Goal: Task Accomplishment & Management: Use online tool/utility

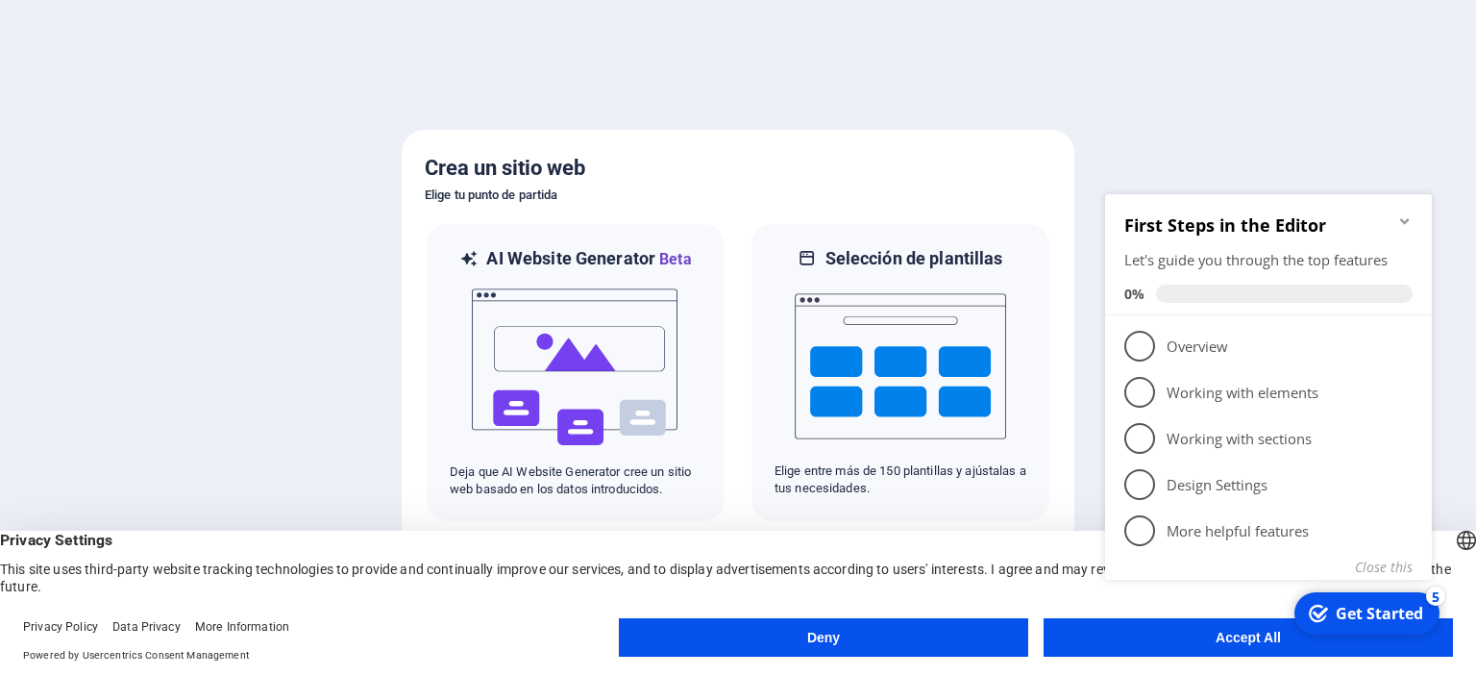
click div "checkmark Get Started 5 First Steps in the Editor Let's guide you through the t…"
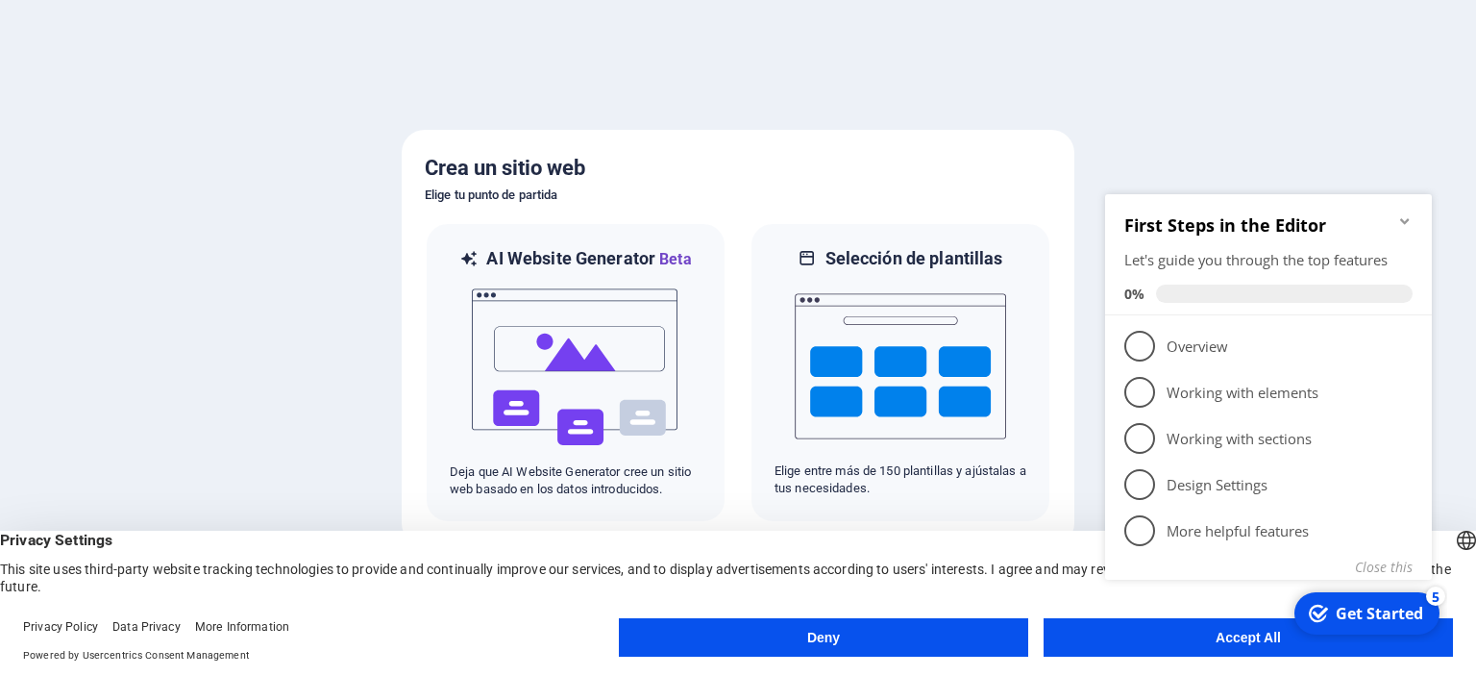
click at [1438, 599] on div "5" at bounding box center [1435, 595] width 19 height 19
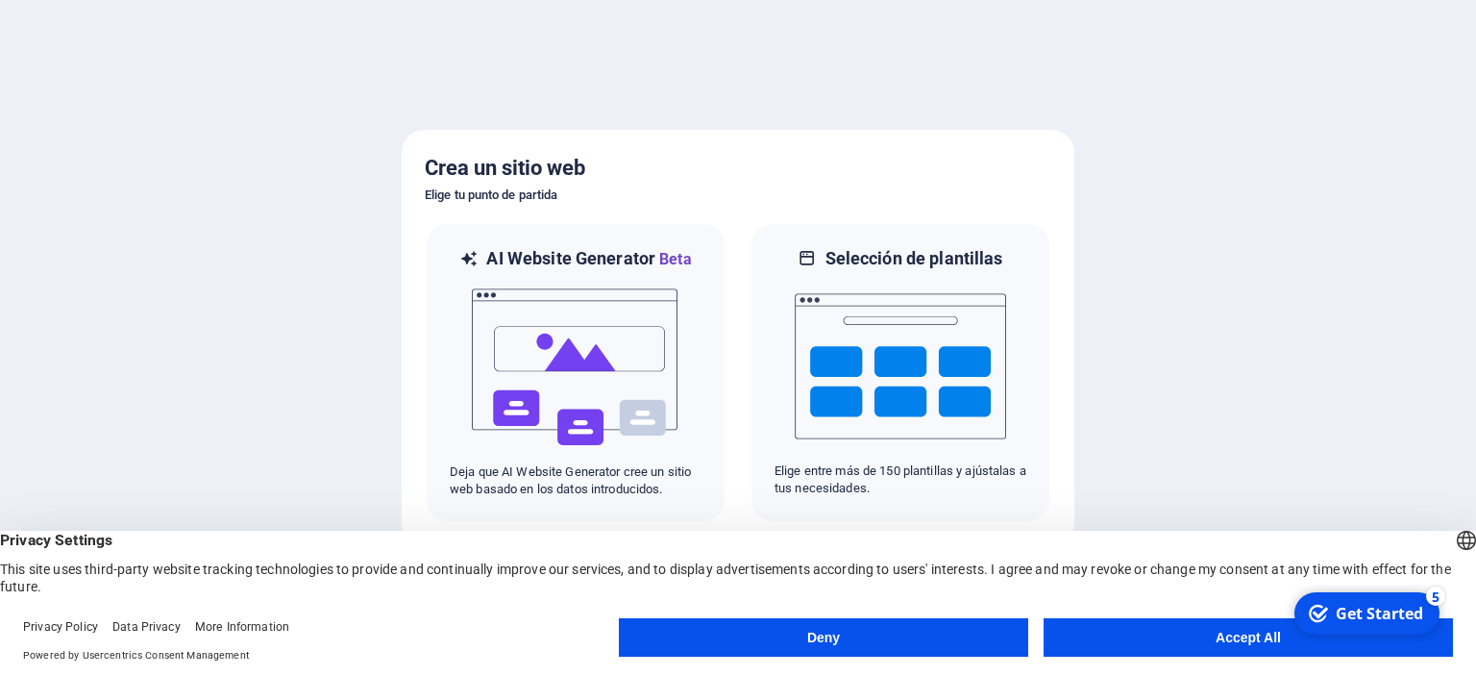
click at [1445, 605] on div "5" at bounding box center [1435, 595] width 19 height 19
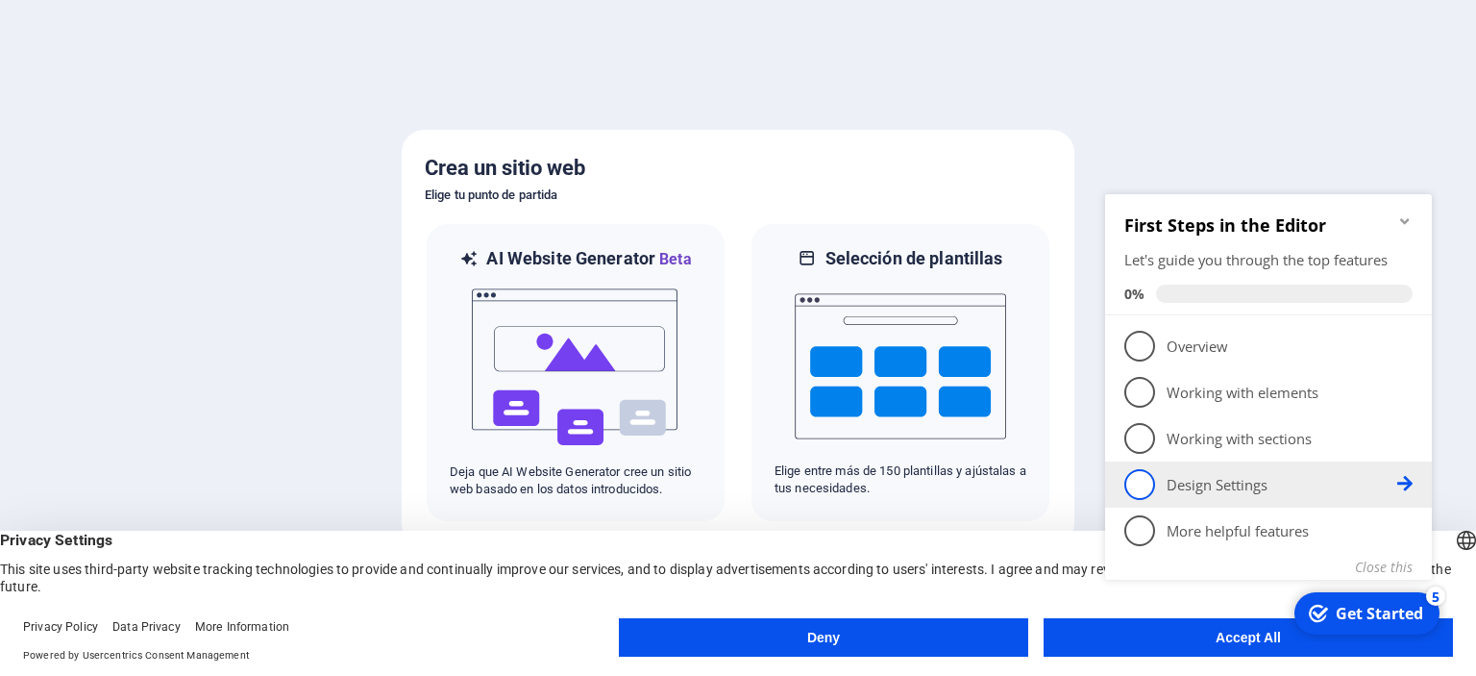
click at [1146, 484] on span "4" at bounding box center [1139, 484] width 31 height 31
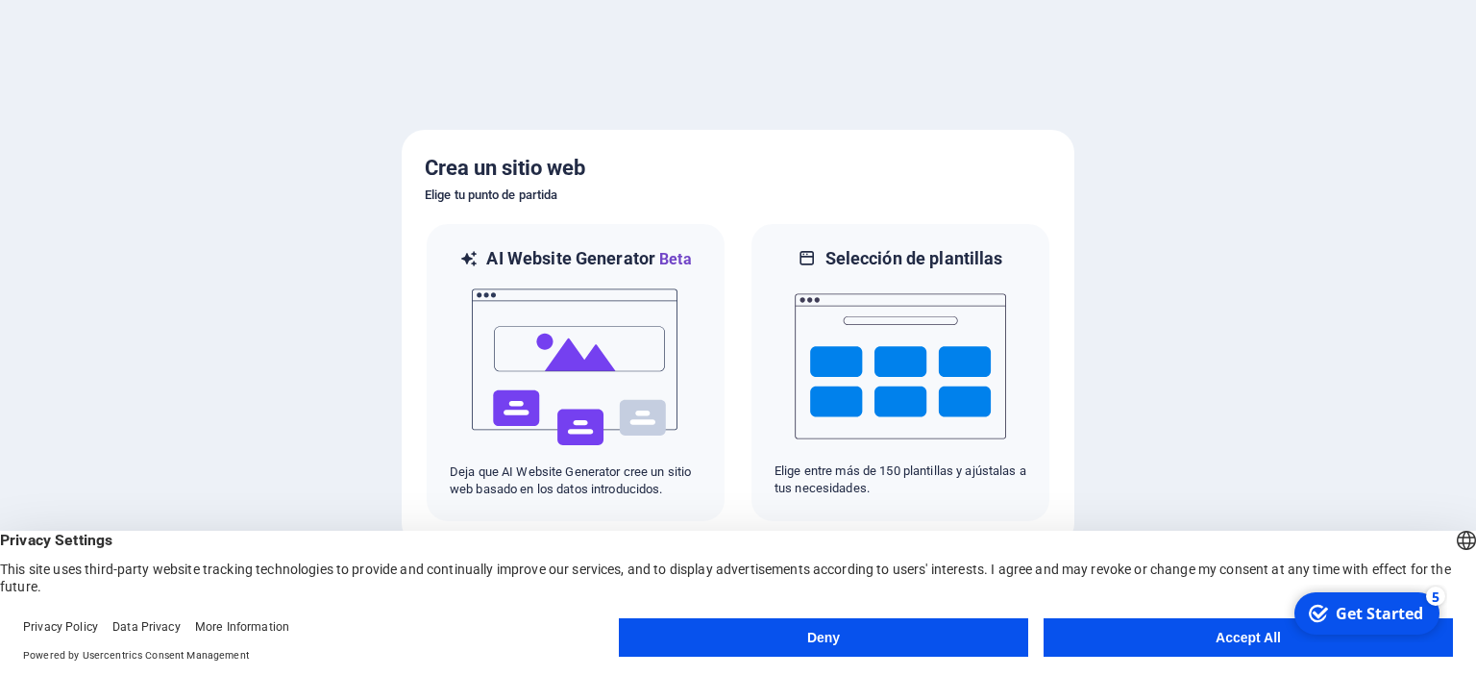
click at [1257, 637] on button "Accept All" at bounding box center [1248, 637] width 409 height 38
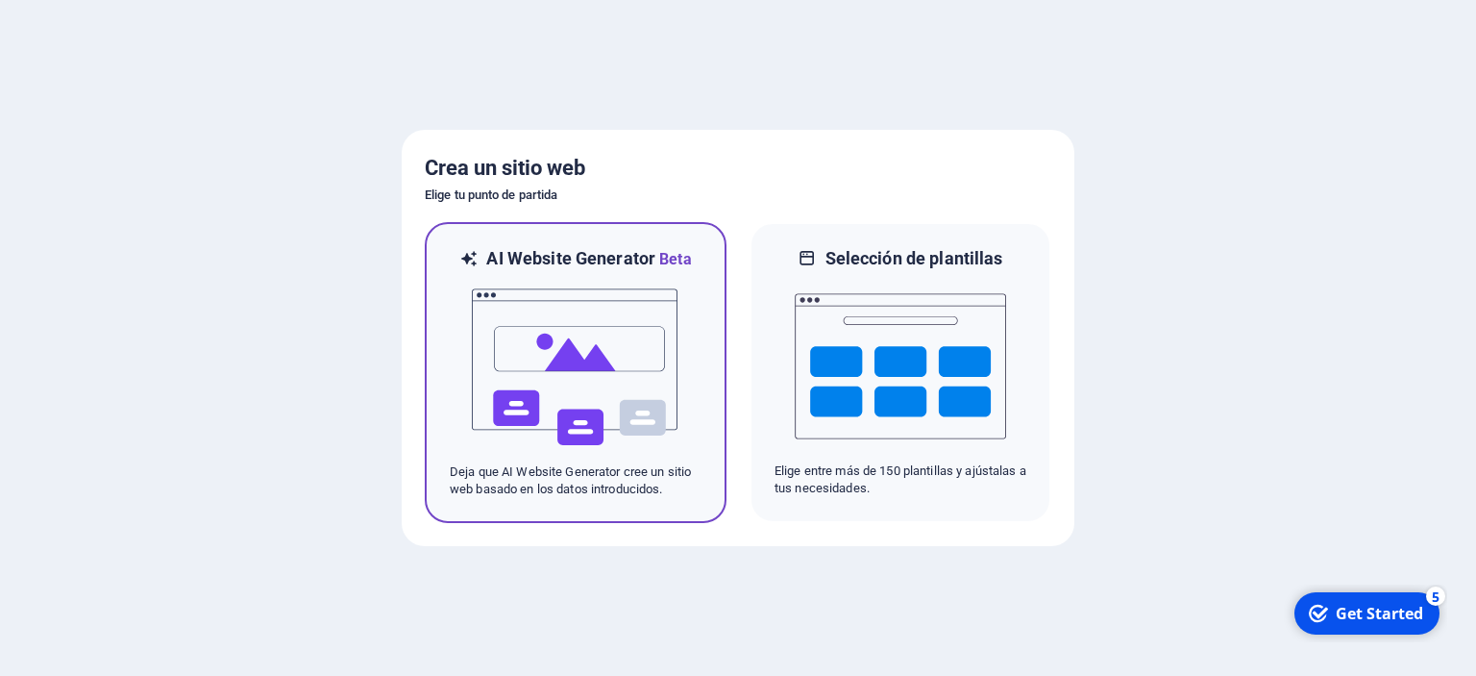
click at [575, 409] on img at bounding box center [575, 367] width 211 height 192
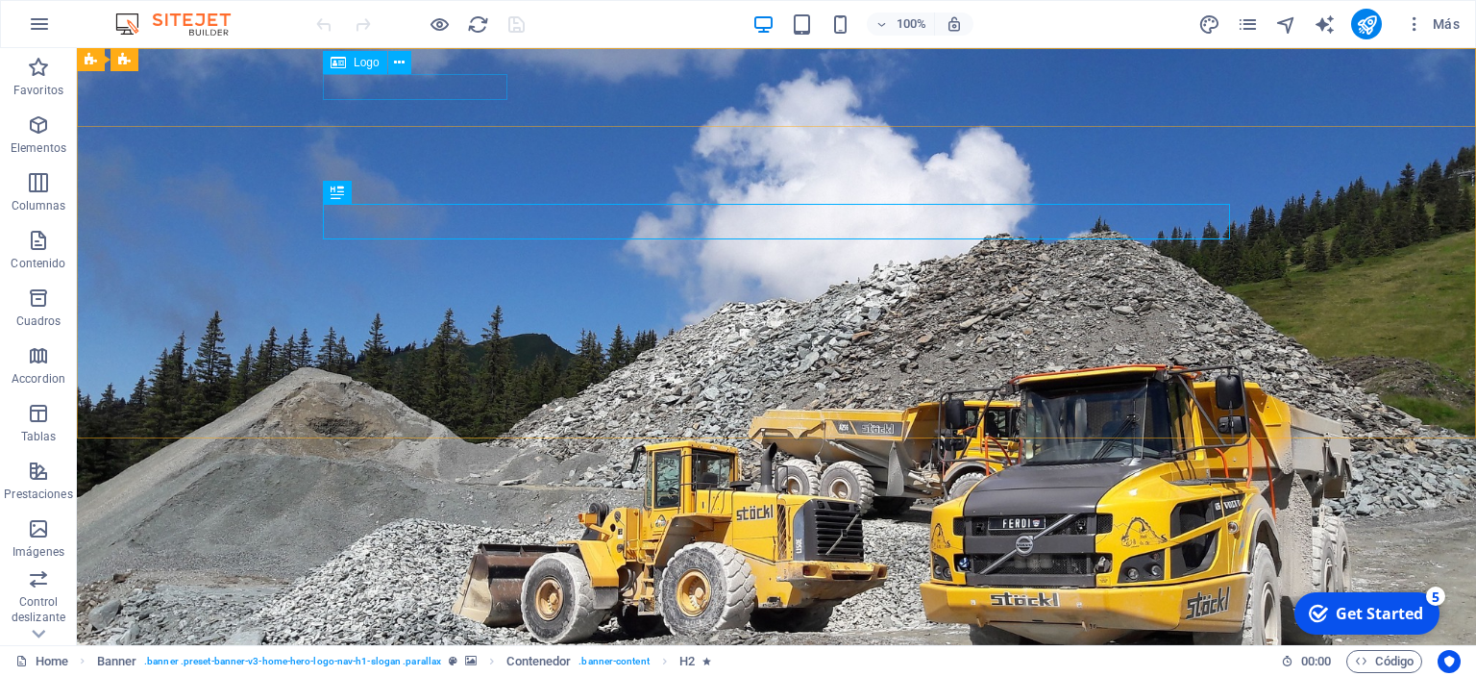
click at [369, 62] on span "Logo" at bounding box center [367, 63] width 26 height 12
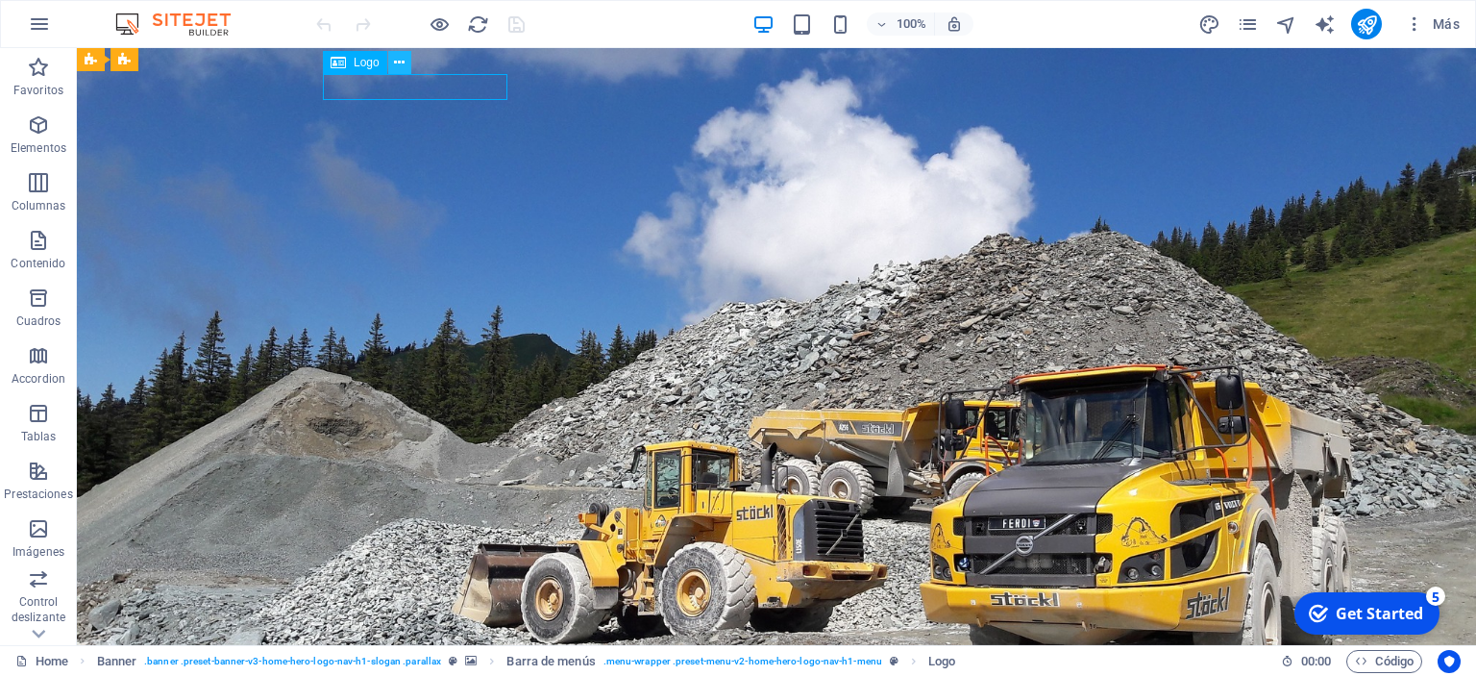
click at [408, 61] on button at bounding box center [399, 62] width 23 height 23
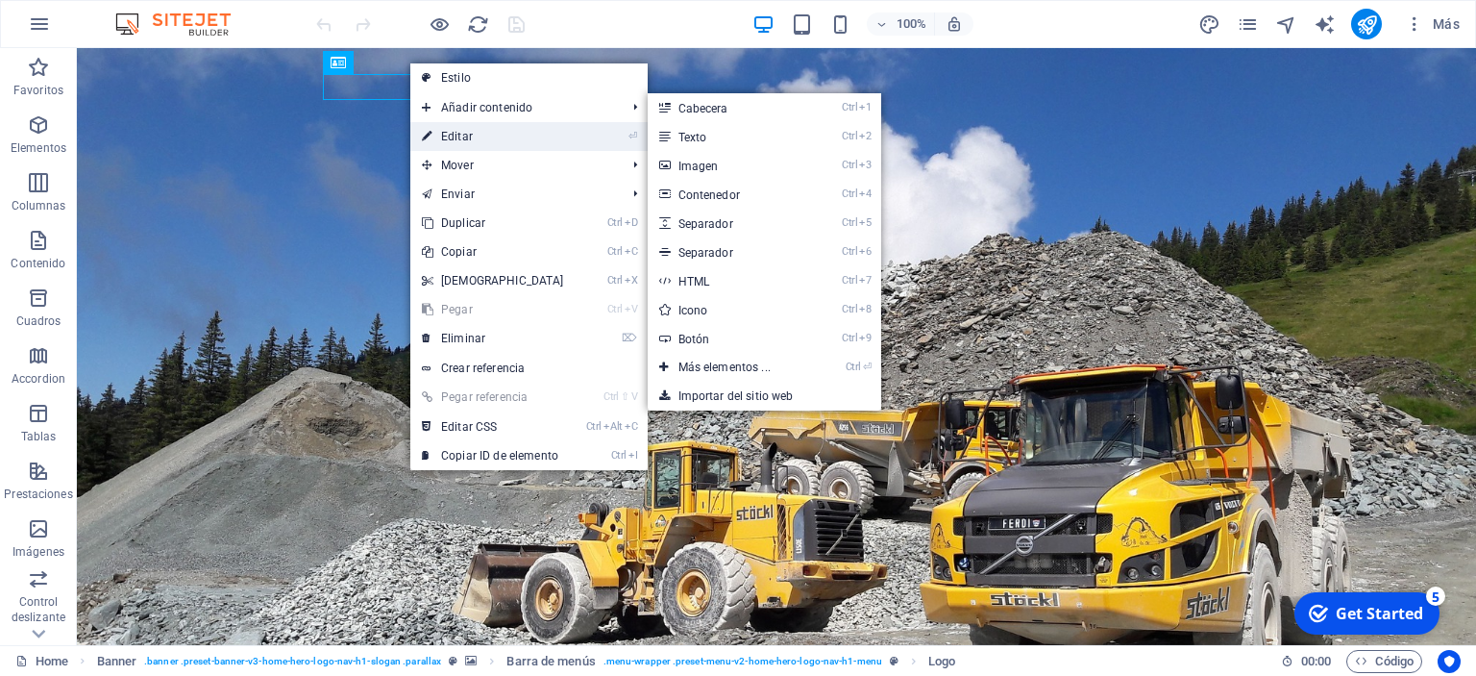
click at [451, 129] on link "⏎ Editar" at bounding box center [492, 136] width 165 height 29
select select "px"
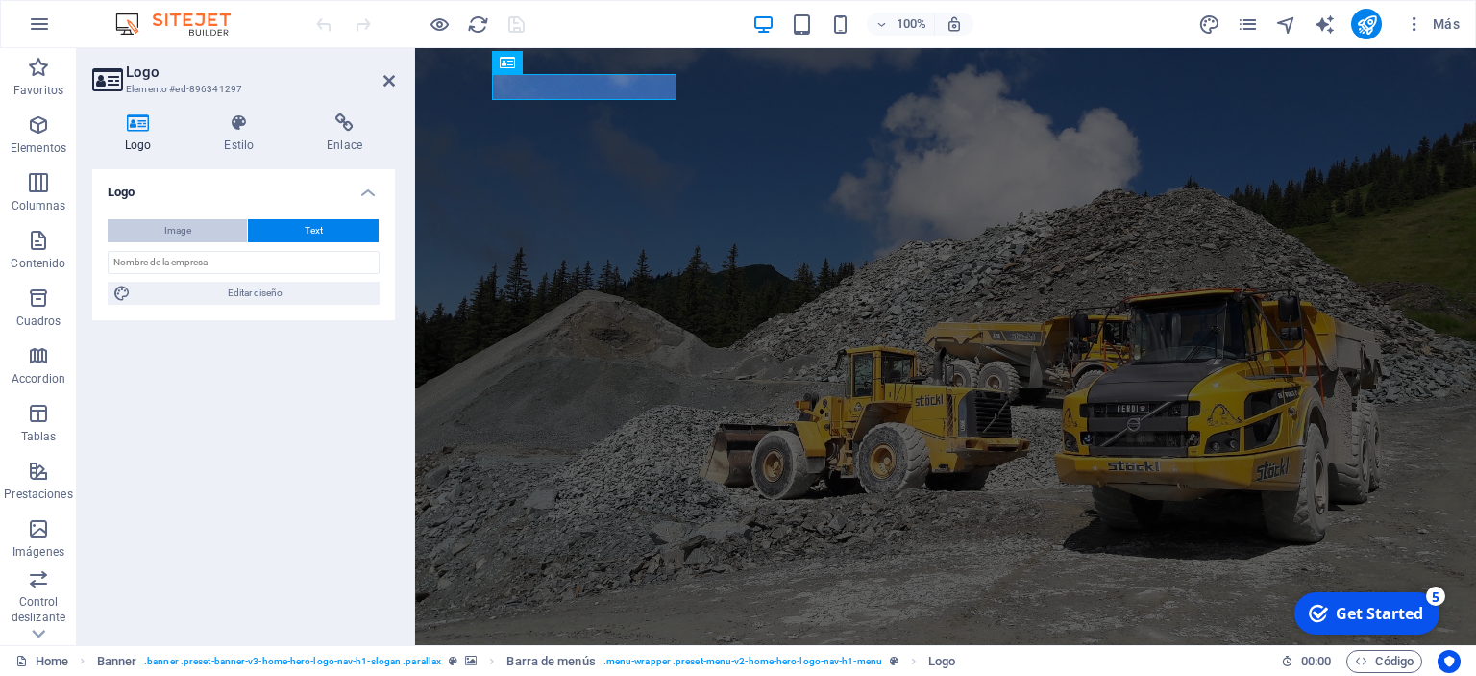
click at [164, 233] on span "Image" at bounding box center [177, 230] width 27 height 23
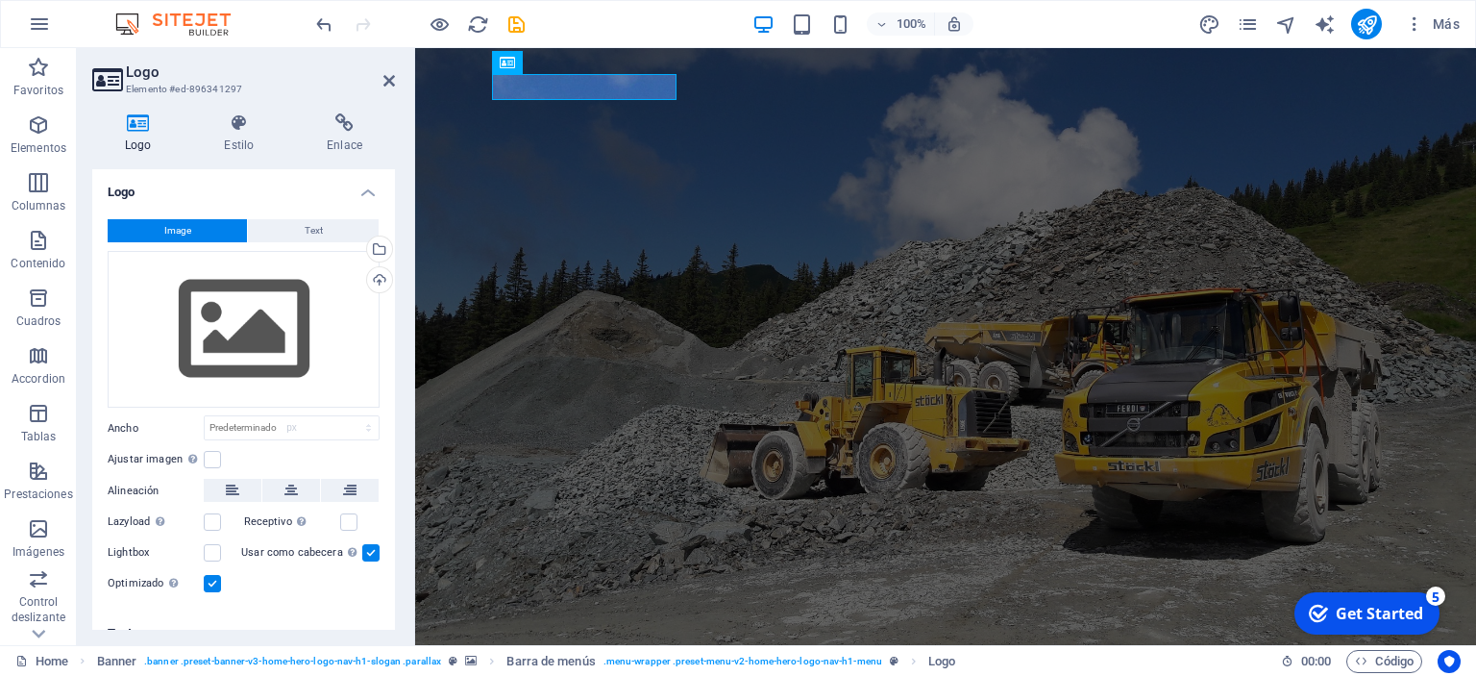
select select "DISABLED_OPTION_VALUE"
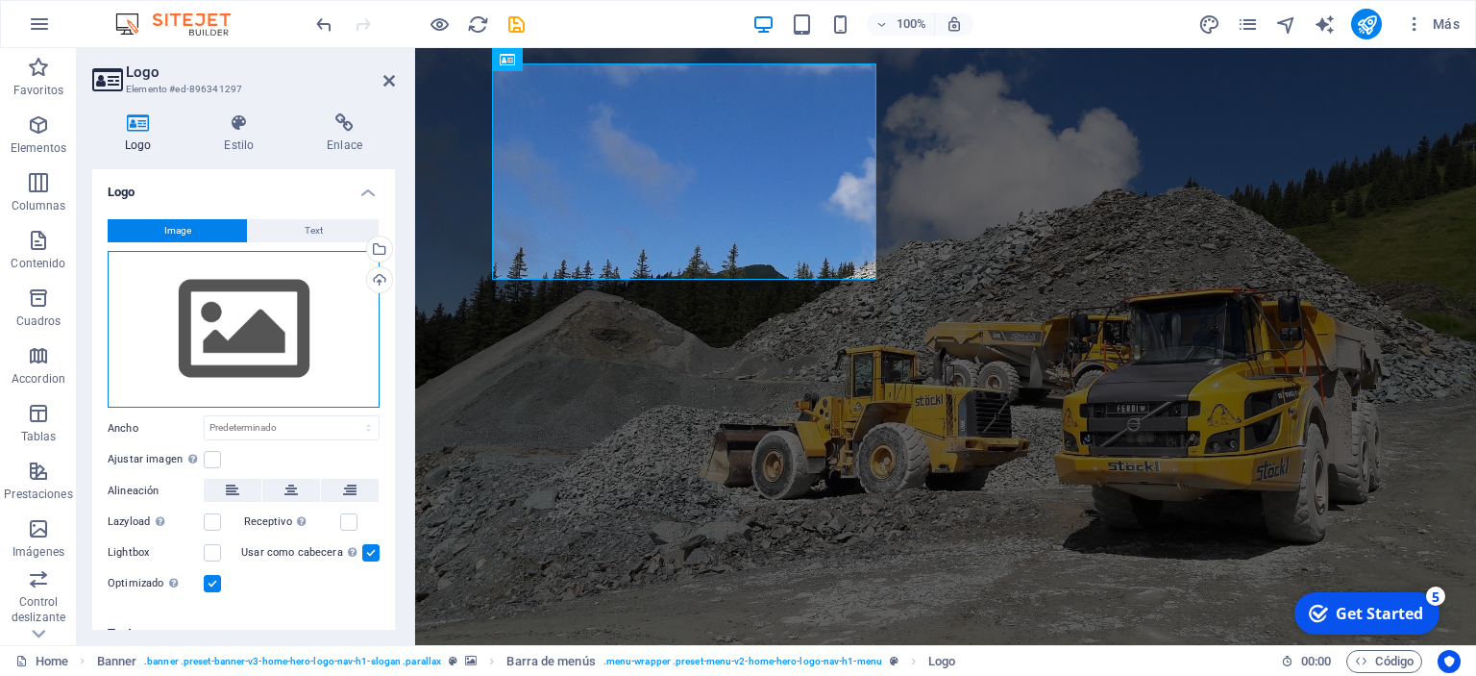
click at [227, 321] on div "Arrastra archivos aquí, haz clic para escoger archivos o selecciona archivos de…" at bounding box center [244, 330] width 272 height 158
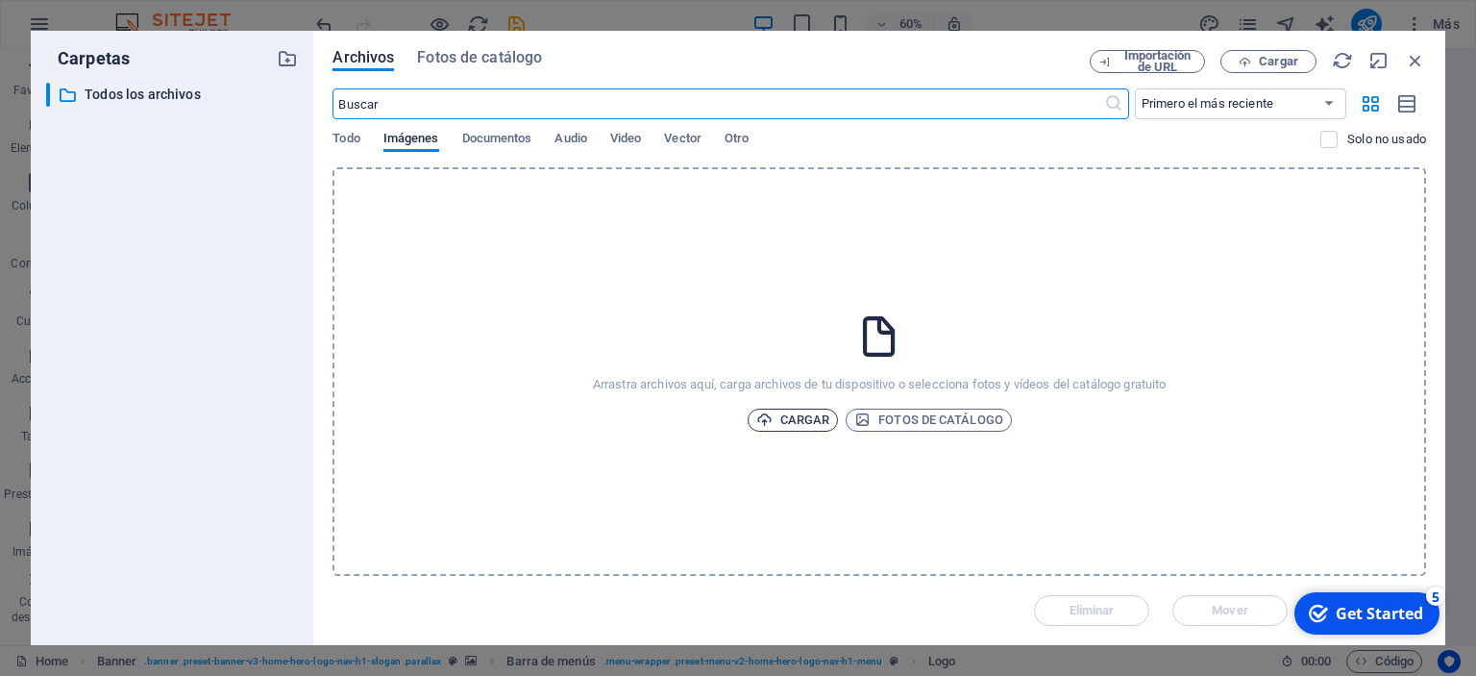
click at [793, 423] on span "Cargar" at bounding box center [793, 419] width 74 height 23
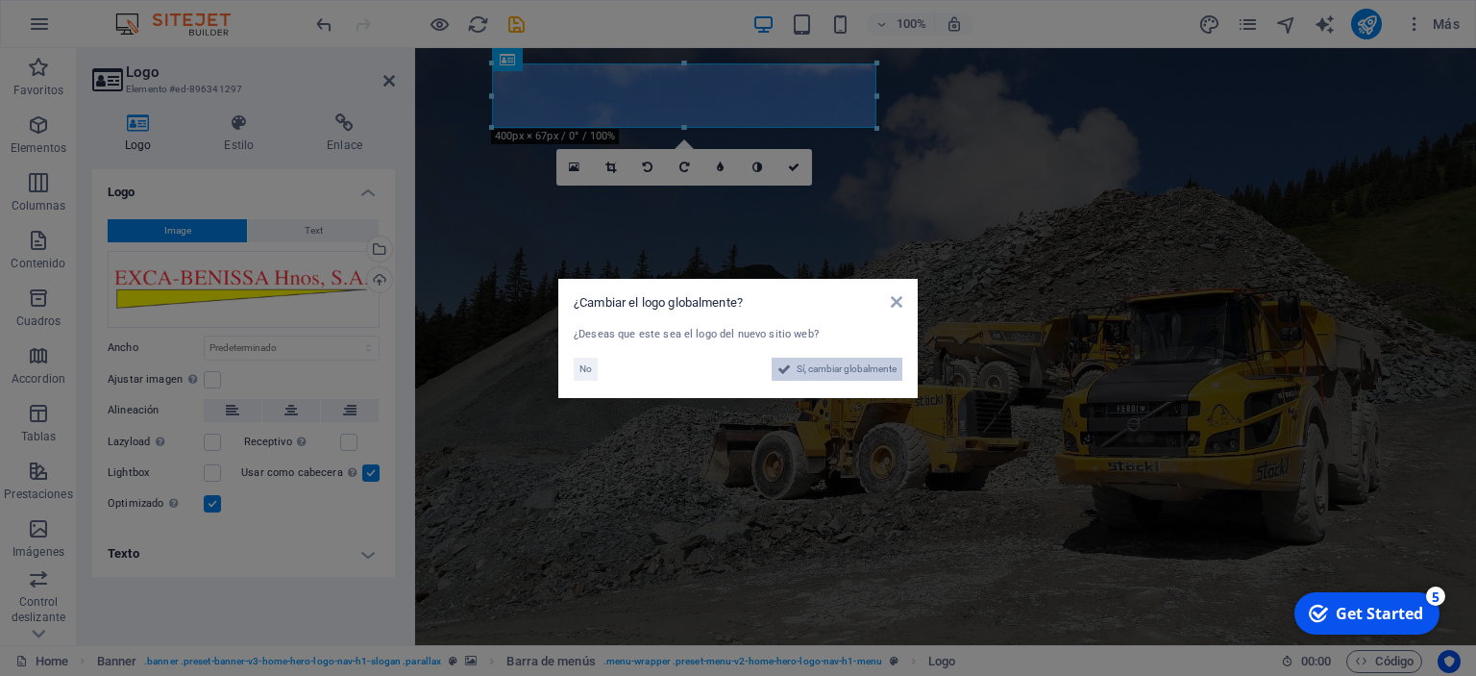
click at [807, 371] on span "Sí, cambiar globalmente" at bounding box center [847, 368] width 100 height 23
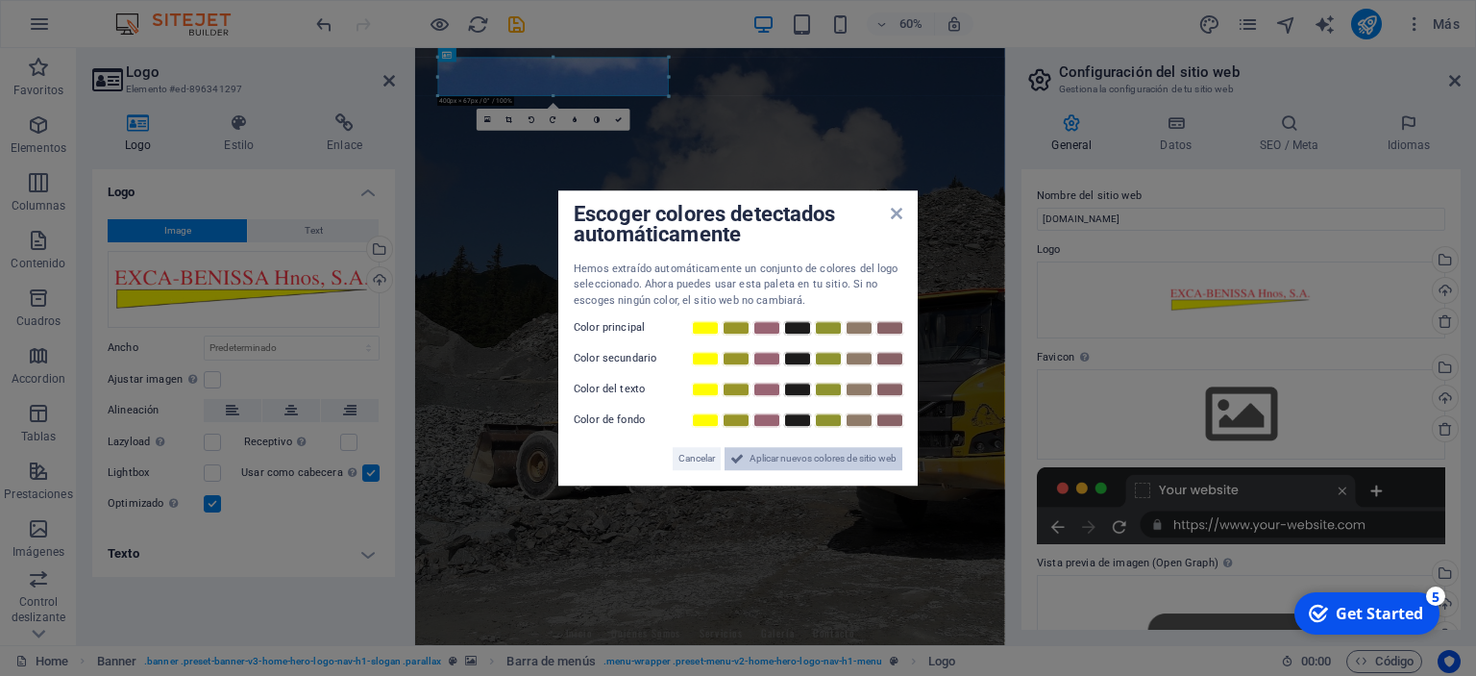
click at [779, 455] on span "Aplicar nuevos colores de sitio web" at bounding box center [823, 458] width 147 height 23
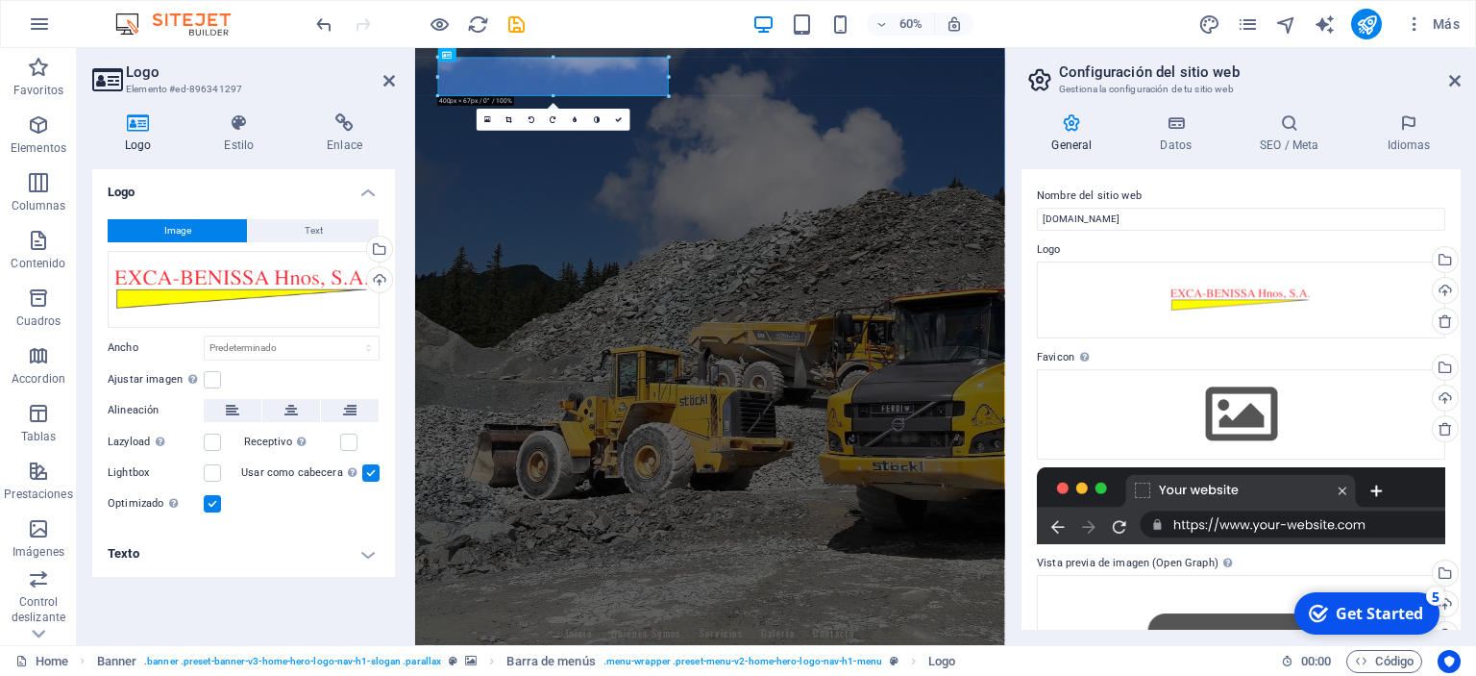
click at [196, 231] on button "Image" at bounding box center [177, 230] width 139 height 23
click at [1063, 218] on input "[DOMAIN_NAME]" at bounding box center [1241, 219] width 408 height 23
type input "[DOMAIN_NAME]"
click at [1217, 293] on div "Arrastra archivos aquí, haz clic para escoger archivos o selecciona archivos de…" at bounding box center [1241, 299] width 408 height 77
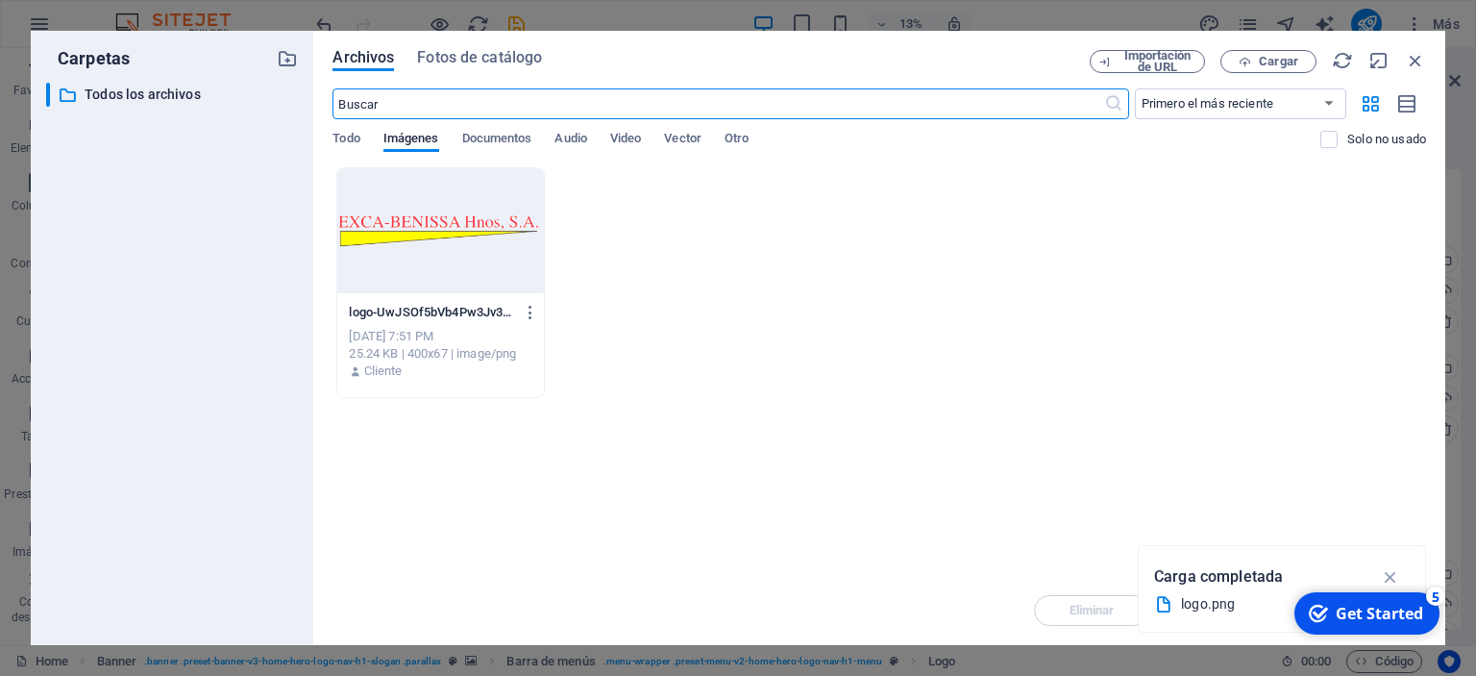
click at [464, 252] on div at bounding box center [440, 230] width 206 height 125
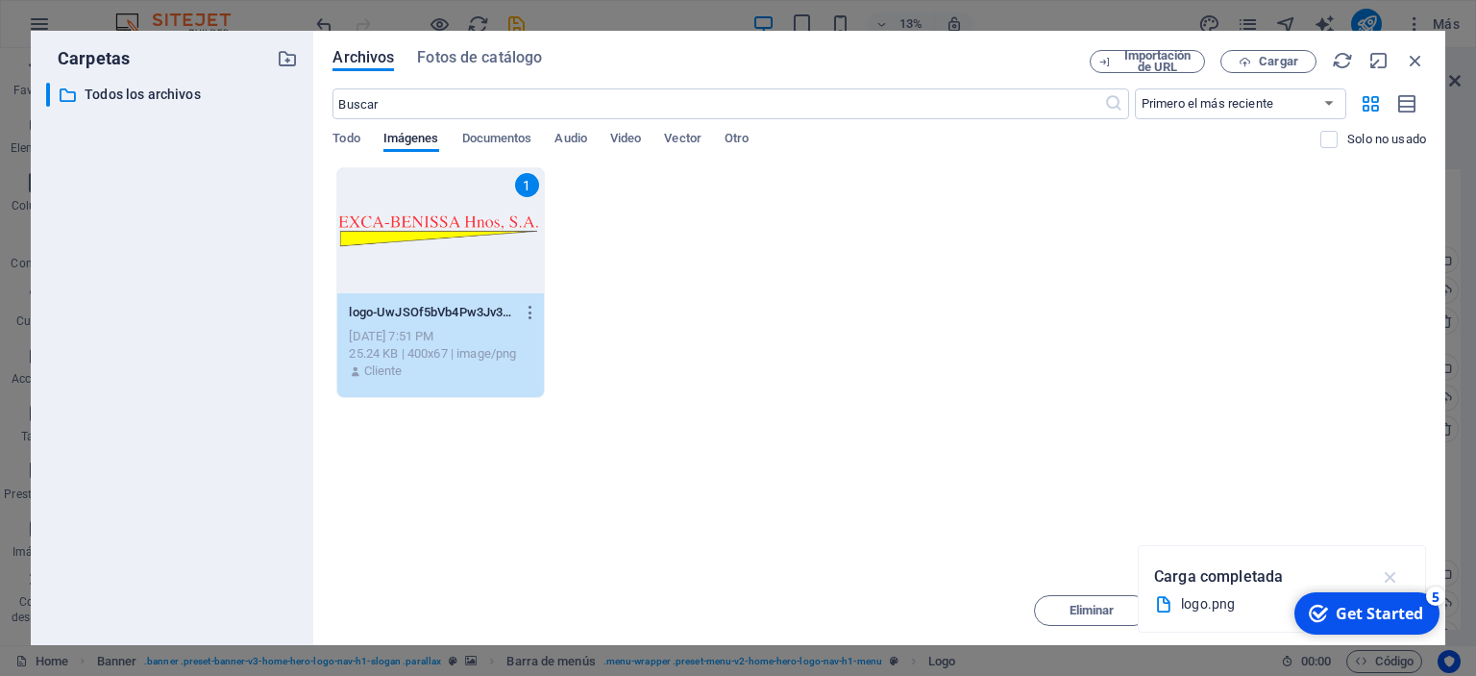
click at [1396, 578] on icon "button" at bounding box center [1391, 576] width 22 height 21
click at [1397, 614] on div "Get Started" at bounding box center [1379, 612] width 87 height 21
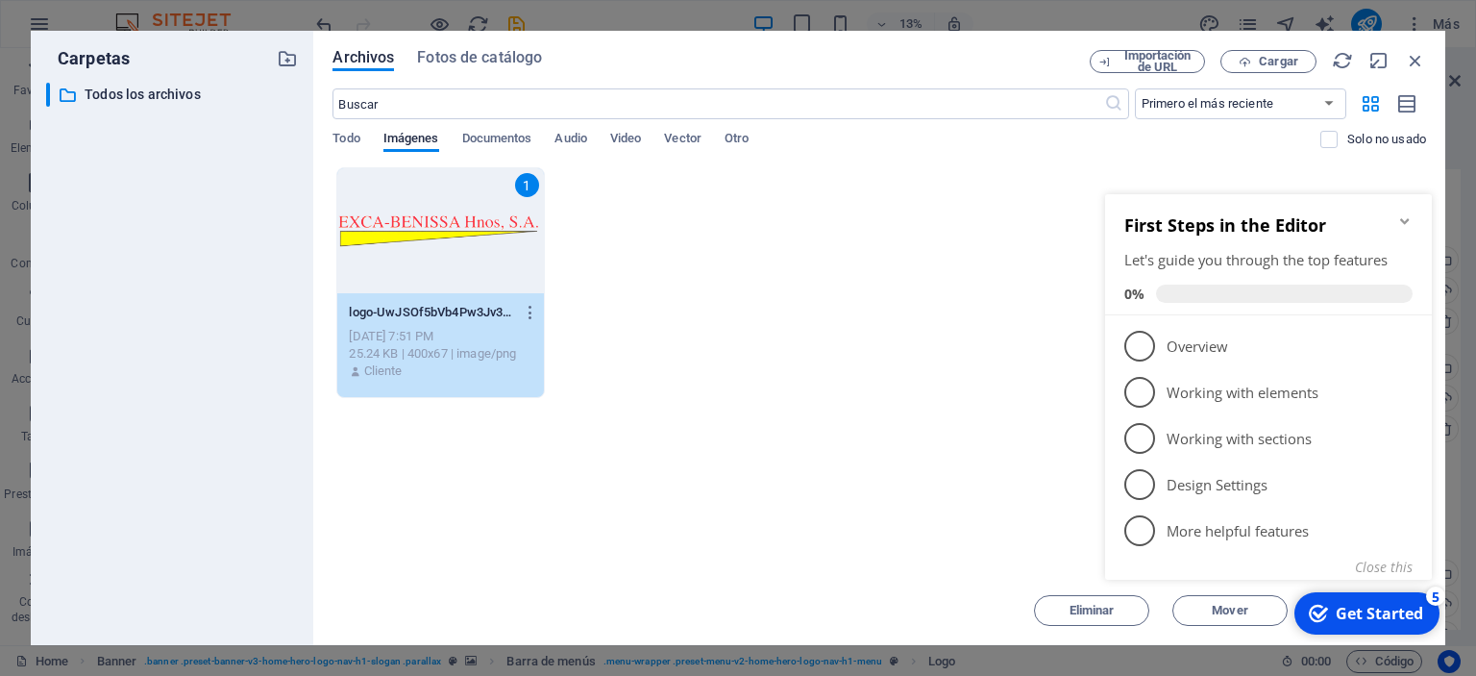
click at [1397, 614] on div "Get Started" at bounding box center [1379, 612] width 87 height 21
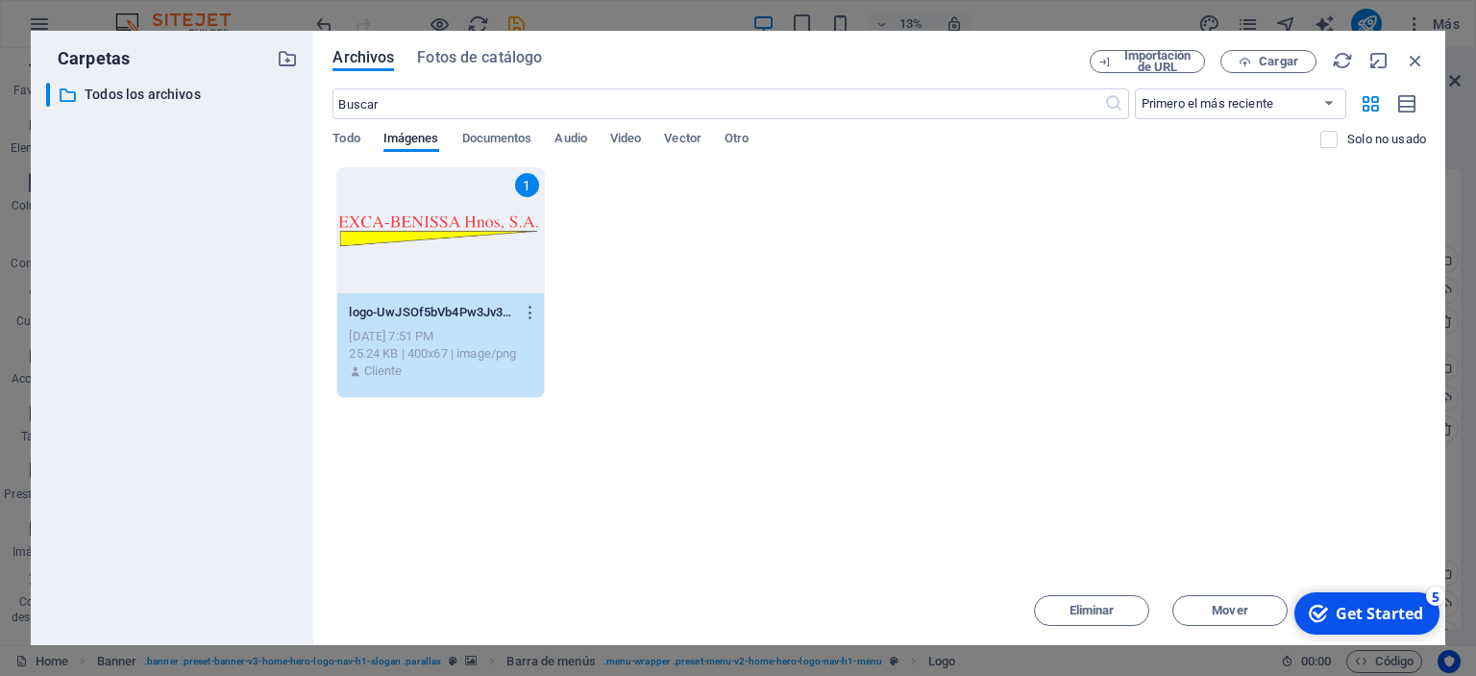
click at [434, 202] on div "1" at bounding box center [440, 230] width 206 height 125
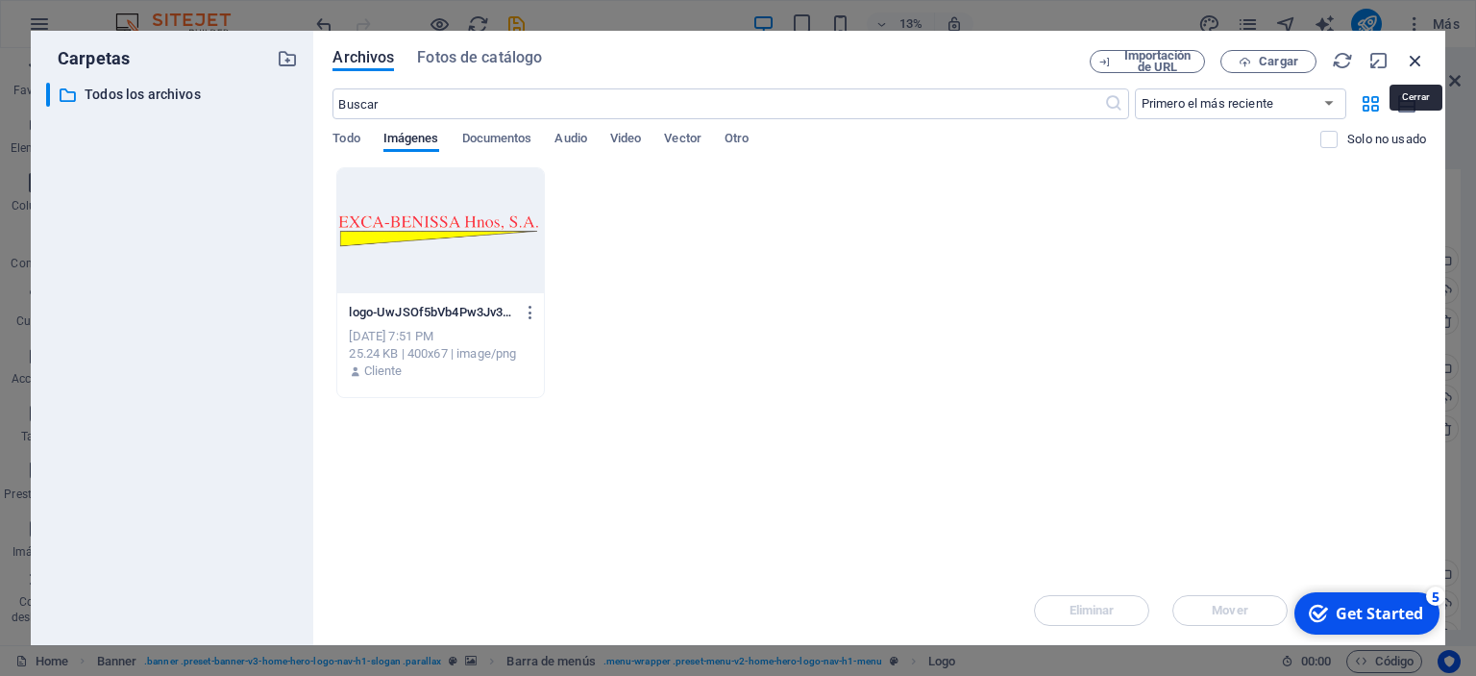
click at [1414, 61] on icon "button" at bounding box center [1415, 60] width 21 height 21
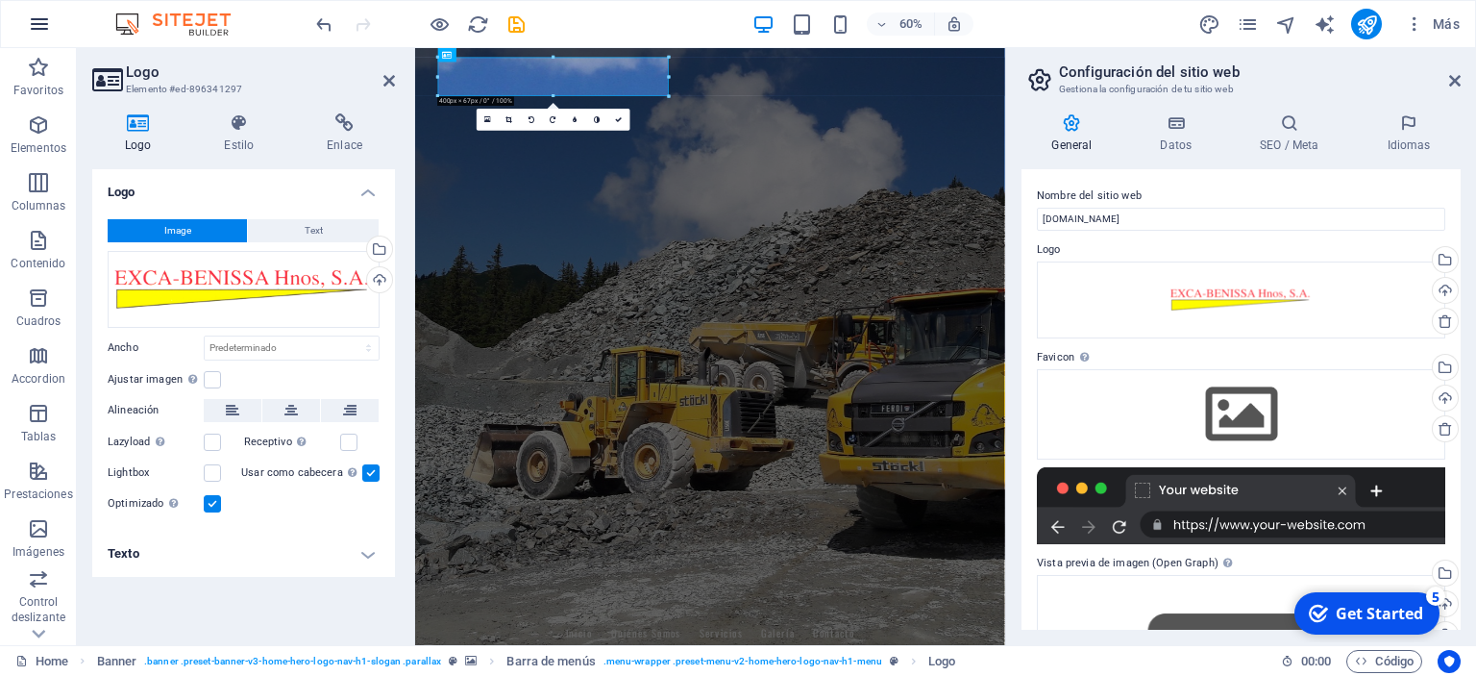
click at [40, 18] on icon "button" at bounding box center [39, 23] width 23 height 23
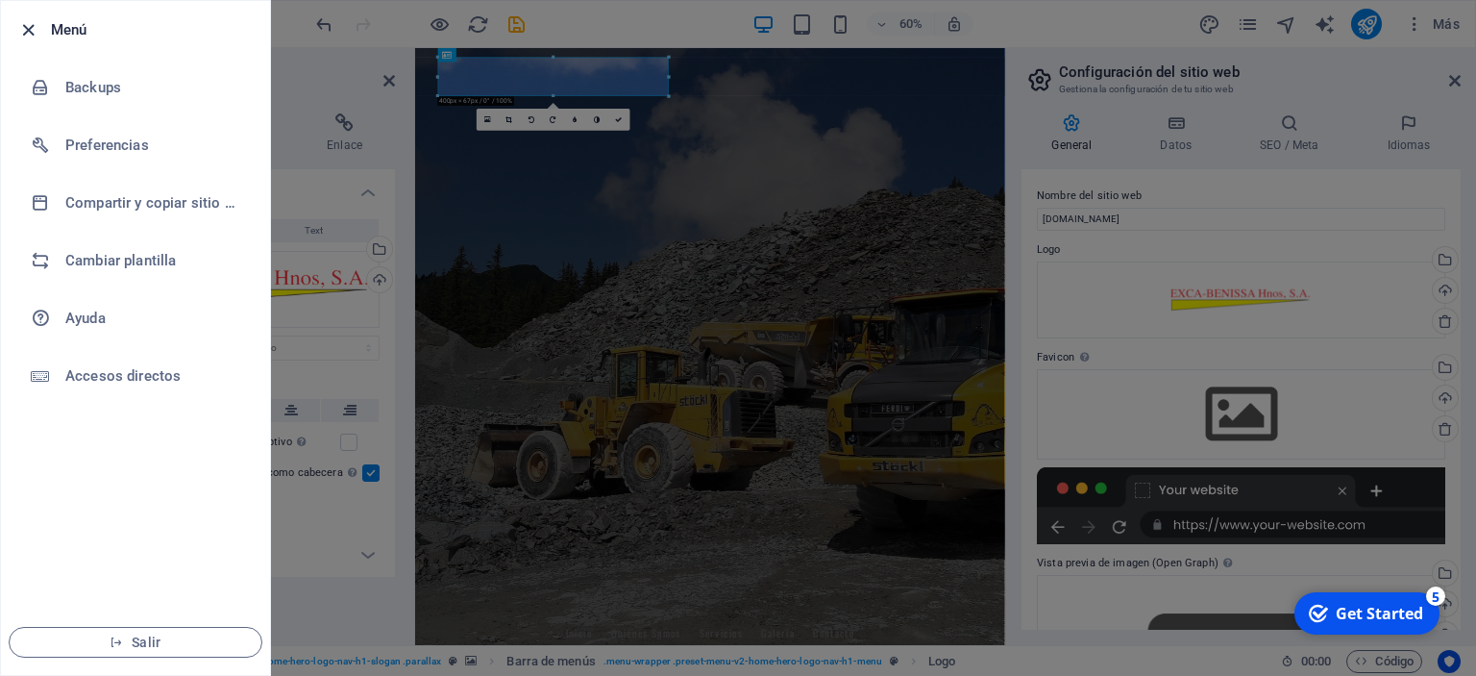
click at [27, 29] on icon "button" at bounding box center [28, 30] width 22 height 22
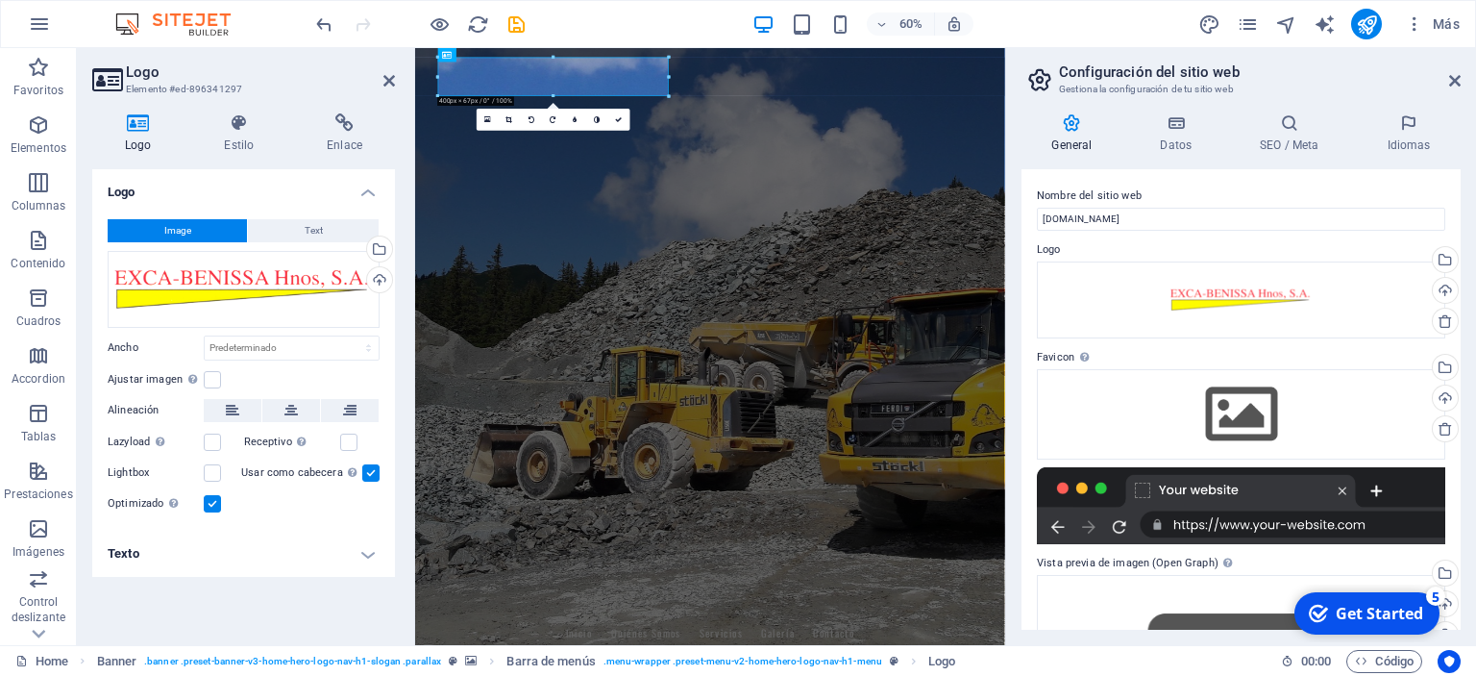
click at [399, 82] on aside "Logo Elemento #ed-896341297 Logo Estilo Enlace Logo Image Text Arrastra archivo…" at bounding box center [246, 346] width 338 height 597
click at [519, 21] on icon "save" at bounding box center [516, 24] width 22 height 22
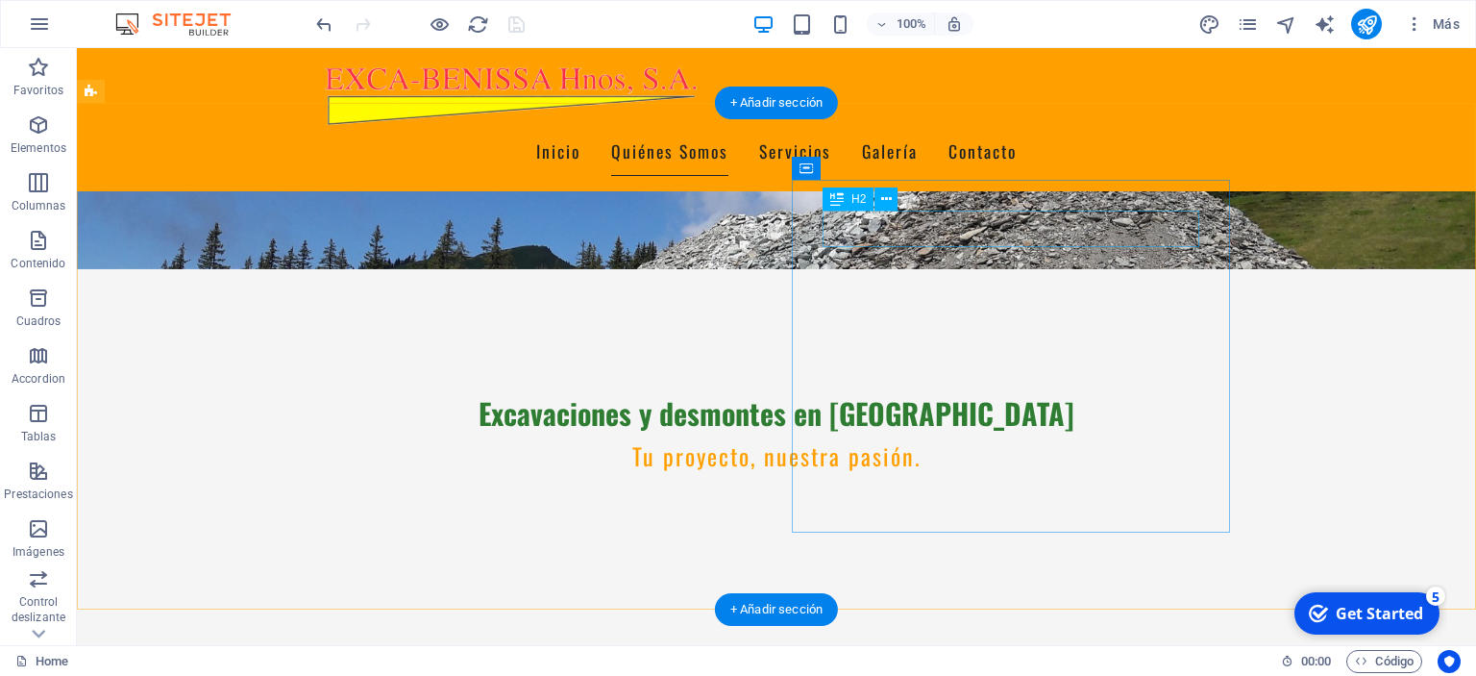
scroll to position [406, 0]
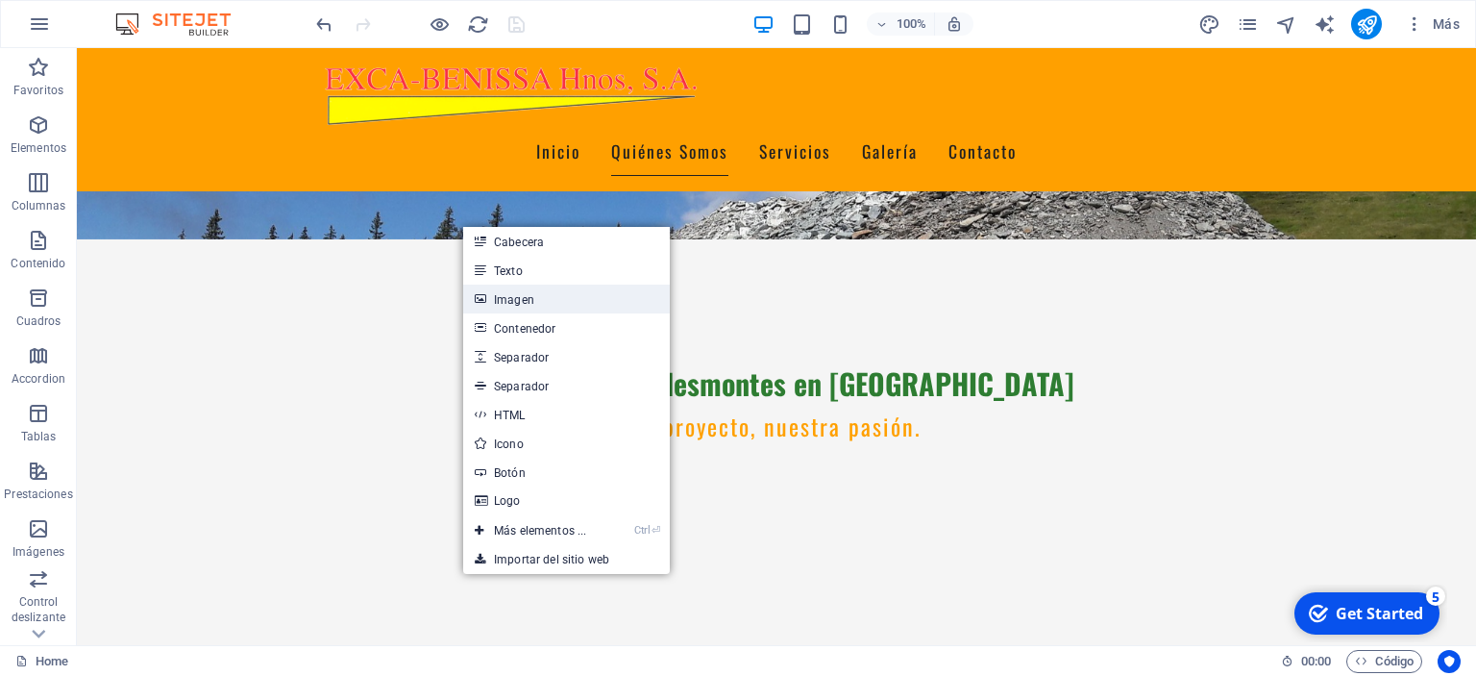
click at [482, 286] on icon at bounding box center [480, 298] width 10 height 29
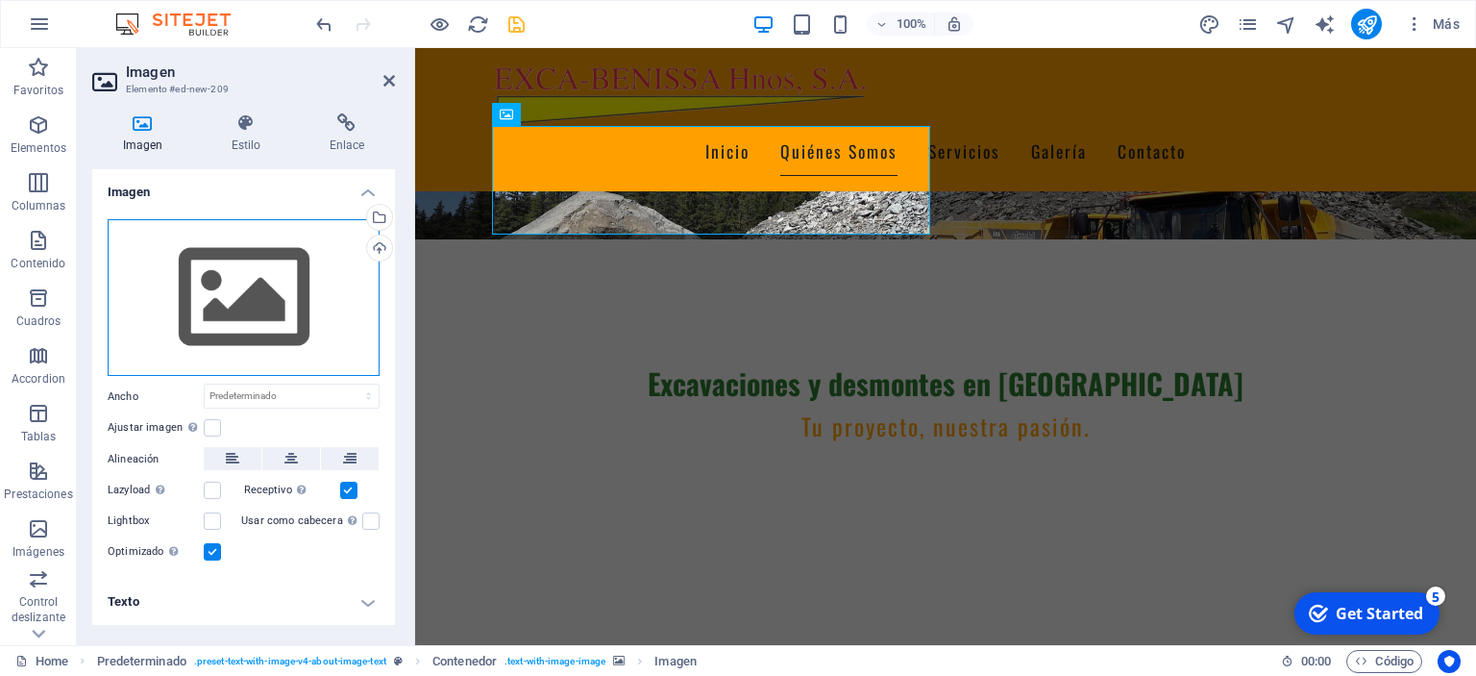
click at [240, 306] on div "Arrastra archivos aquí, haz clic para escoger archivos o selecciona archivos de…" at bounding box center [244, 298] width 272 height 158
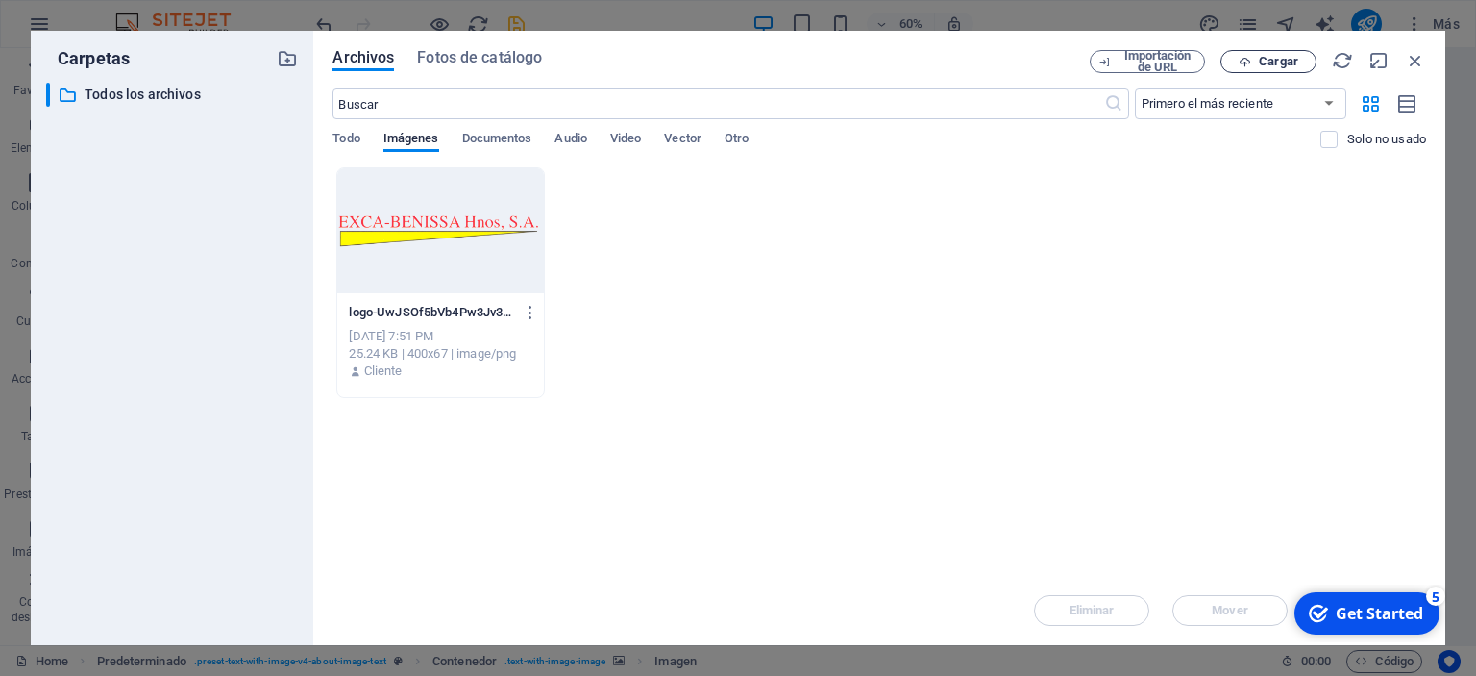
click at [1276, 60] on span "Cargar" at bounding box center [1278, 62] width 39 height 12
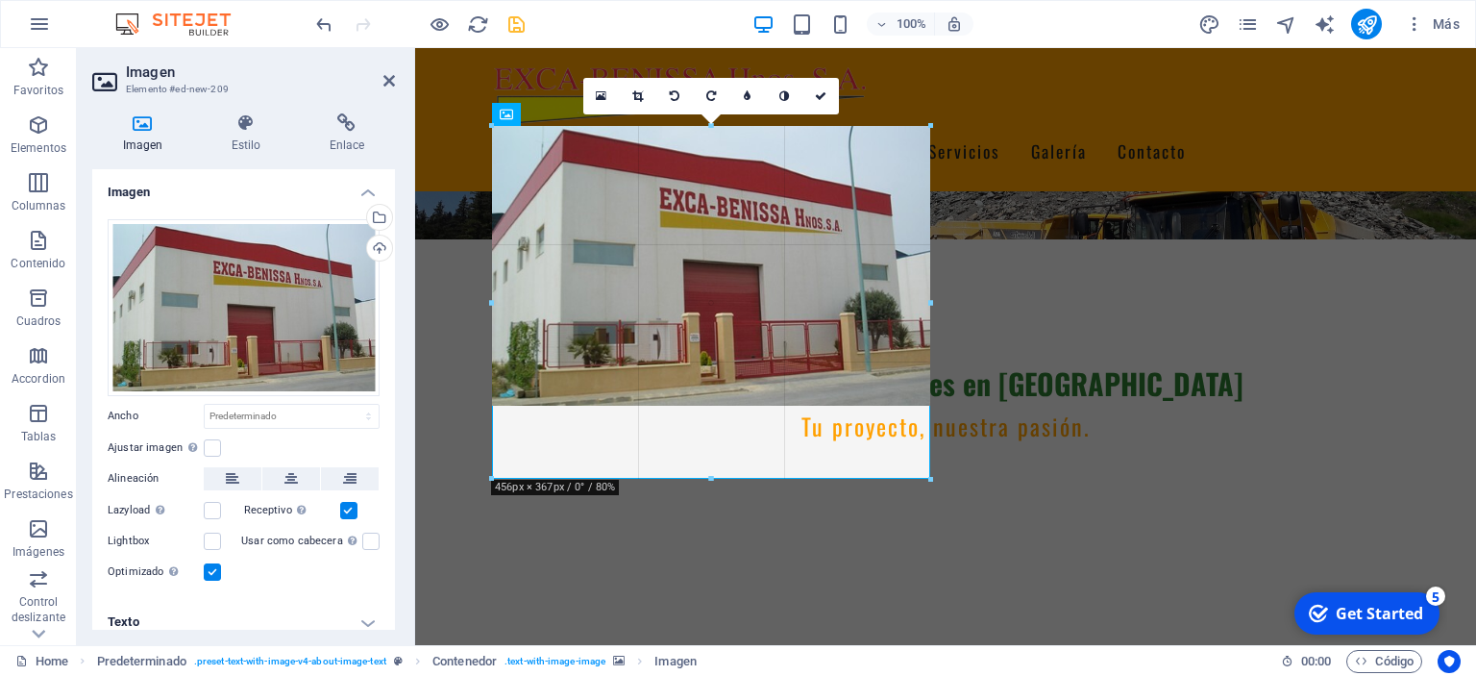
drag, startPoint x: 712, startPoint y: 406, endPoint x: 713, endPoint y: 475, distance: 68.2
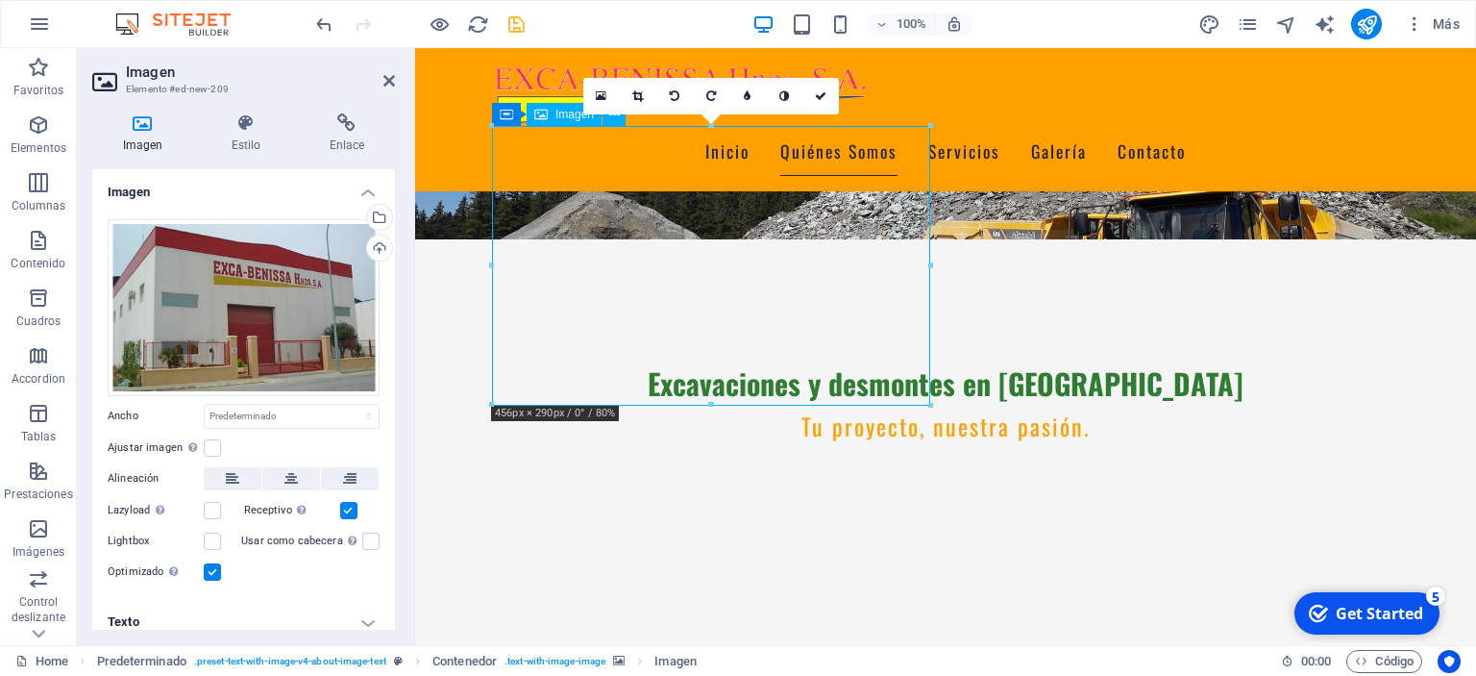
drag, startPoint x: 740, startPoint y: 244, endPoint x: 736, endPoint y: 267, distance: 23.4
click at [818, 92] on icon at bounding box center [821, 96] width 12 height 12
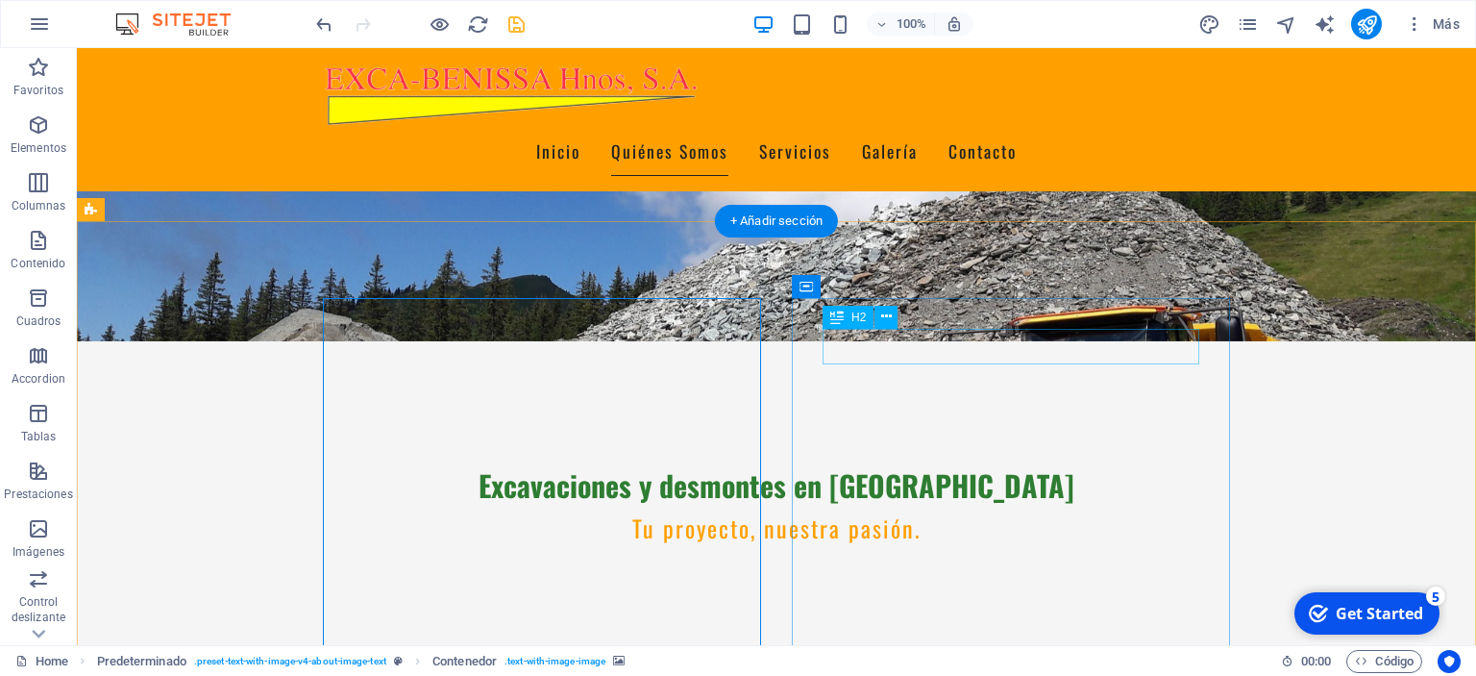
scroll to position [304, 0]
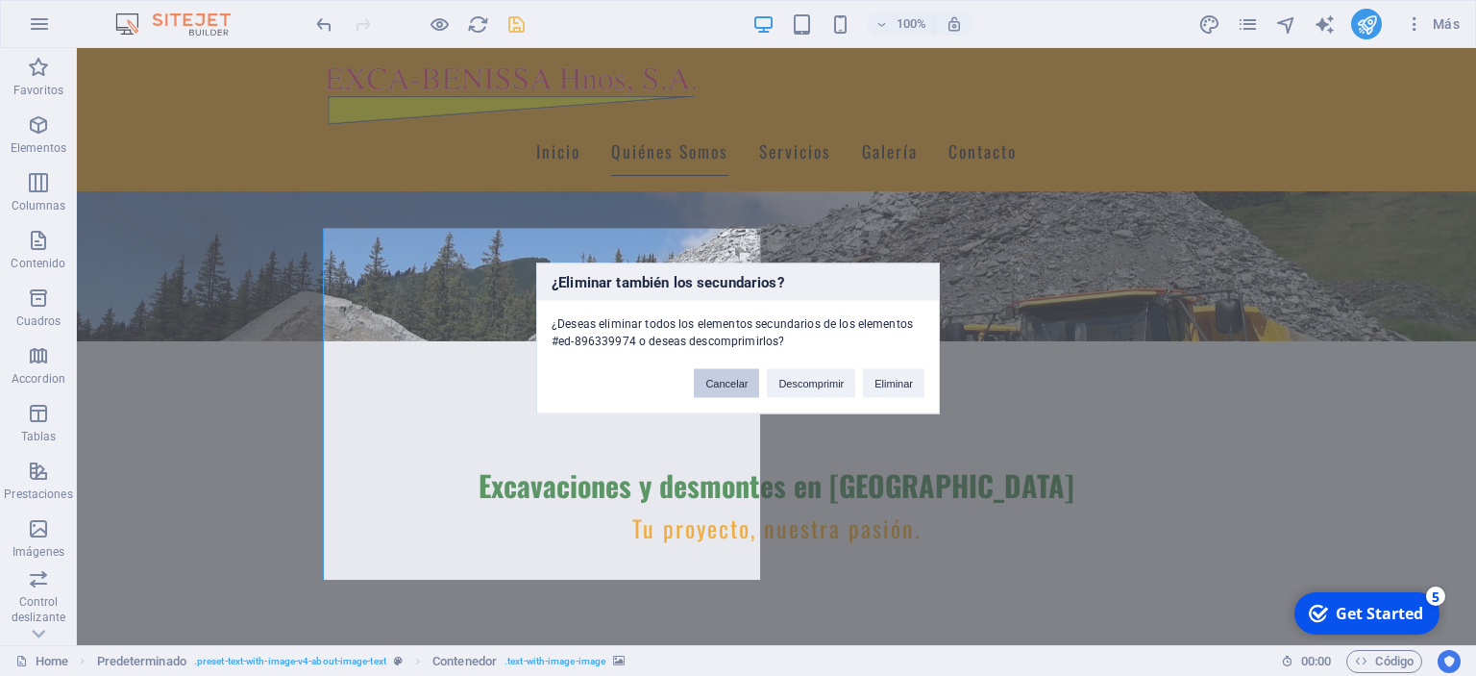
click at [710, 383] on button "Cancelar" at bounding box center [726, 382] width 65 height 29
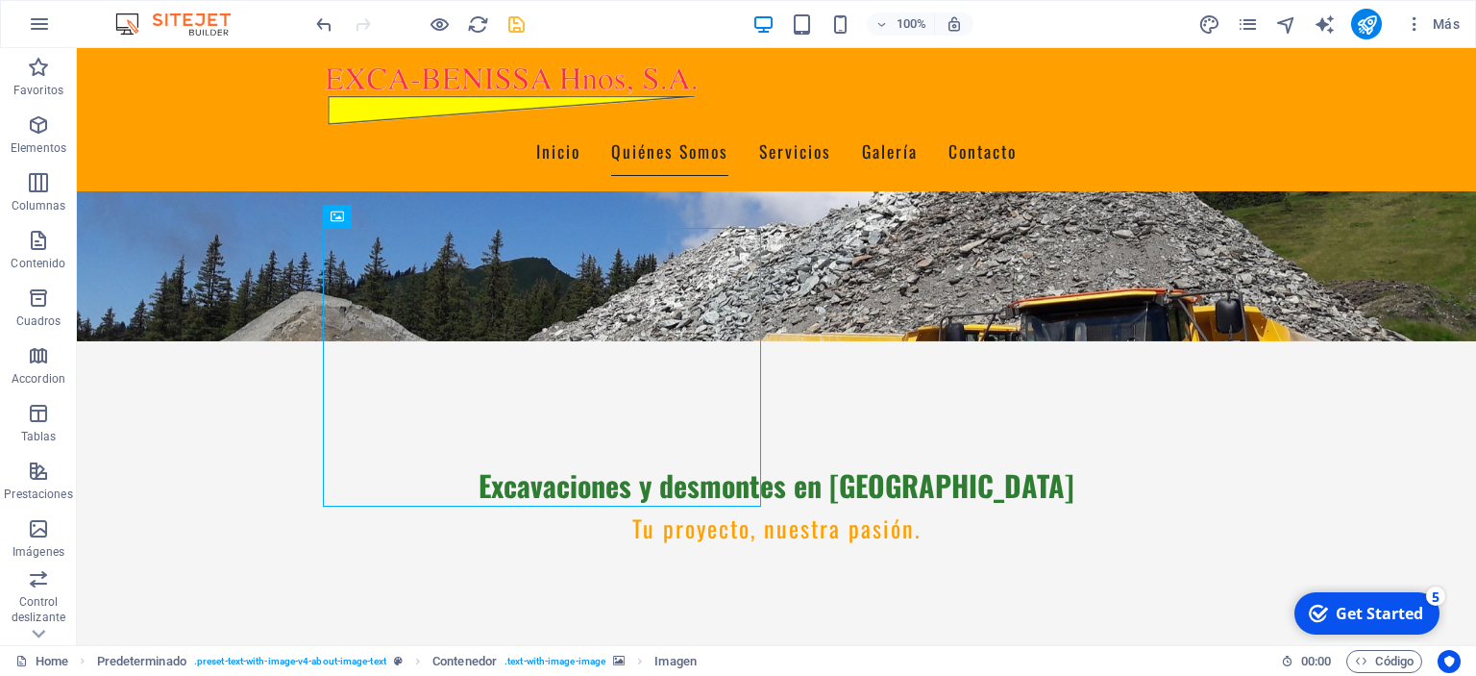
click at [508, 25] on icon "save" at bounding box center [516, 24] width 22 height 22
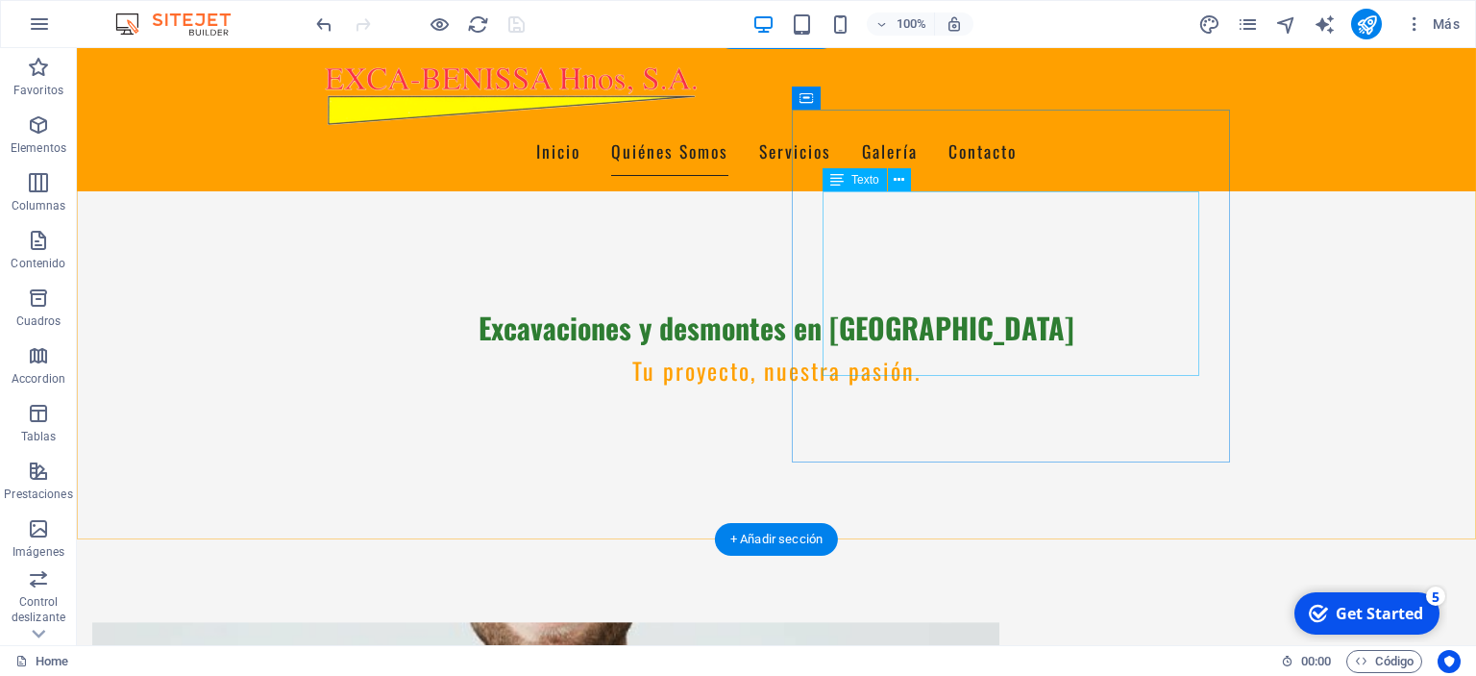
scroll to position [507, 0]
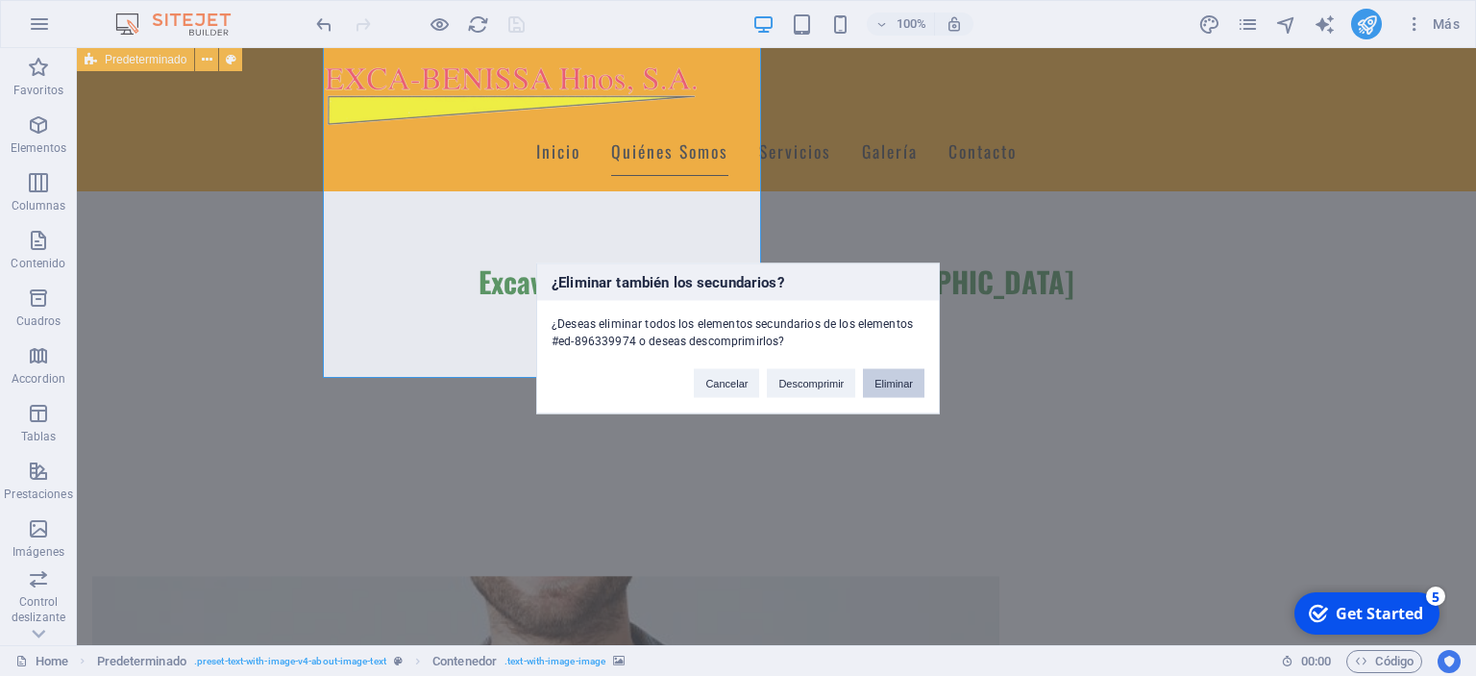
click at [897, 386] on button "Eliminar" at bounding box center [893, 382] width 61 height 29
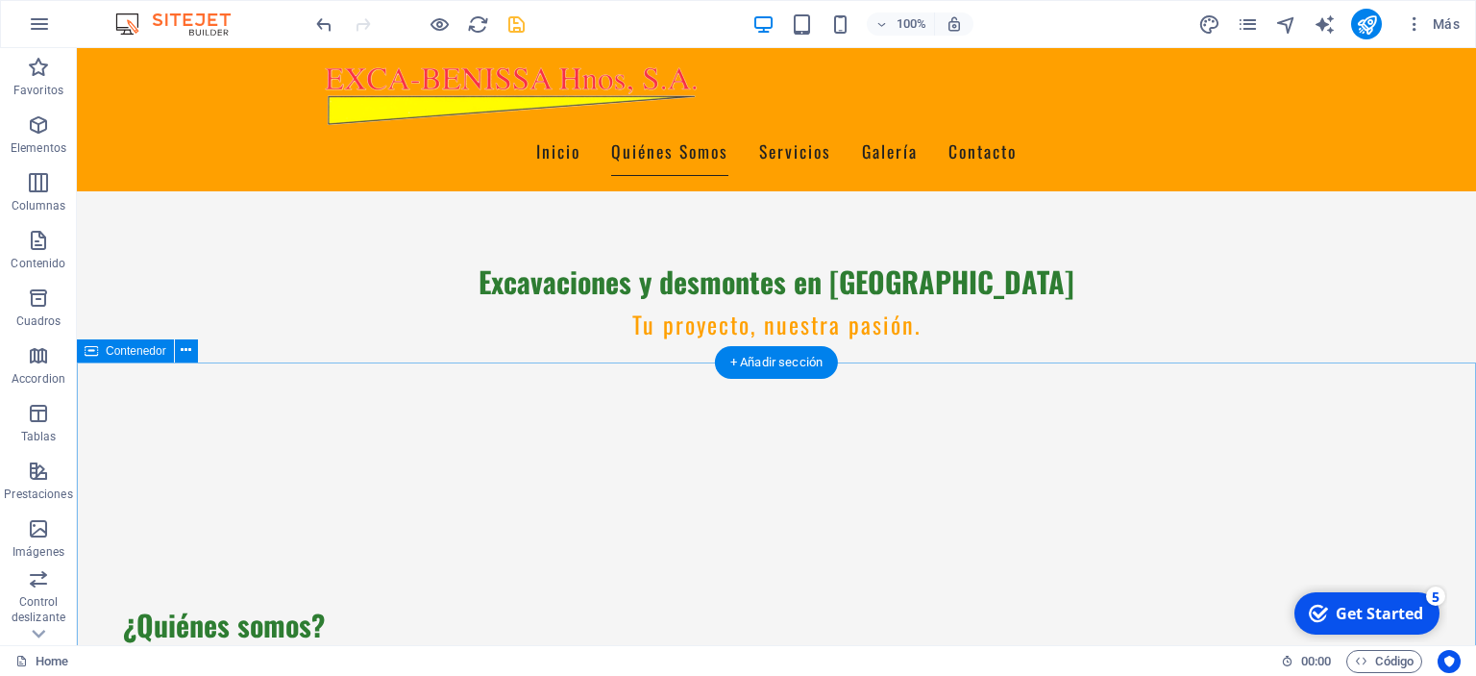
scroll to position [101, 0]
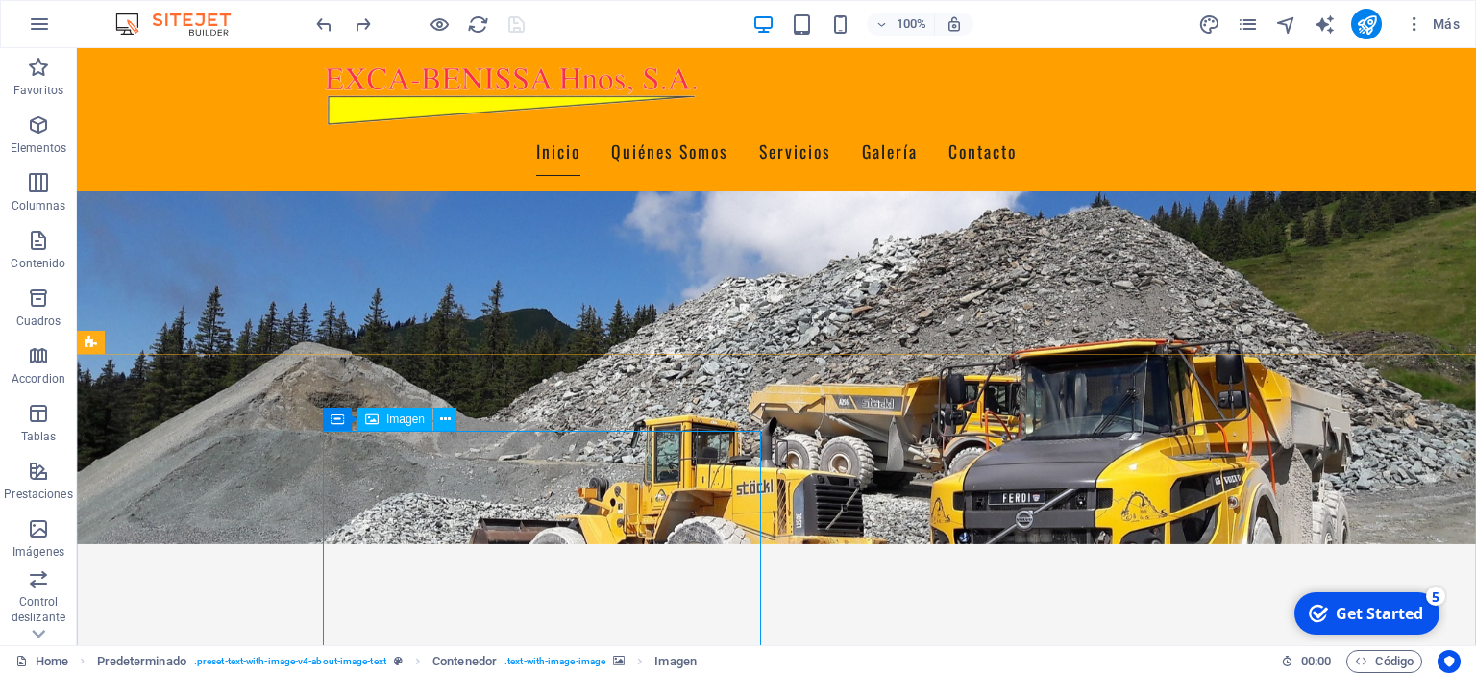
click at [399, 424] on span "Imagen" at bounding box center [405, 419] width 38 height 12
click at [400, 417] on span "Imagen" at bounding box center [405, 419] width 38 height 12
click at [448, 417] on icon at bounding box center [445, 419] width 11 height 20
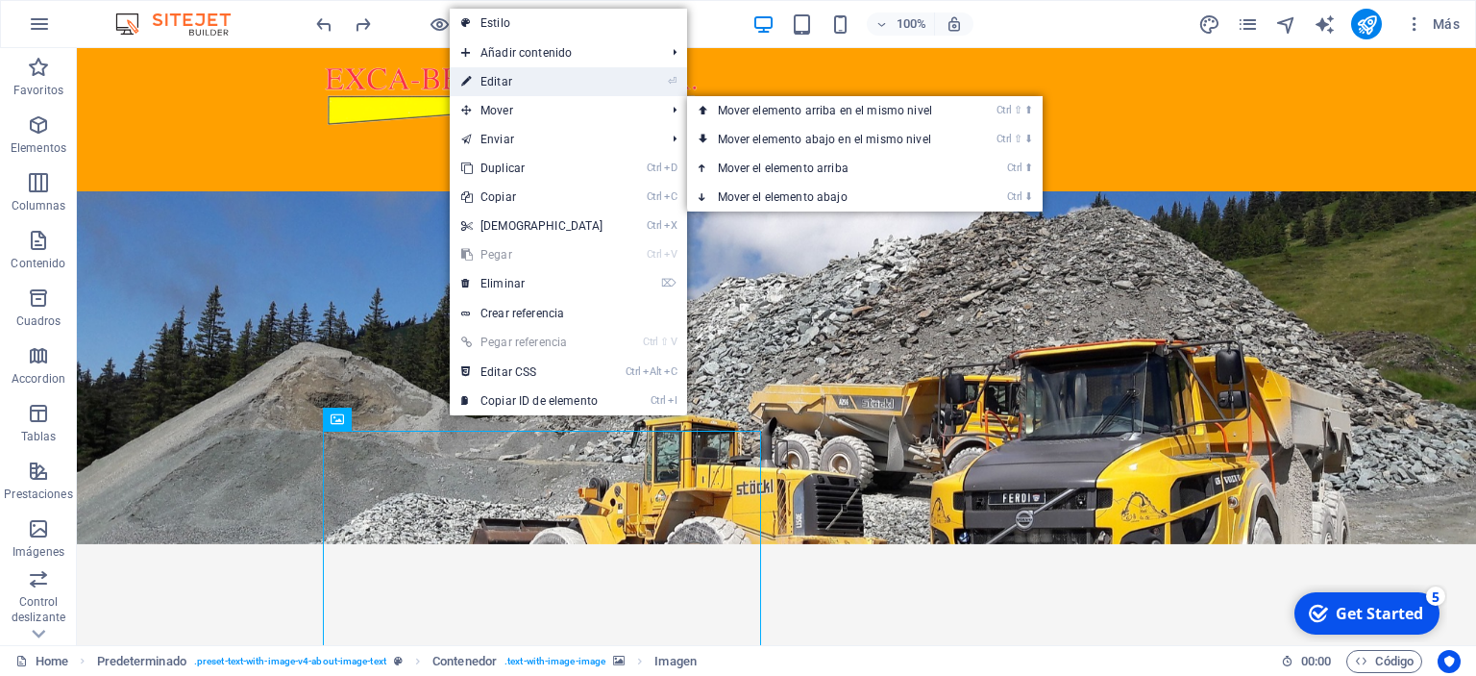
click at [562, 79] on link "⏎ Editar" at bounding box center [532, 81] width 165 height 29
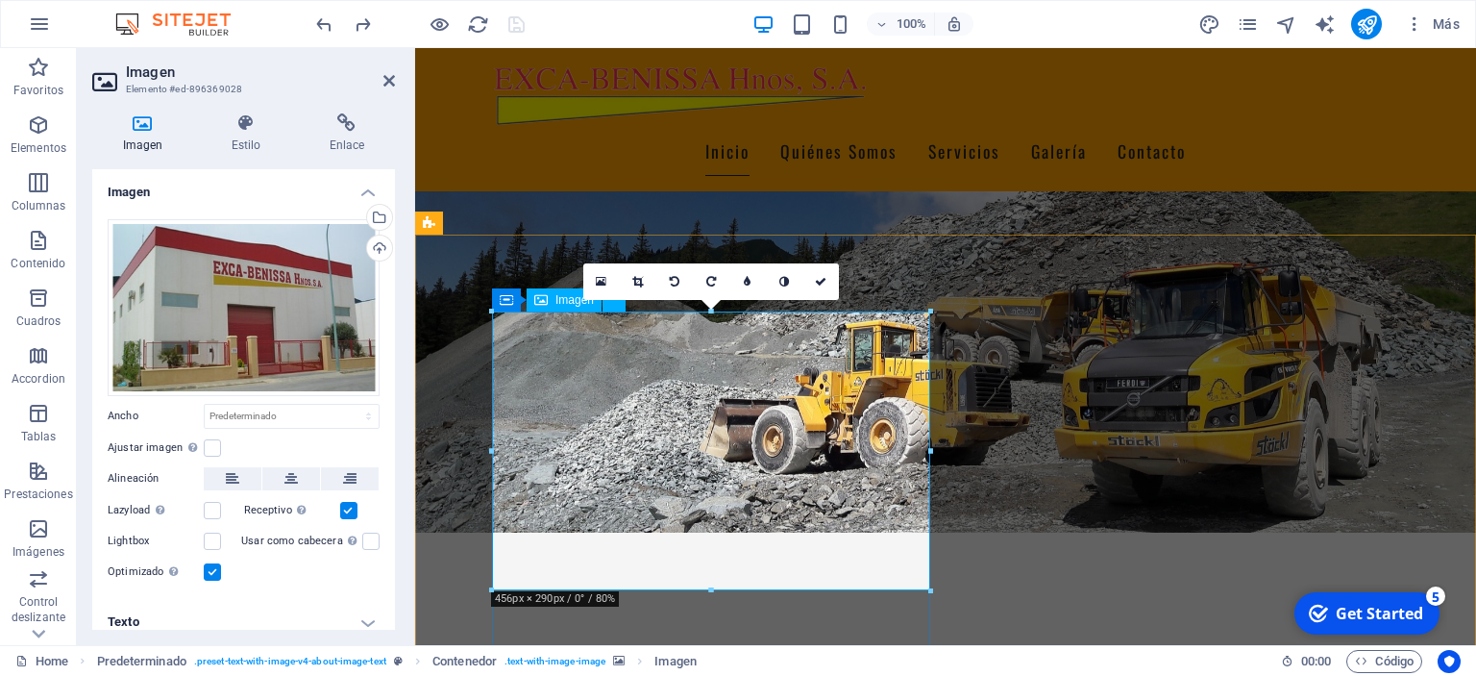
scroll to position [406, 0]
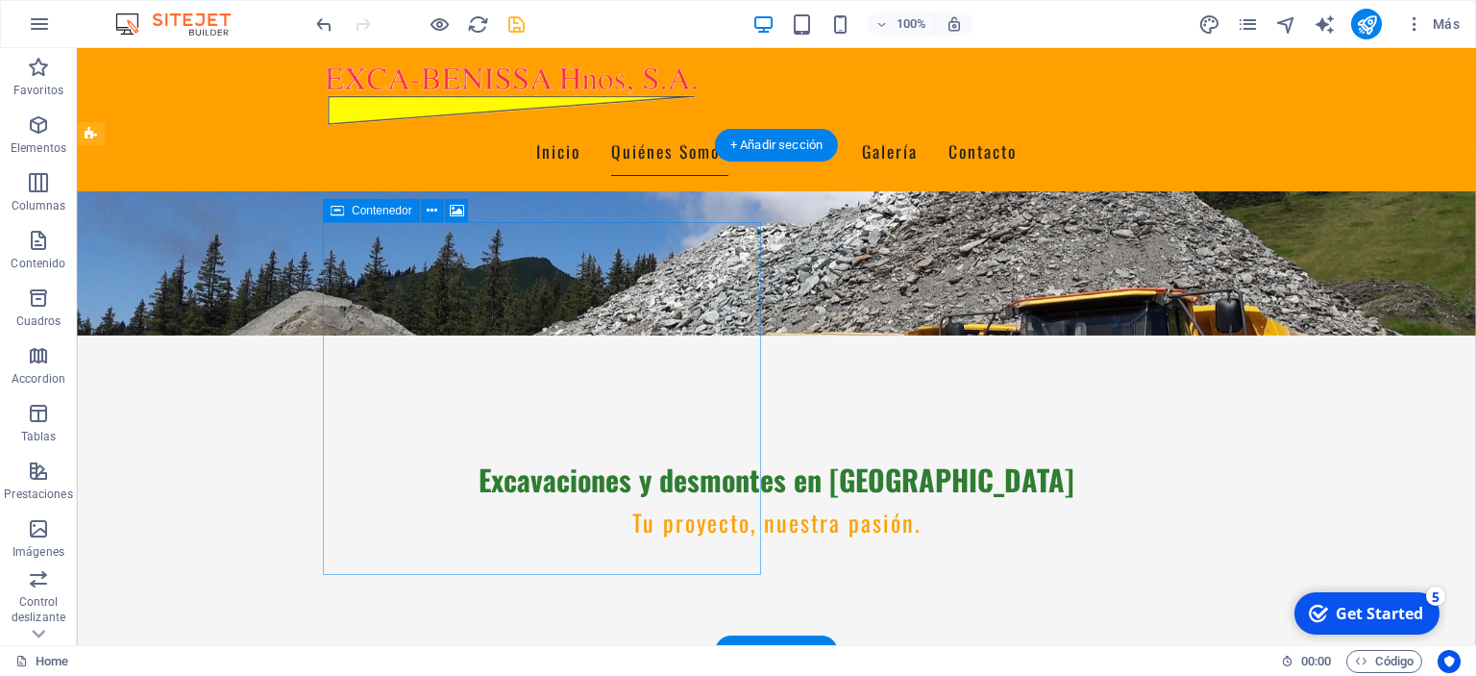
scroll to position [304, 0]
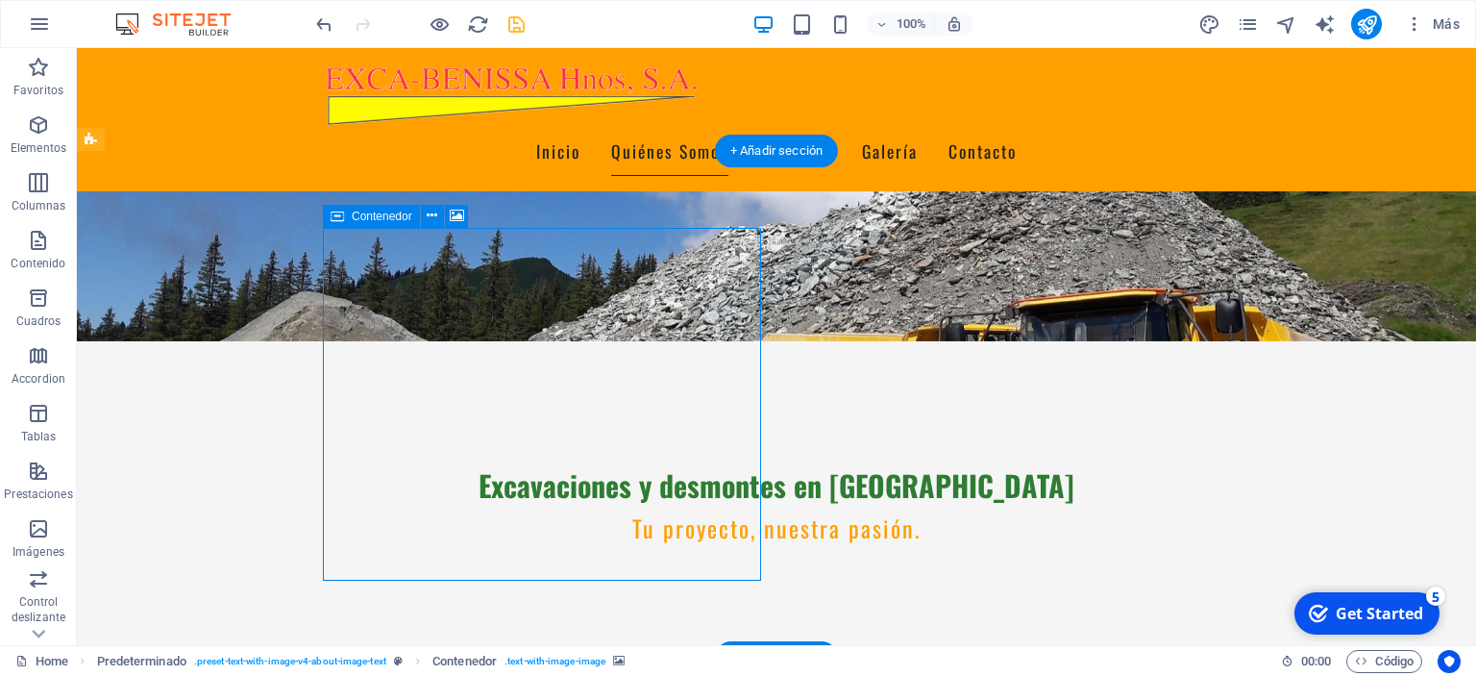
click at [338, 213] on icon at bounding box center [337, 216] width 13 height 23
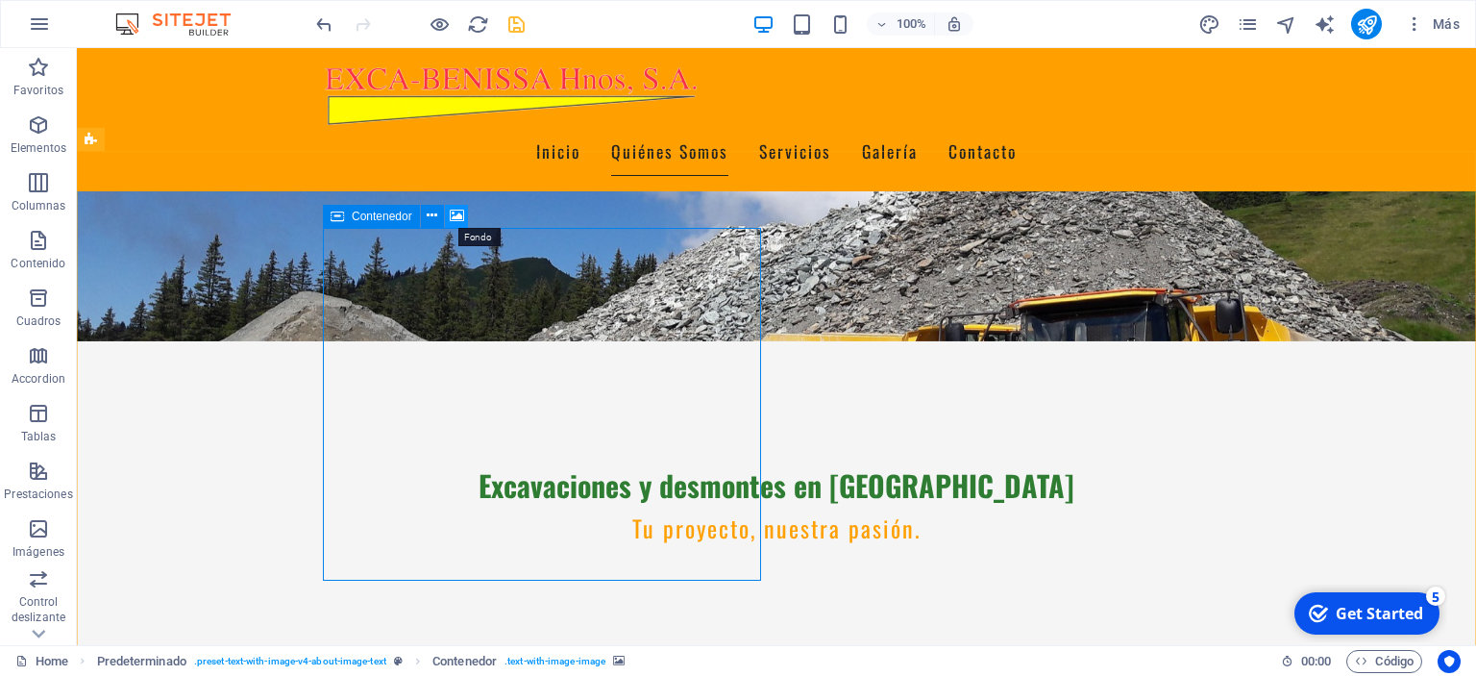
click at [454, 214] on icon at bounding box center [457, 216] width 14 height 20
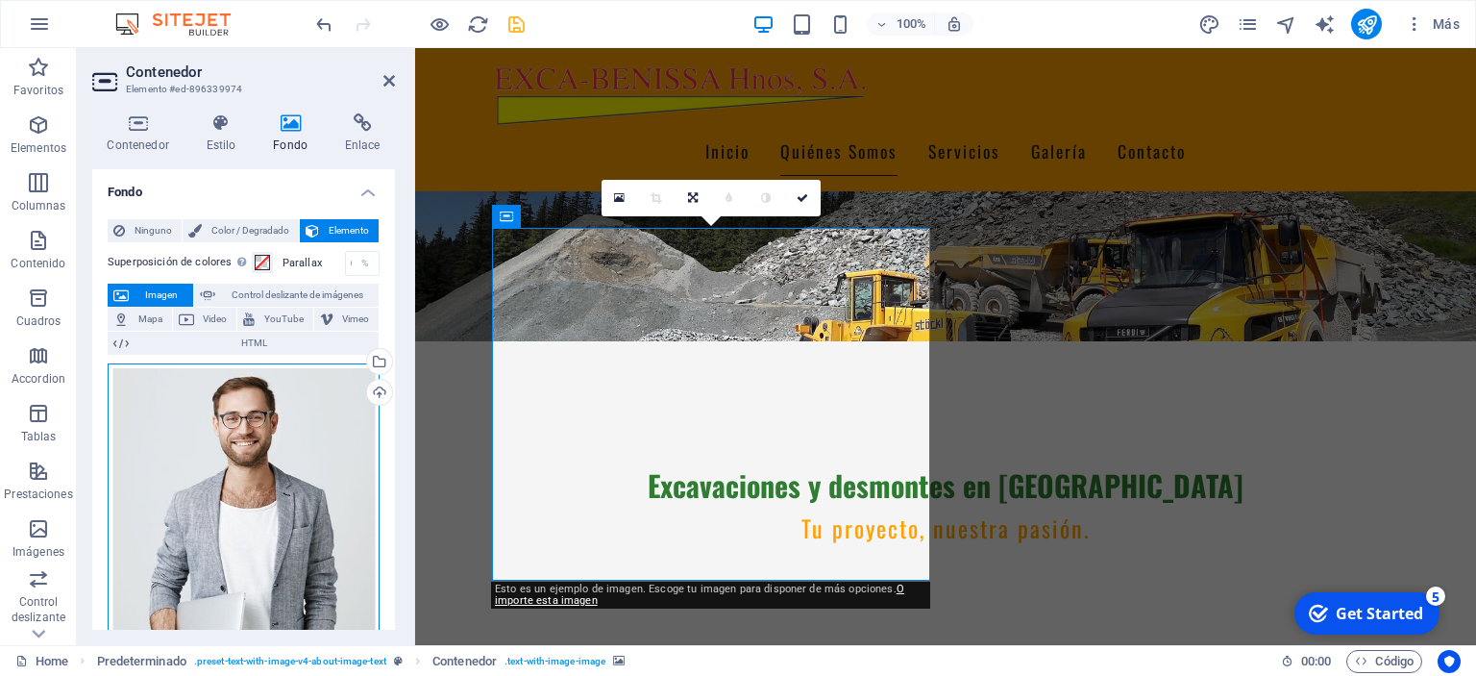
click at [197, 430] on div "Arrastra archivos aquí, haz clic para escoger archivos o selecciona archivos de…" at bounding box center [244, 499] width 272 height 272
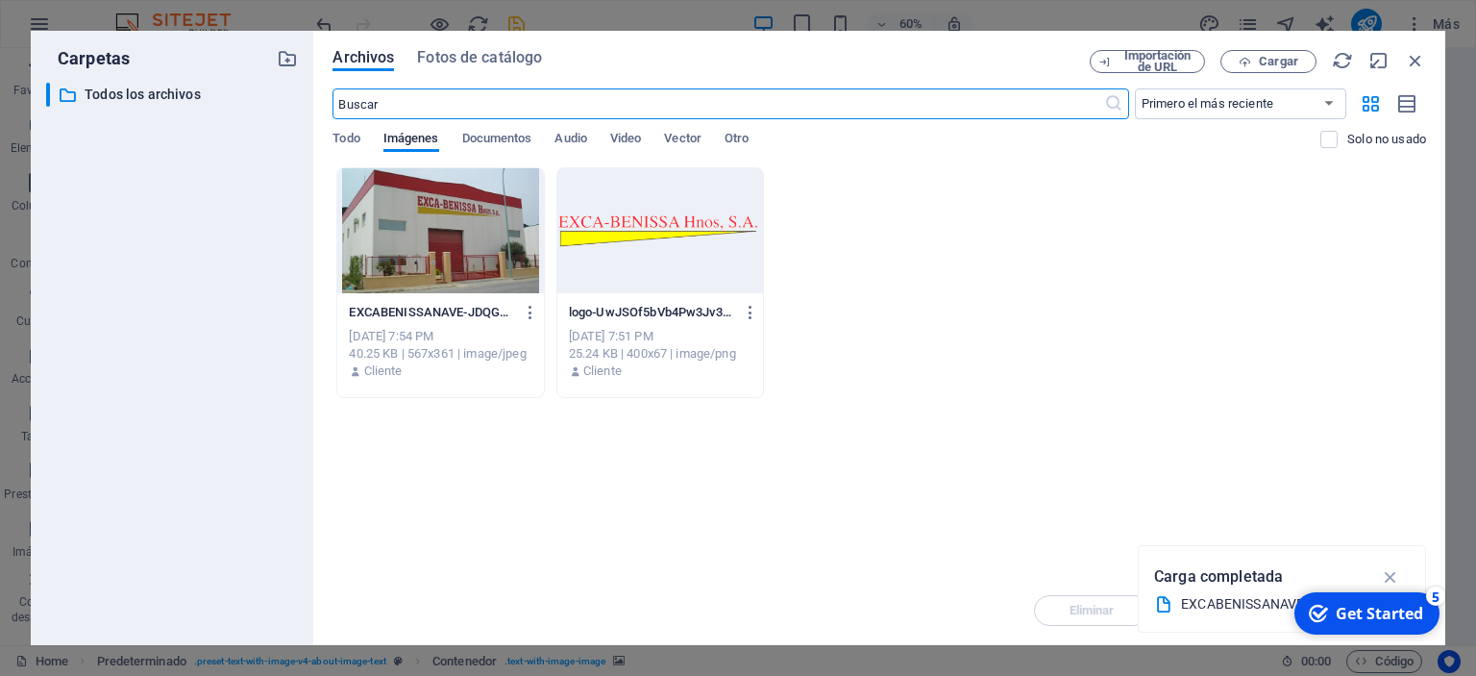
click at [450, 244] on div at bounding box center [440, 230] width 206 height 125
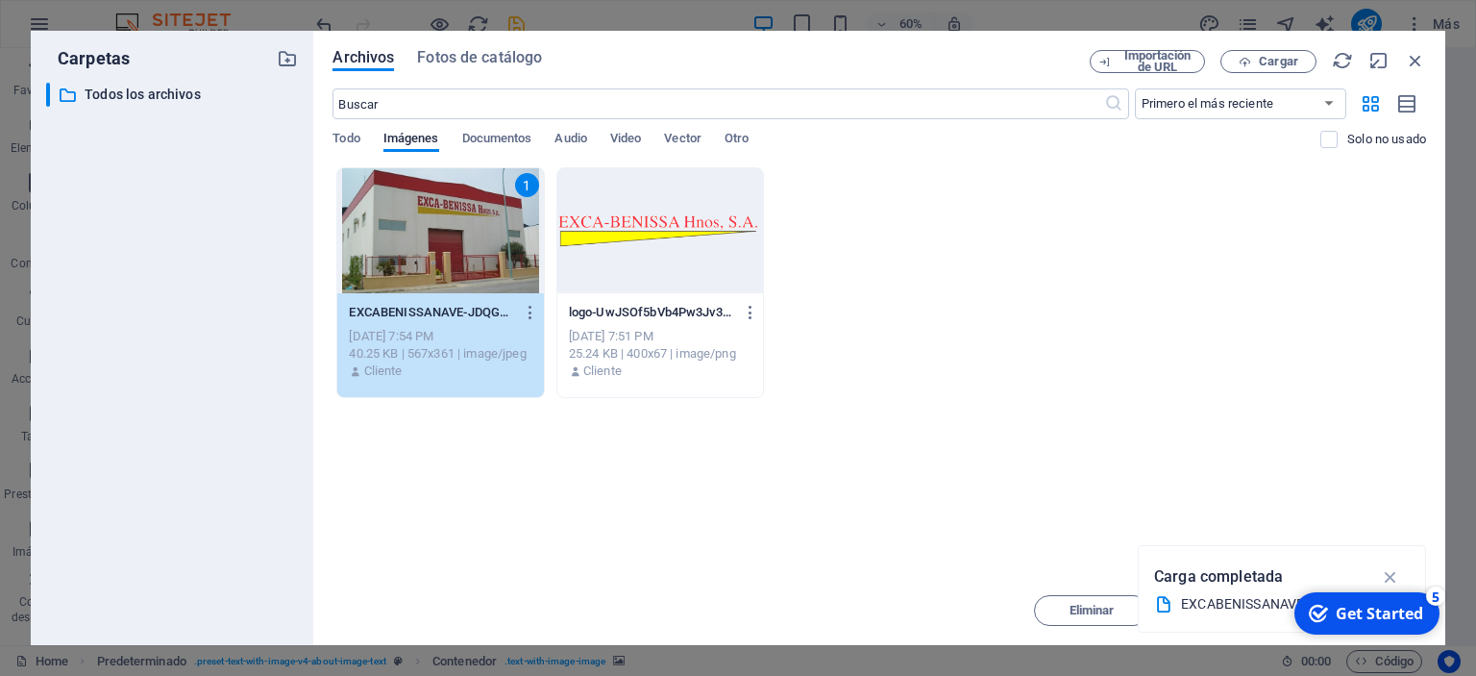
click at [450, 244] on div "1" at bounding box center [440, 230] width 206 height 125
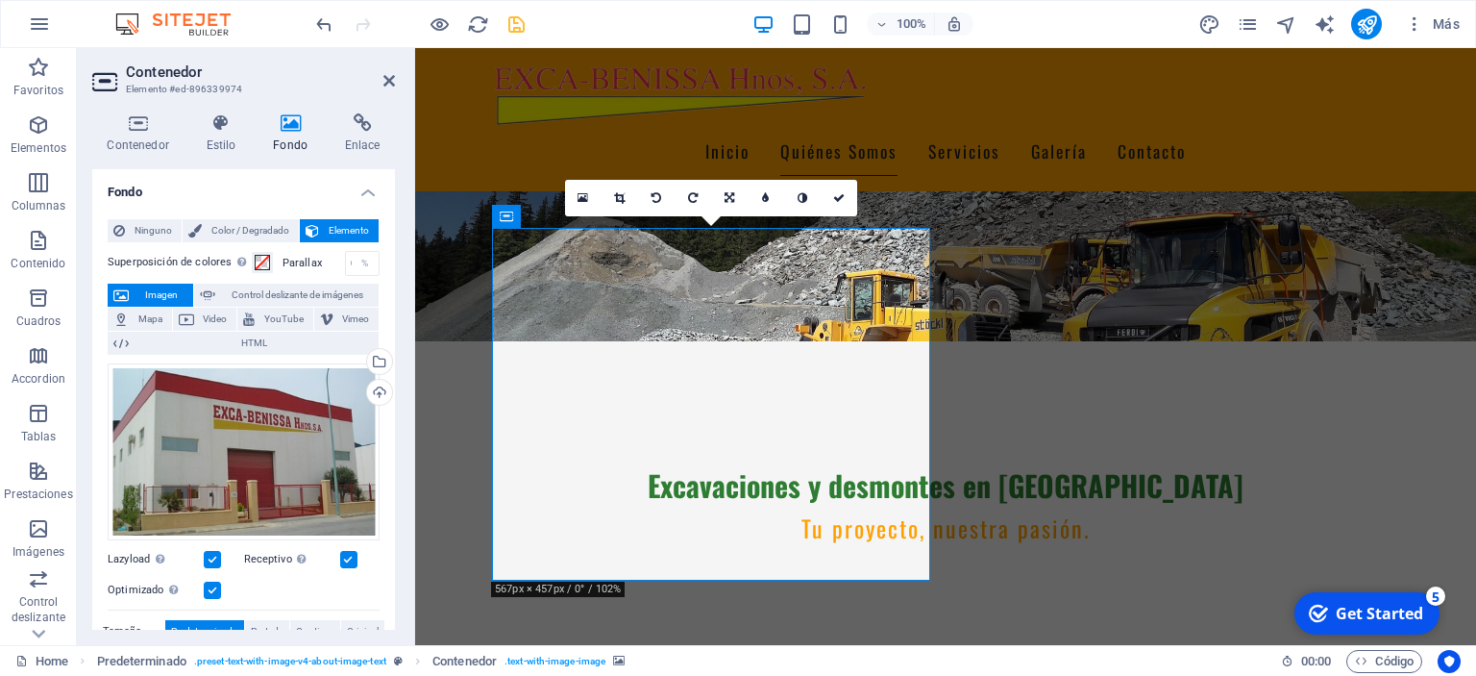
click at [513, 12] on button "save" at bounding box center [515, 23] width 23 height 23
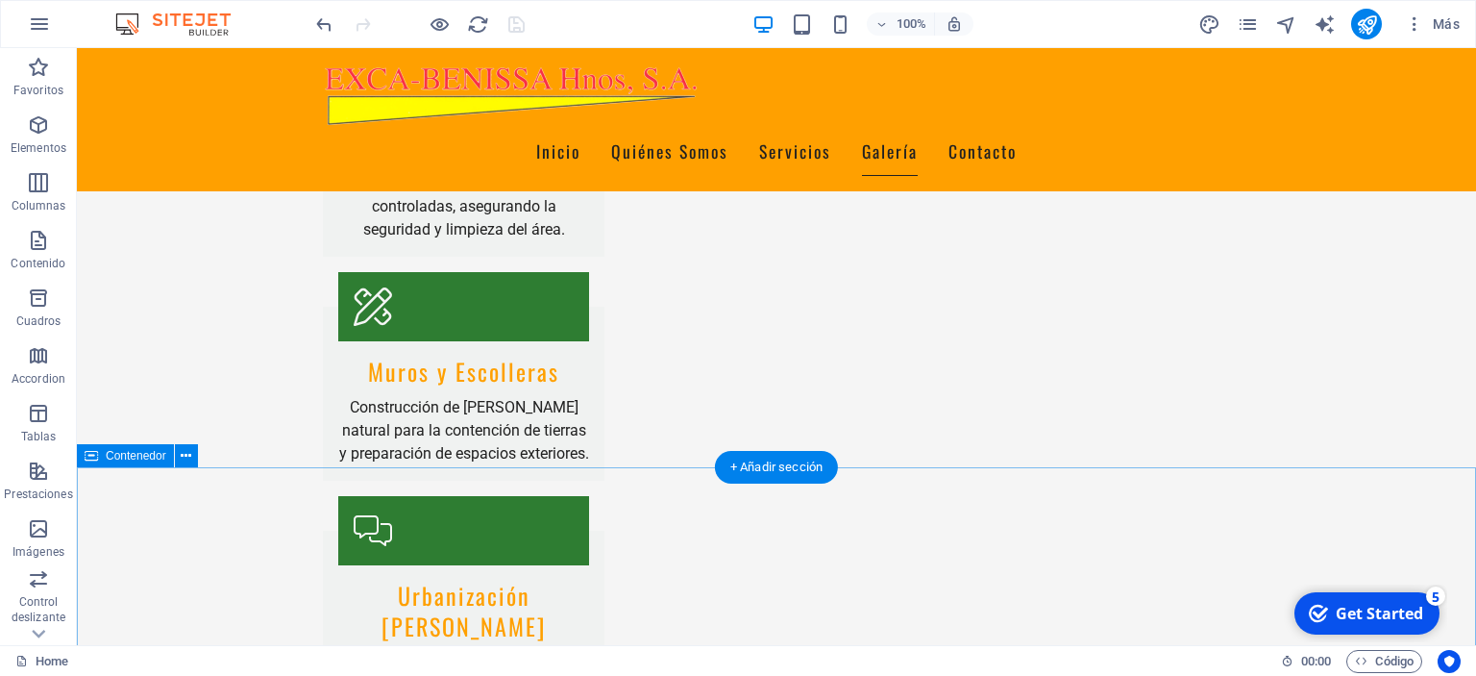
scroll to position [2487, 0]
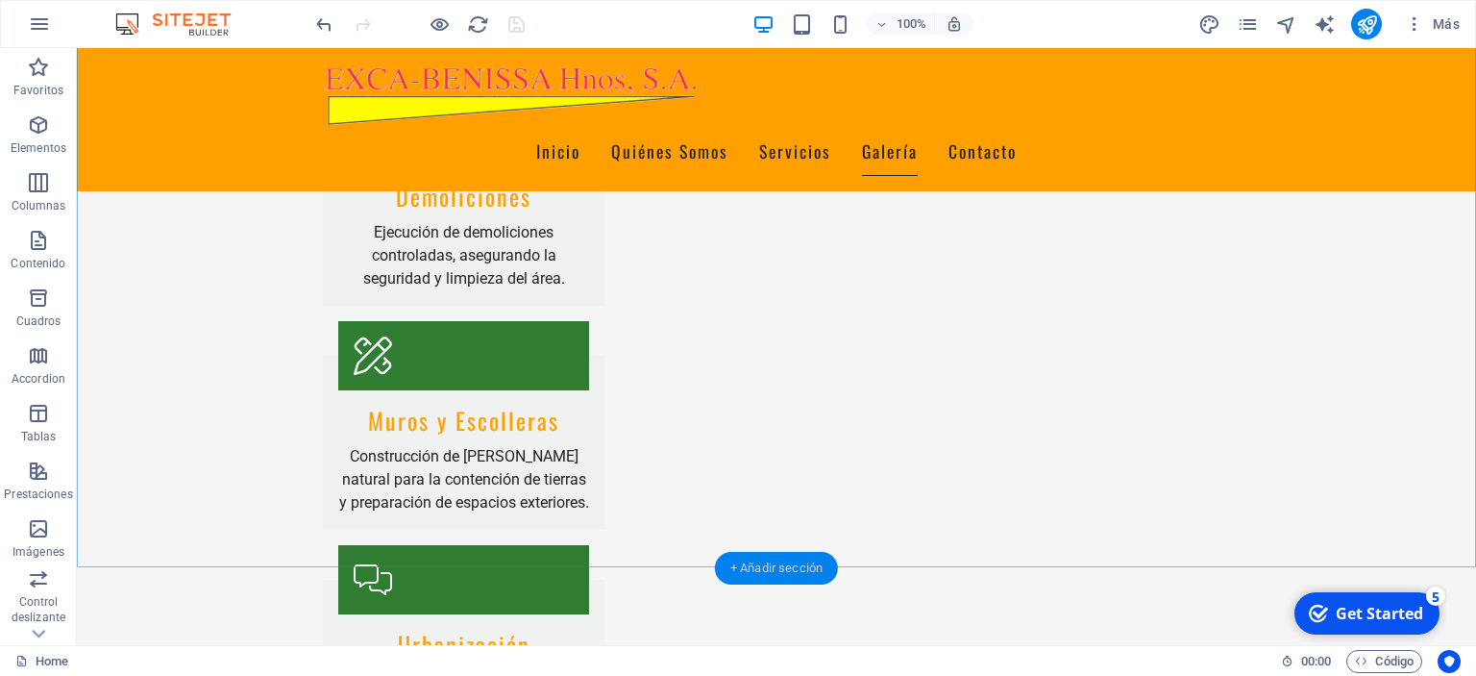
click at [813, 563] on div "+ Añadir sección" at bounding box center [776, 568] width 123 height 33
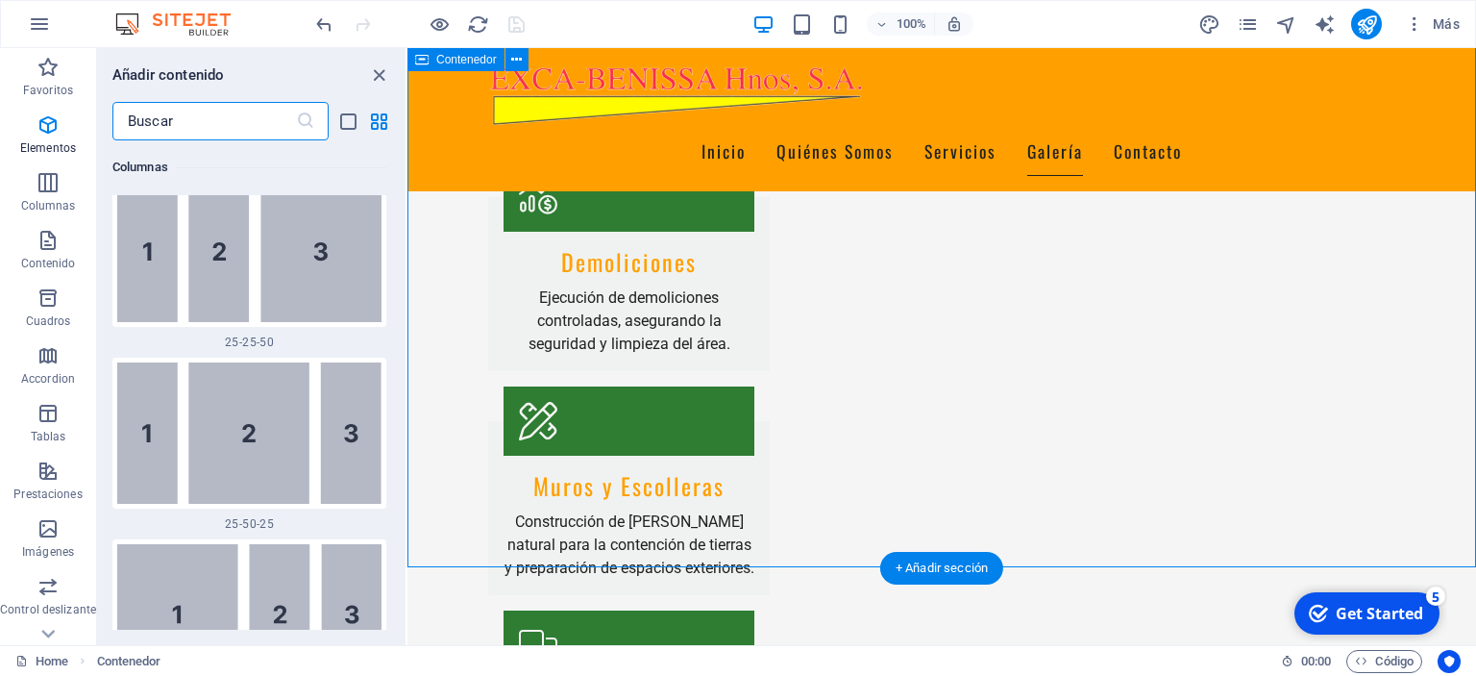
scroll to position [3362, 0]
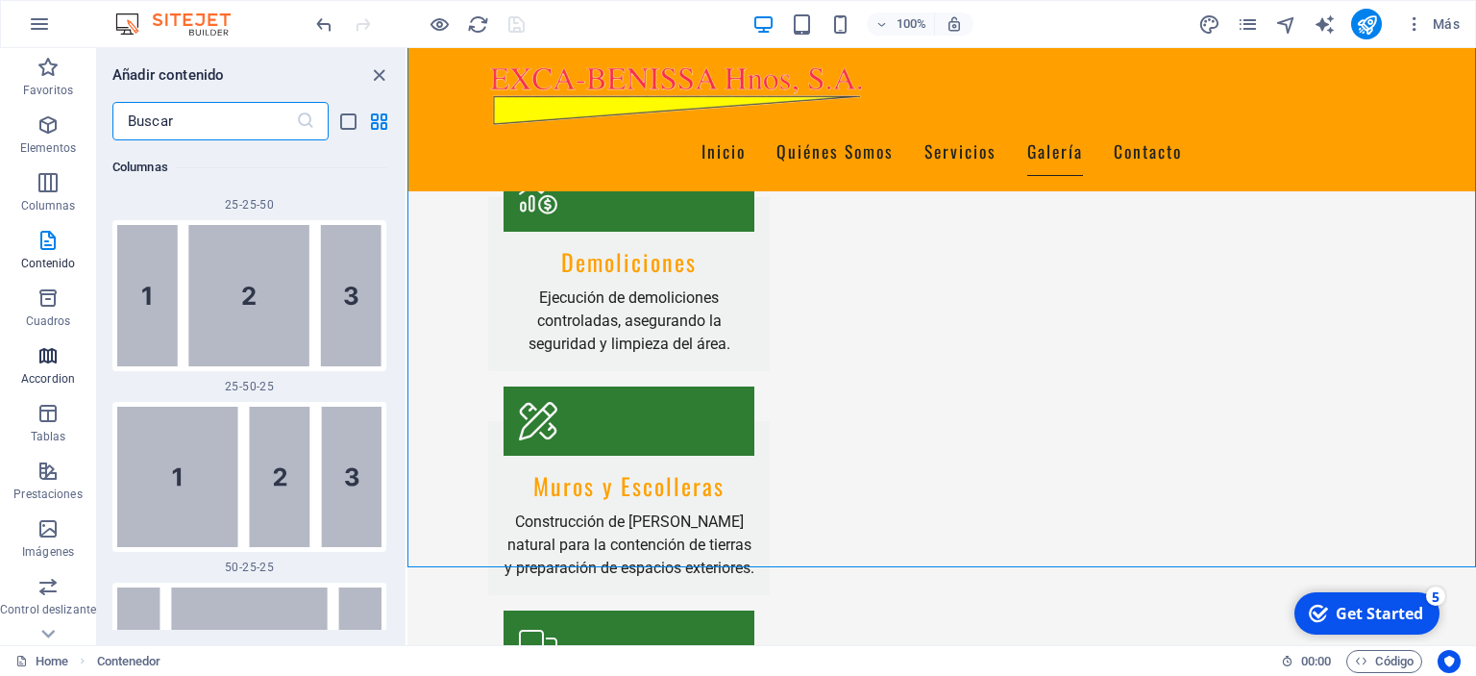
click at [48, 362] on icon "button" at bounding box center [48, 355] width 23 height 23
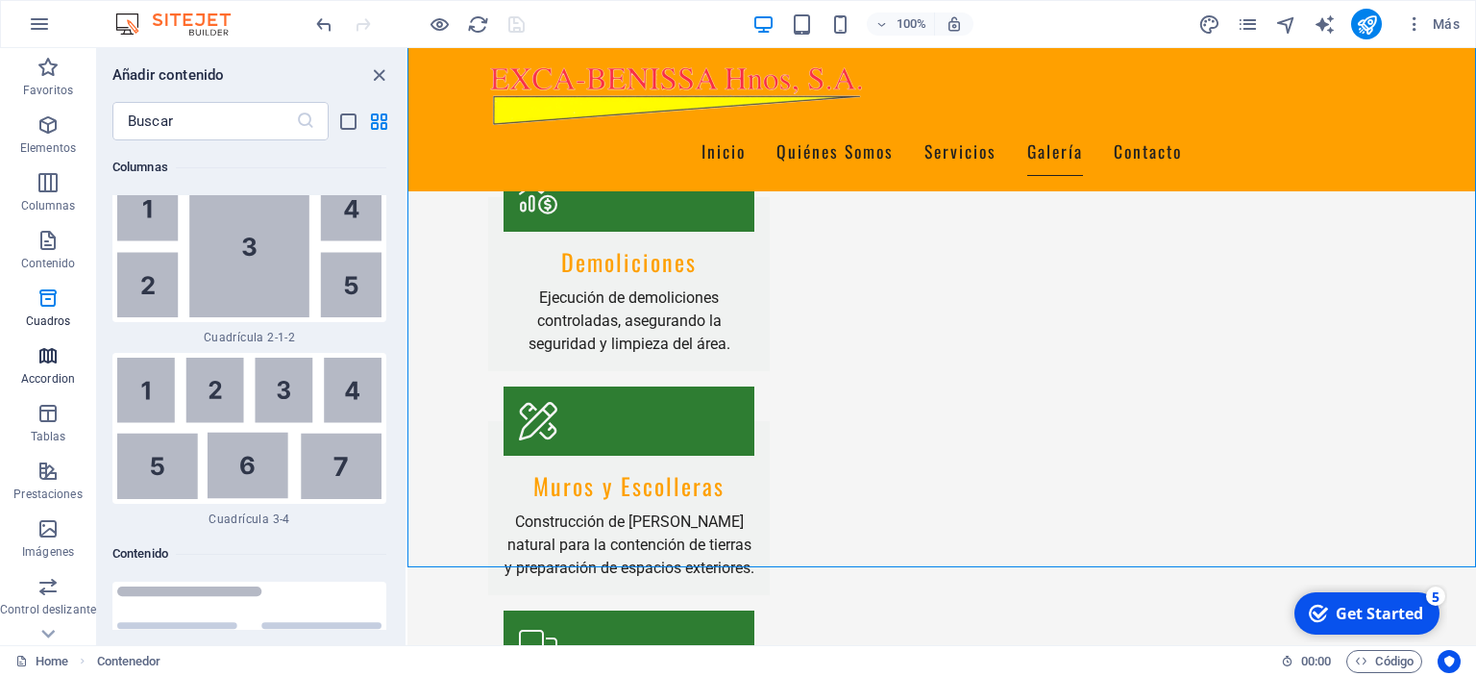
scroll to position [6134, 0]
click at [57, 536] on icon "button" at bounding box center [48, 528] width 23 height 23
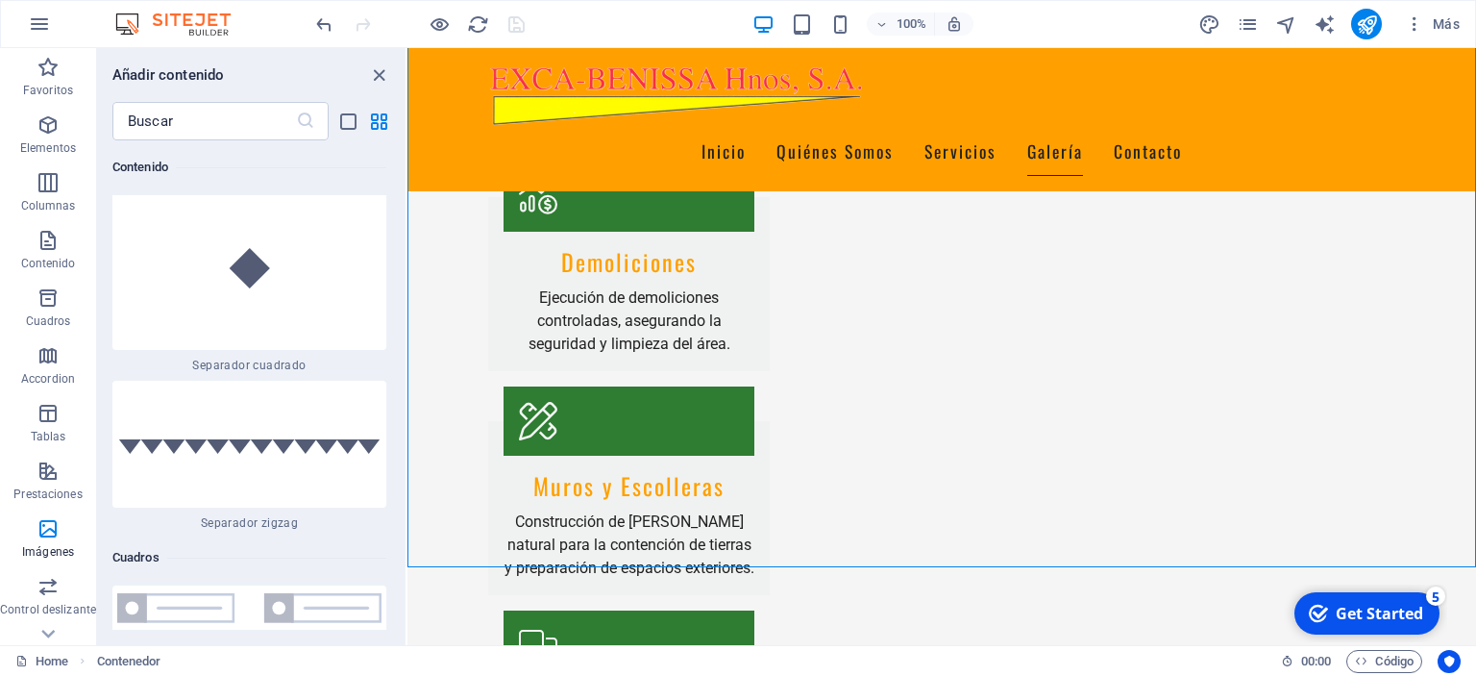
scroll to position [10093, 0]
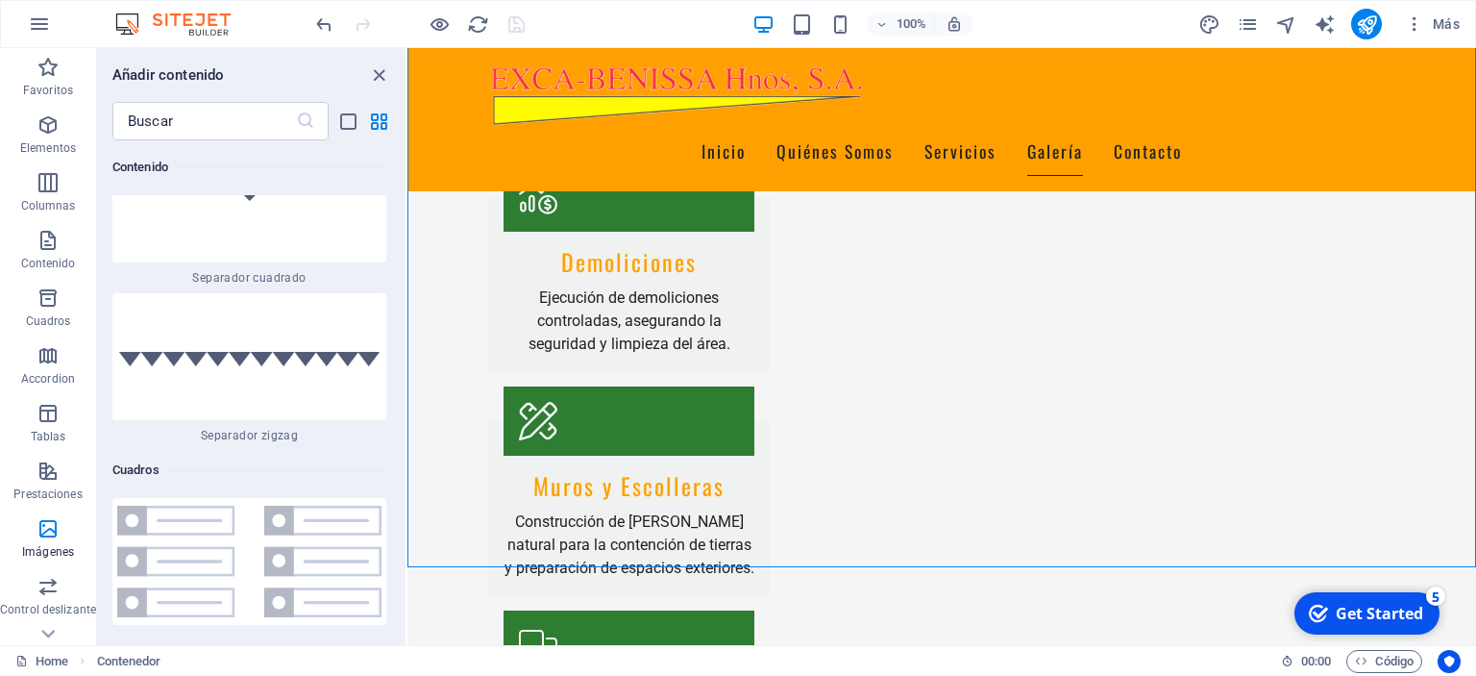
click at [407, 386] on div "Arrastra aquí para reemplazar el contenido existente. Si quieres crear un eleme…" at bounding box center [941, 346] width 1069 height 597
click at [407, 331] on div "Arrastra aquí para reemplazar el contenido existente. Si quieres crear un eleme…" at bounding box center [941, 346] width 1069 height 597
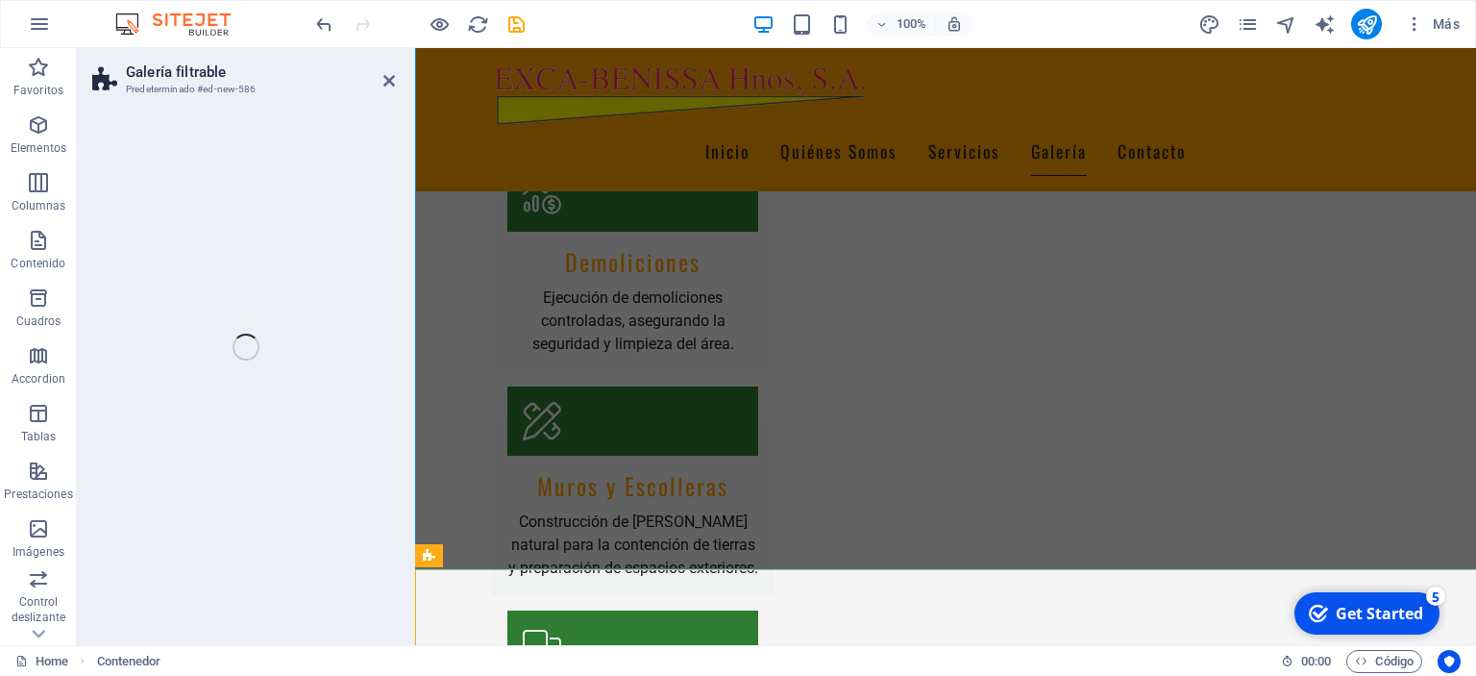
scroll to position [2420, 0]
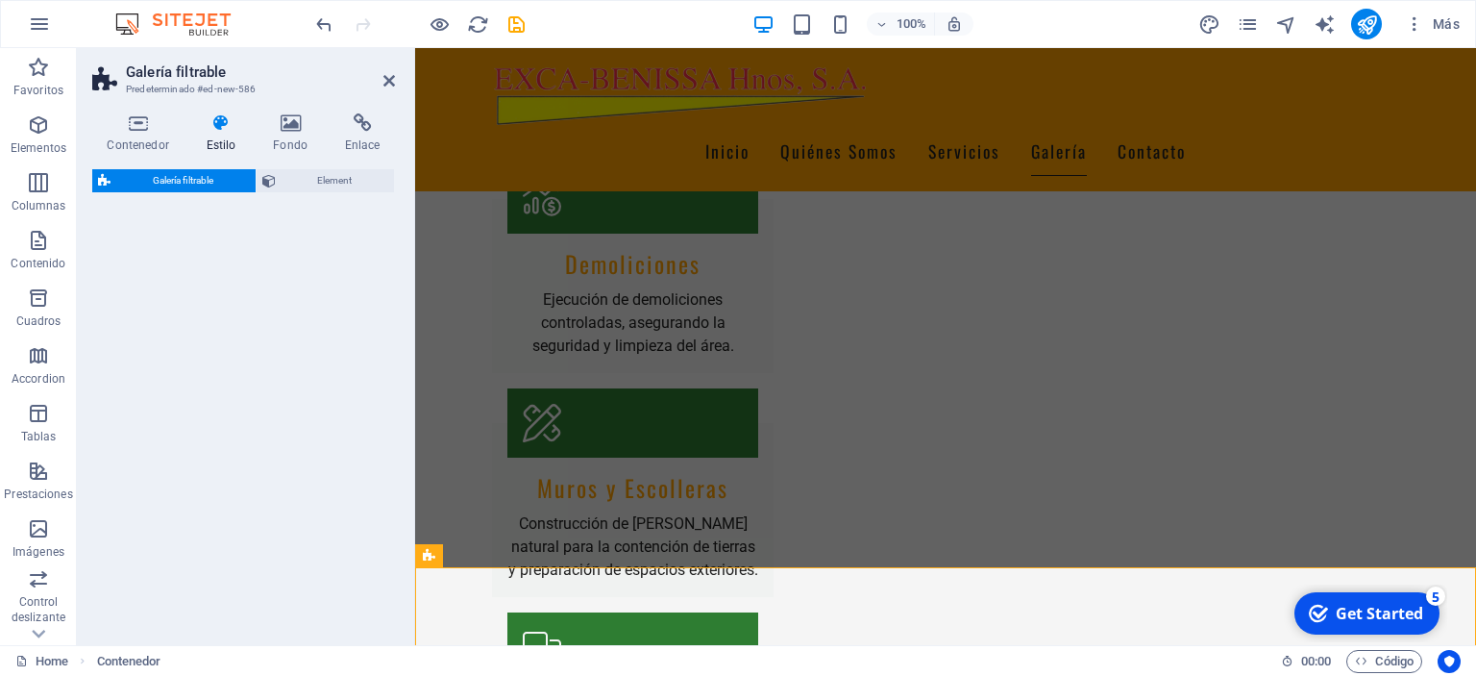
select select "rem"
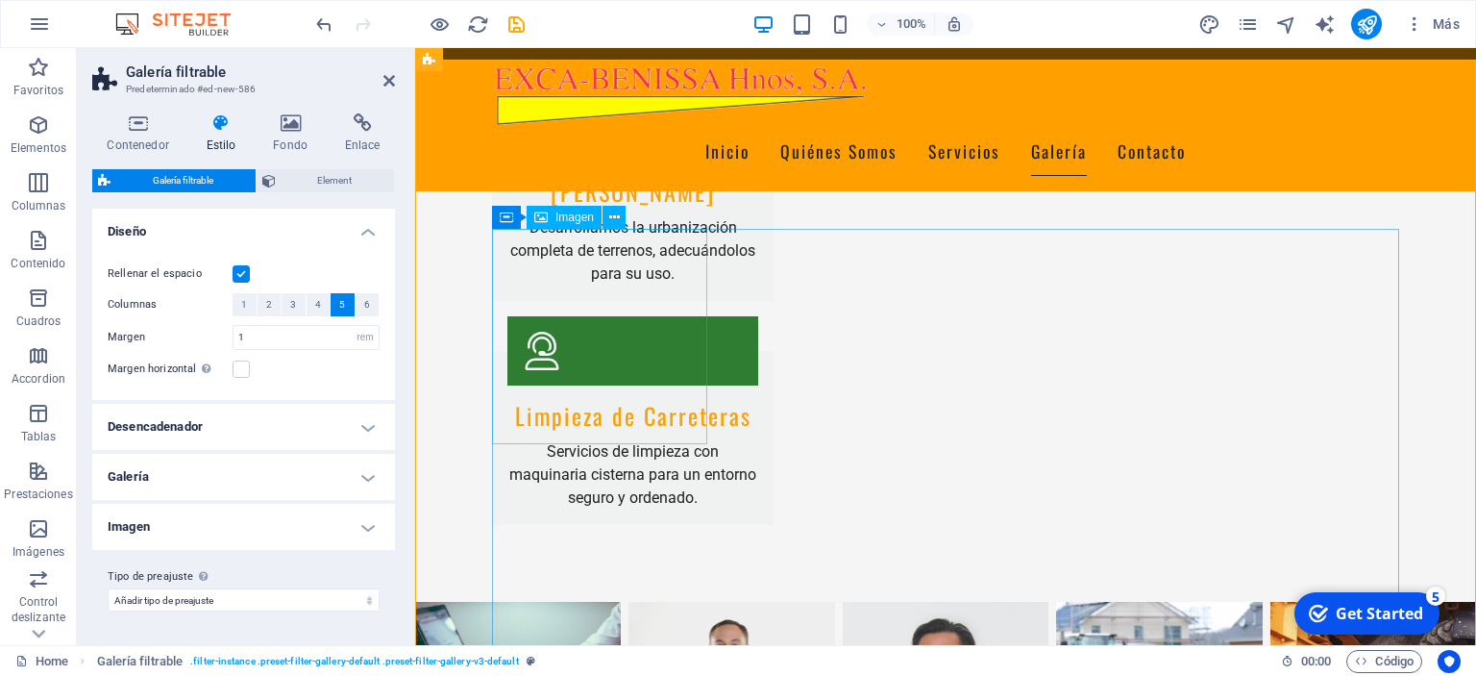
scroll to position [2927, 0]
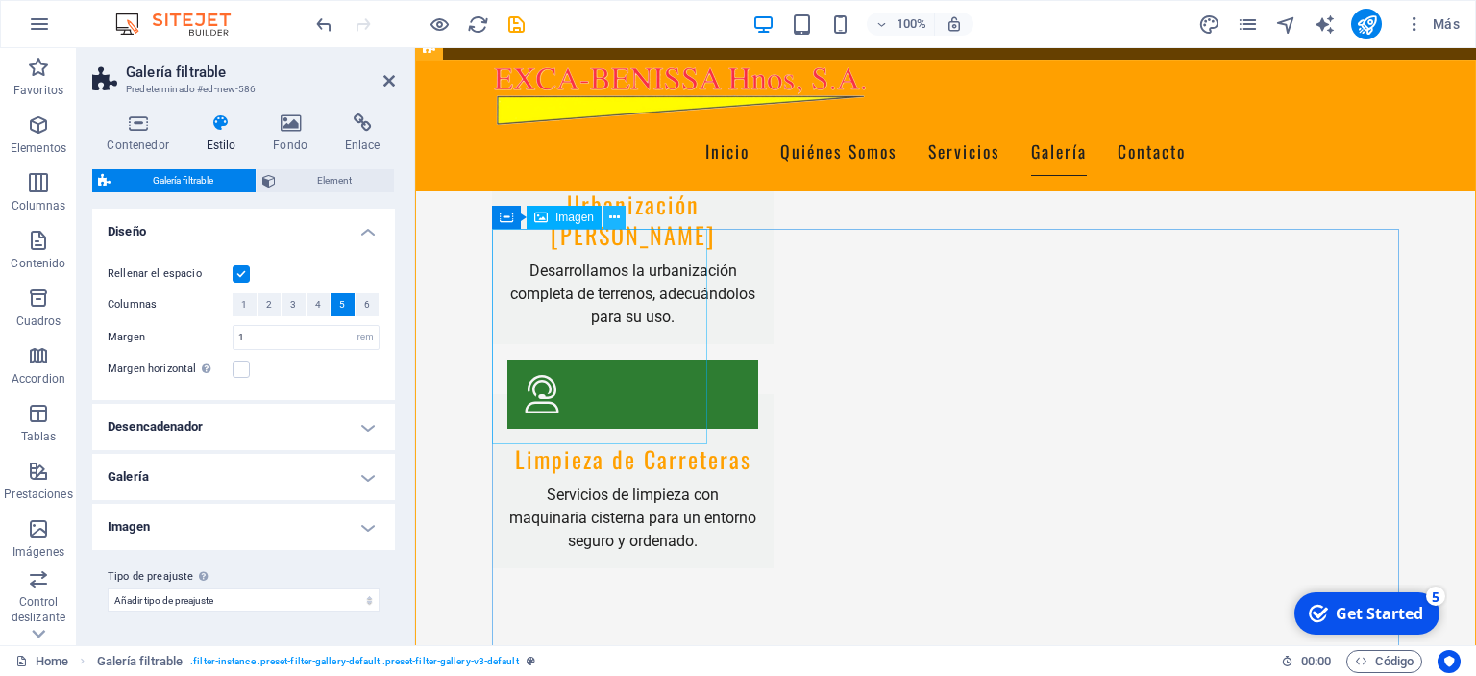
click at [617, 219] on icon at bounding box center [614, 218] width 11 height 20
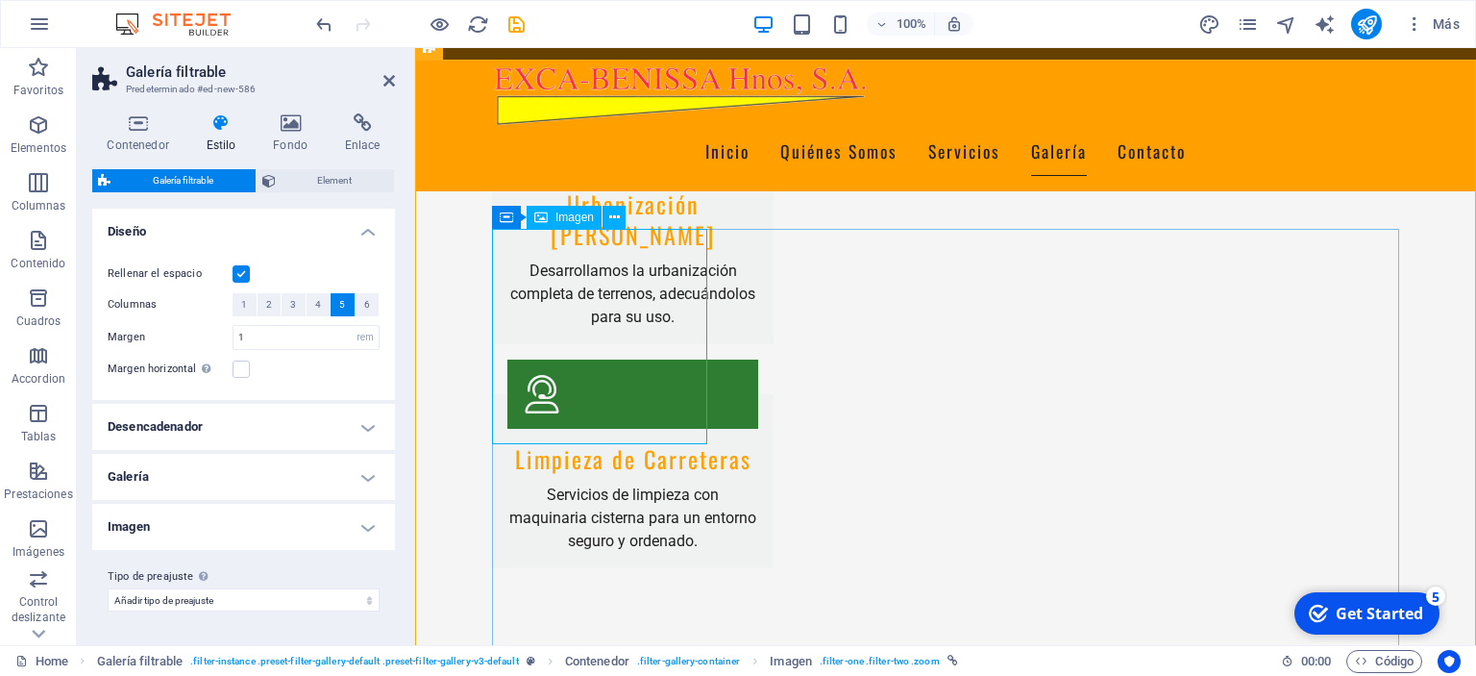
select select "%"
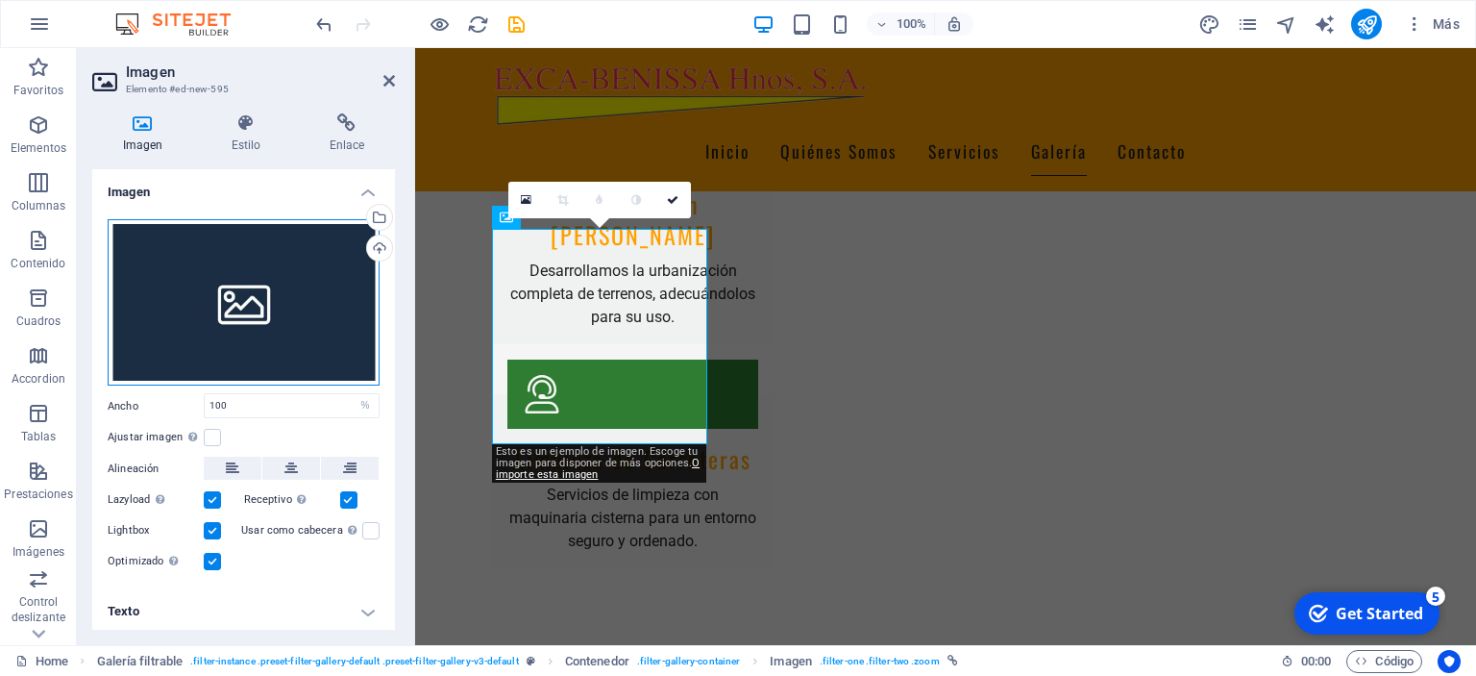
click at [306, 303] on div "Arrastra archivos aquí, haz clic para escoger archivos o selecciona archivos de…" at bounding box center [244, 302] width 272 height 167
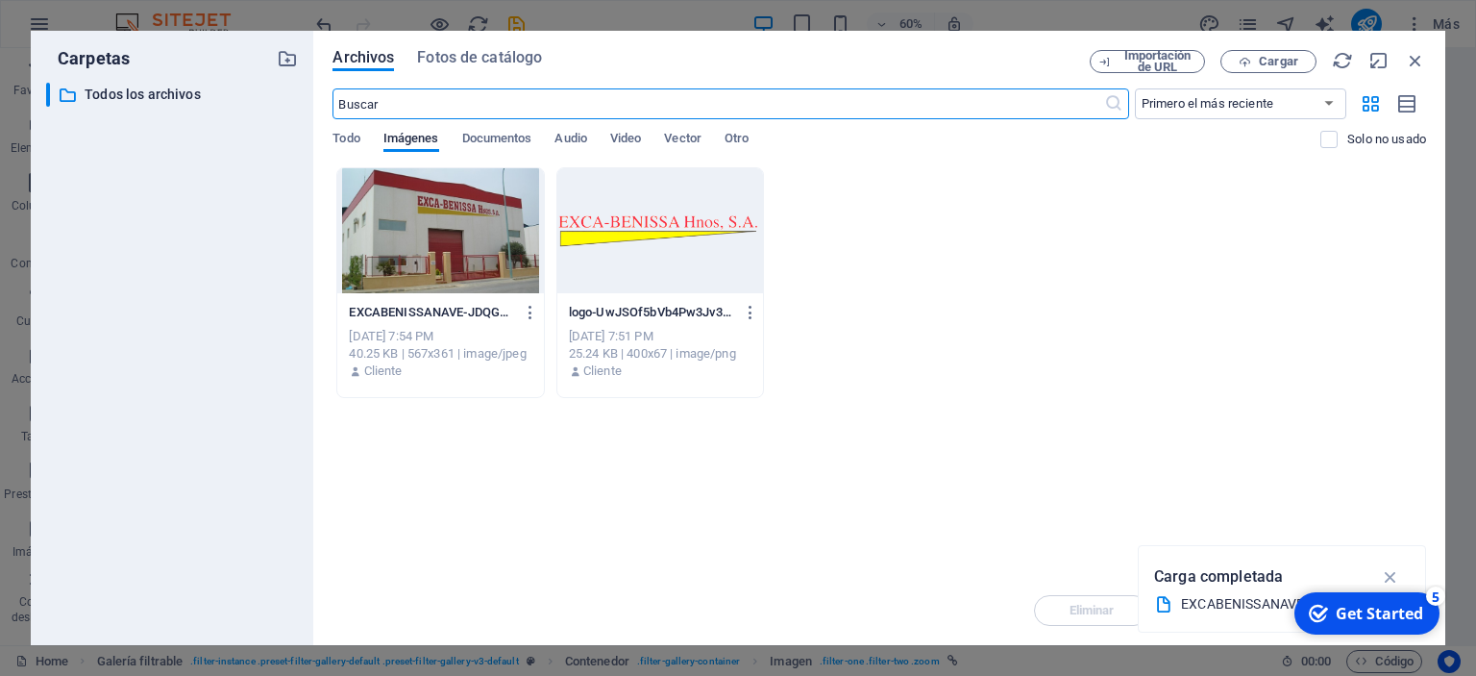
scroll to position [3002, 0]
click at [1193, 160] on div "Todo Imágenes Documentos Audio Video Vector Otro" at bounding box center [826, 149] width 988 height 37
click at [1259, 61] on span "Cargar" at bounding box center [1268, 62] width 79 height 12
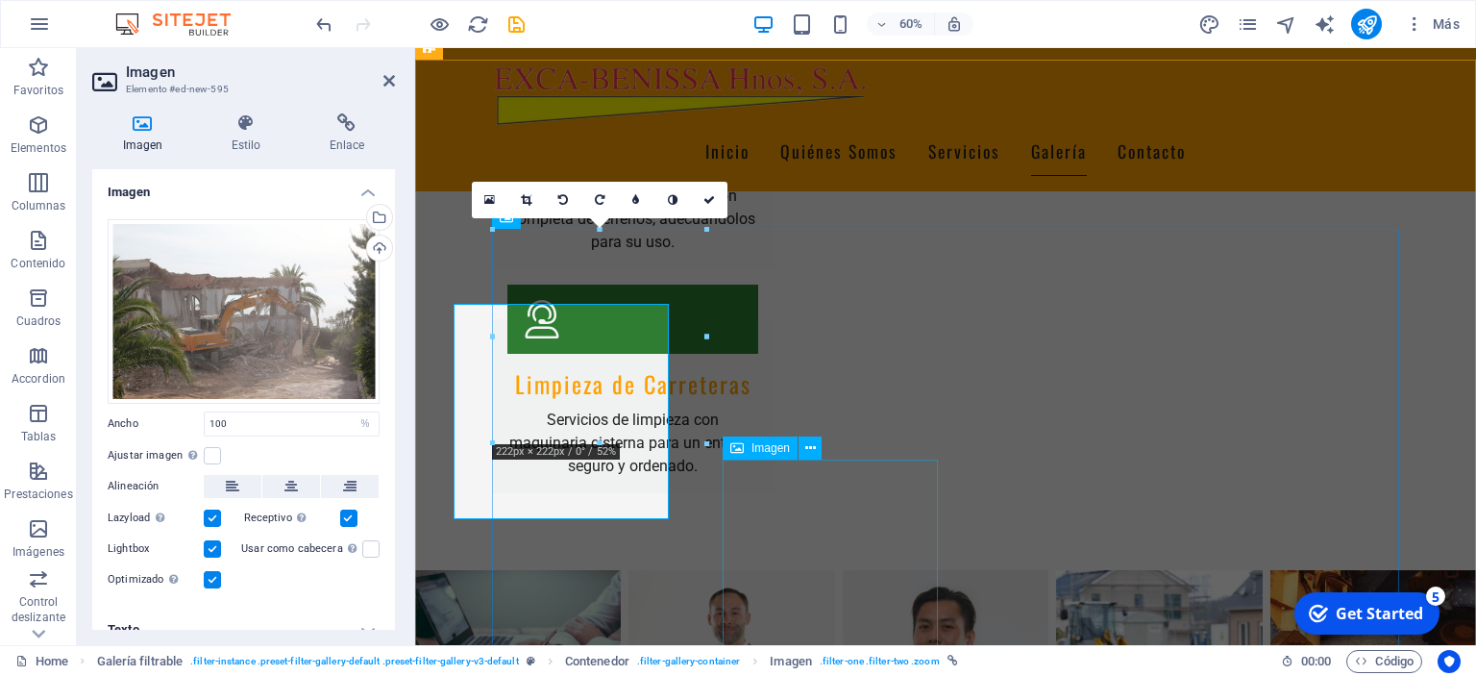
scroll to position [2927, 0]
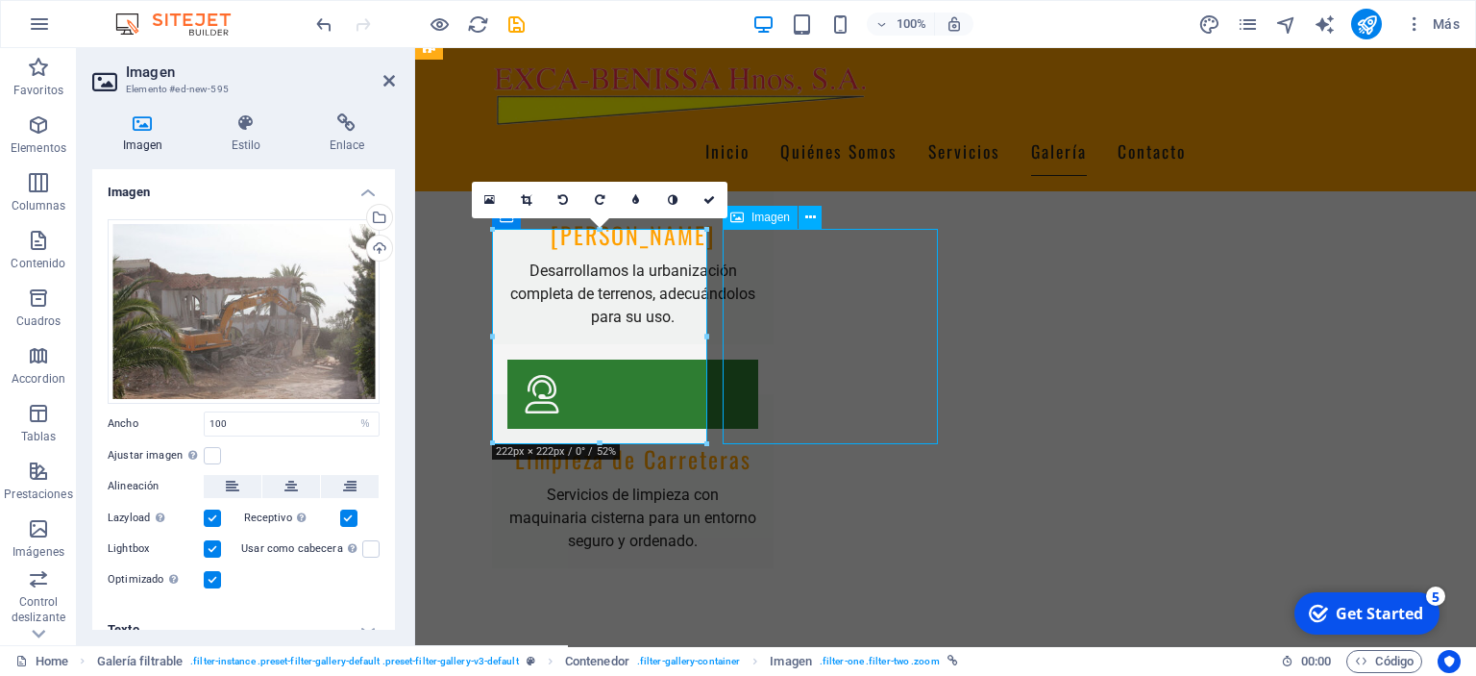
select select "%"
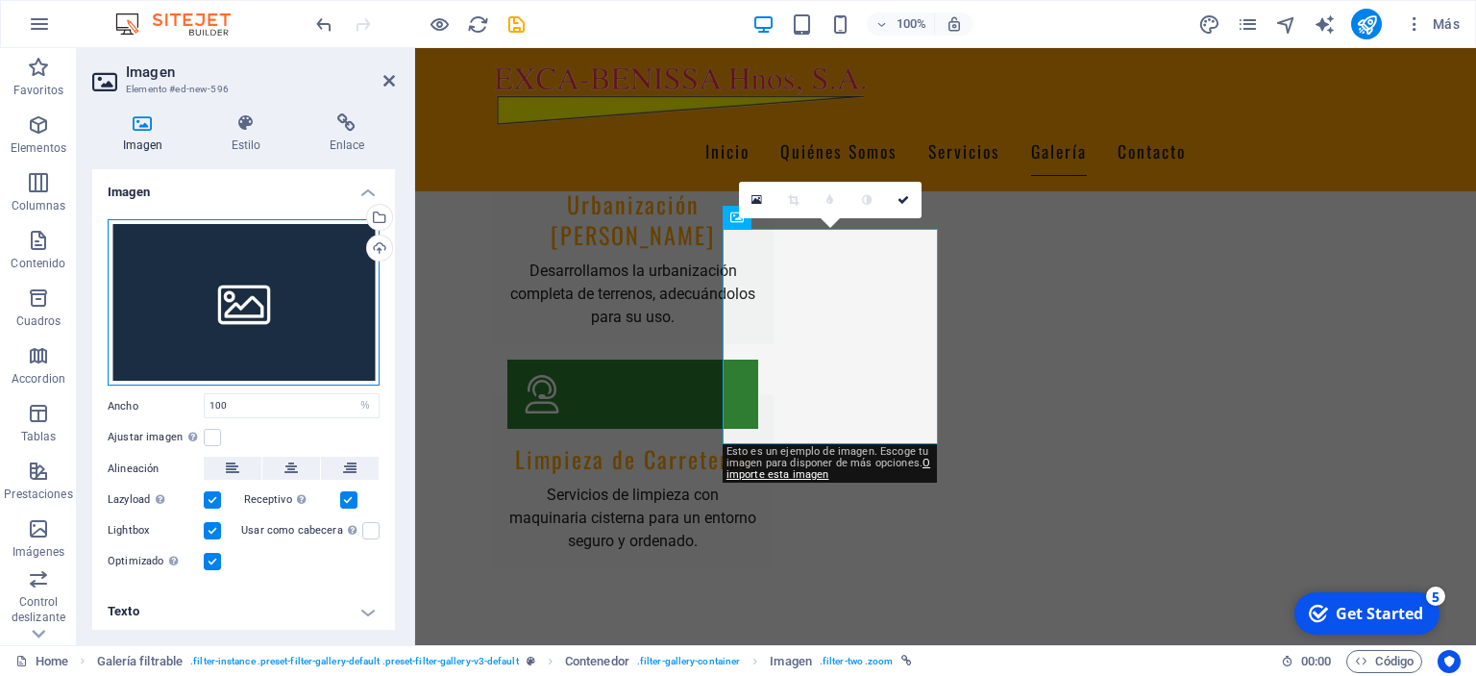
click at [313, 297] on div "Arrastra archivos aquí, haz clic para escoger archivos o selecciona archivos de…" at bounding box center [244, 302] width 272 height 167
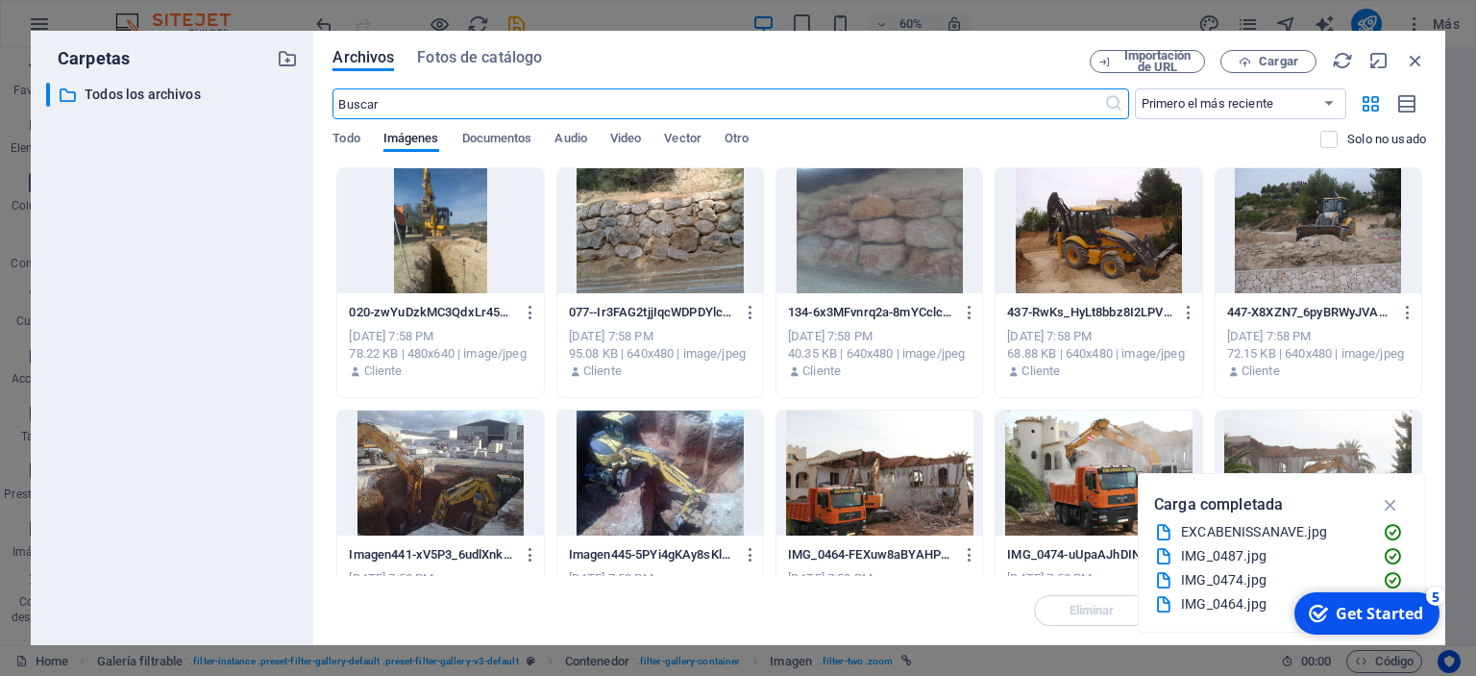
scroll to position [3002, 0]
click at [432, 233] on div at bounding box center [440, 230] width 206 height 125
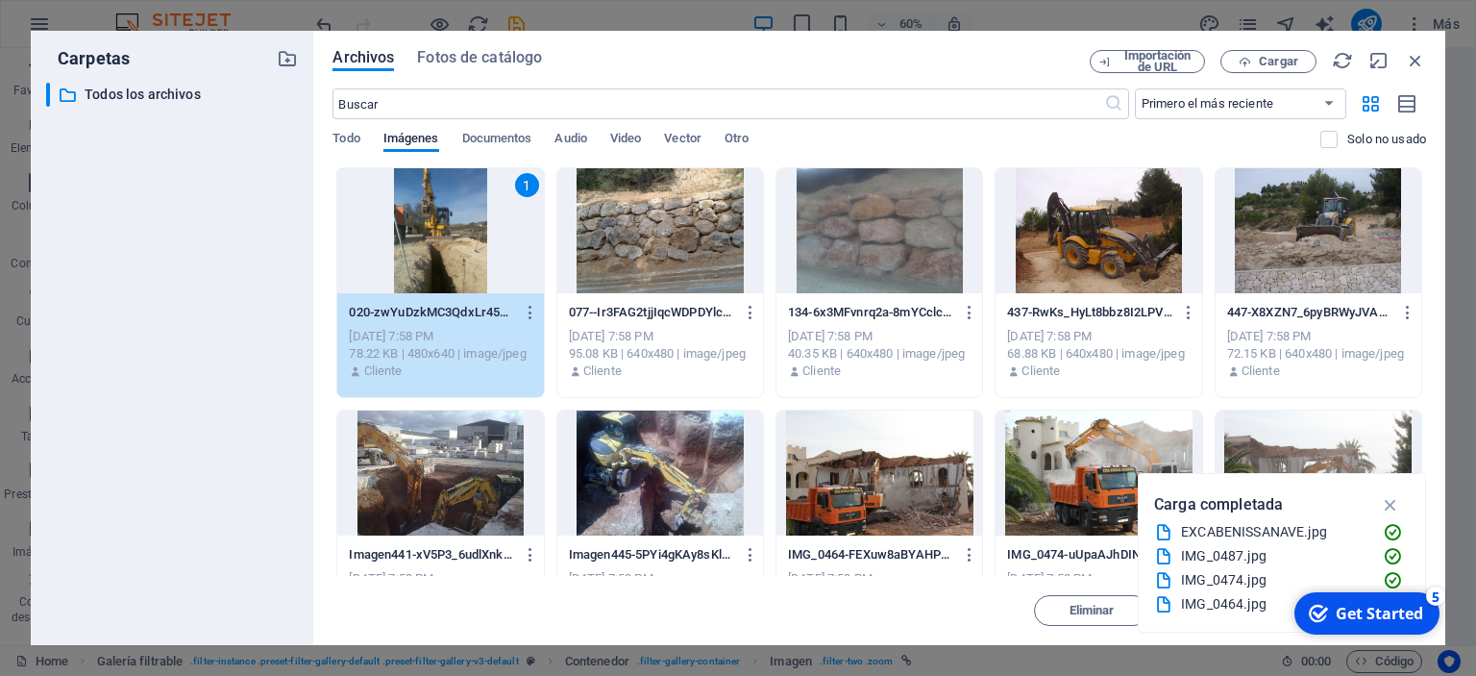
click at [432, 233] on div "1" at bounding box center [440, 230] width 206 height 125
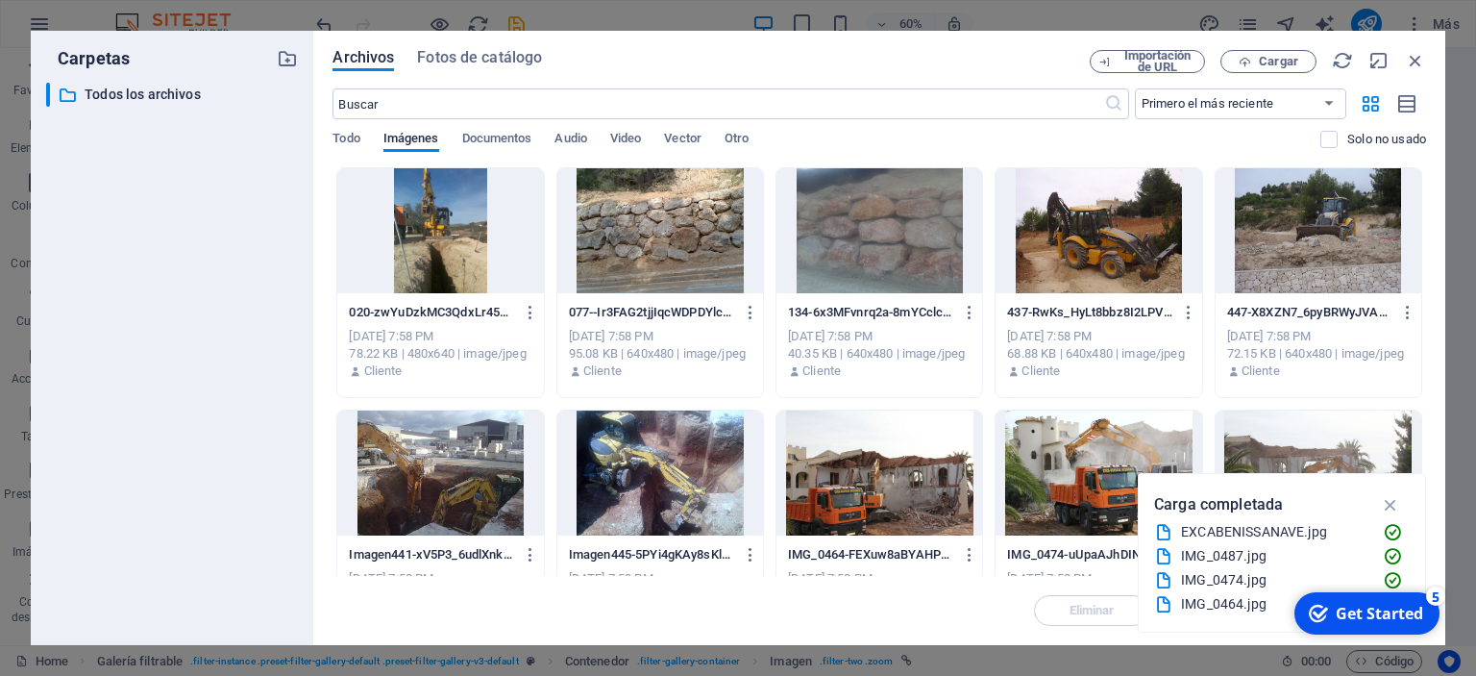
click at [432, 233] on div at bounding box center [440, 230] width 206 height 125
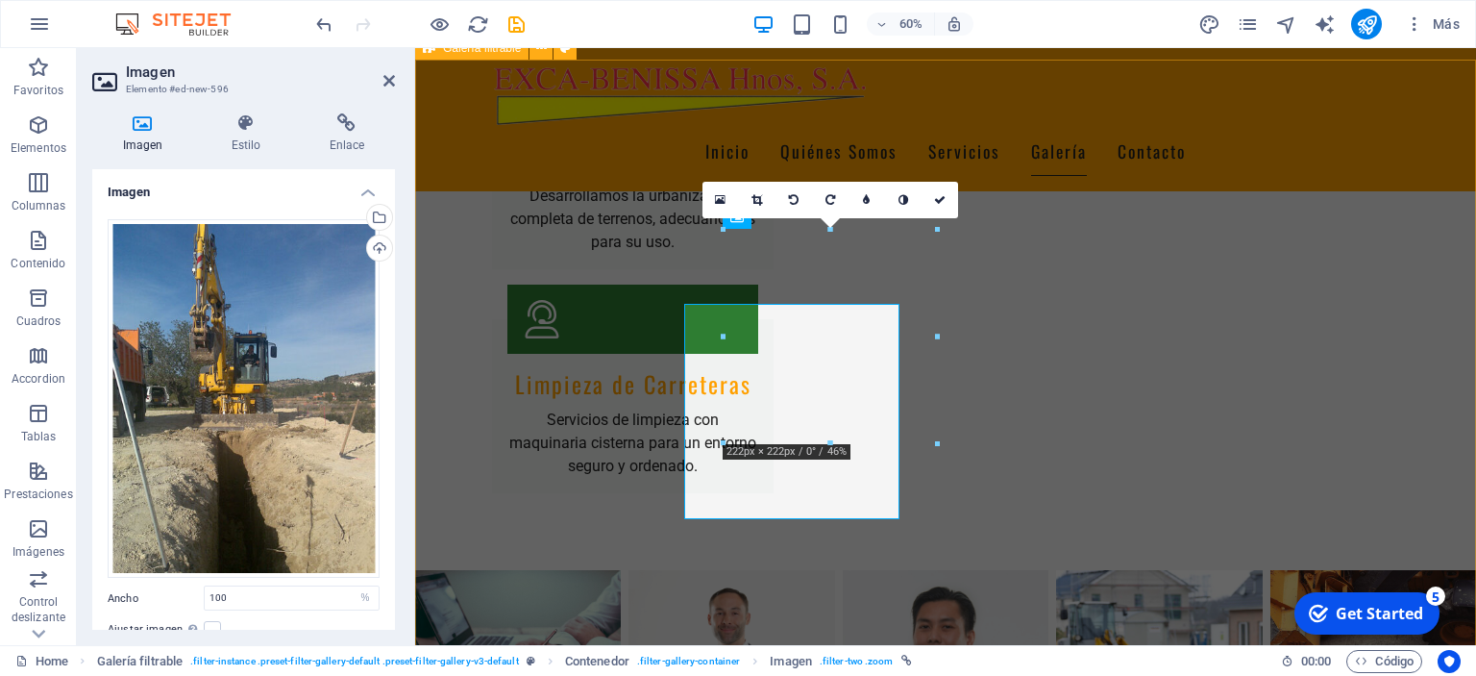
scroll to position [2927, 0]
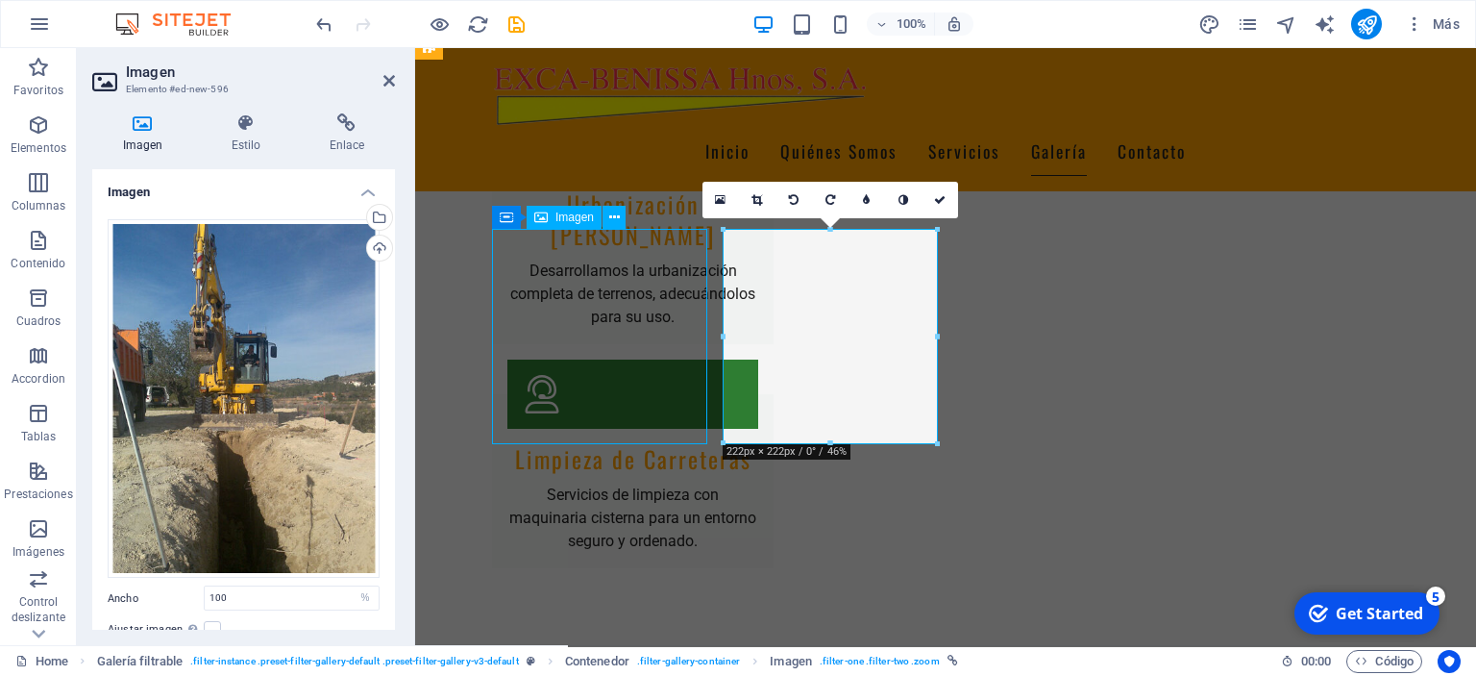
scroll to position [2994, 0]
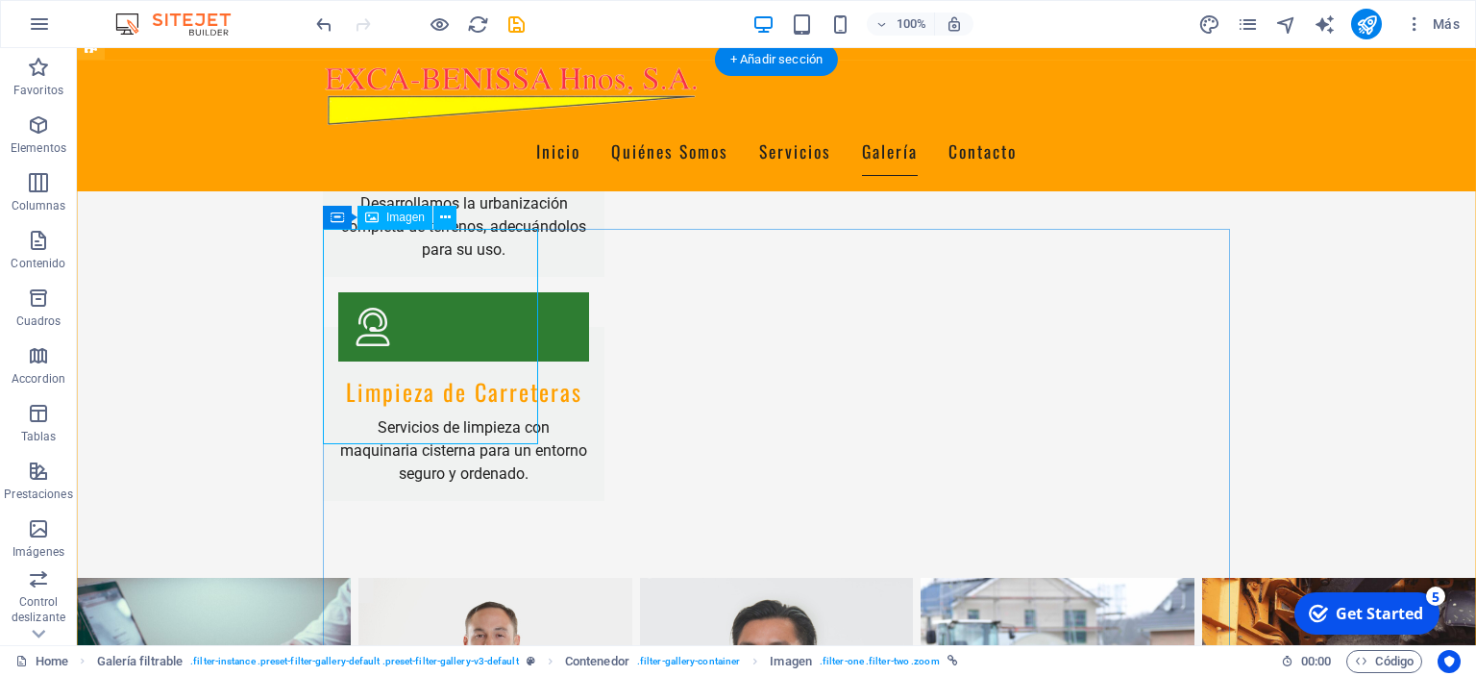
select select "%"
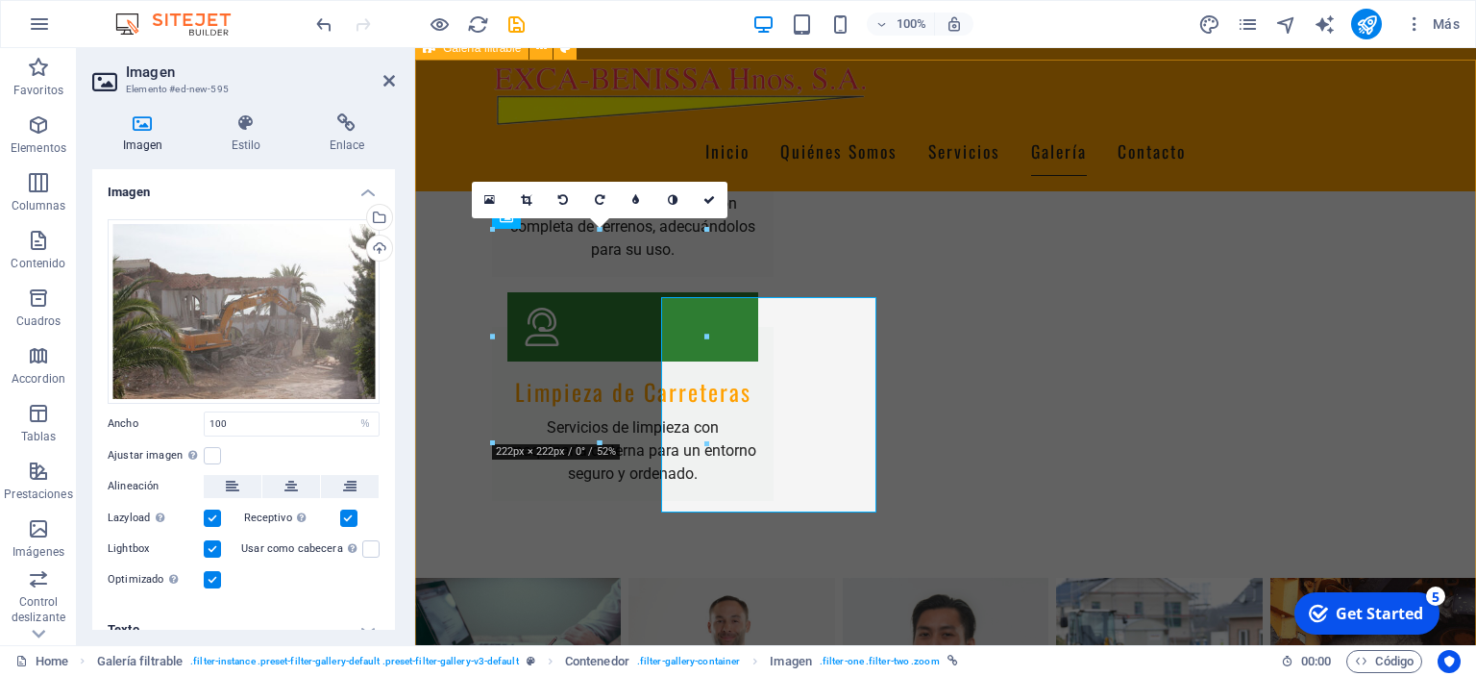
scroll to position [2927, 0]
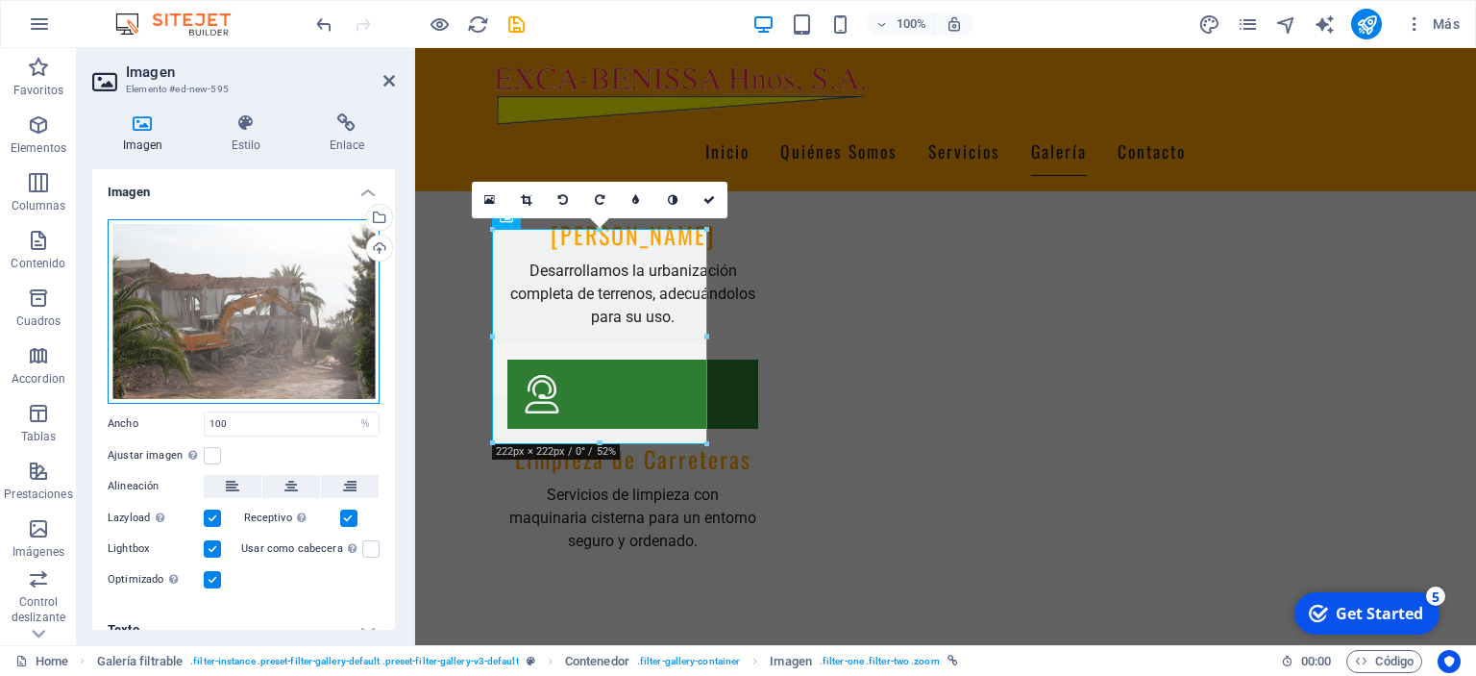
click at [264, 317] on div "Arrastra archivos aquí, haz clic para escoger archivos o selecciona archivos de…" at bounding box center [244, 311] width 272 height 184
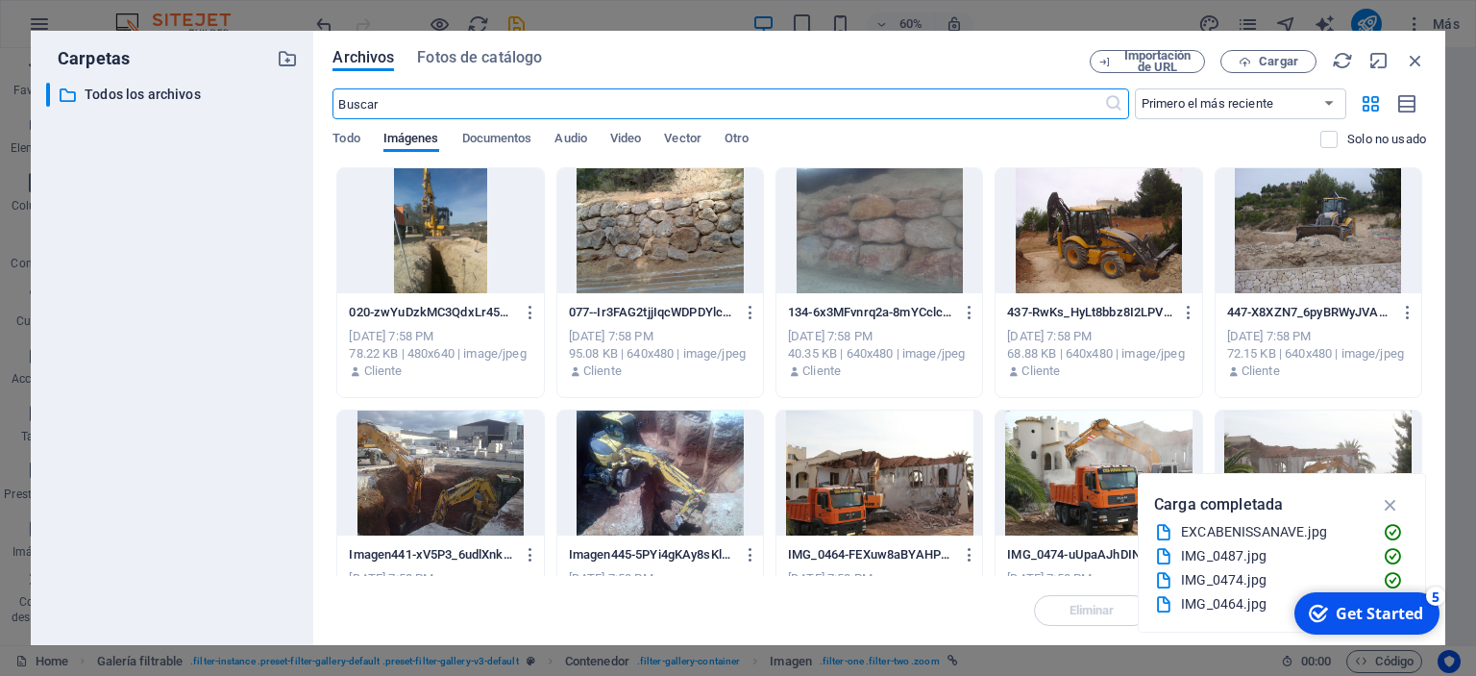
scroll to position [3002, 0]
click at [1114, 253] on div at bounding box center [1099, 230] width 206 height 125
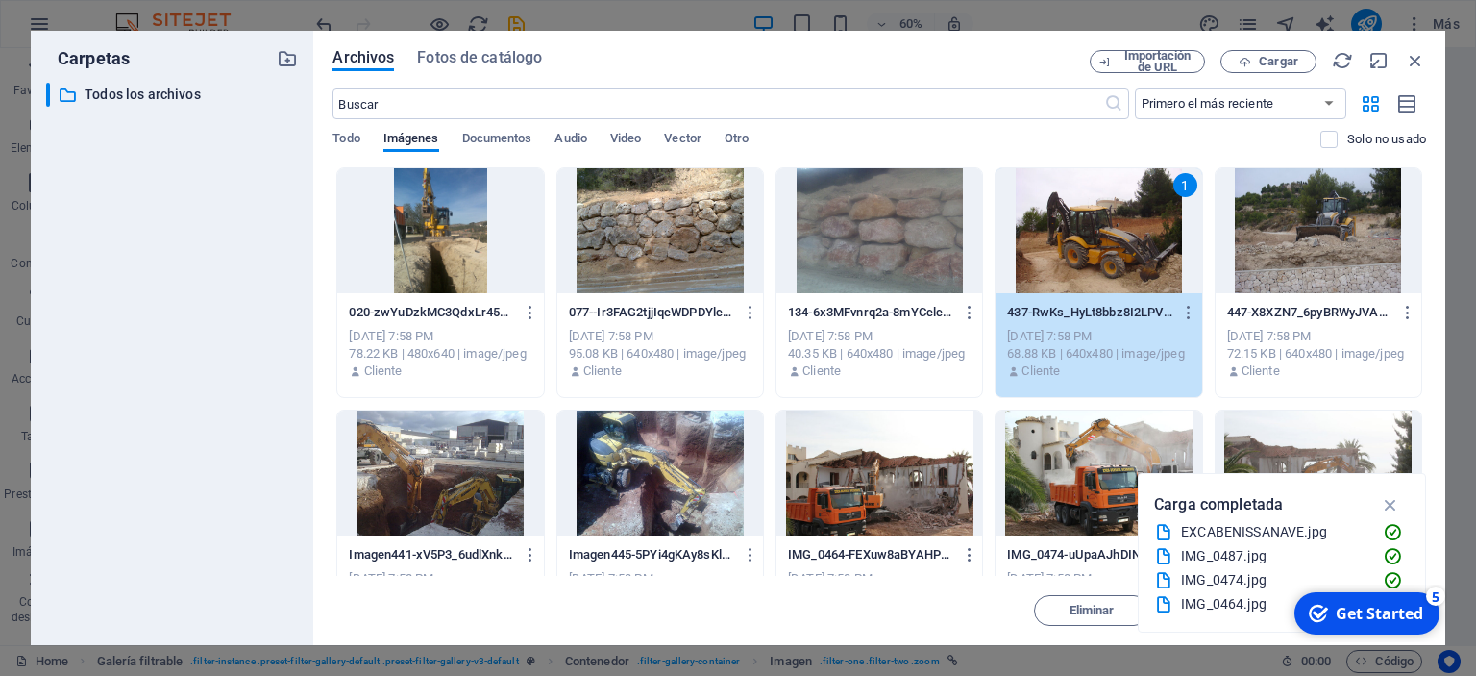
click at [1114, 253] on div "1" at bounding box center [1099, 230] width 206 height 125
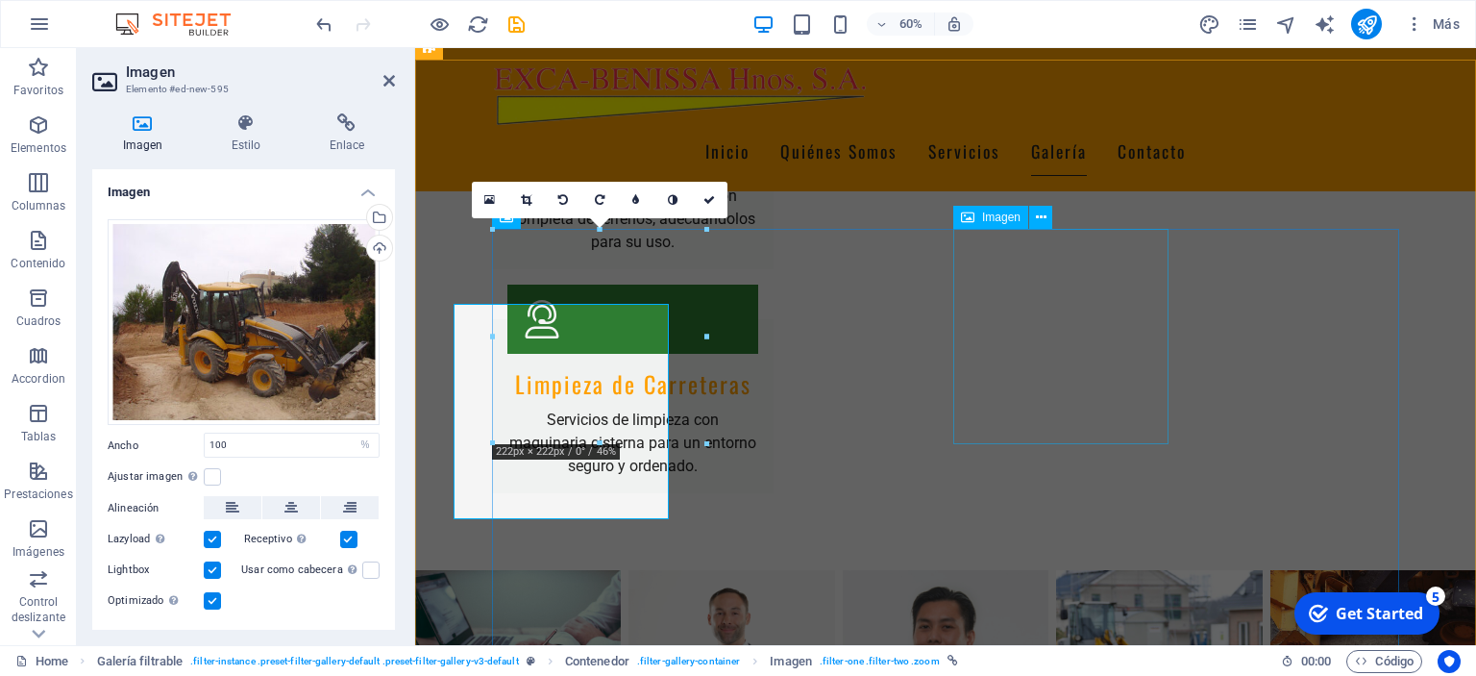
scroll to position [2927, 0]
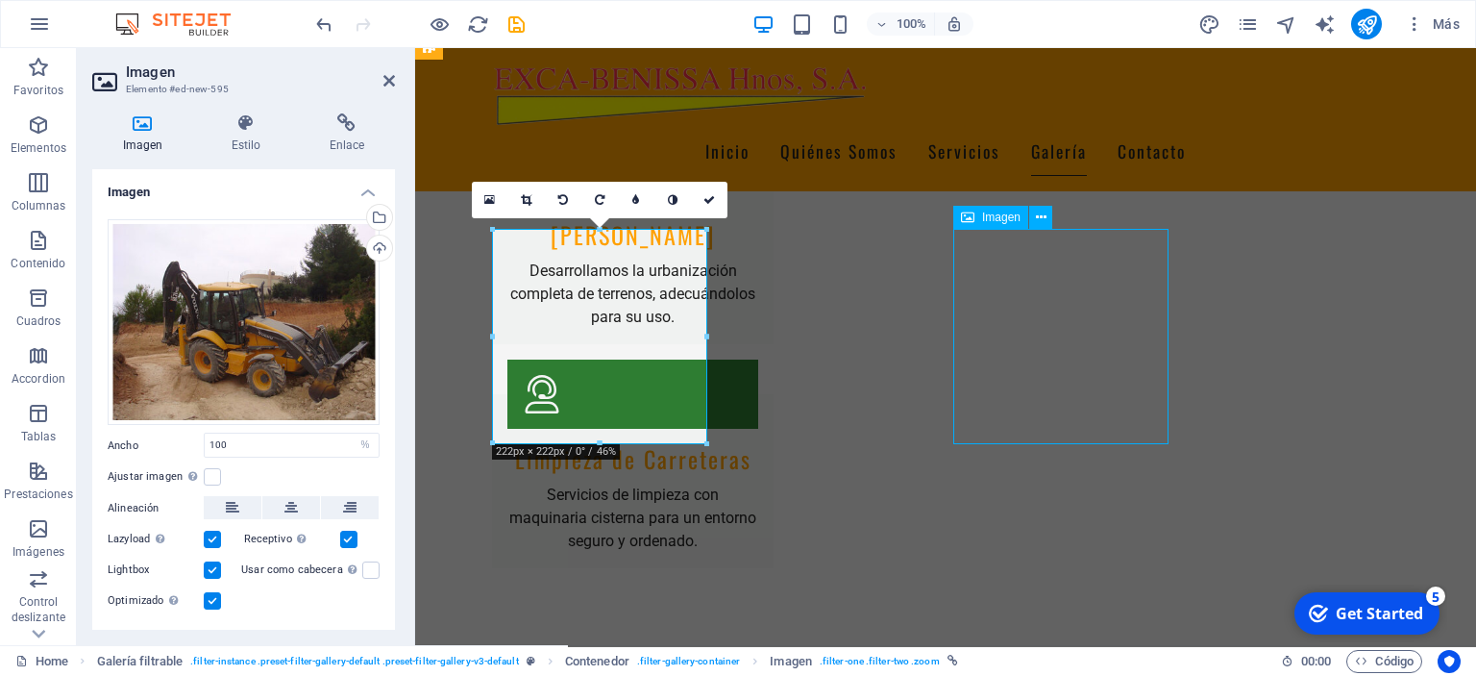
scroll to position [2994, 0]
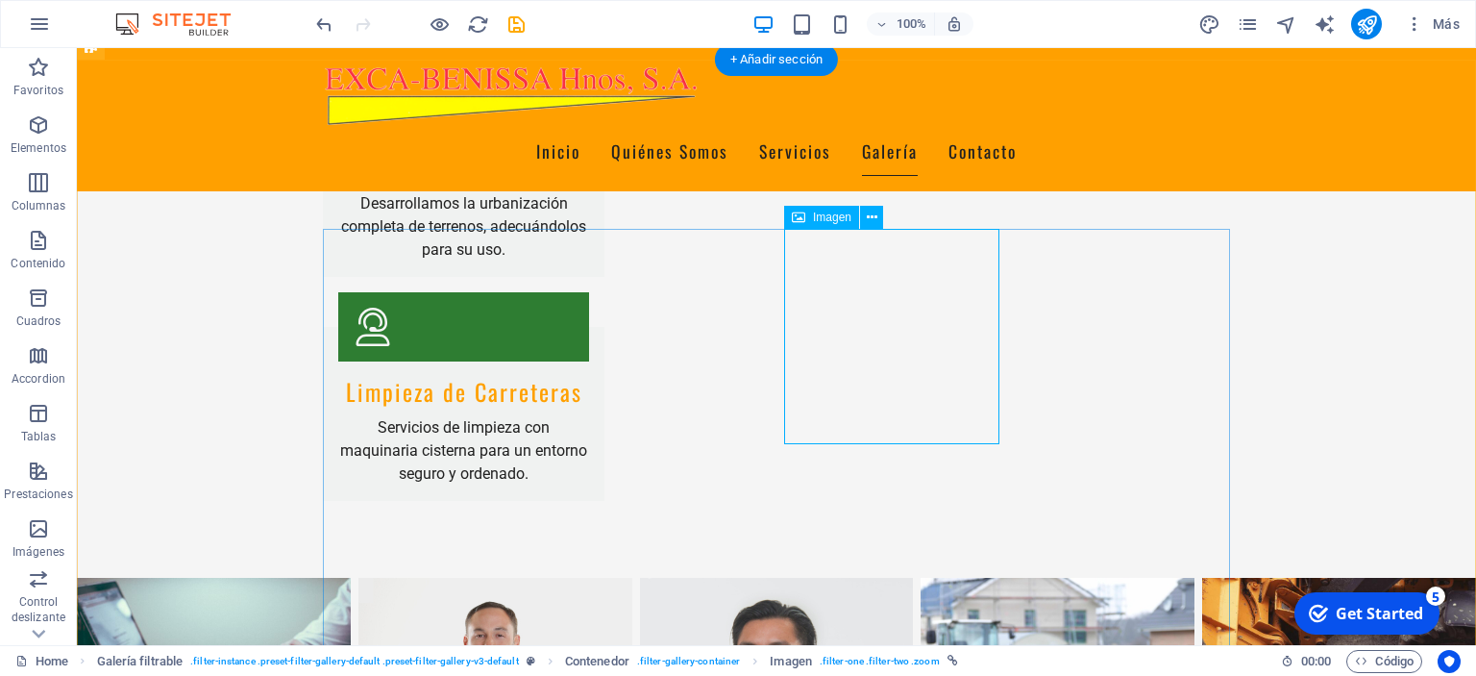
select select "%"
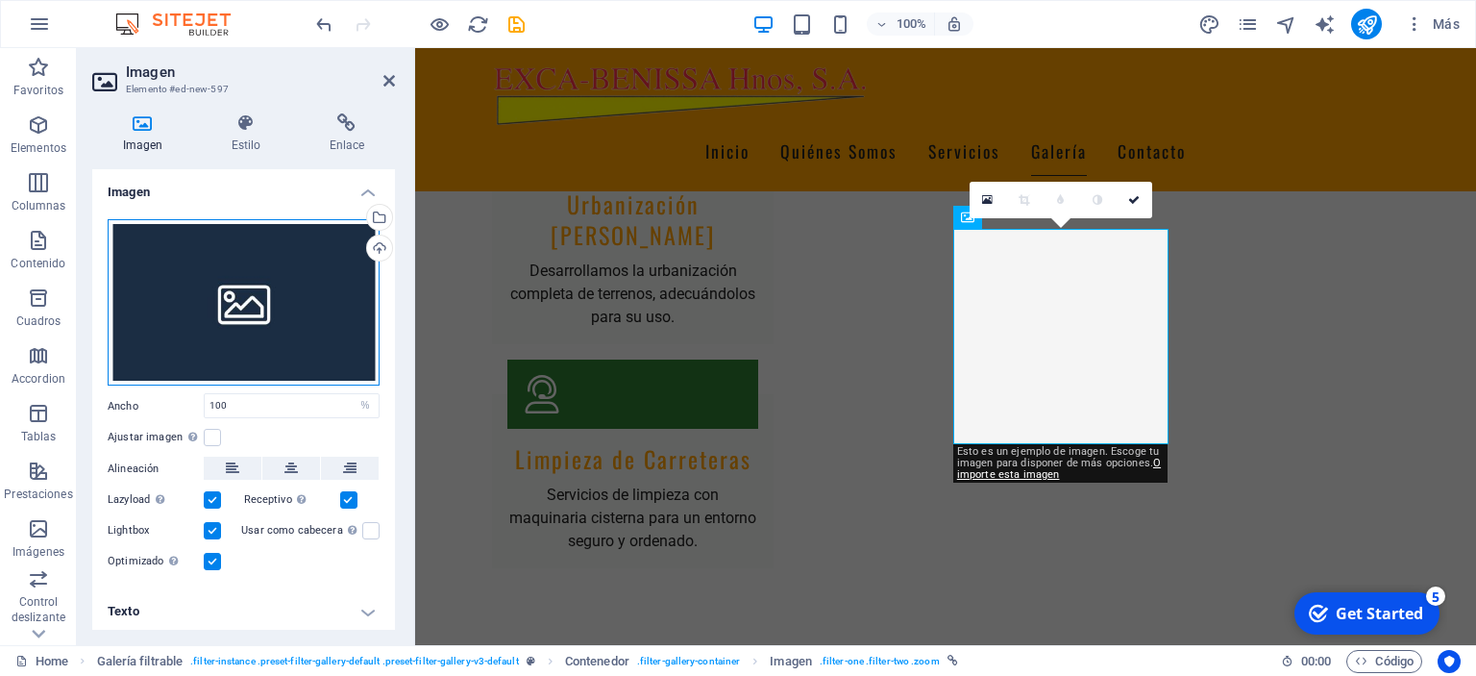
click at [263, 319] on div "Arrastra archivos aquí, haz clic para escoger archivos o selecciona archivos de…" at bounding box center [244, 302] width 272 height 167
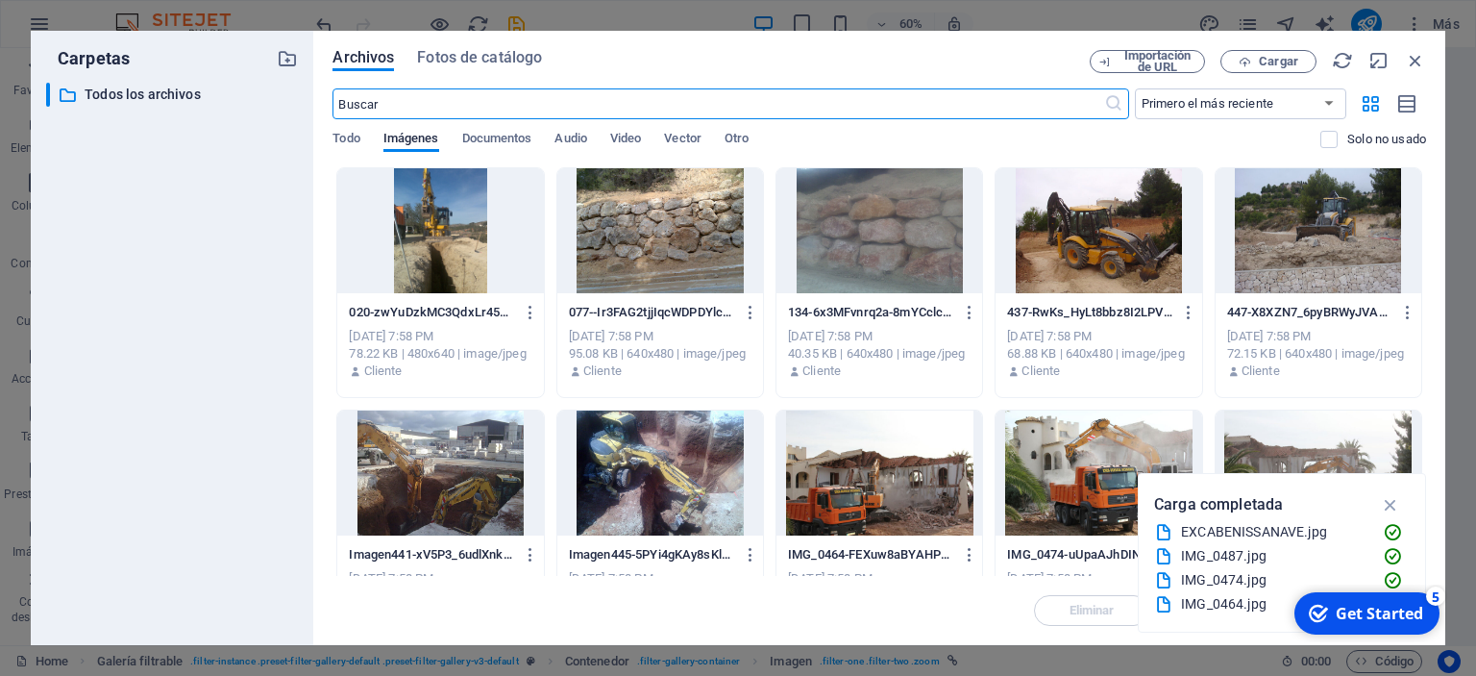
scroll to position [3002, 0]
click at [454, 479] on div at bounding box center [440, 472] width 206 height 125
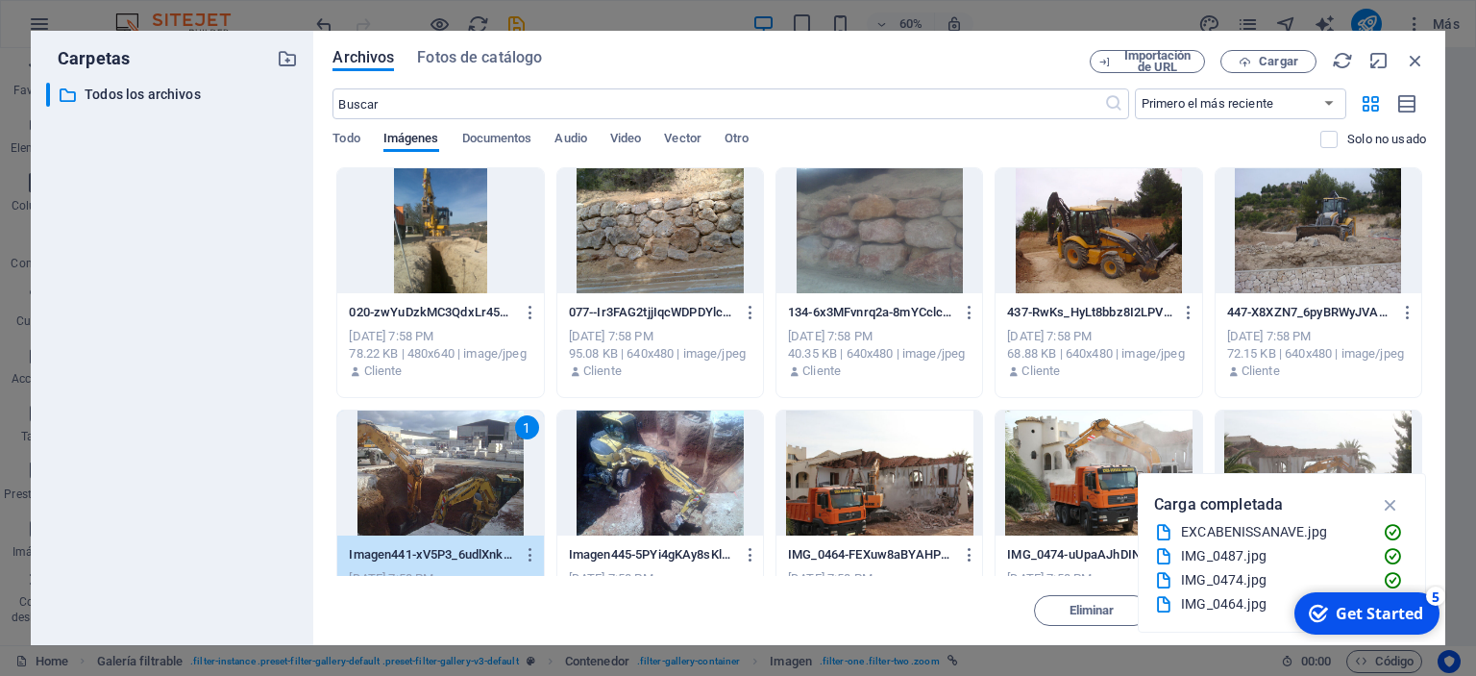
click at [454, 479] on div "1" at bounding box center [440, 472] width 206 height 125
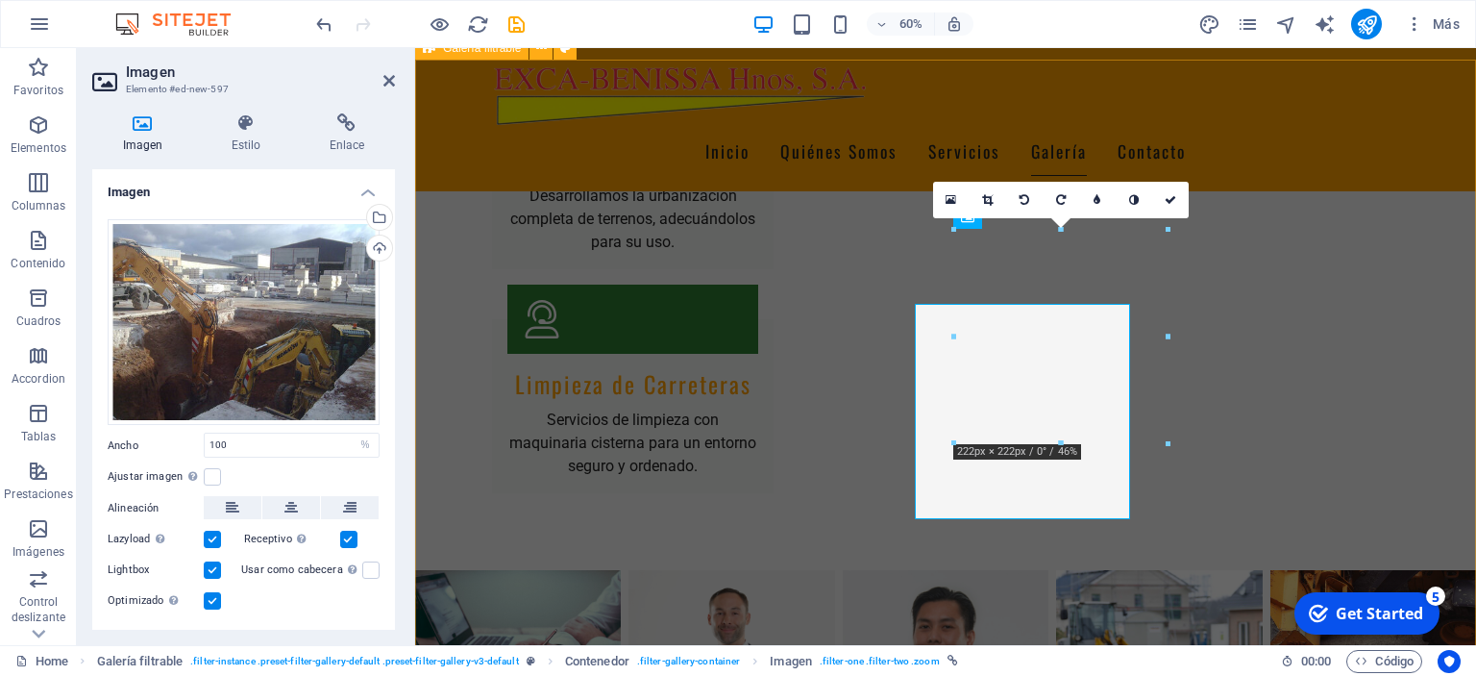
scroll to position [2927, 0]
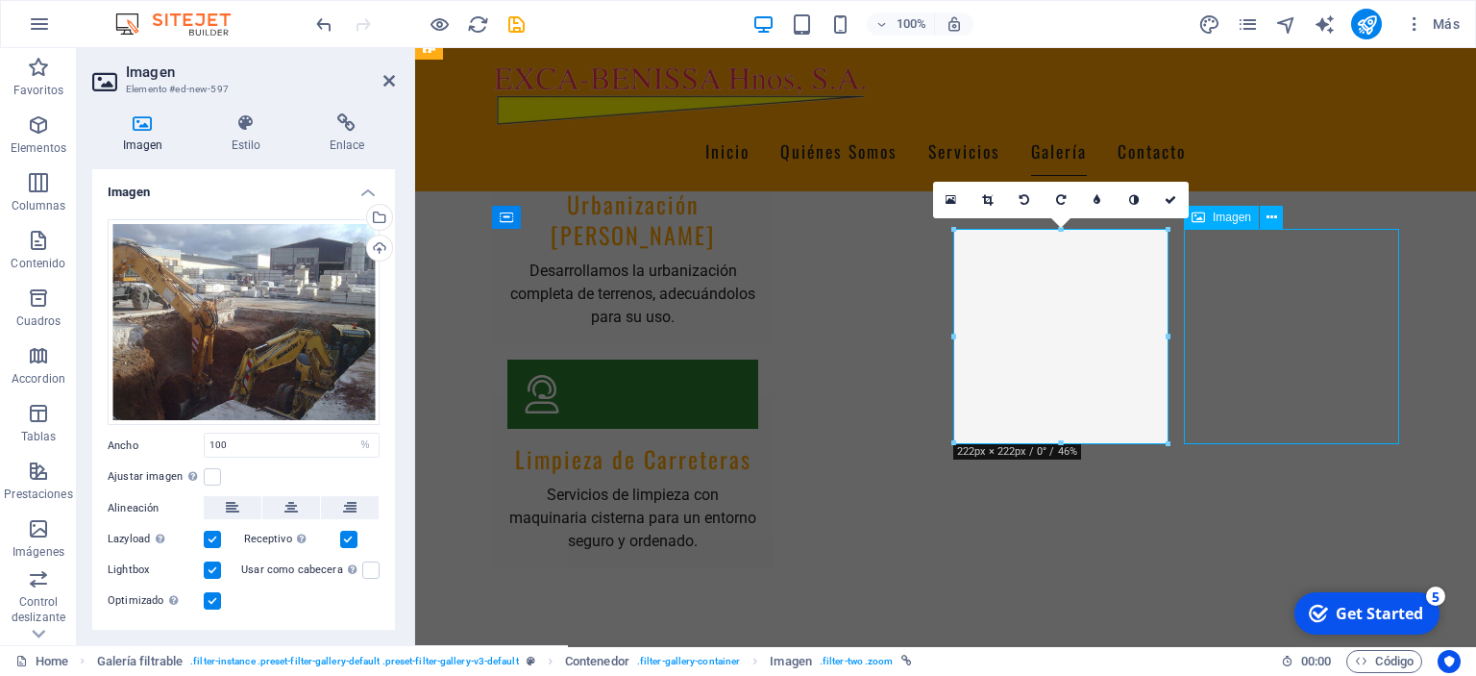
scroll to position [2994, 0]
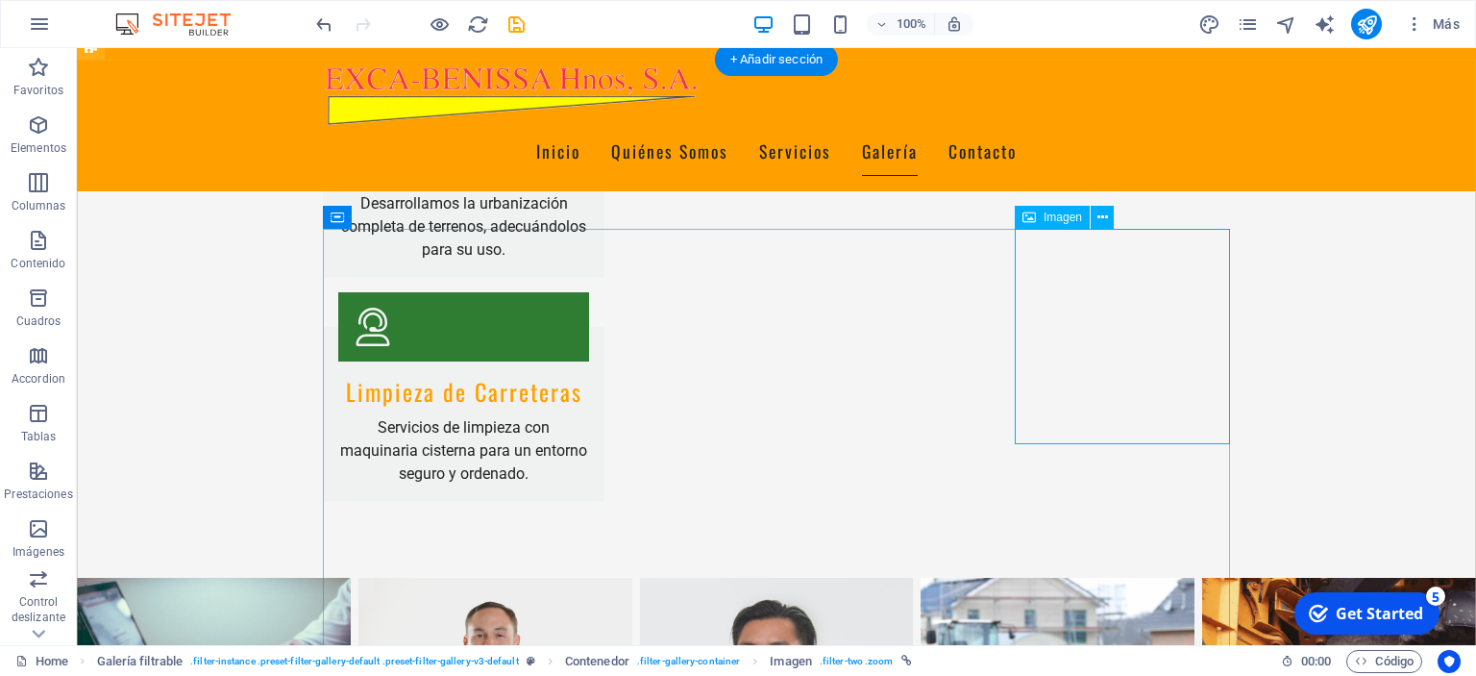
select select "%"
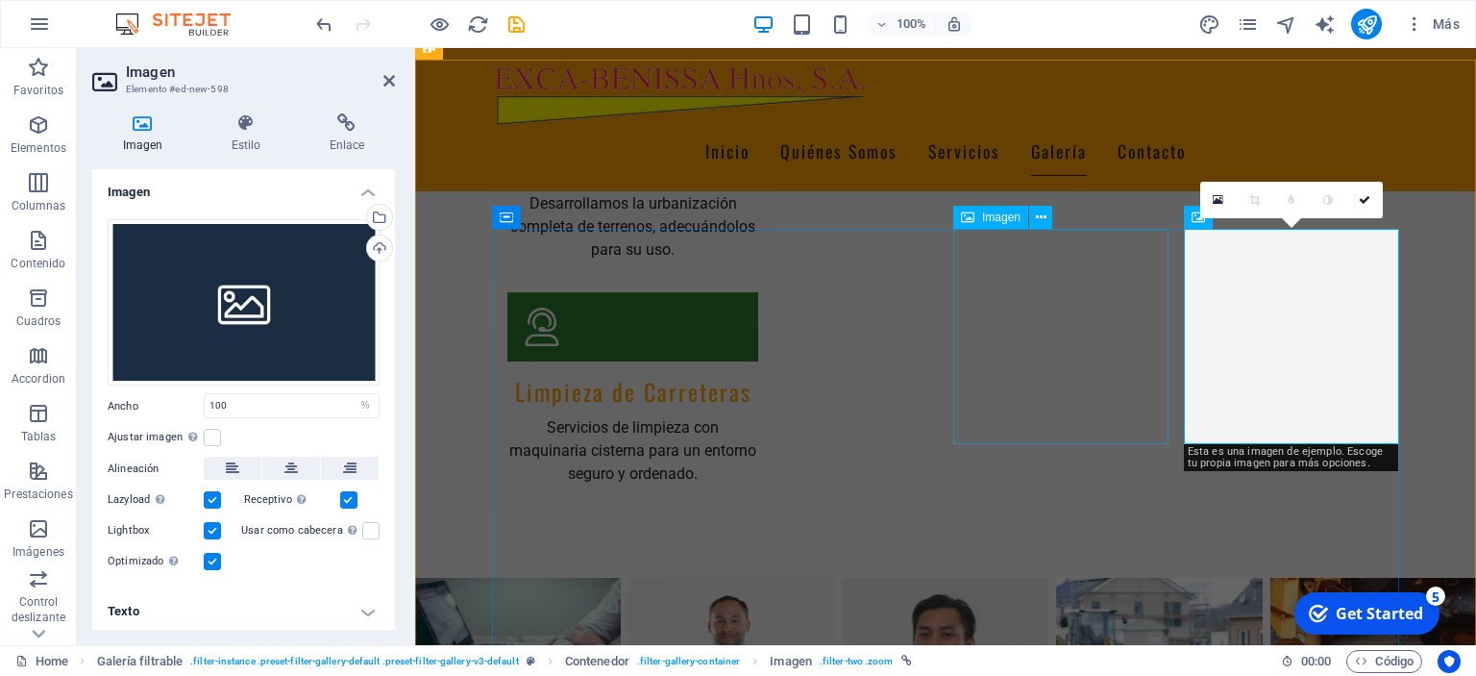
scroll to position [2927, 0]
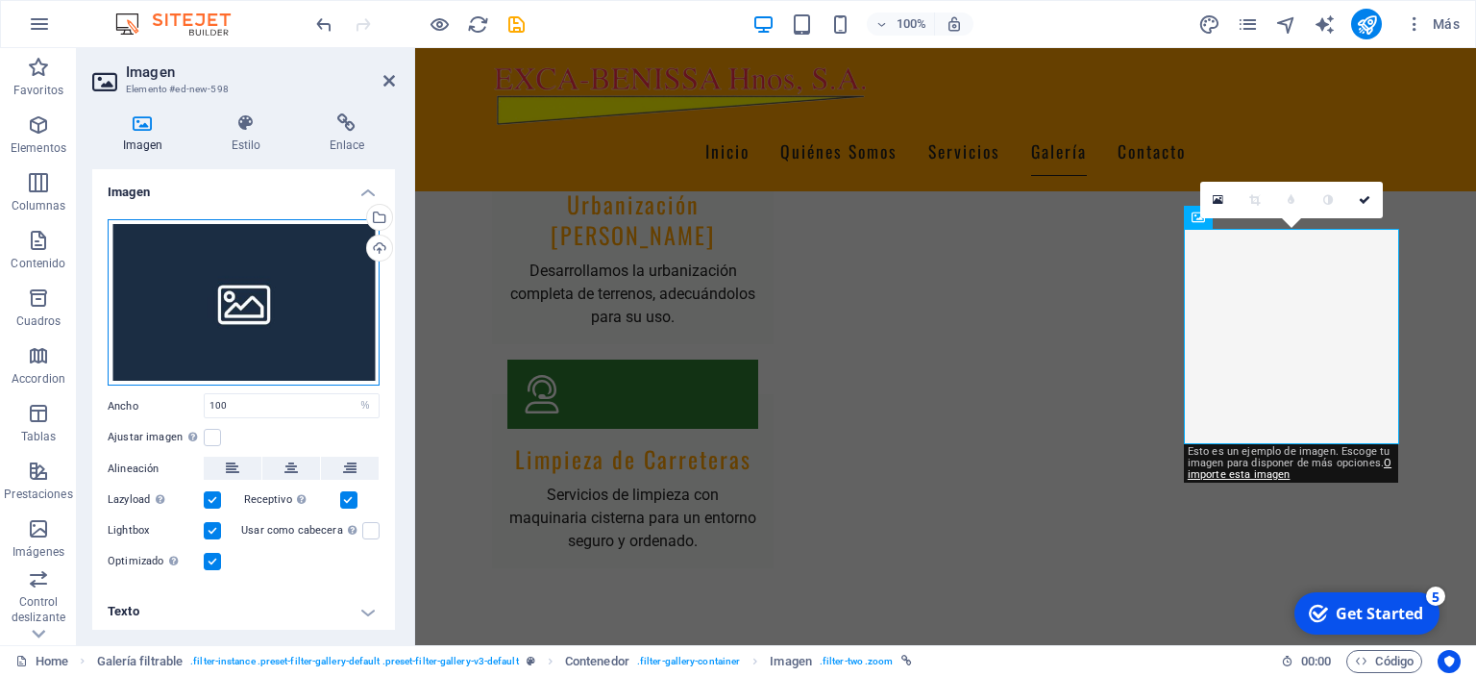
click at [244, 314] on div "Arrastra archivos aquí, haz clic para escoger archivos o selecciona archivos de…" at bounding box center [244, 302] width 272 height 167
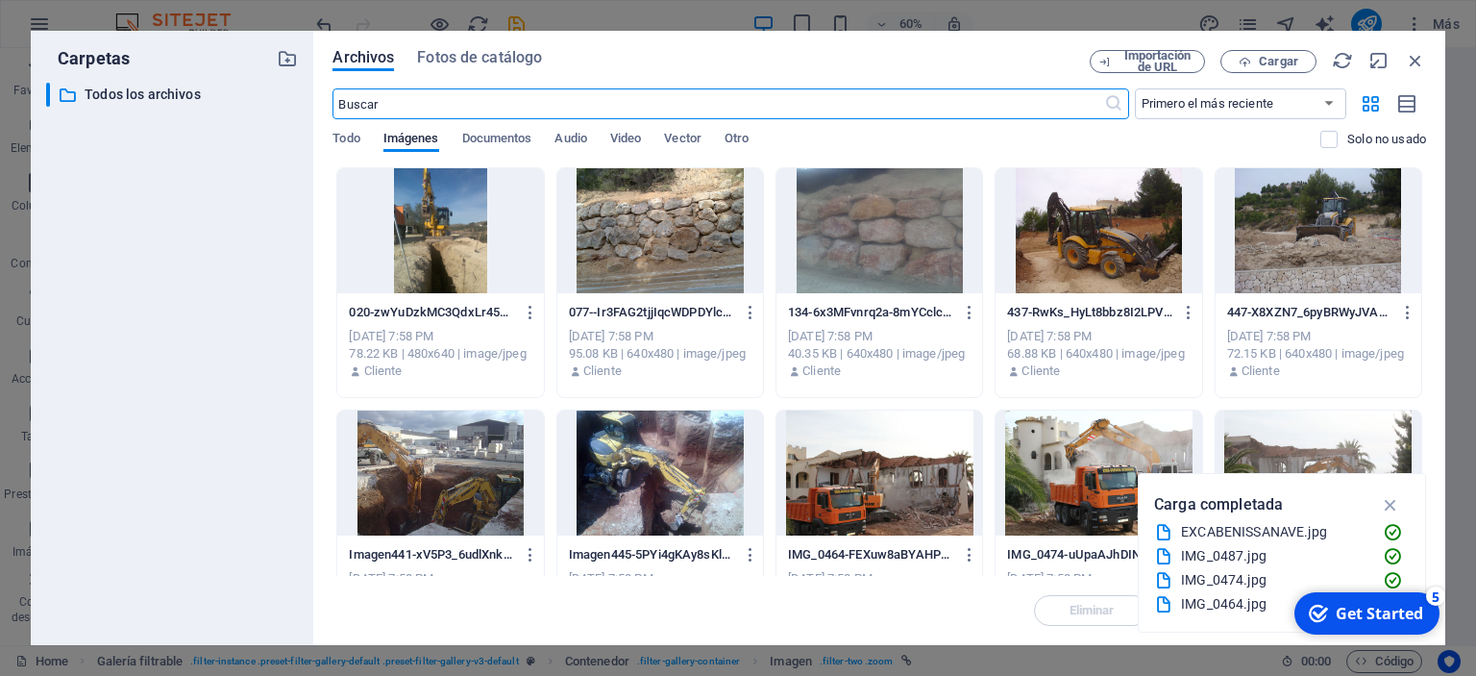
click at [642, 480] on div at bounding box center [660, 472] width 206 height 125
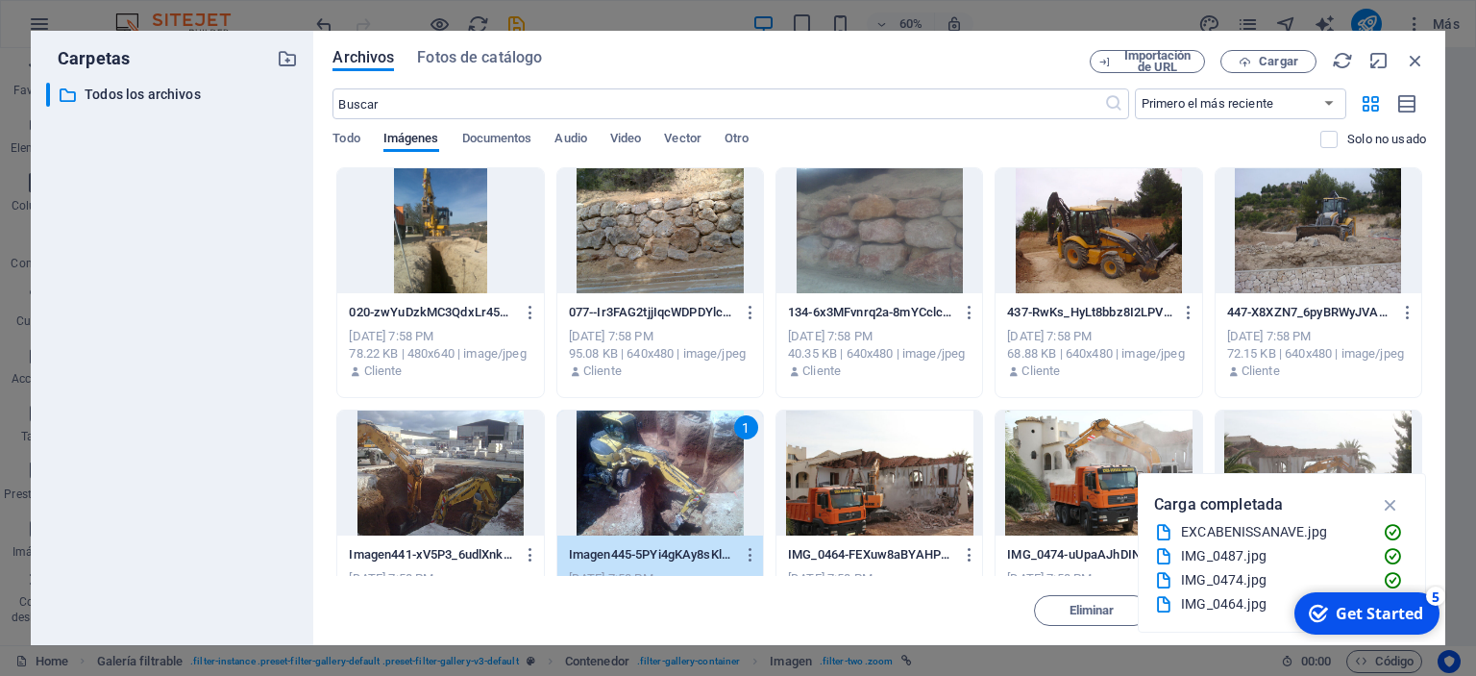
click at [642, 480] on div "1" at bounding box center [660, 472] width 206 height 125
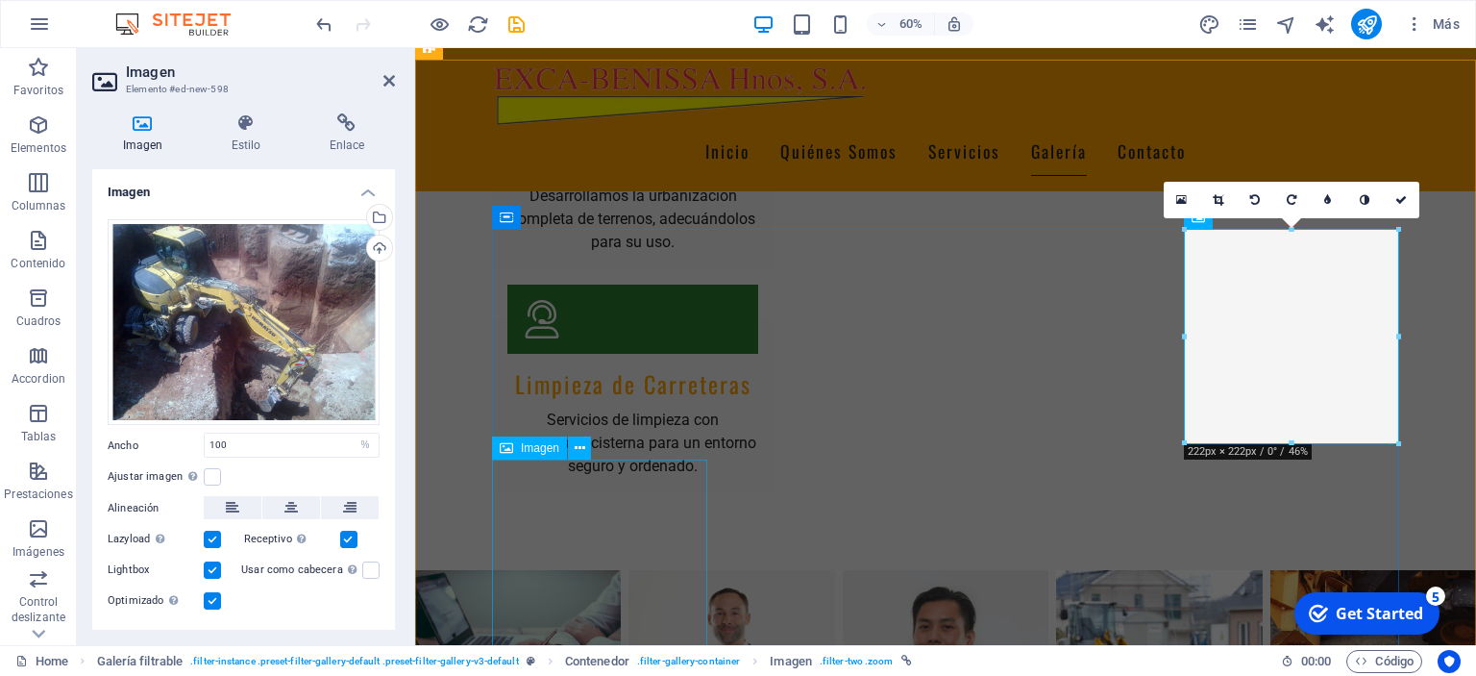
scroll to position [2927, 0]
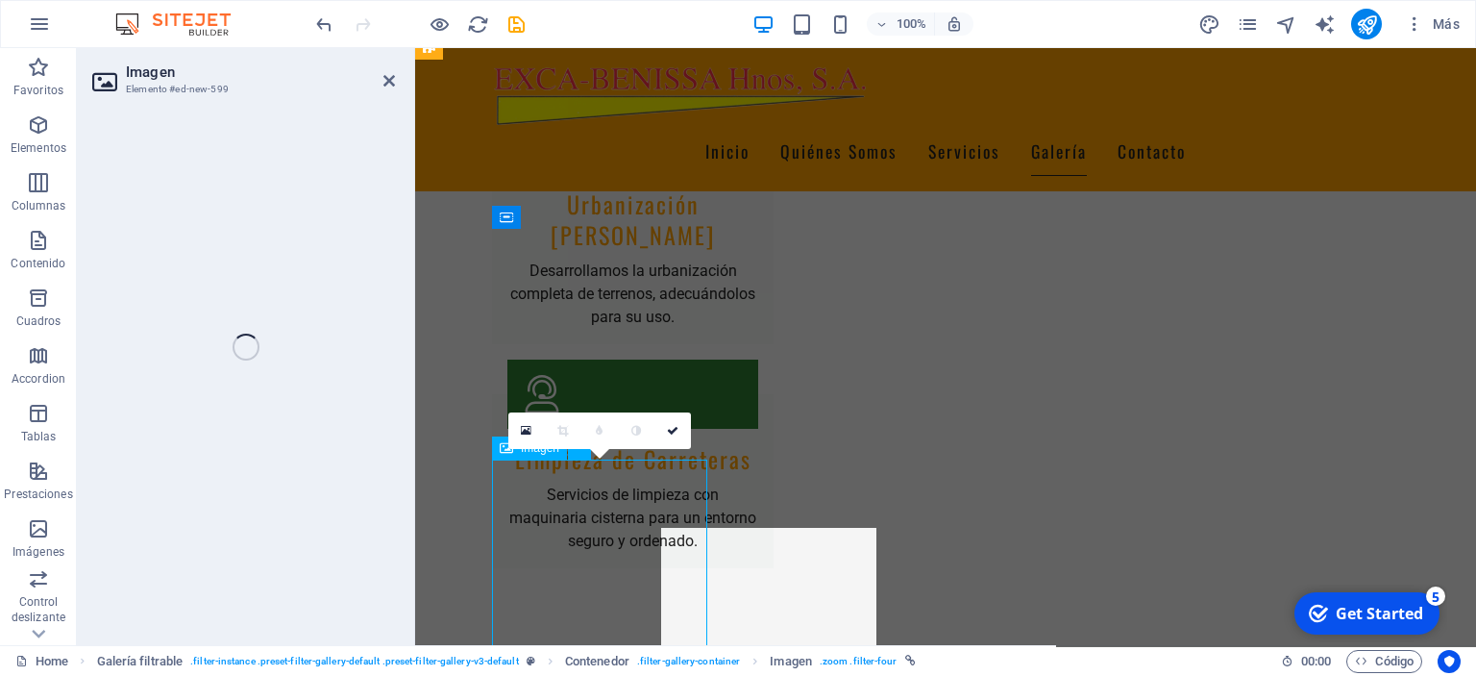
select select "%"
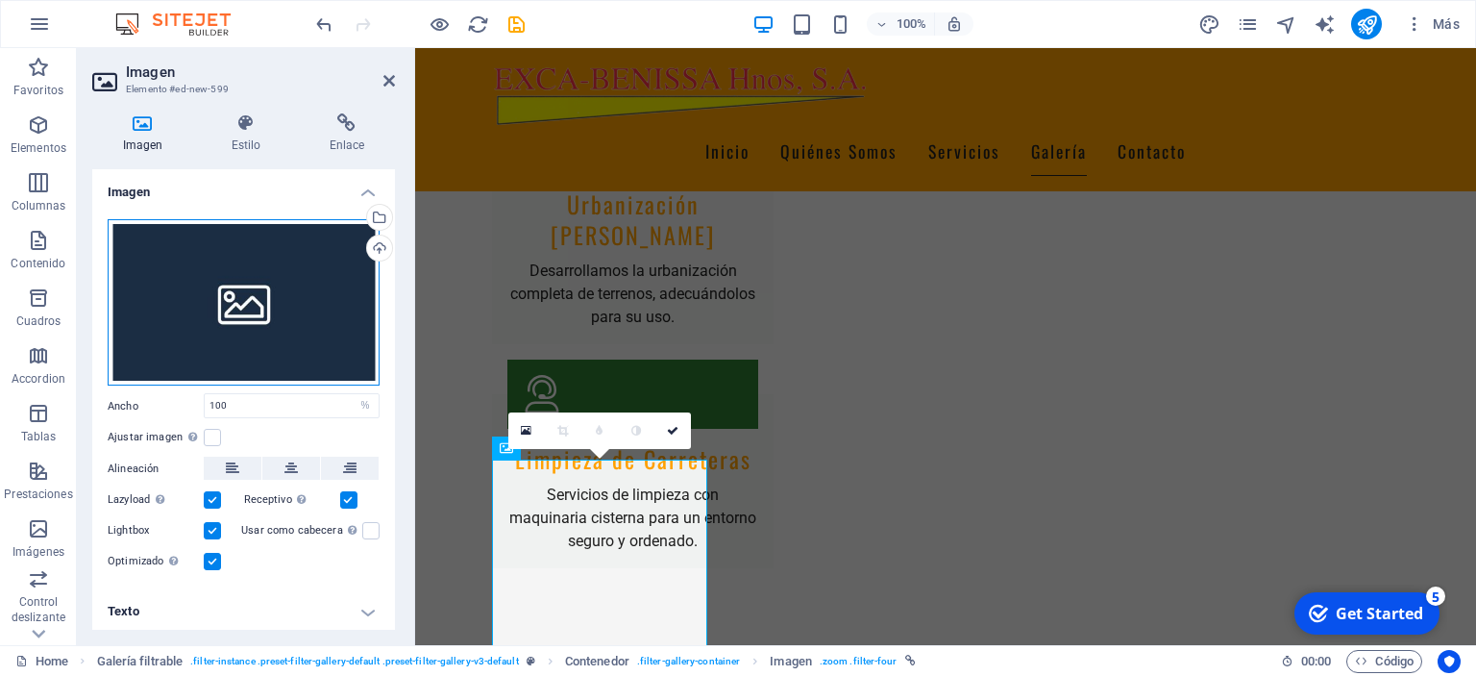
click at [249, 331] on div "Arrastra archivos aquí, haz clic para escoger archivos o selecciona archivos de…" at bounding box center [244, 302] width 272 height 167
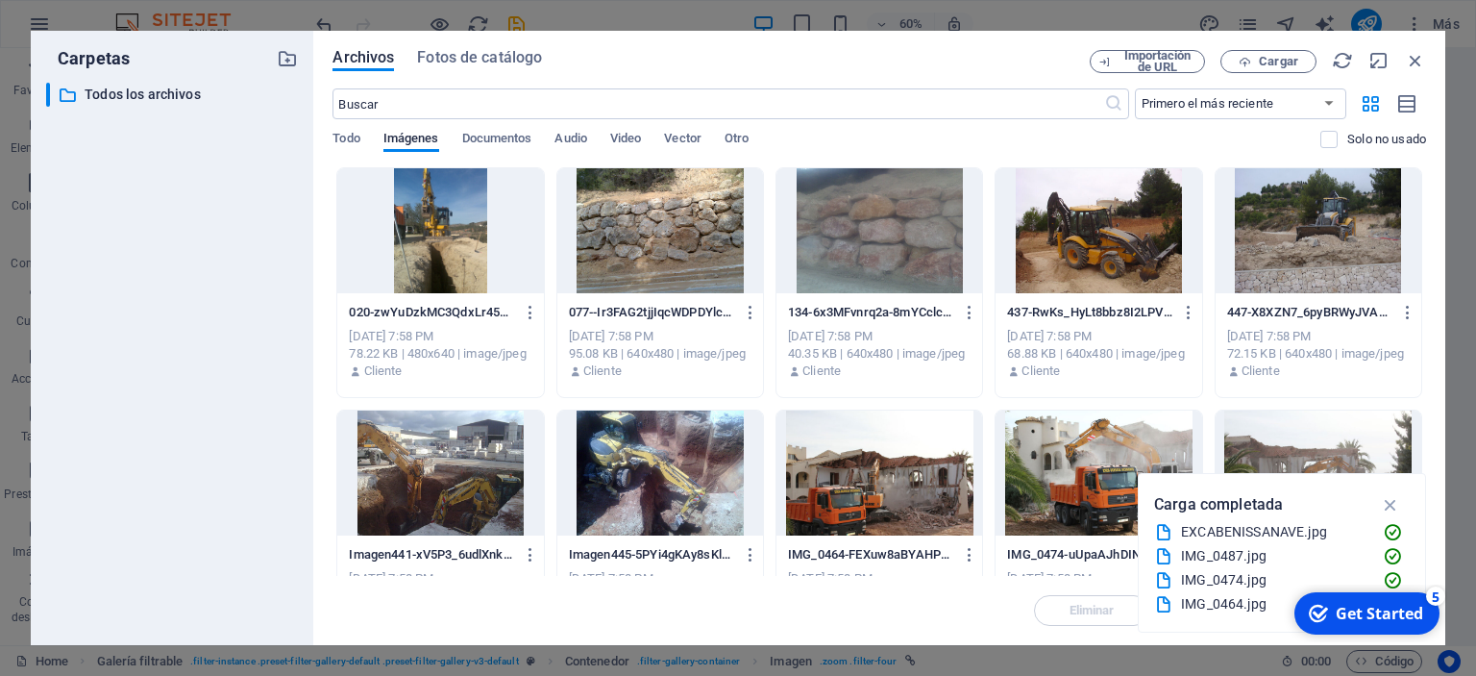
scroll to position [3002, 0]
click at [868, 494] on div at bounding box center [879, 472] width 206 height 125
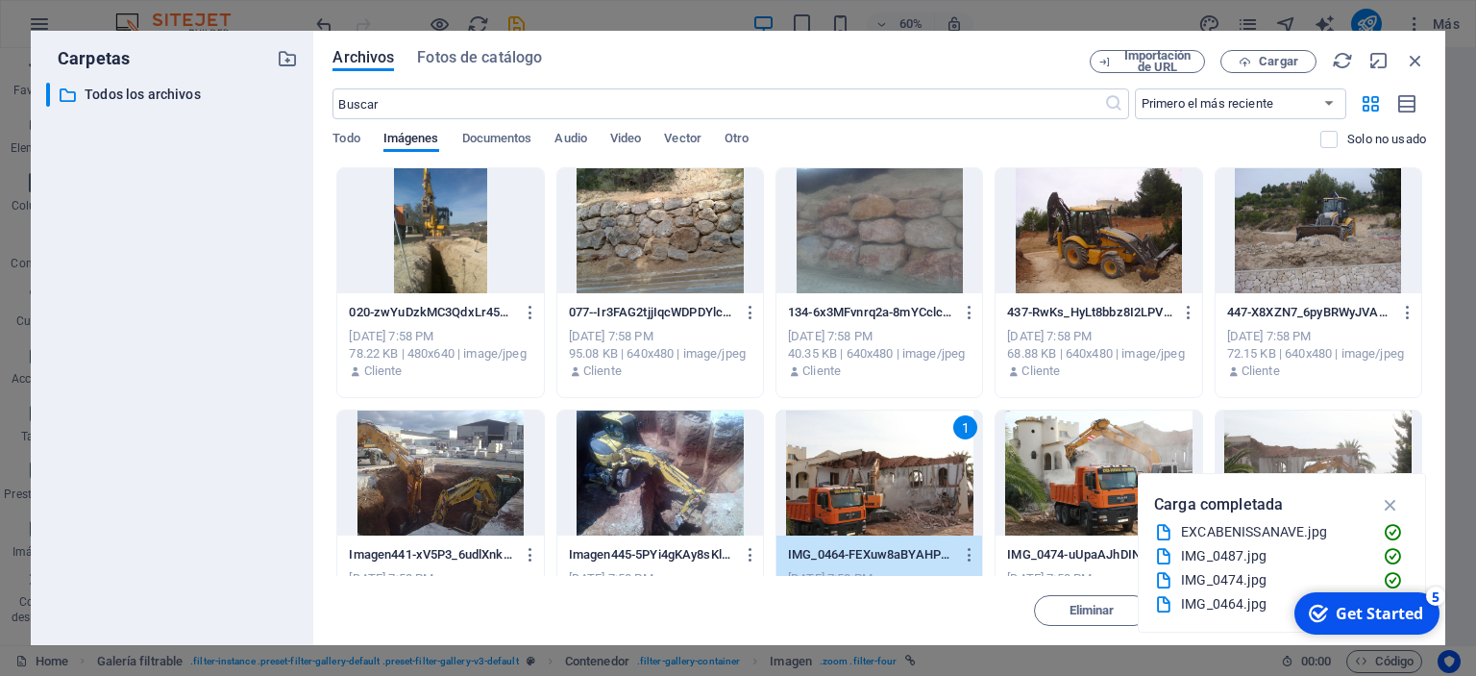
click at [868, 494] on div "1" at bounding box center [879, 472] width 206 height 125
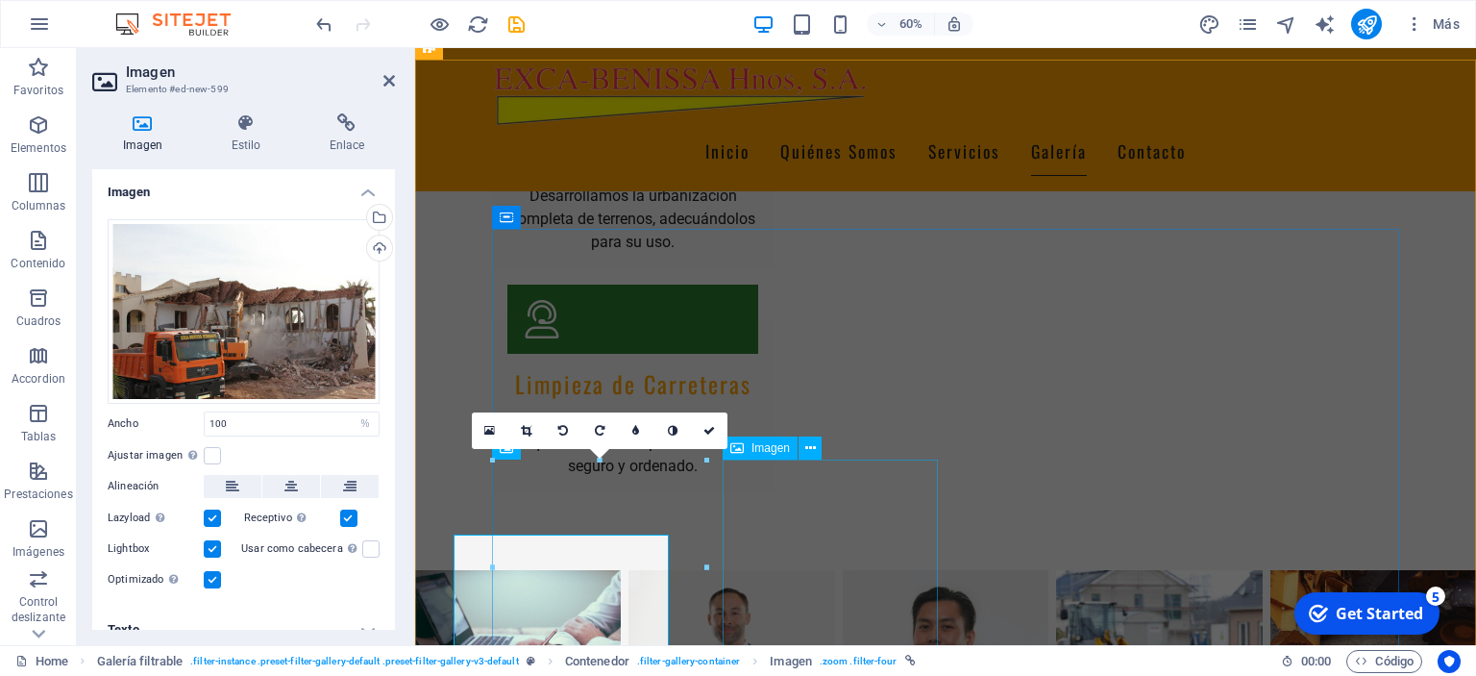
scroll to position [2927, 0]
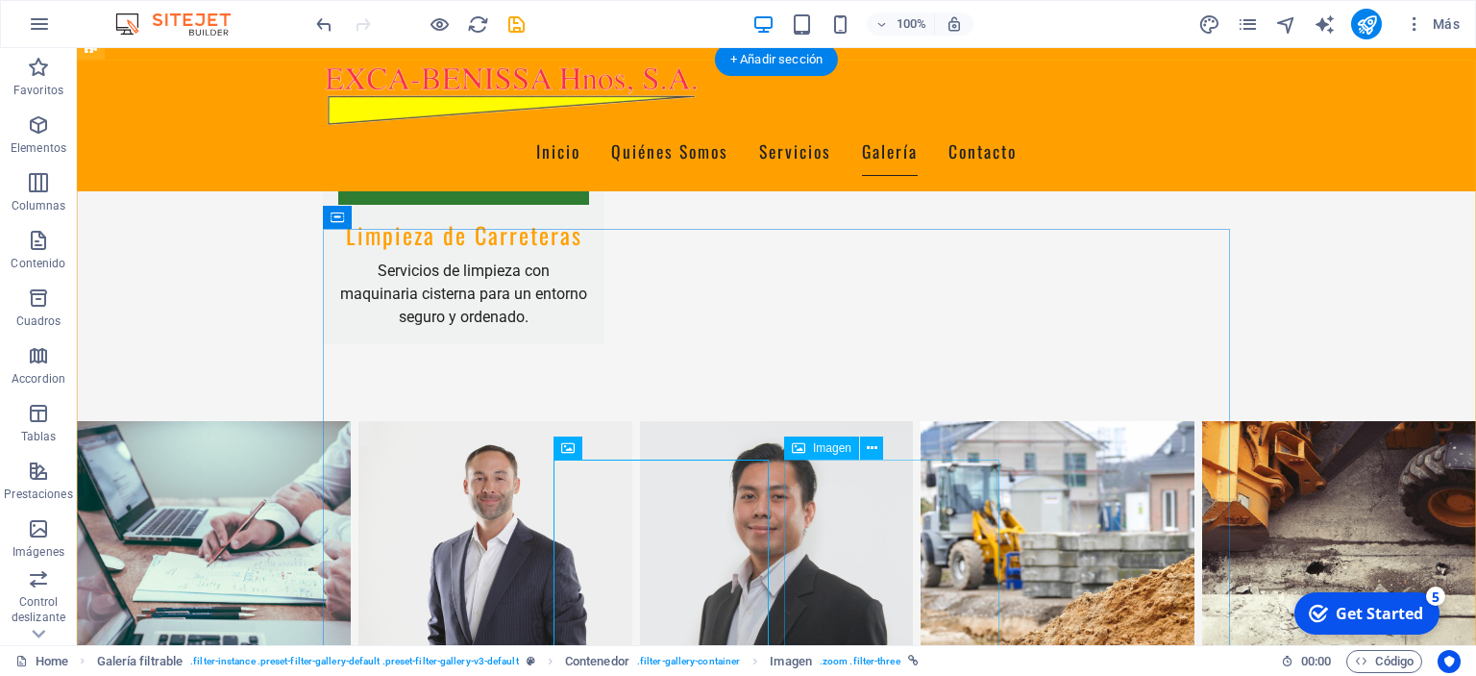
scroll to position [3198, 0]
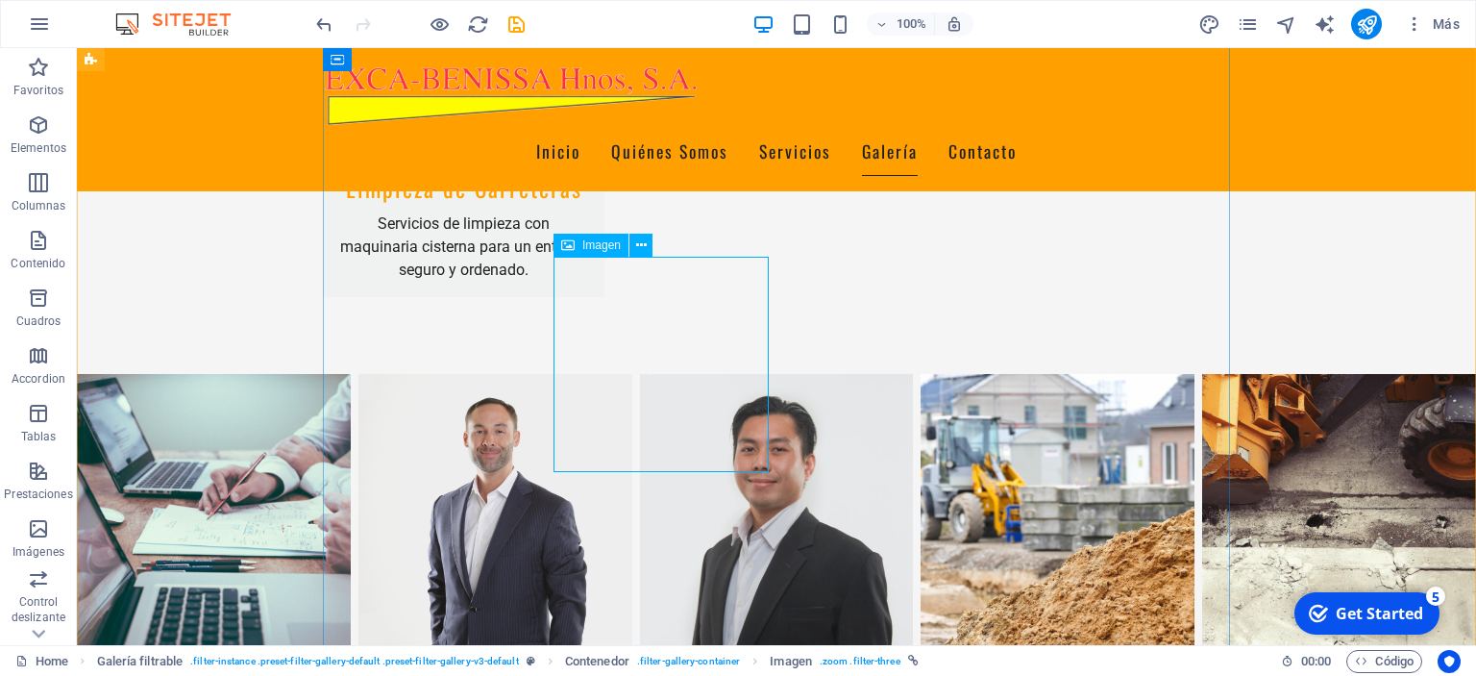
select select "%"
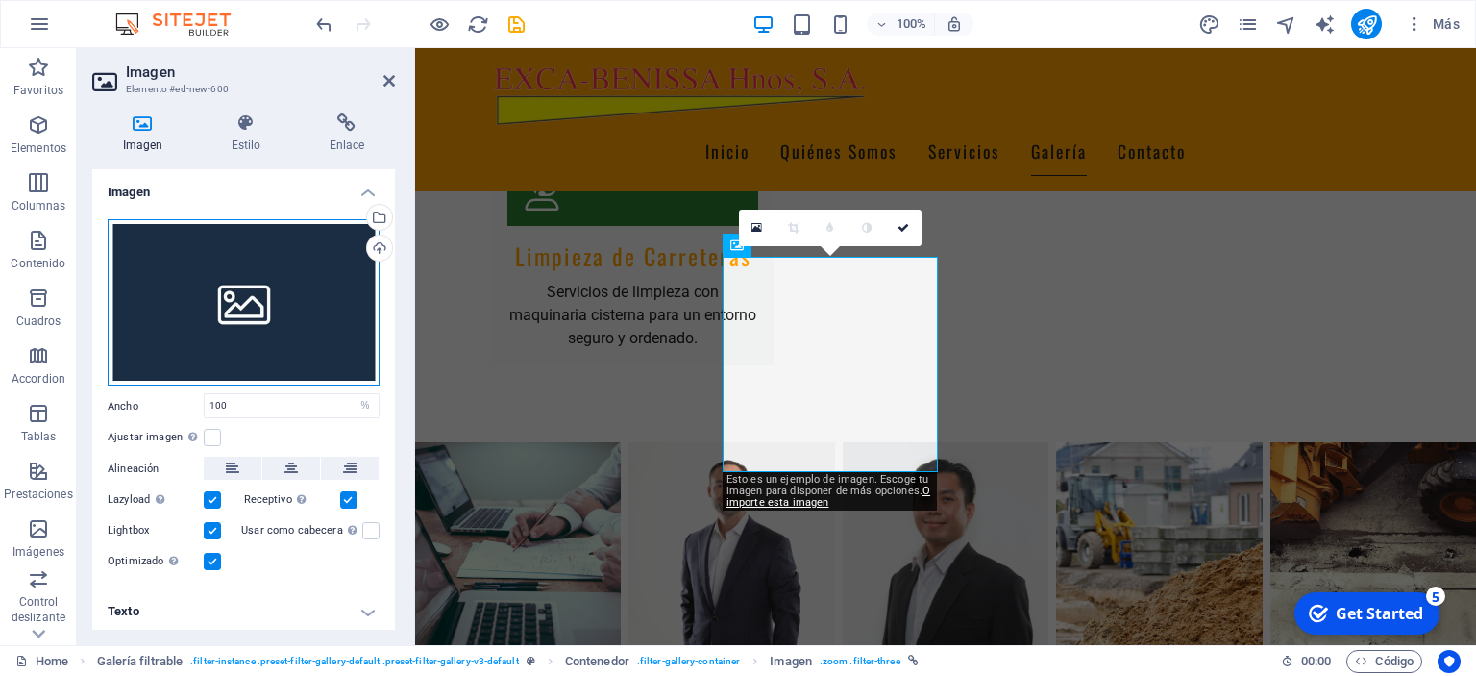
click at [233, 302] on div "Arrastra archivos aquí, haz clic para escoger archivos o selecciona archivos de…" at bounding box center [244, 302] width 272 height 167
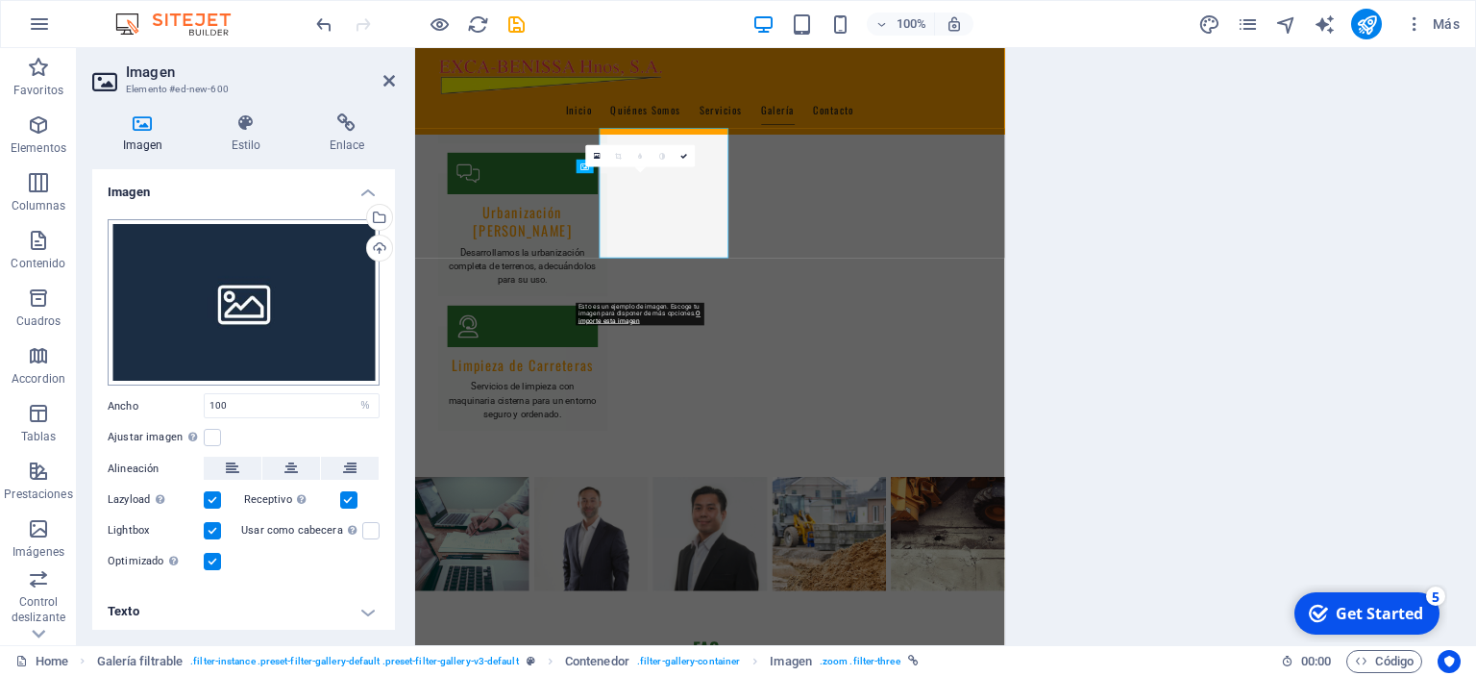
scroll to position [3205, 0]
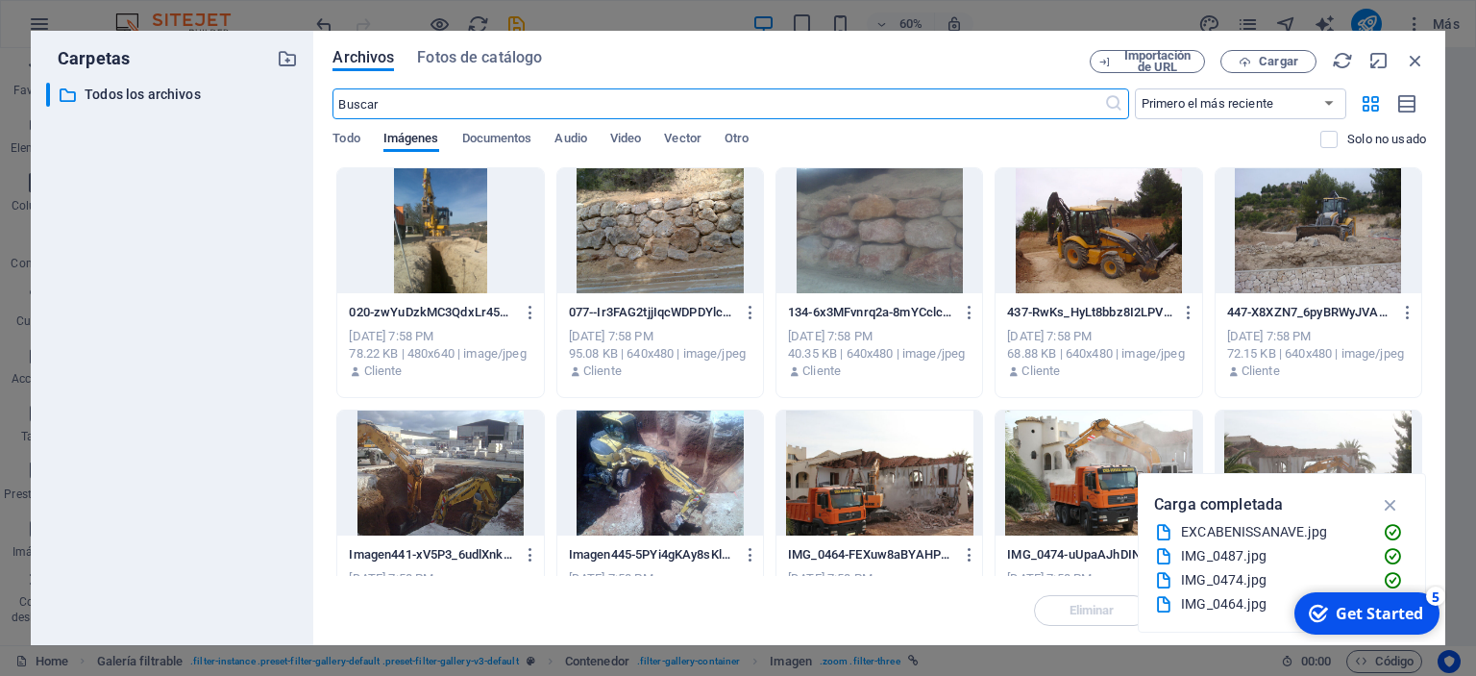
click at [1076, 461] on div at bounding box center [1099, 472] width 206 height 125
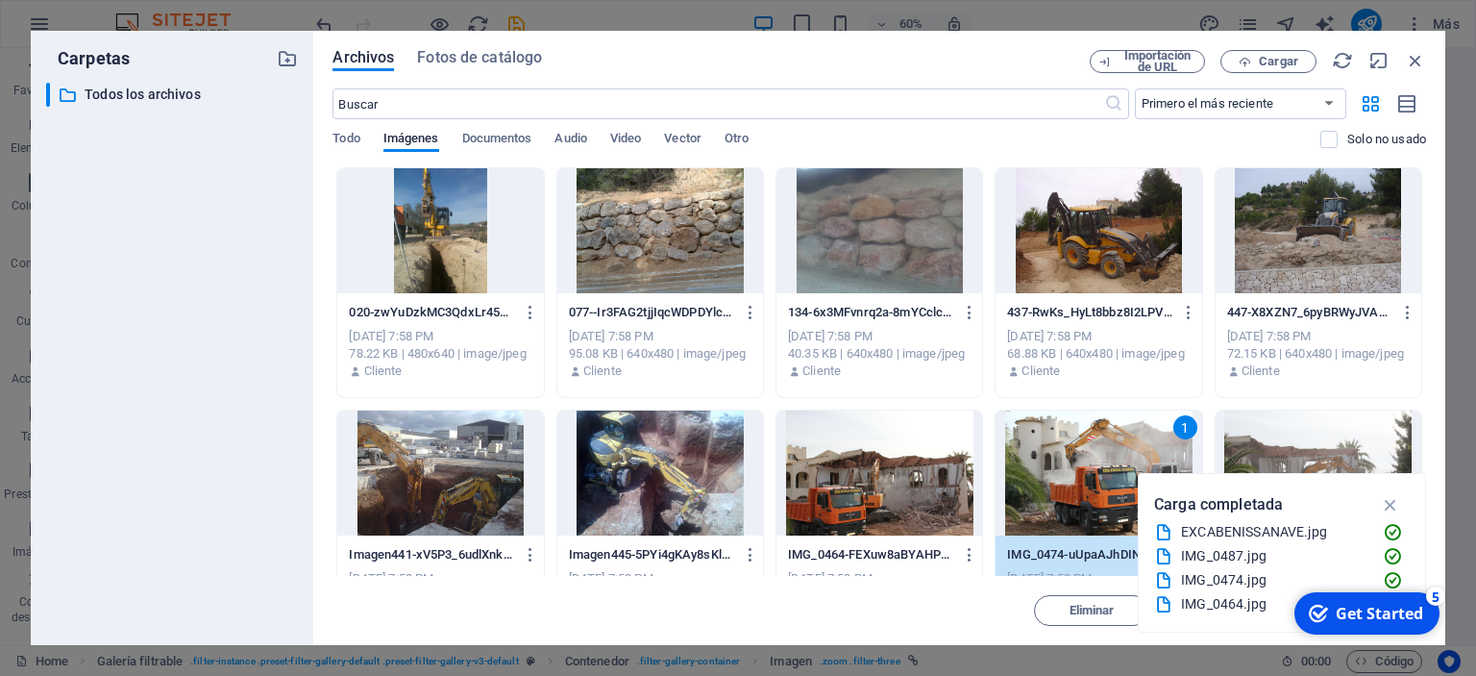
click at [1076, 461] on div "1" at bounding box center [1099, 472] width 206 height 125
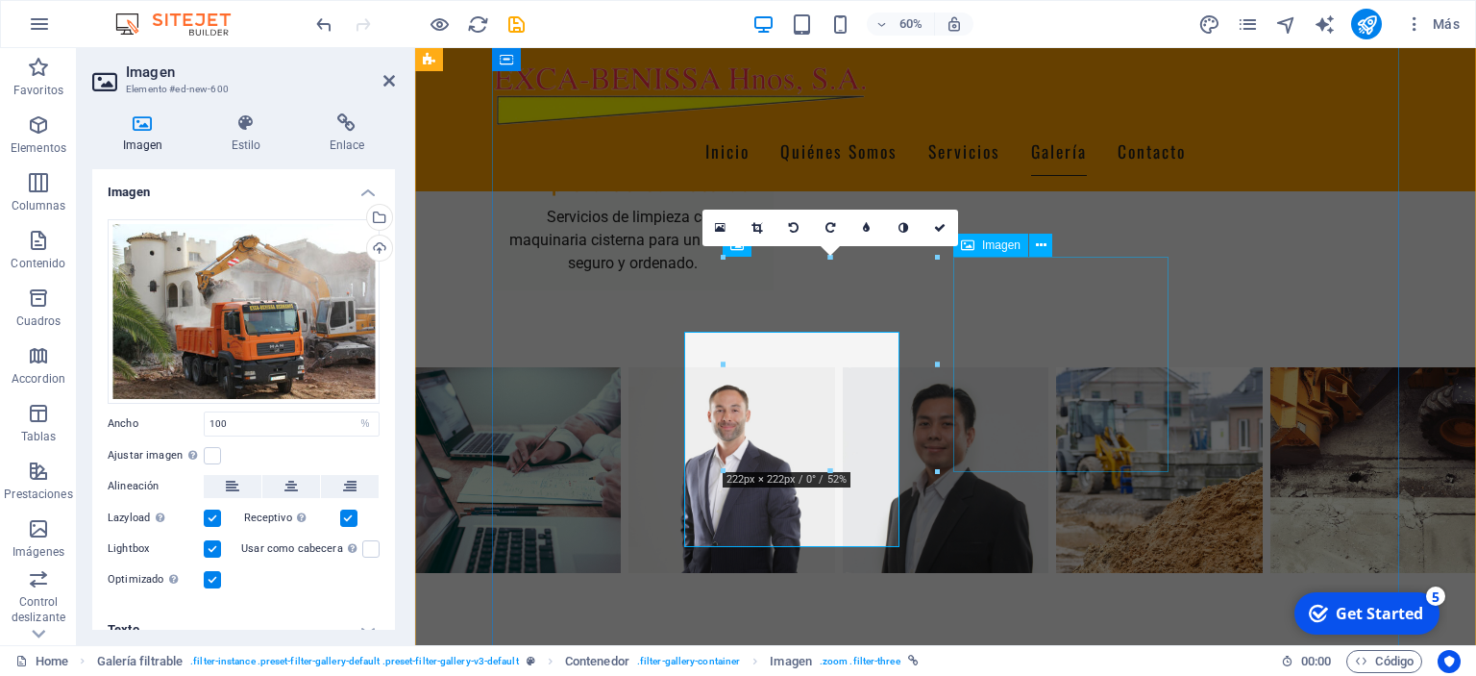
scroll to position [3130, 0]
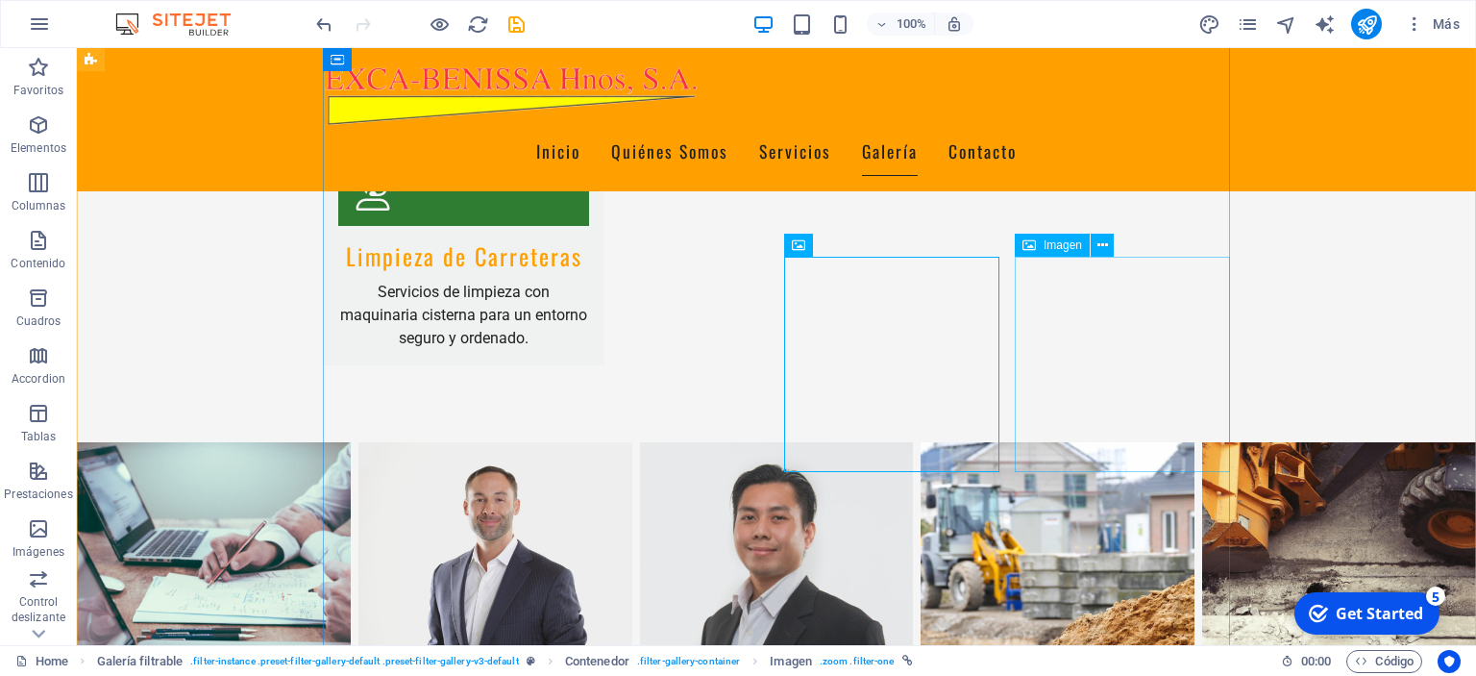
scroll to position [3198, 0]
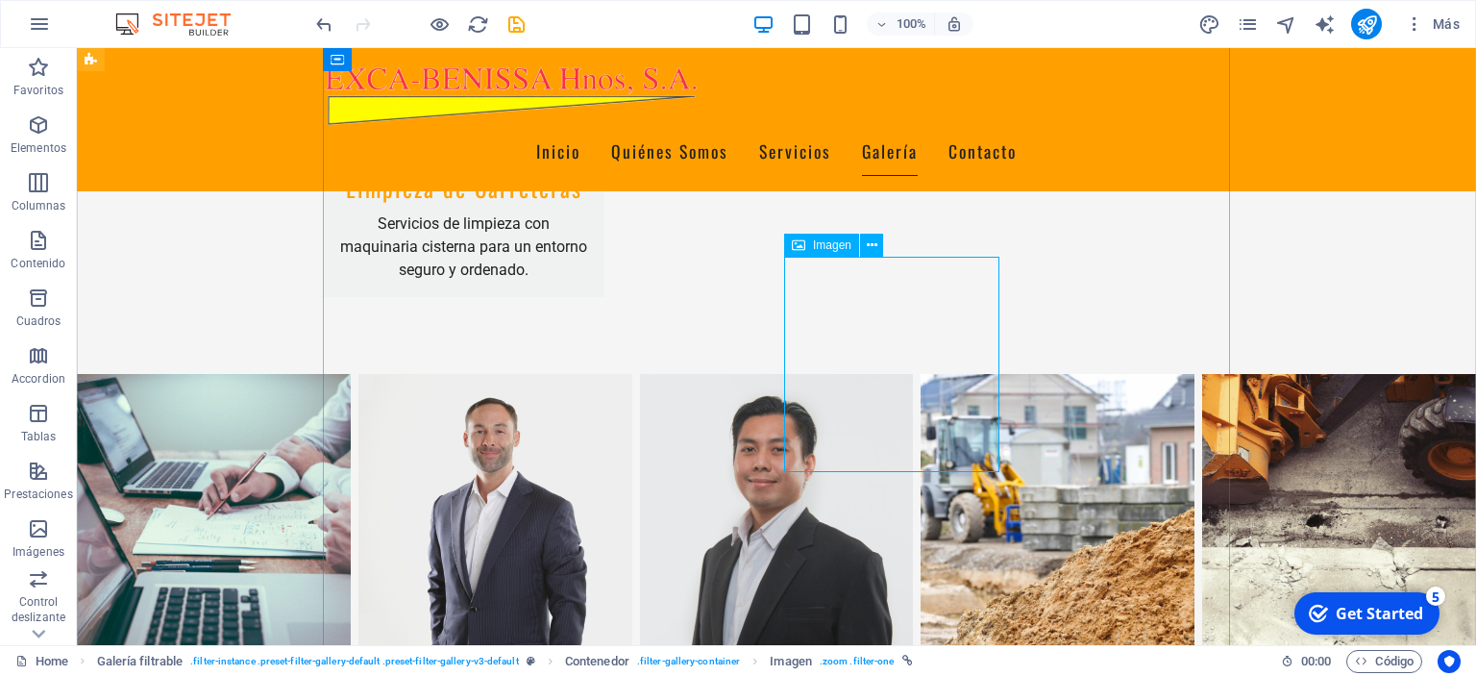
select select "%"
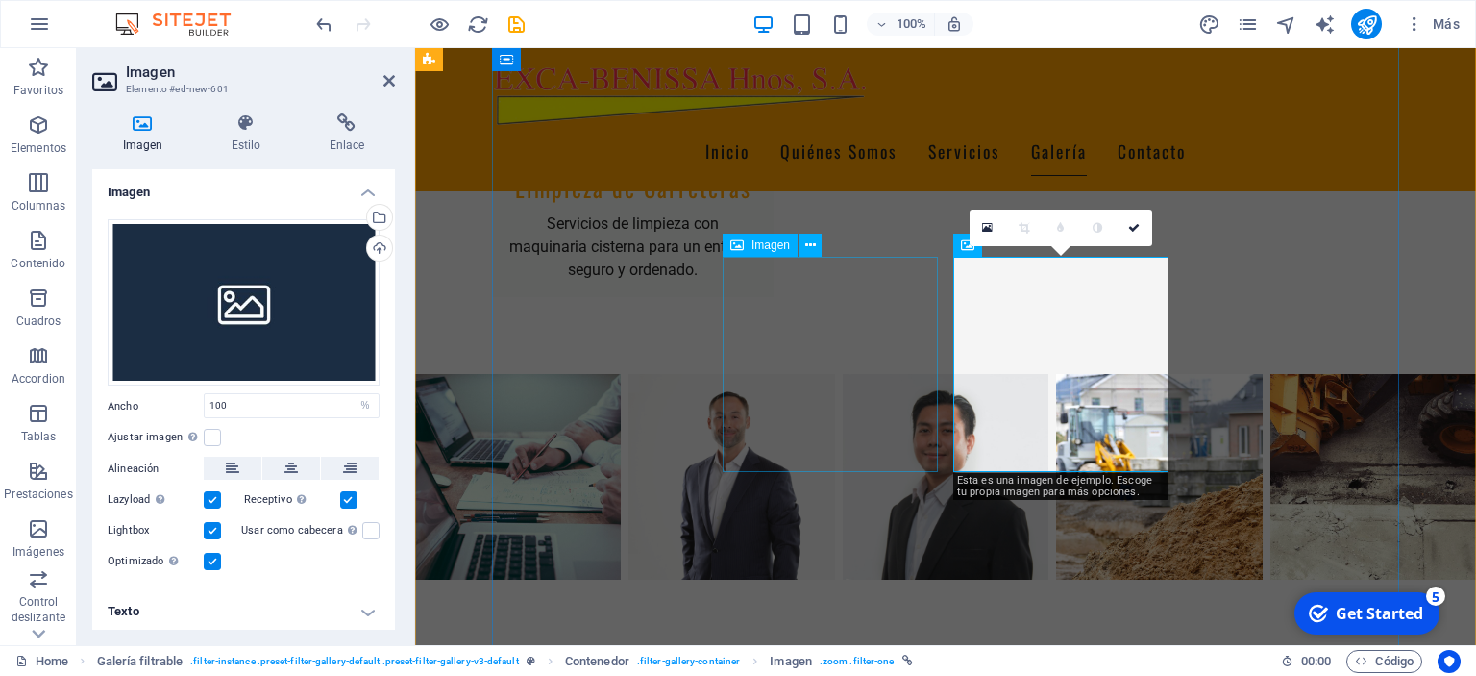
scroll to position [3130, 0]
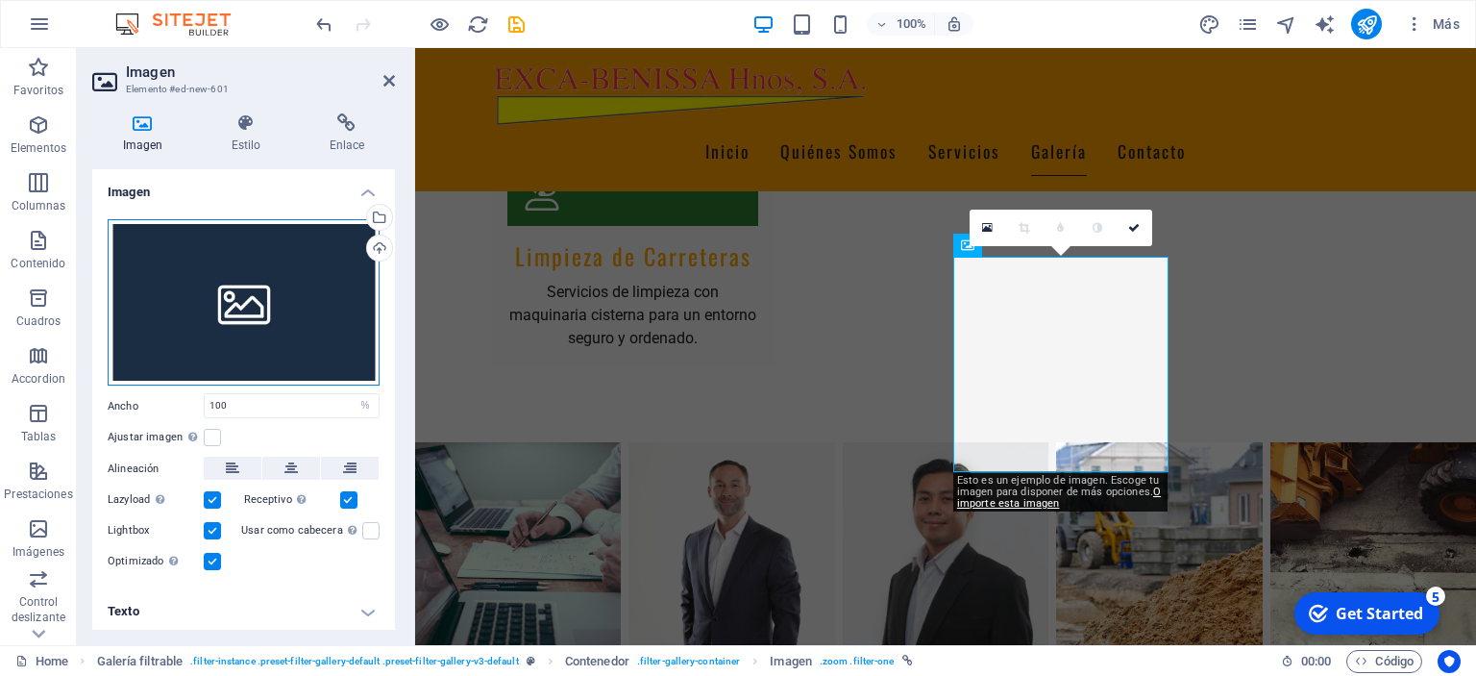
click at [232, 316] on div "Arrastra archivos aquí, haz clic para escoger archivos o selecciona archivos de…" at bounding box center [244, 302] width 272 height 167
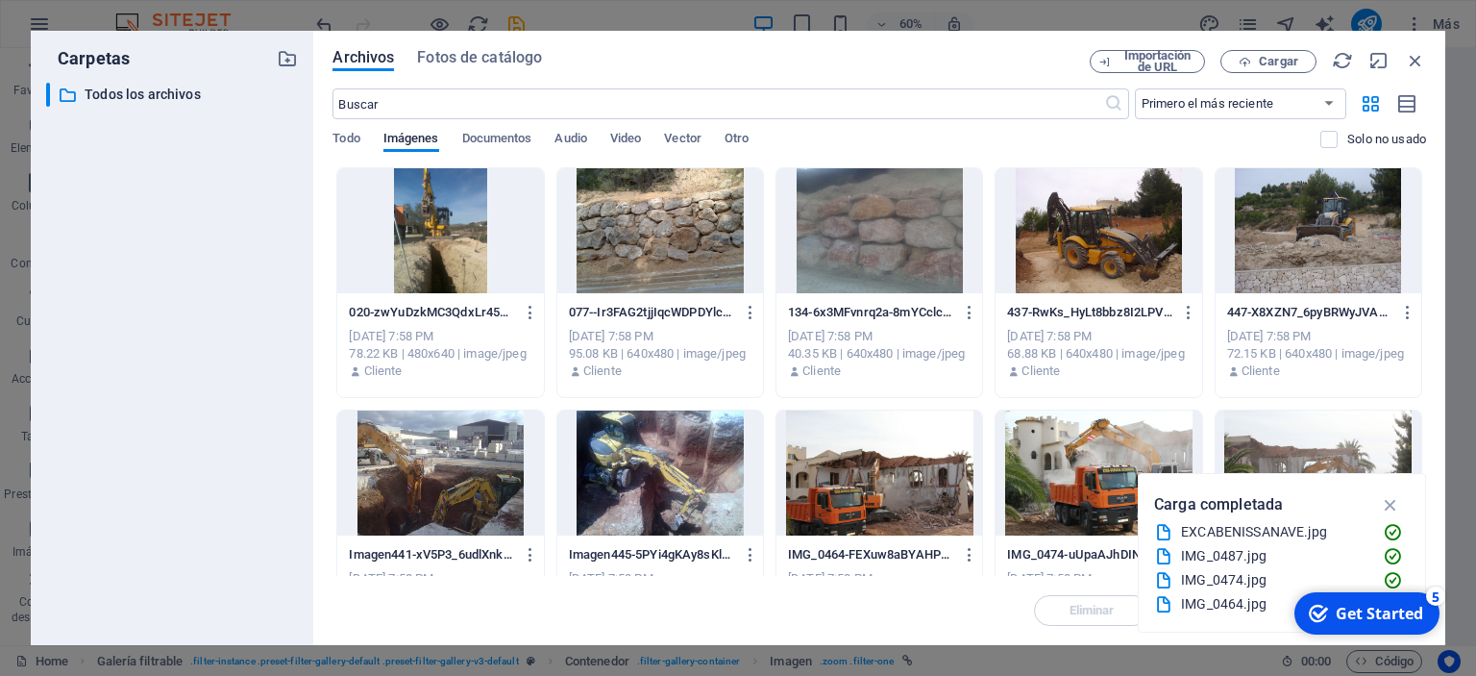
scroll to position [3205, 0]
click at [1266, 448] on div at bounding box center [1319, 472] width 206 height 125
click at [1266, 448] on div "1" at bounding box center [1319, 472] width 206 height 125
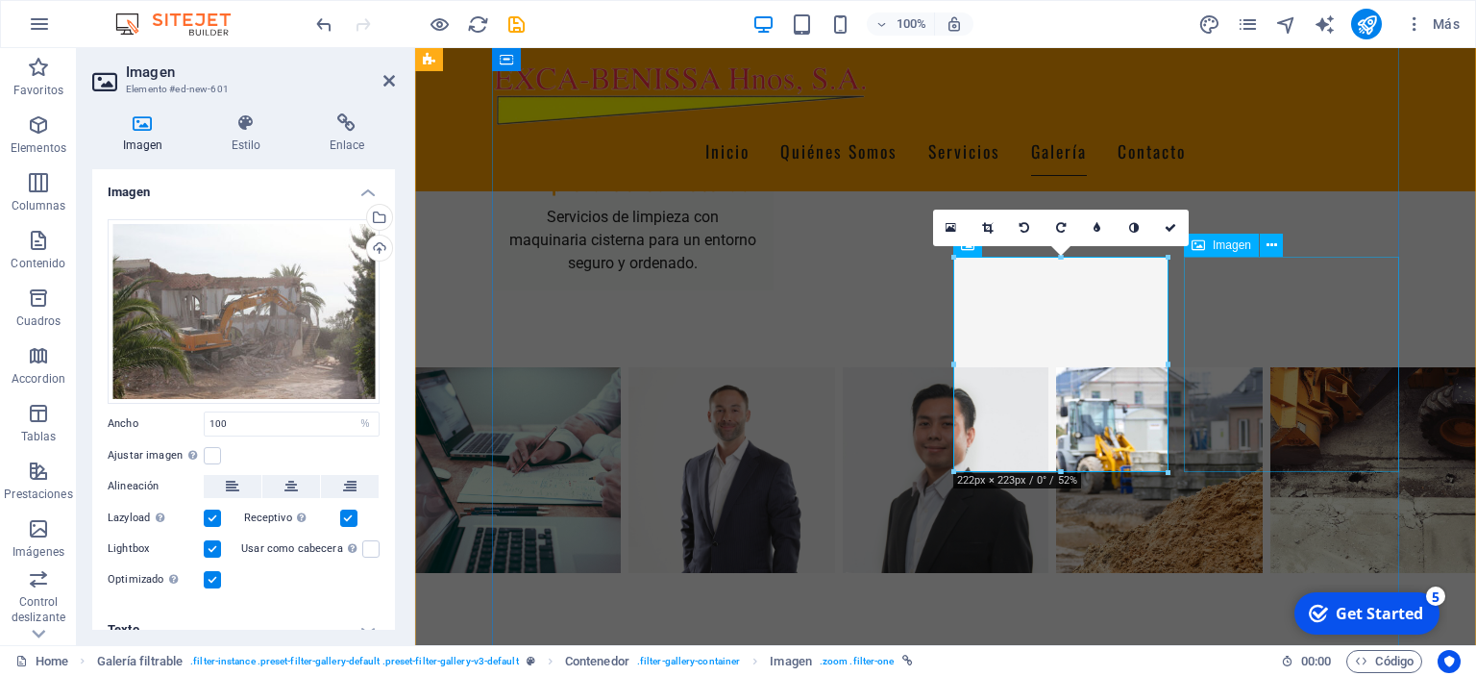
scroll to position [3130, 0]
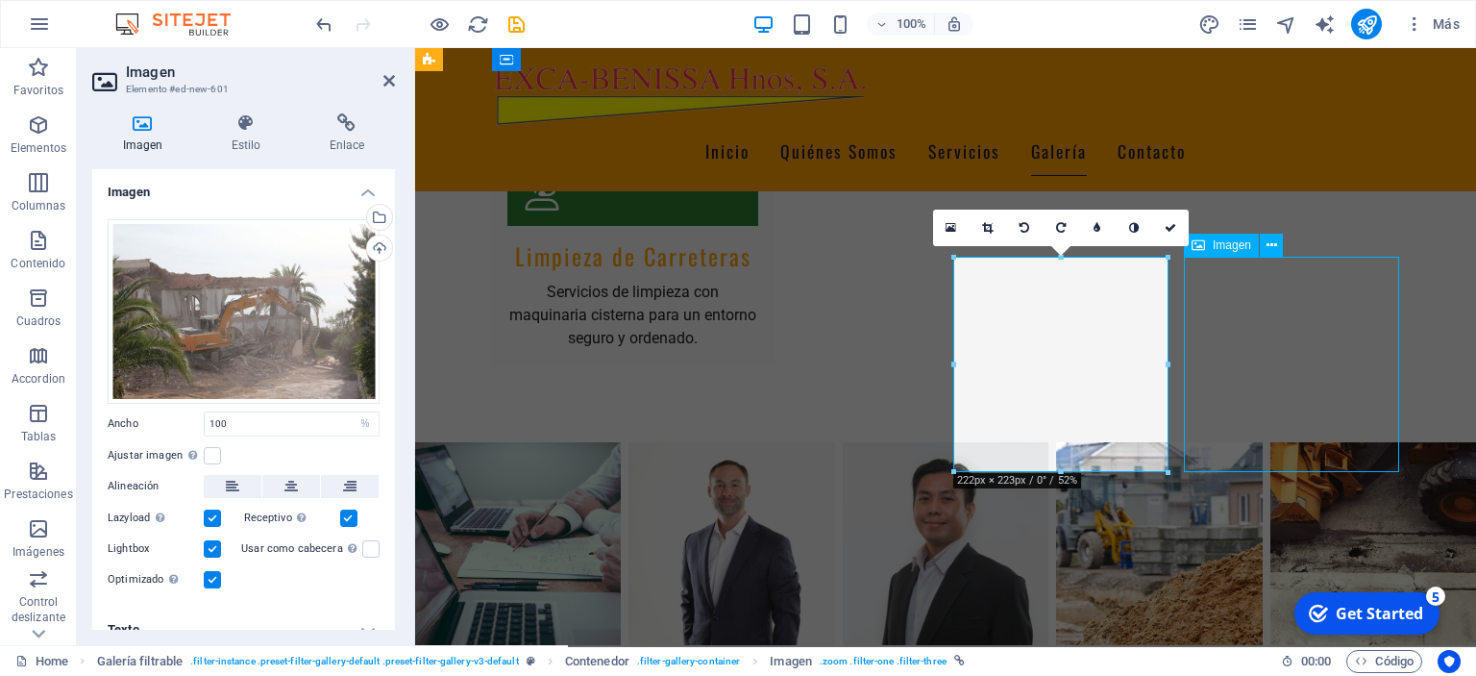
scroll to position [3198, 0]
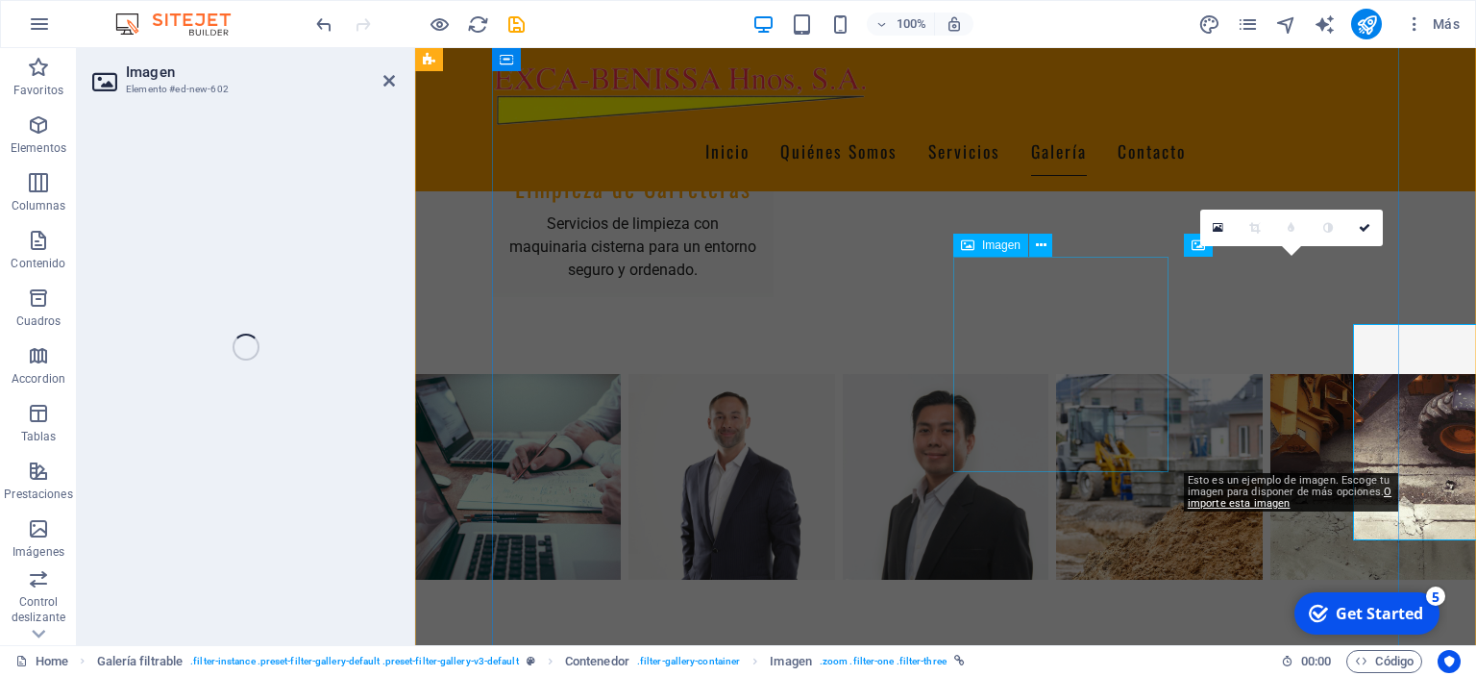
select select "%"
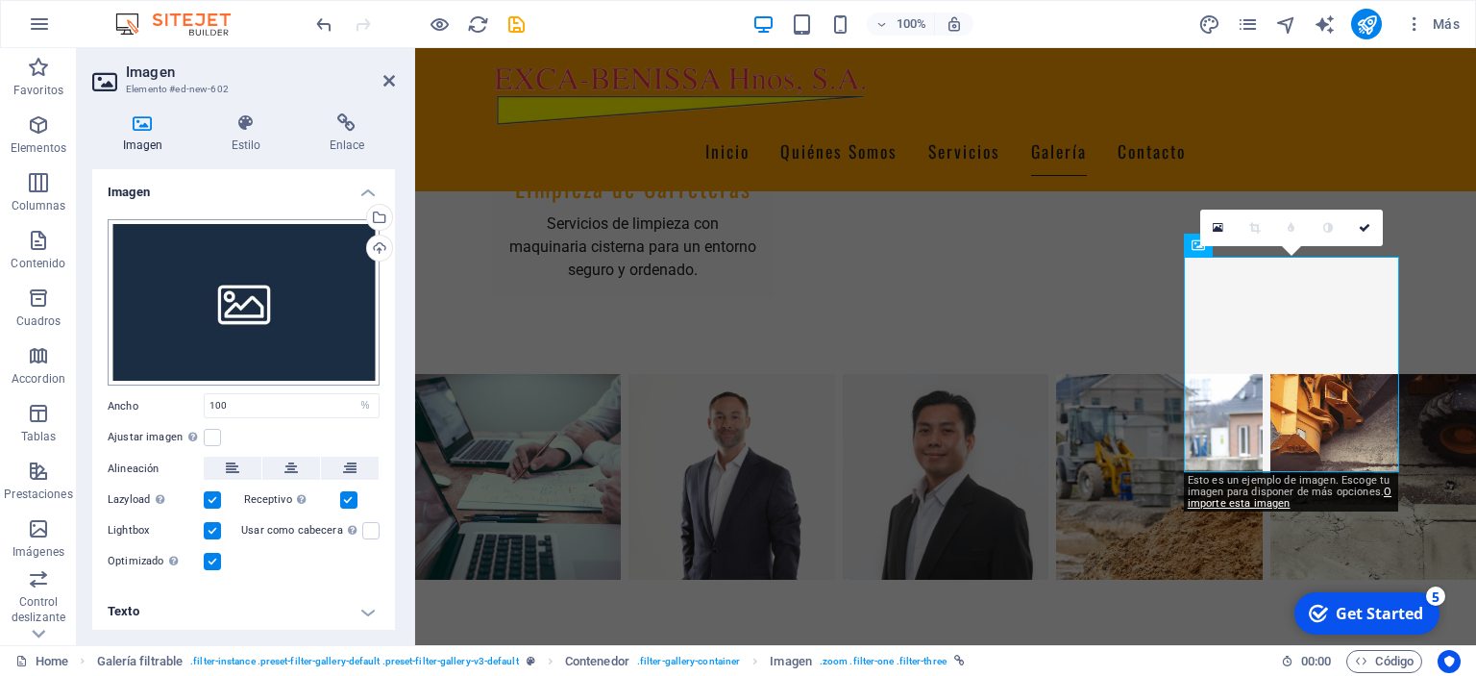
scroll to position [3130, 0]
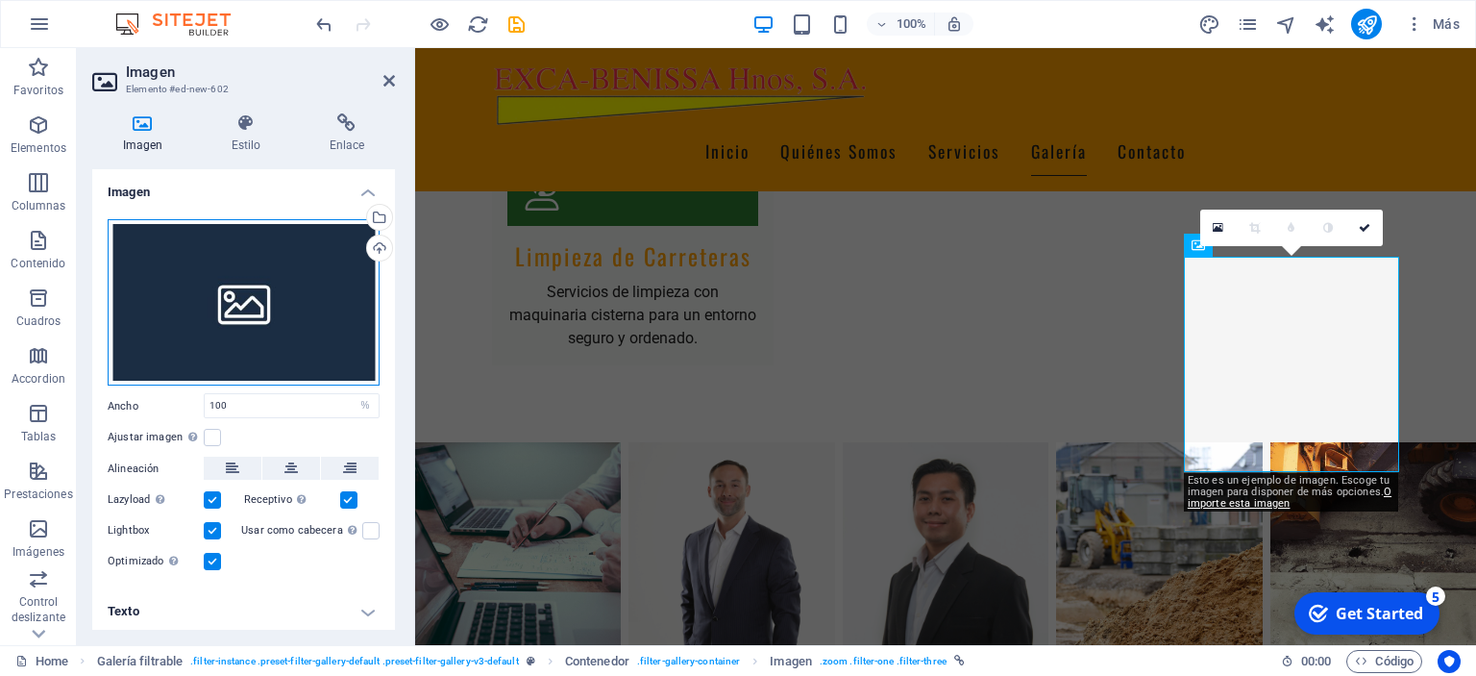
click at [221, 318] on div "Arrastra archivos aquí, haz clic para escoger archivos o selecciona archivos de…" at bounding box center [244, 302] width 272 height 167
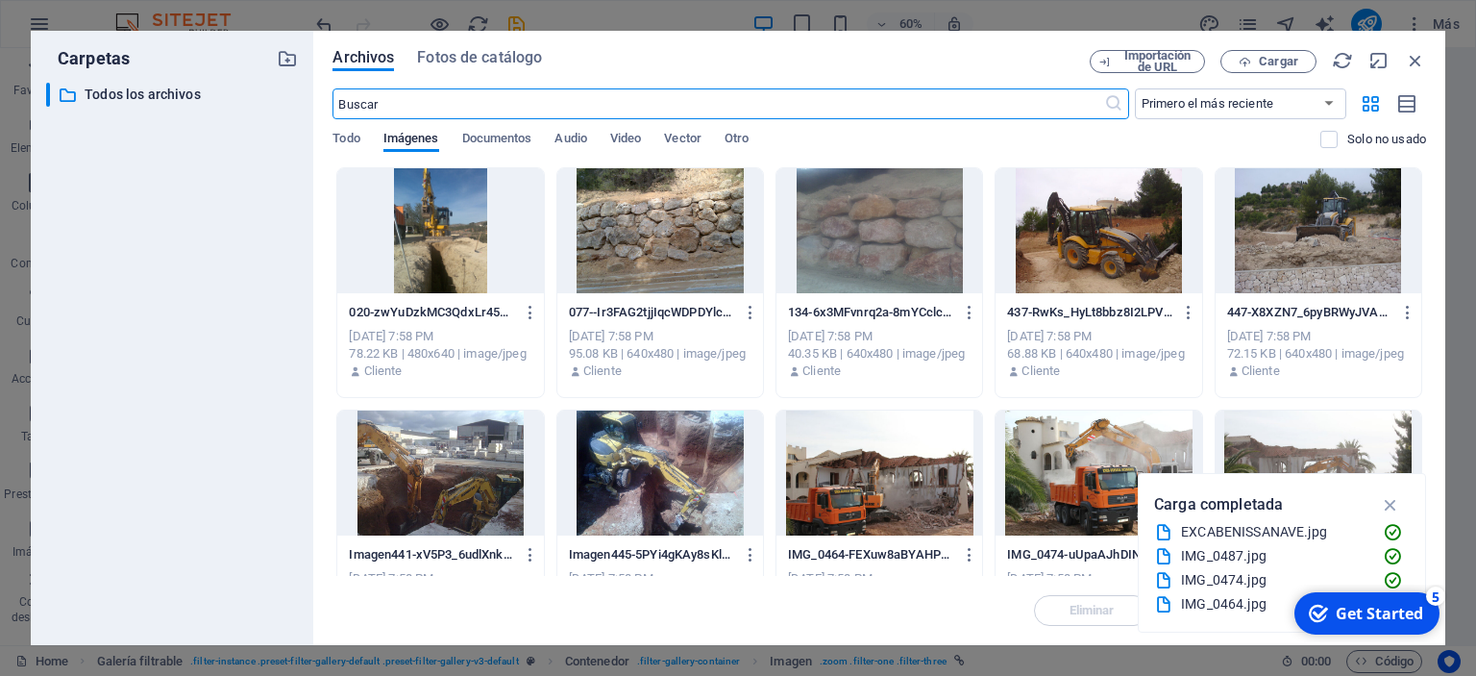
scroll to position [3205, 0]
click at [667, 248] on div at bounding box center [660, 230] width 206 height 125
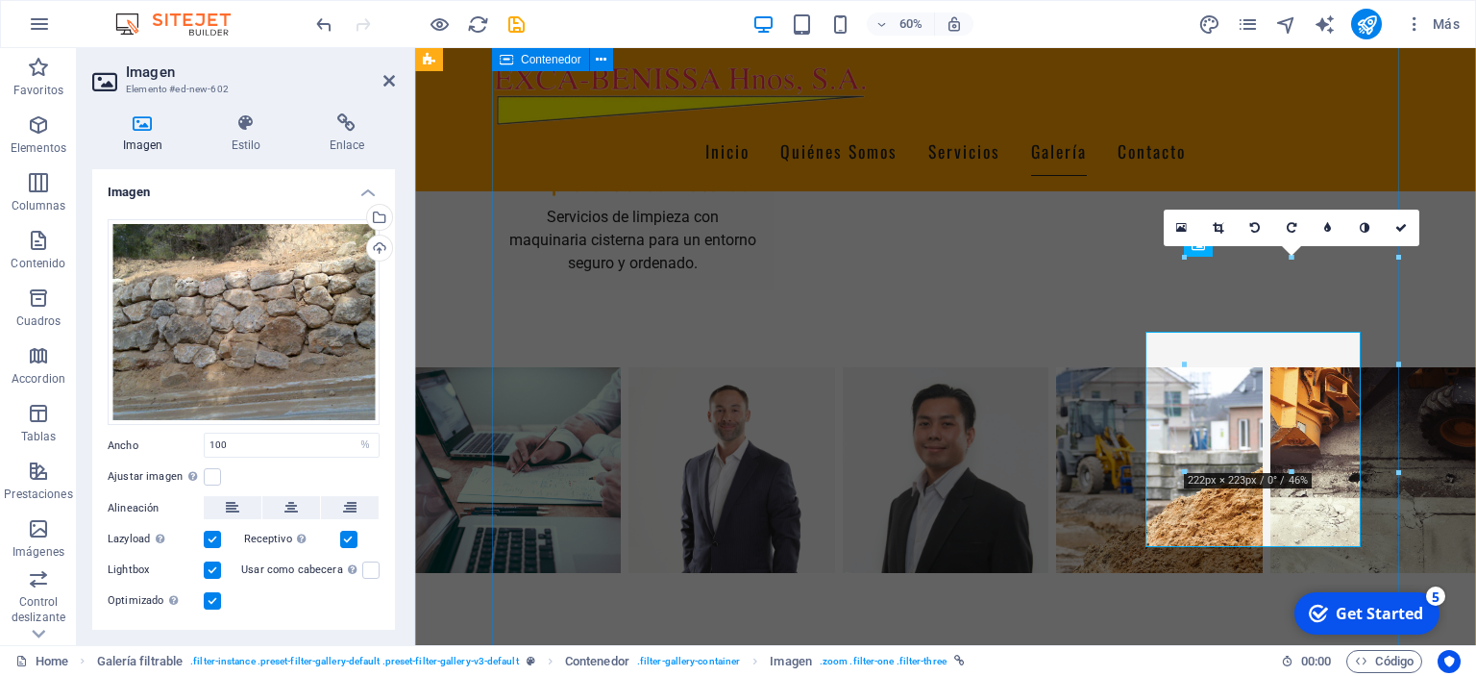
scroll to position [3130, 0]
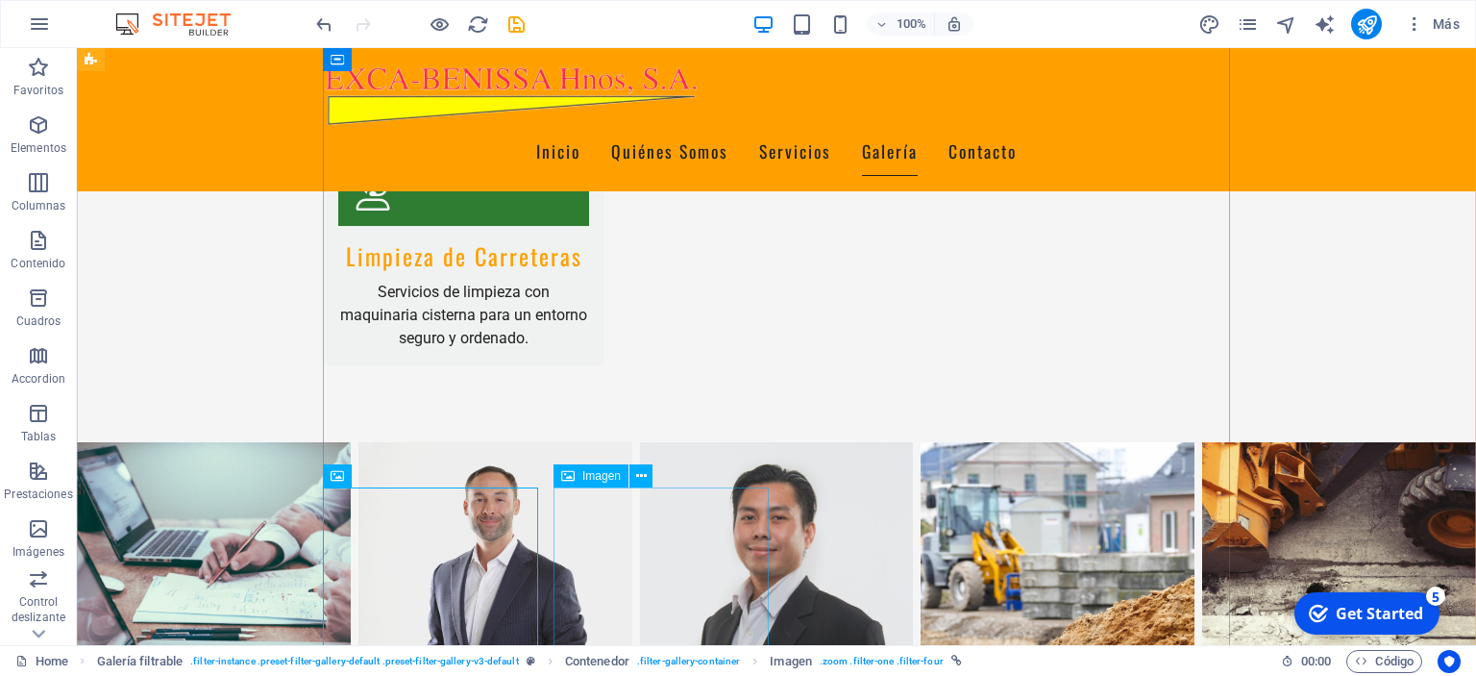
scroll to position [3198, 0]
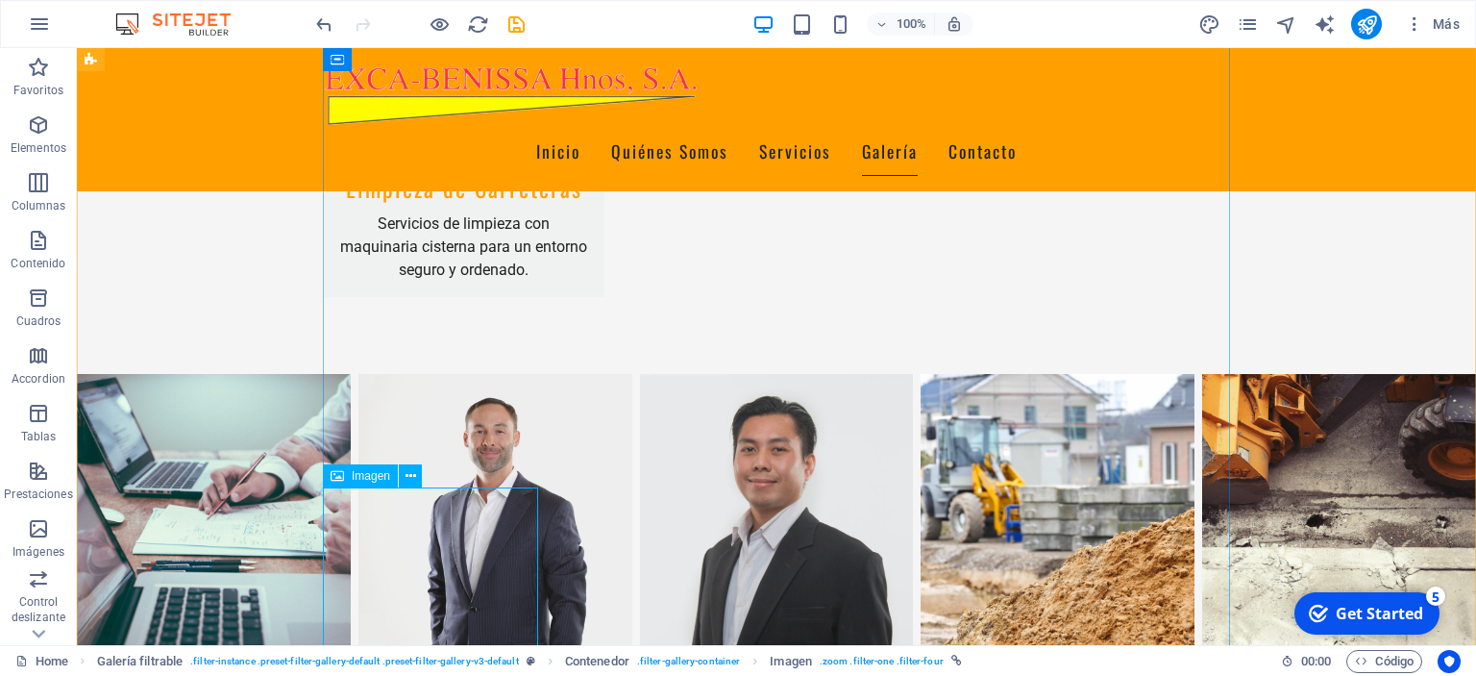
select select "%"
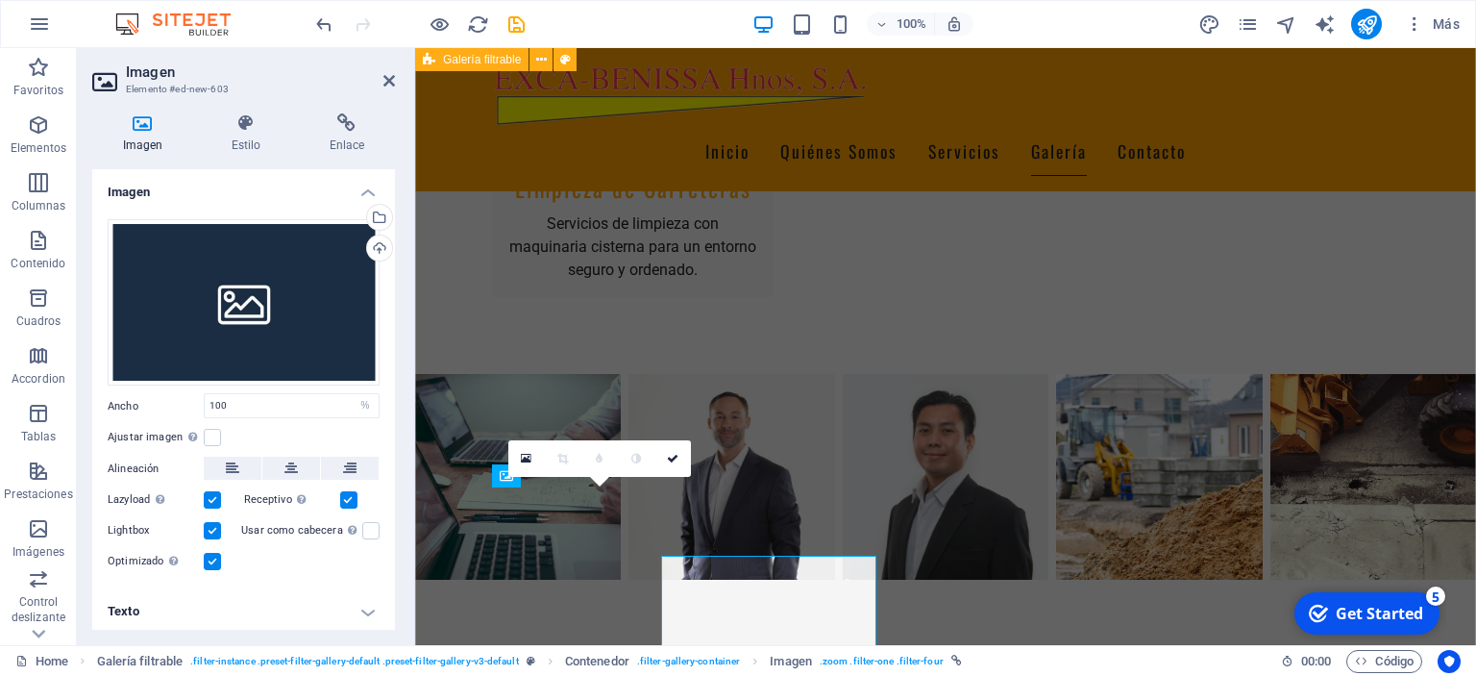
scroll to position [3130, 0]
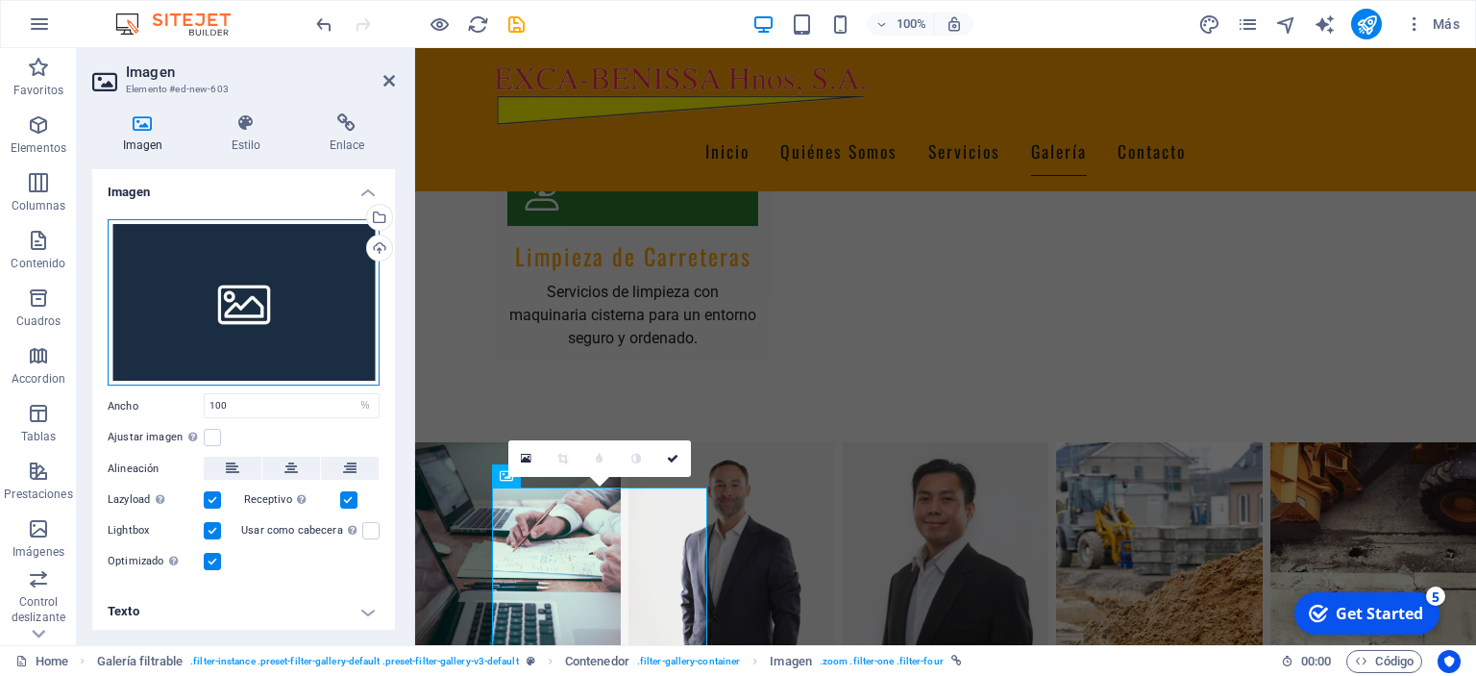
click at [229, 283] on div "Arrastra archivos aquí, haz clic para escoger archivos o selecciona archivos de…" at bounding box center [244, 302] width 272 height 167
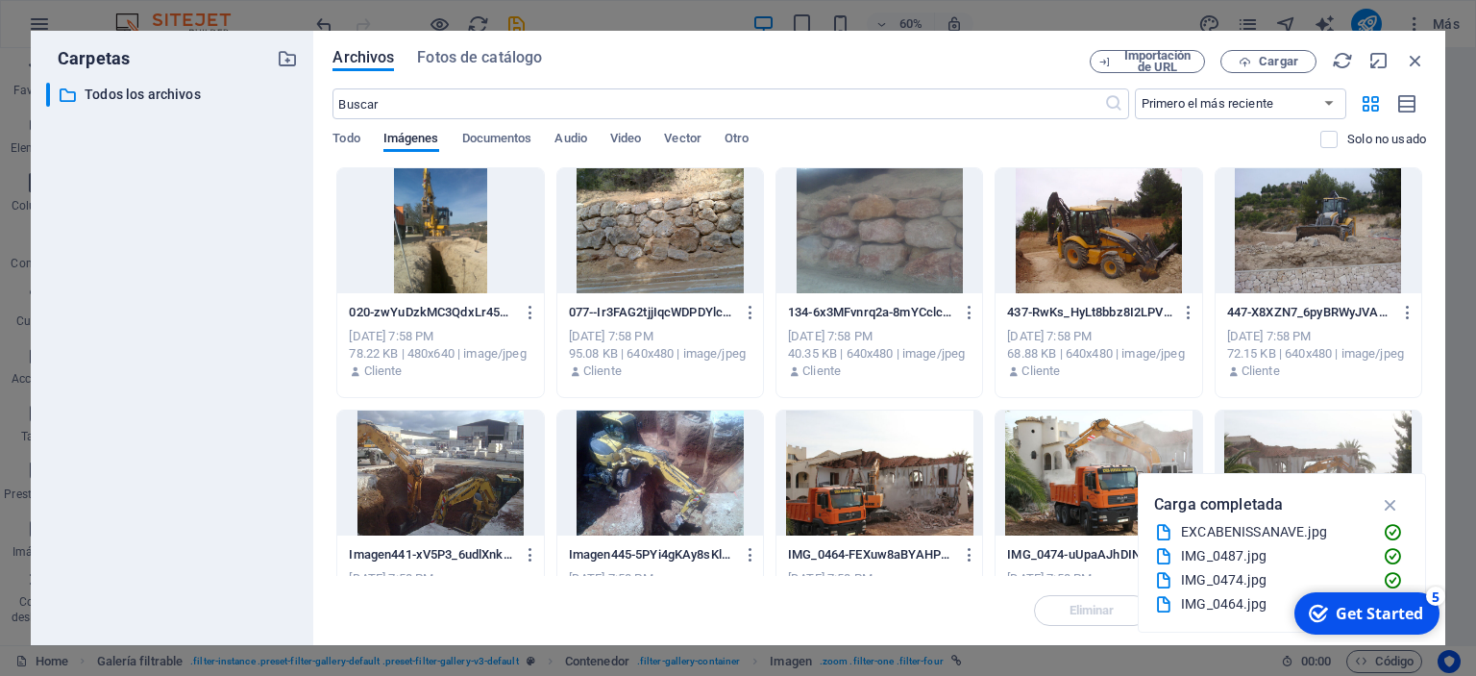
scroll to position [3205, 0]
click at [1309, 239] on div at bounding box center [1319, 230] width 206 height 125
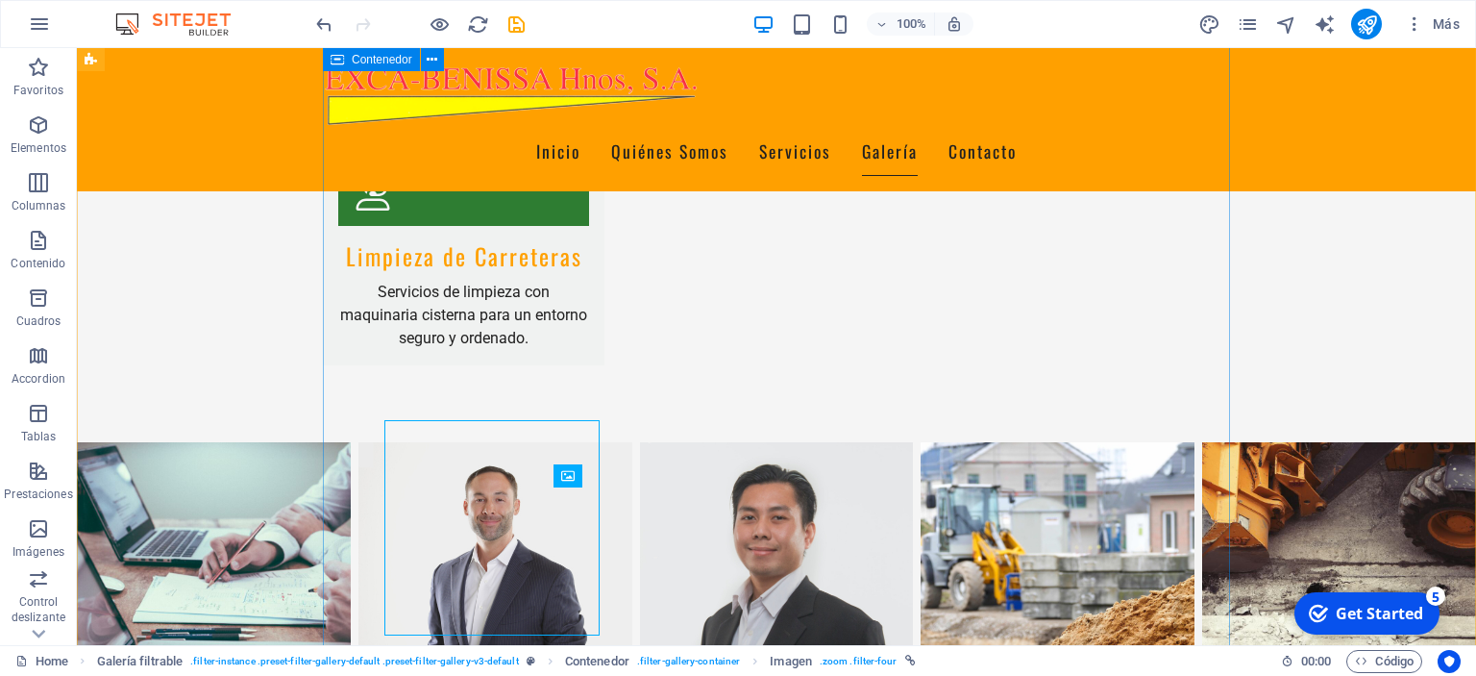
scroll to position [3198, 0]
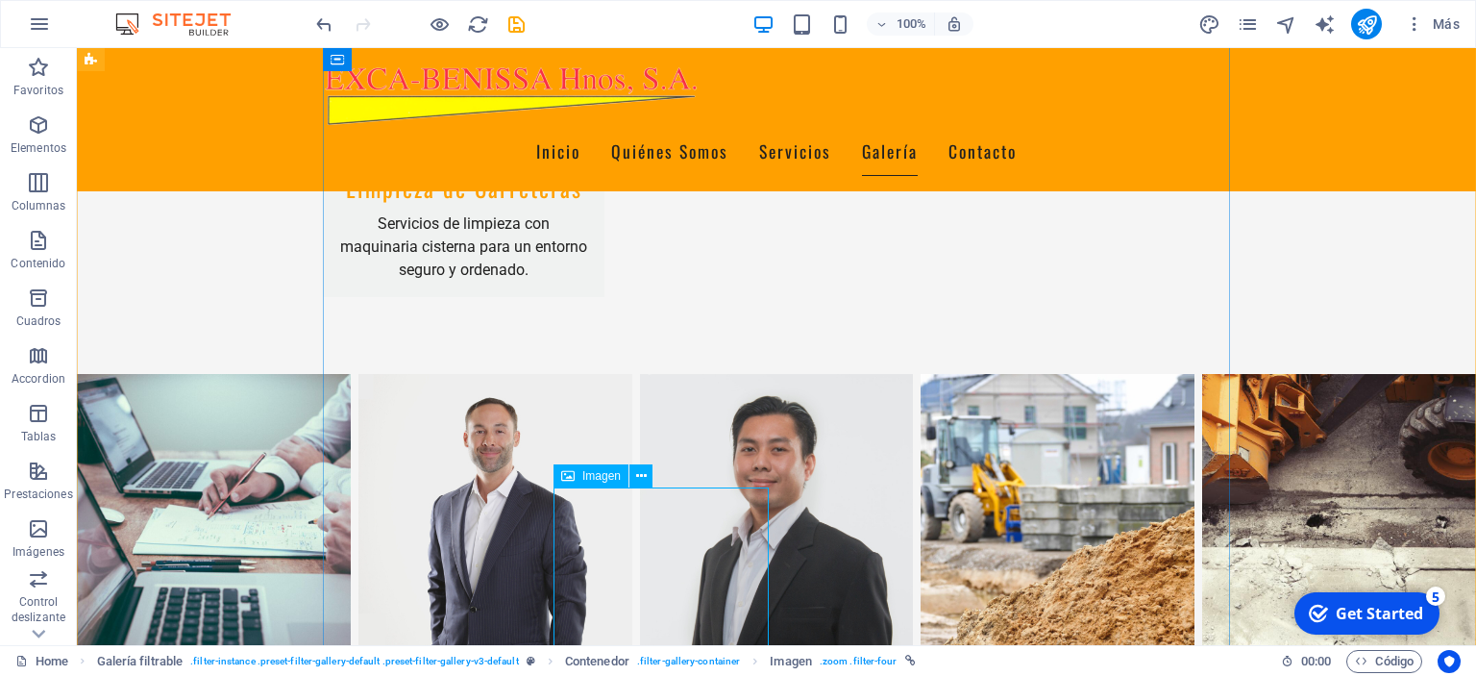
select select "%"
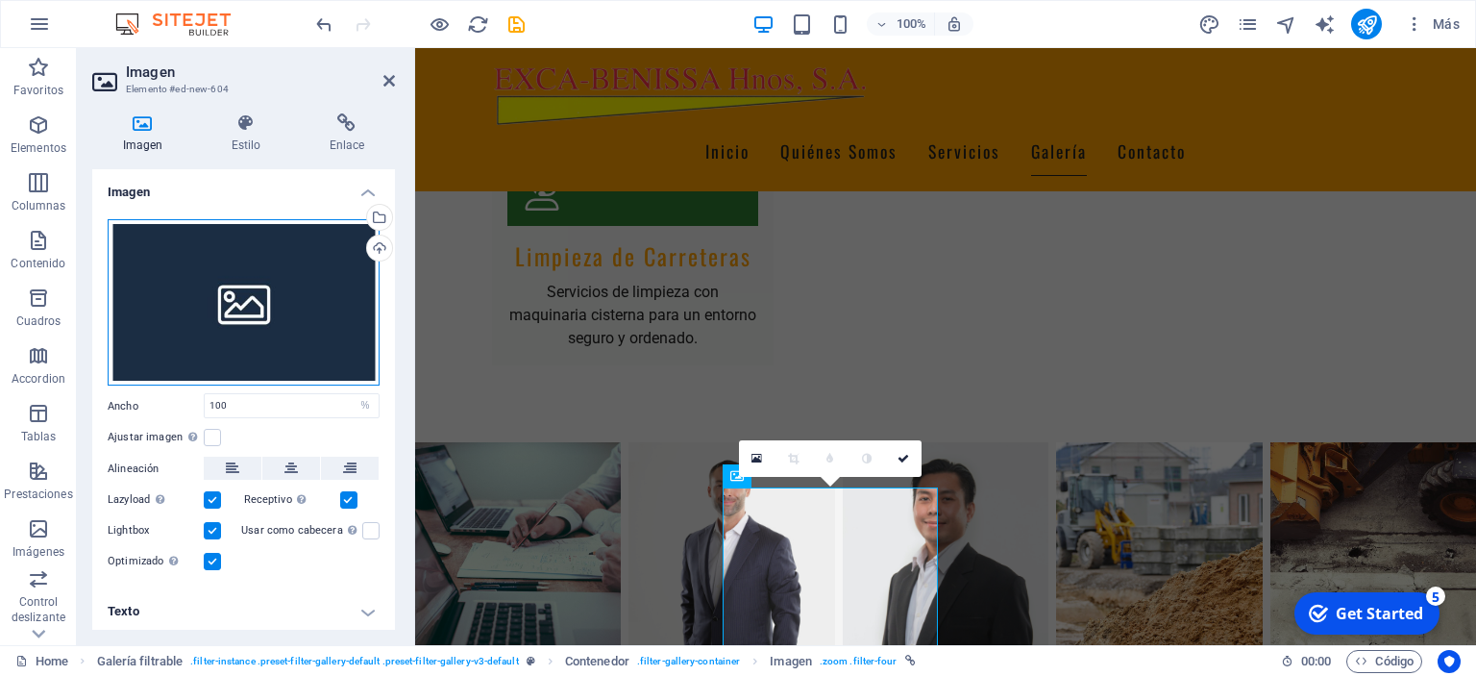
click at [246, 303] on div "Arrastra archivos aquí, haz clic para escoger archivos o selecciona archivos de…" at bounding box center [244, 302] width 272 height 167
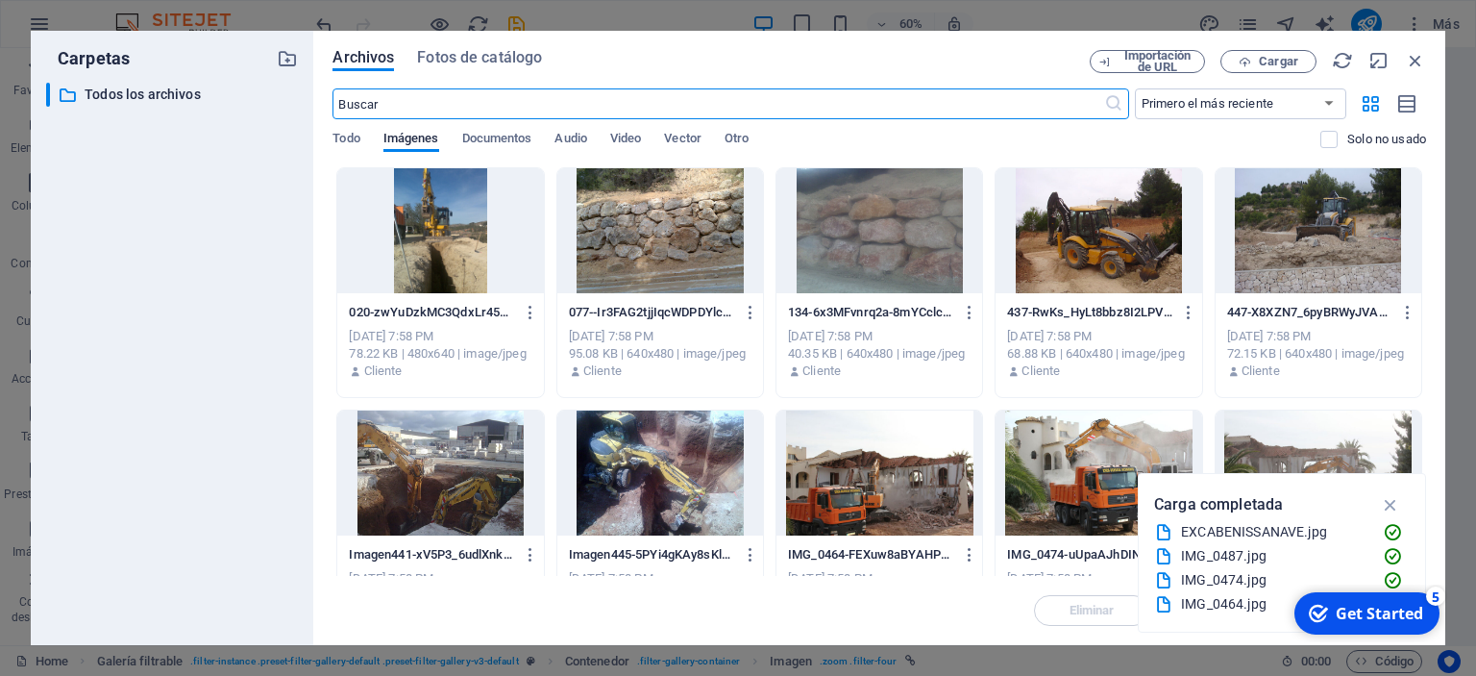
scroll to position [3205, 0]
click at [849, 234] on div at bounding box center [879, 230] width 206 height 125
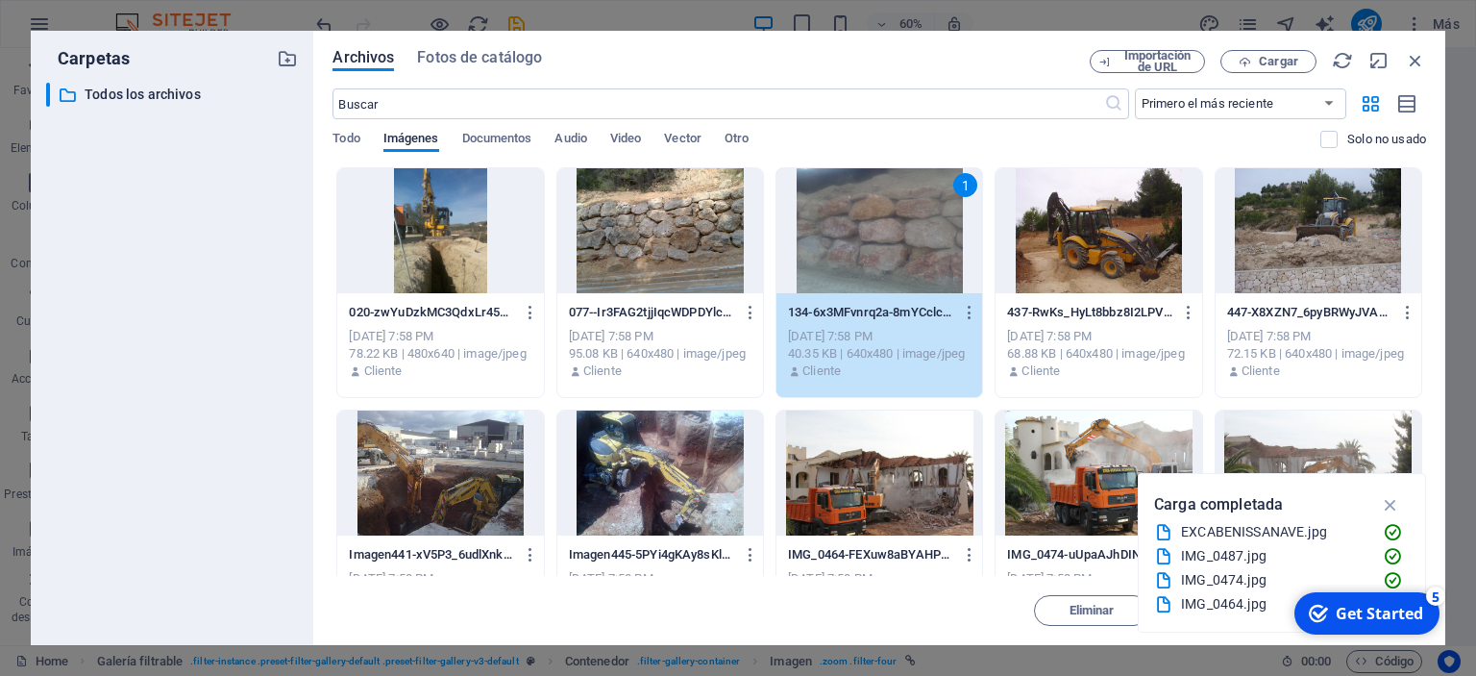
click at [849, 234] on div "1" at bounding box center [879, 230] width 206 height 125
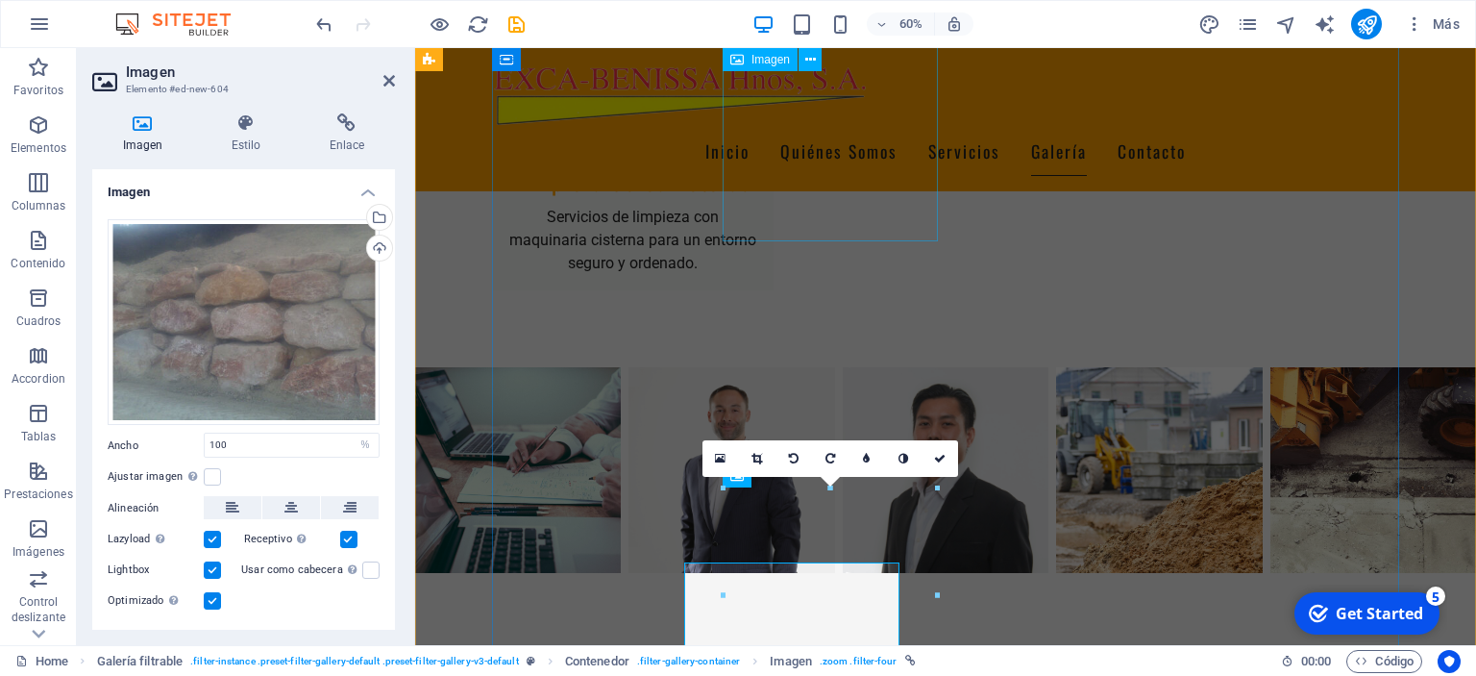
scroll to position [3130, 0]
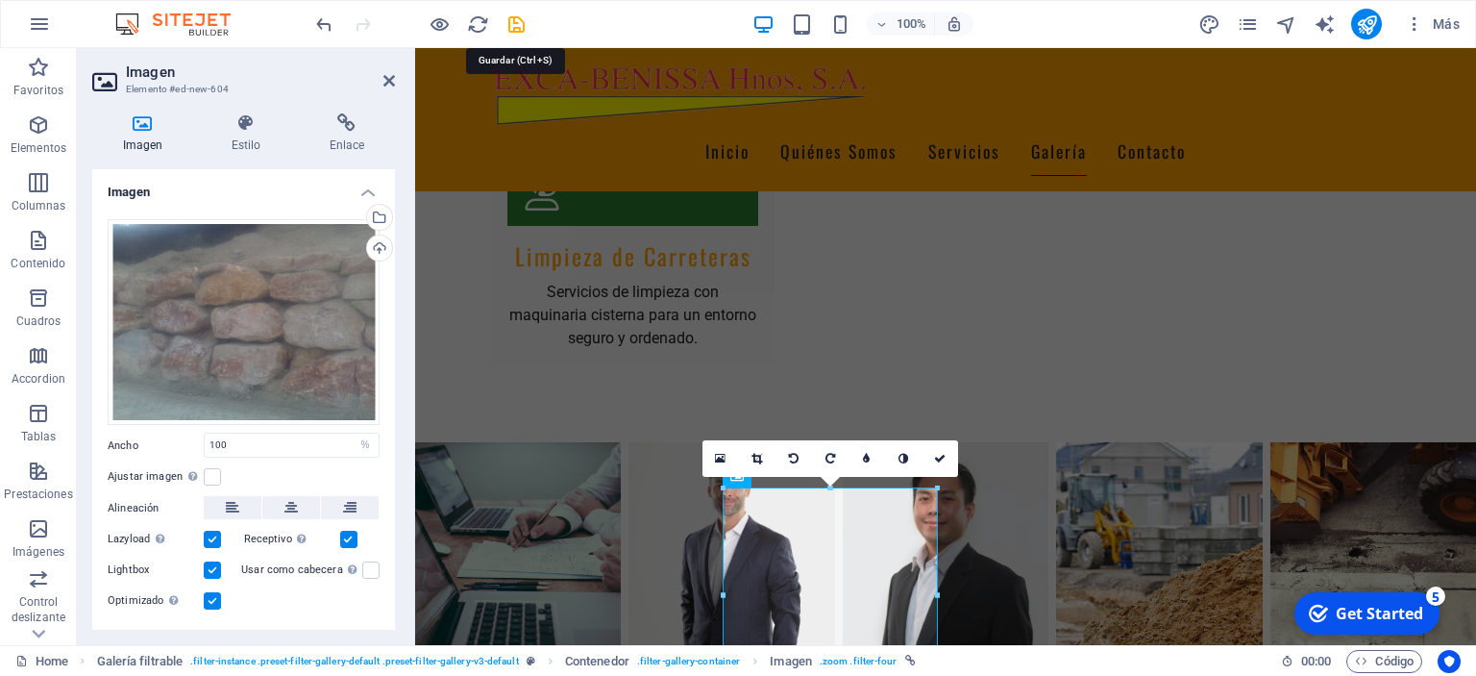
click at [521, 26] on icon "save" at bounding box center [516, 24] width 22 height 22
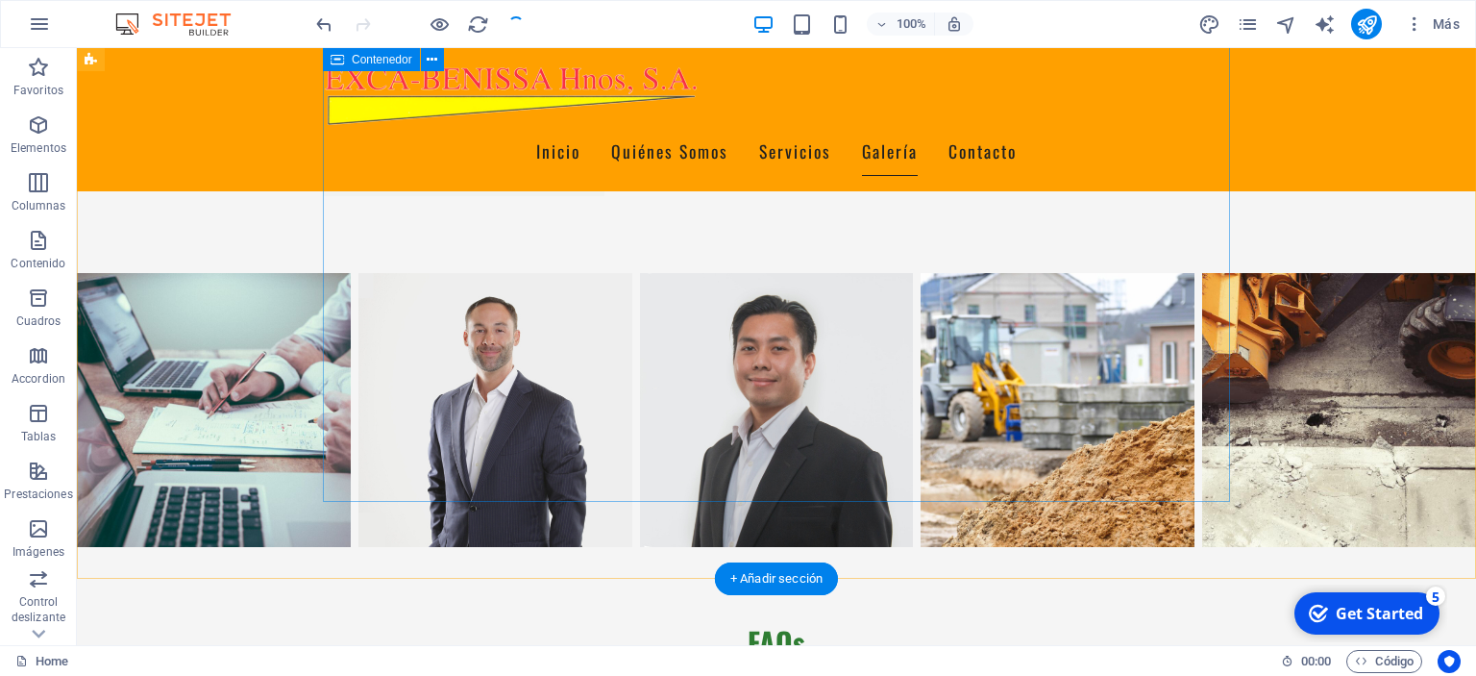
scroll to position [3705, 0]
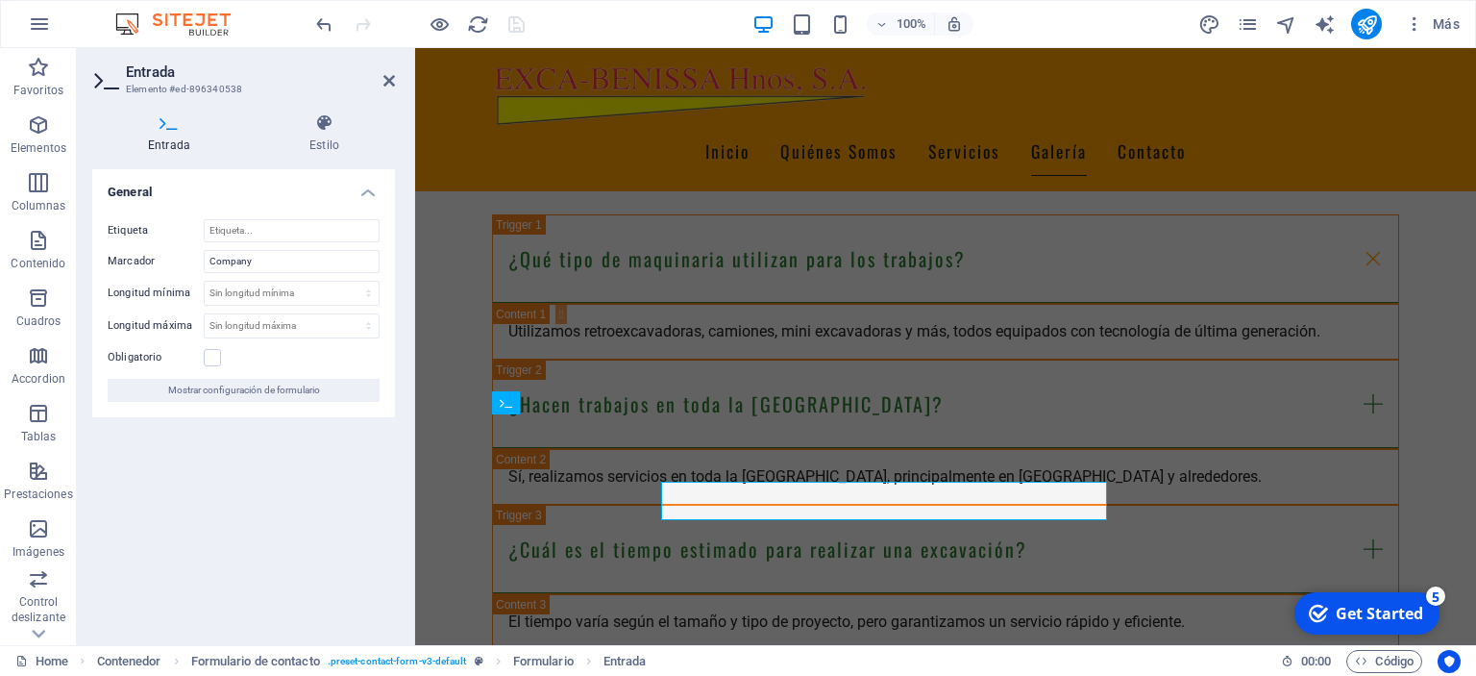
scroll to position [3637, 0]
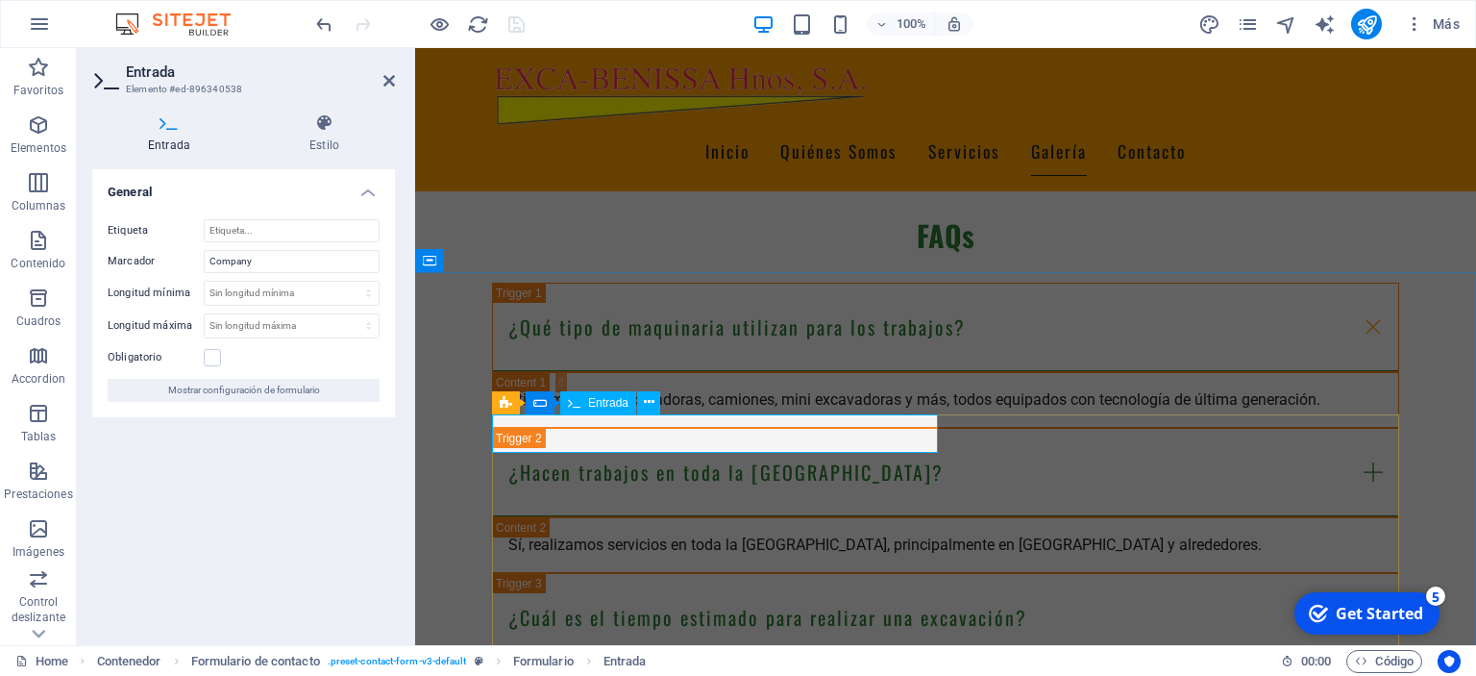
click at [652, 404] on icon at bounding box center [649, 402] width 11 height 20
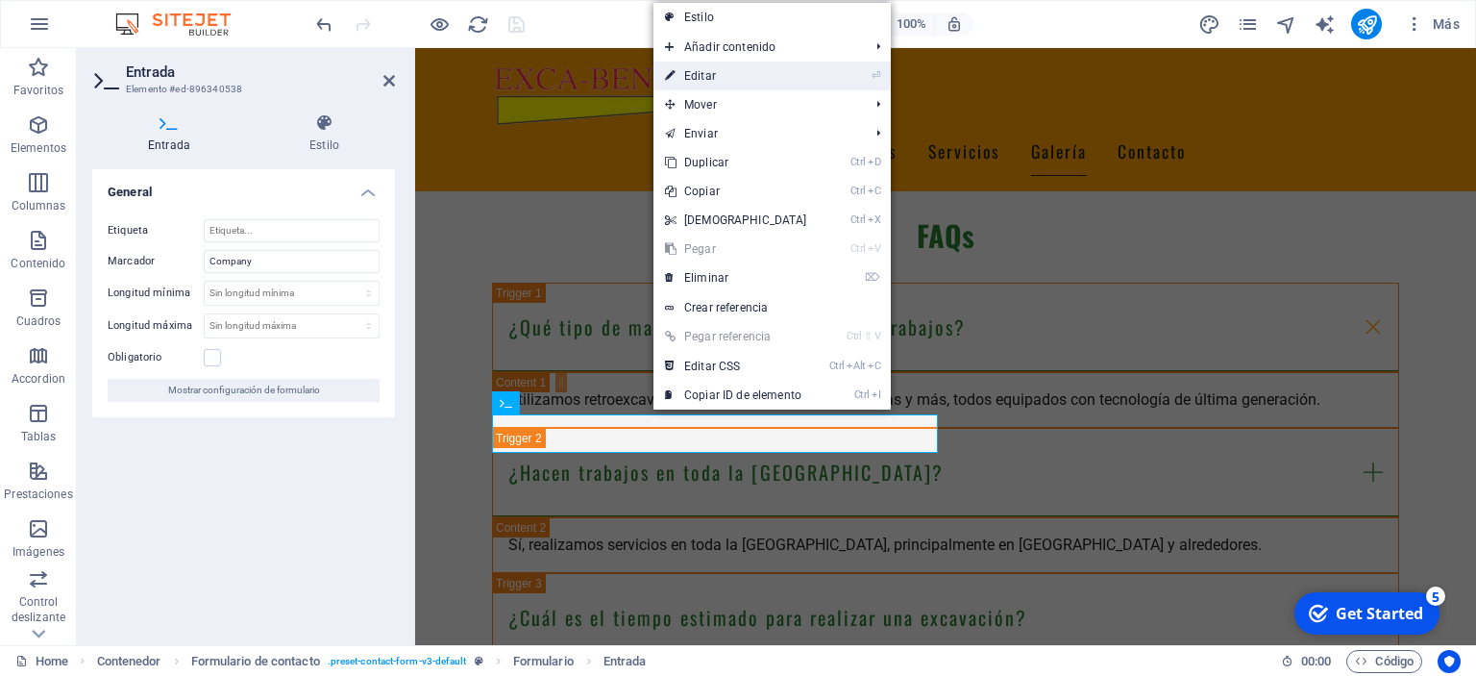
drag, startPoint x: 730, startPoint y: 67, endPoint x: 307, endPoint y: 87, distance: 423.3
click at [730, 67] on link "⏎ Editar" at bounding box center [735, 75] width 165 height 29
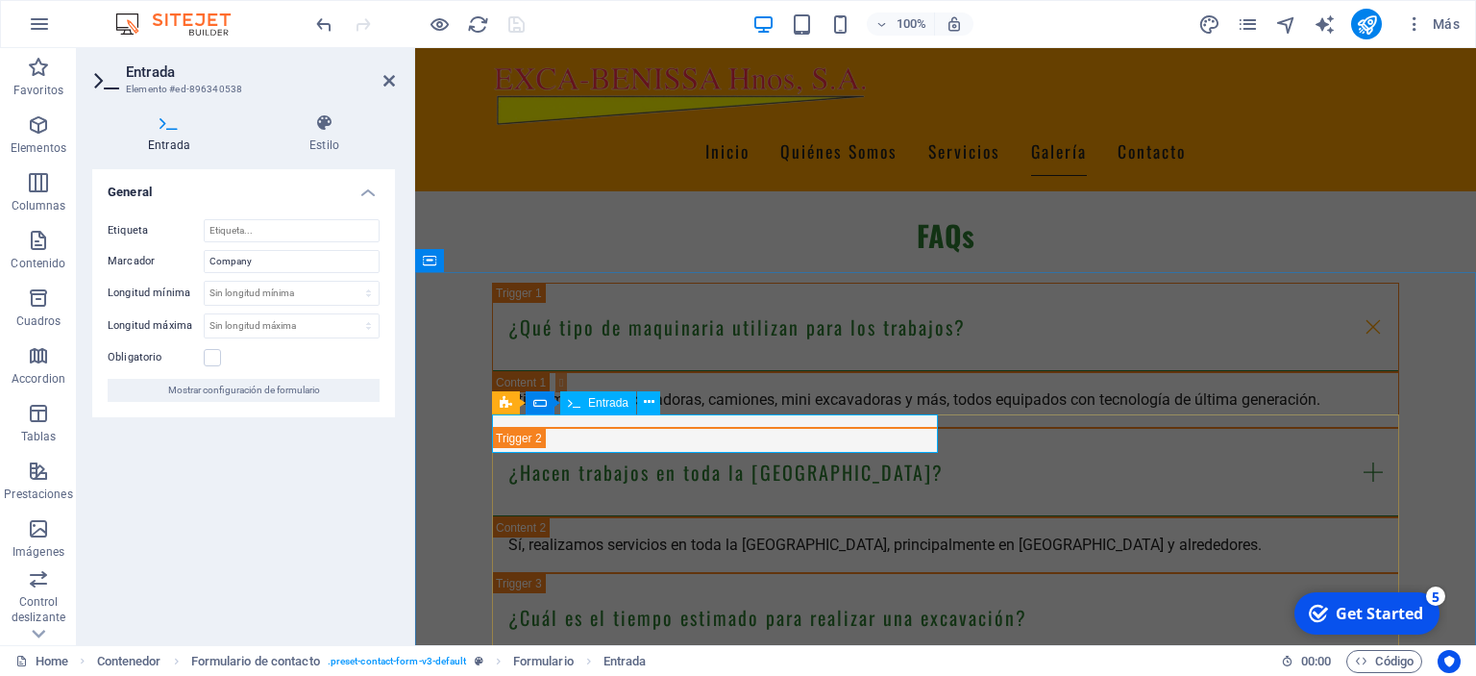
drag, startPoint x: 597, startPoint y: 434, endPoint x: 499, endPoint y: 430, distance: 98.1
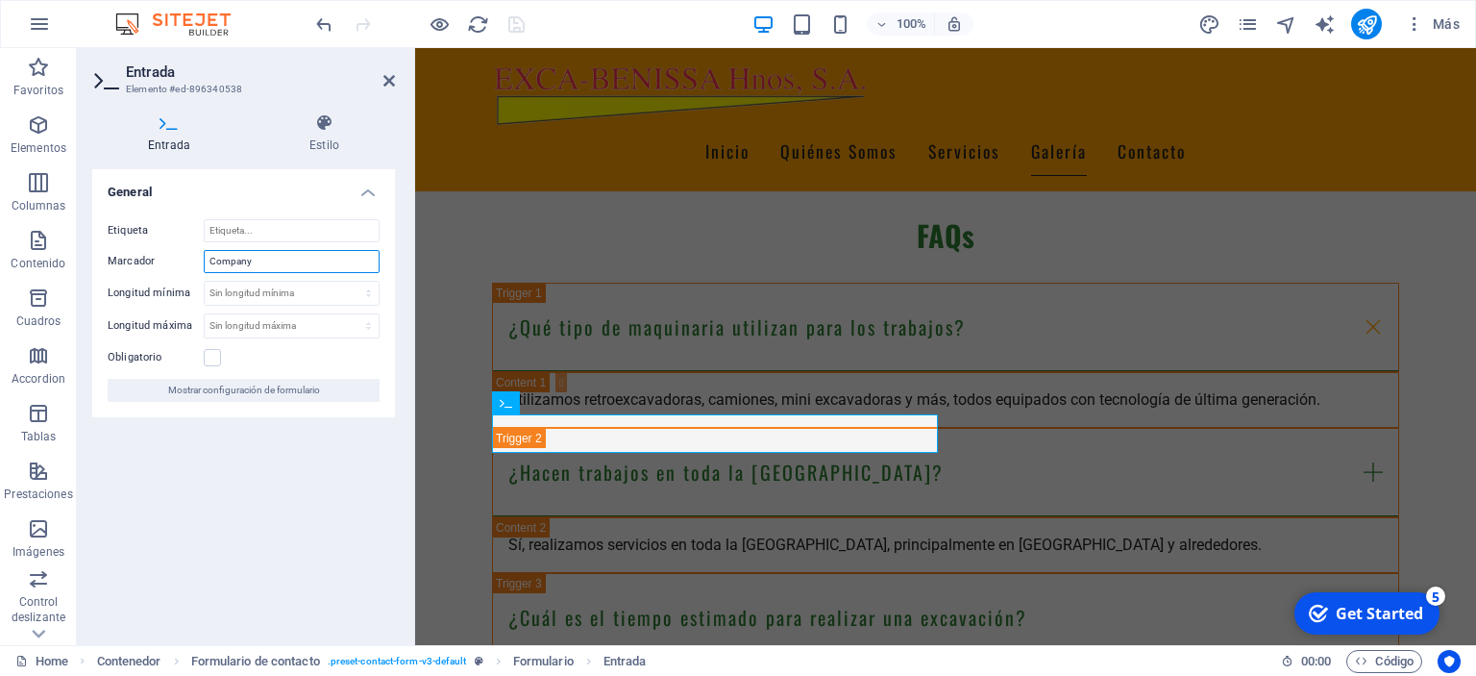
drag, startPoint x: 300, startPoint y: 261, endPoint x: 148, endPoint y: 266, distance: 151.9
click at [204, 266] on input "Company" at bounding box center [292, 261] width 176 height 23
type input "e"
type input "EMPRESA"
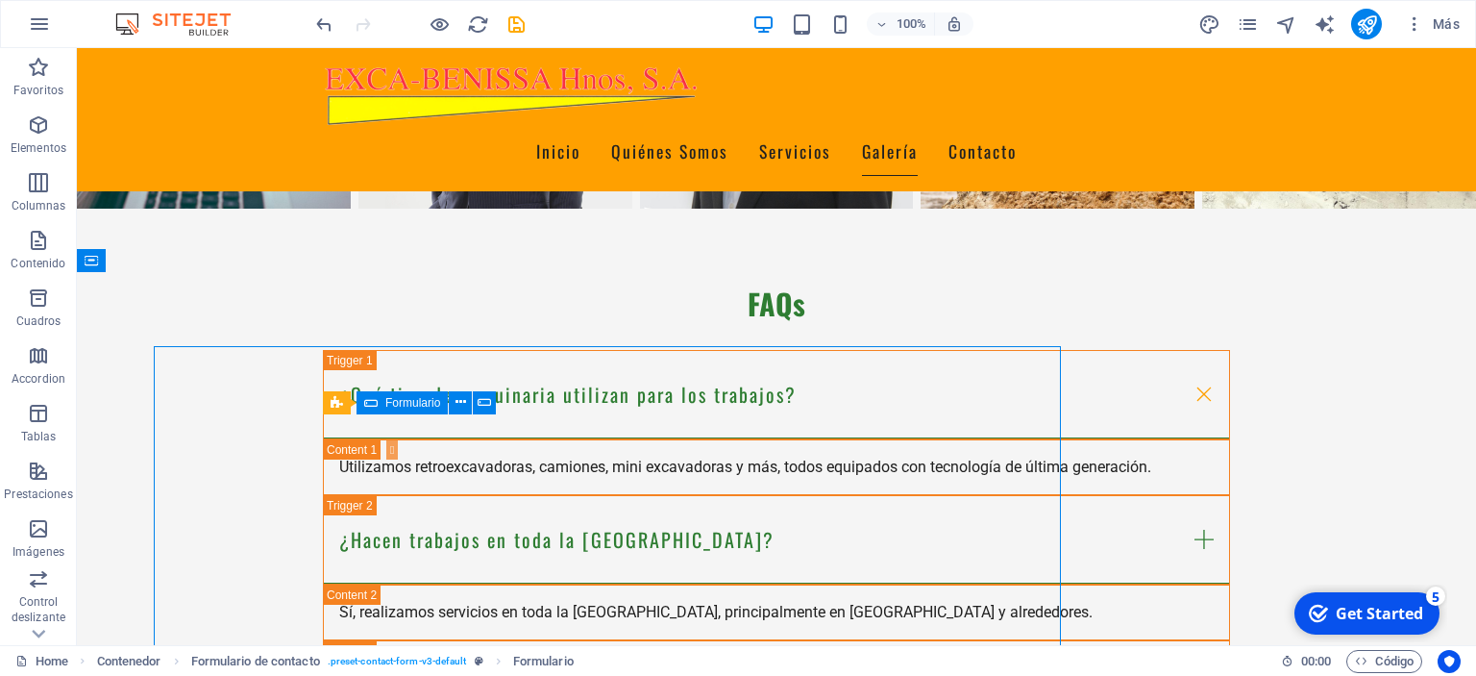
scroll to position [3705, 0]
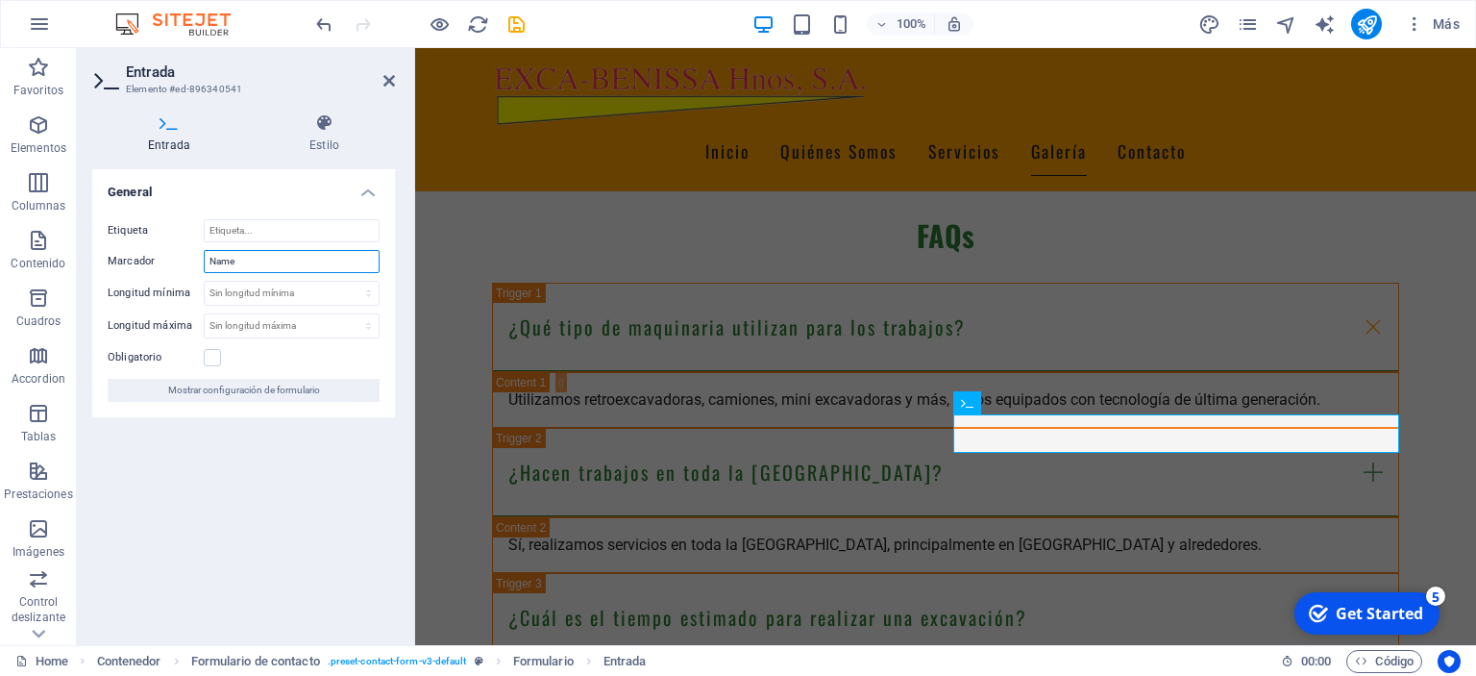
drag, startPoint x: 279, startPoint y: 258, endPoint x: 135, endPoint y: 250, distance: 143.4
click at [204, 250] on input "Name" at bounding box center [292, 261] width 176 height 23
type input "NOMBRE"
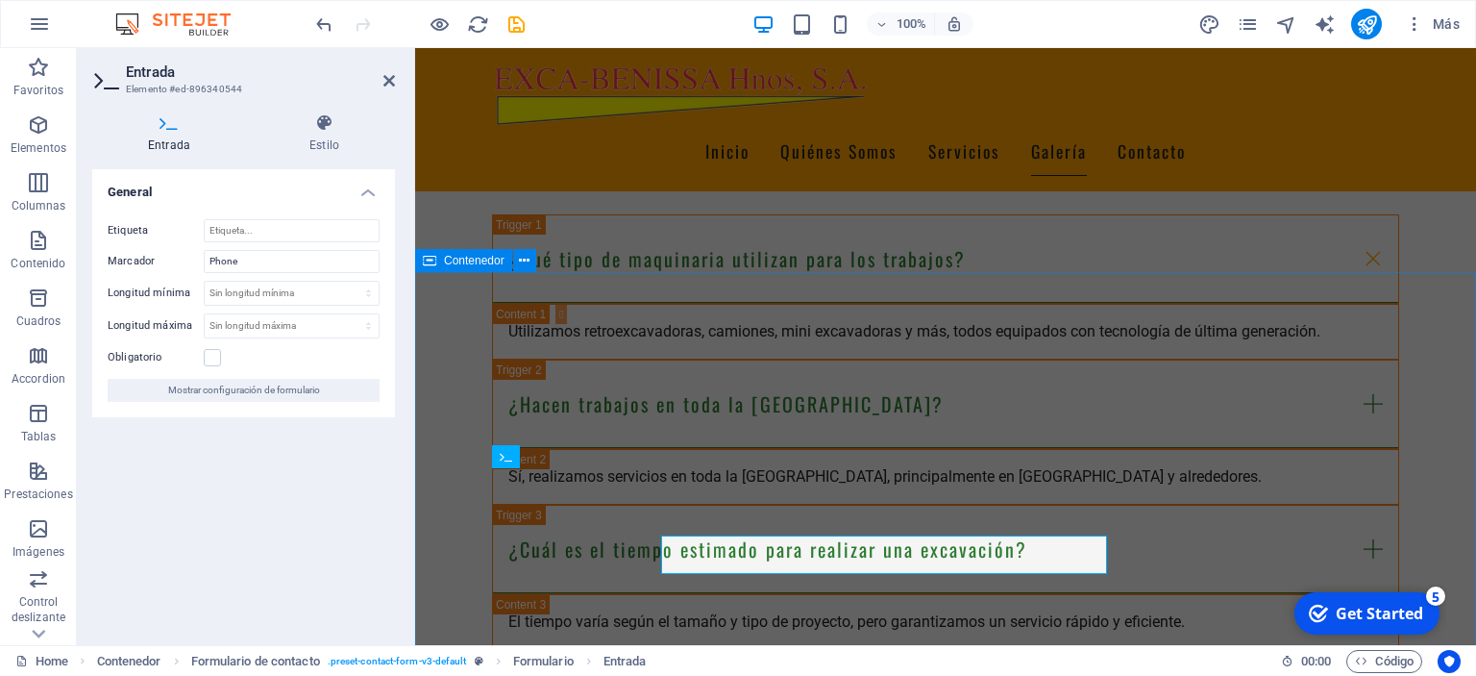
scroll to position [3637, 0]
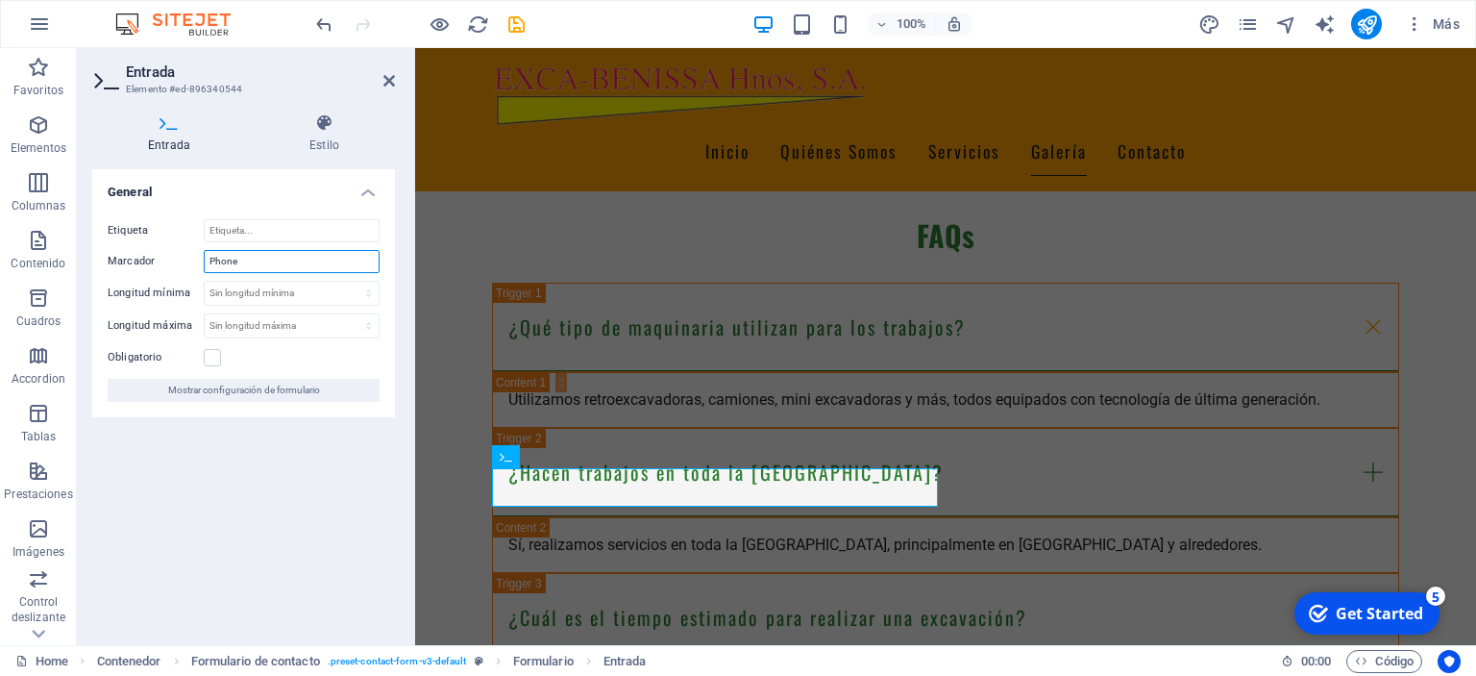
drag, startPoint x: 214, startPoint y: 253, endPoint x: 119, endPoint y: 244, distance: 95.5
click at [204, 250] on input "Phone" at bounding box center [292, 261] width 176 height 23
click at [229, 252] on input "TELEFONO" at bounding box center [292, 261] width 176 height 23
type input "TELÉFONO"
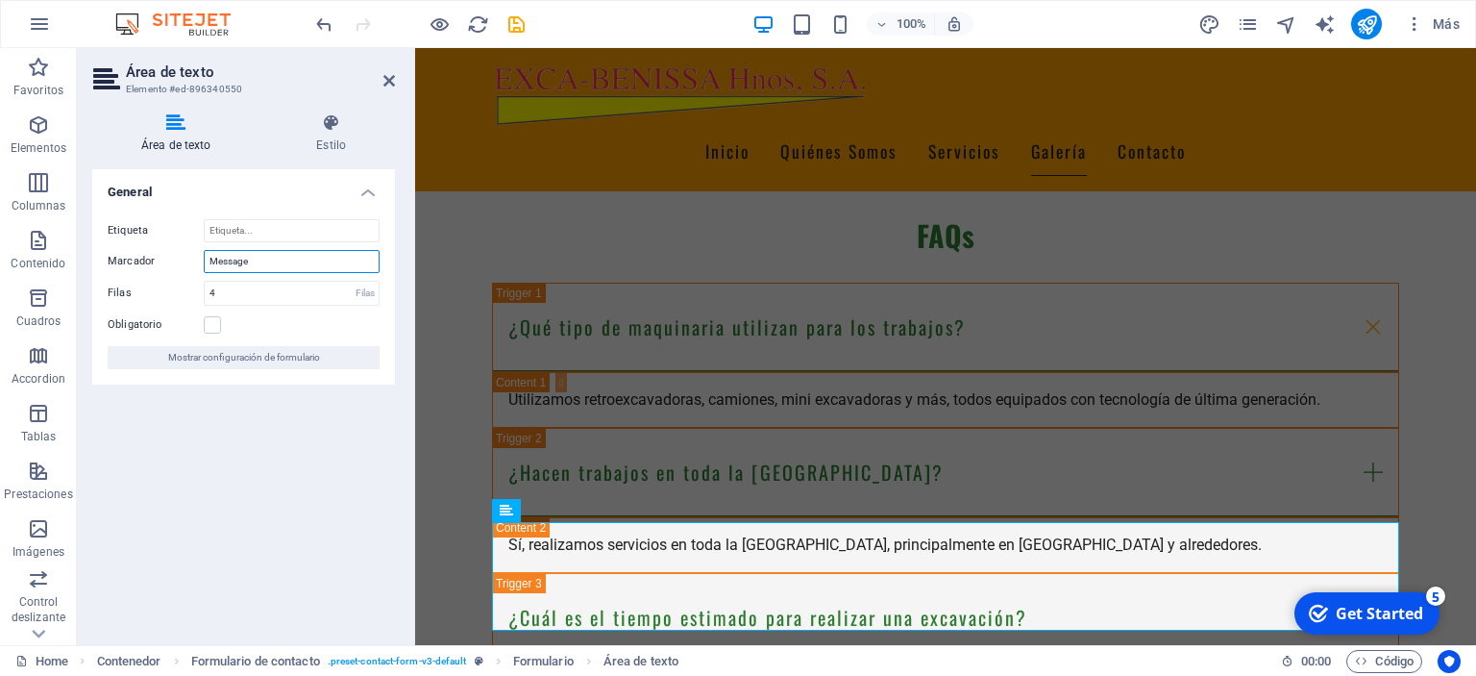
drag, startPoint x: 261, startPoint y: 259, endPoint x: 141, endPoint y: 246, distance: 120.9
click at [204, 250] on input "Message" at bounding box center [292, 261] width 176 height 23
type input "MENSAJE"
click at [519, 29] on icon "save" at bounding box center [516, 24] width 22 height 22
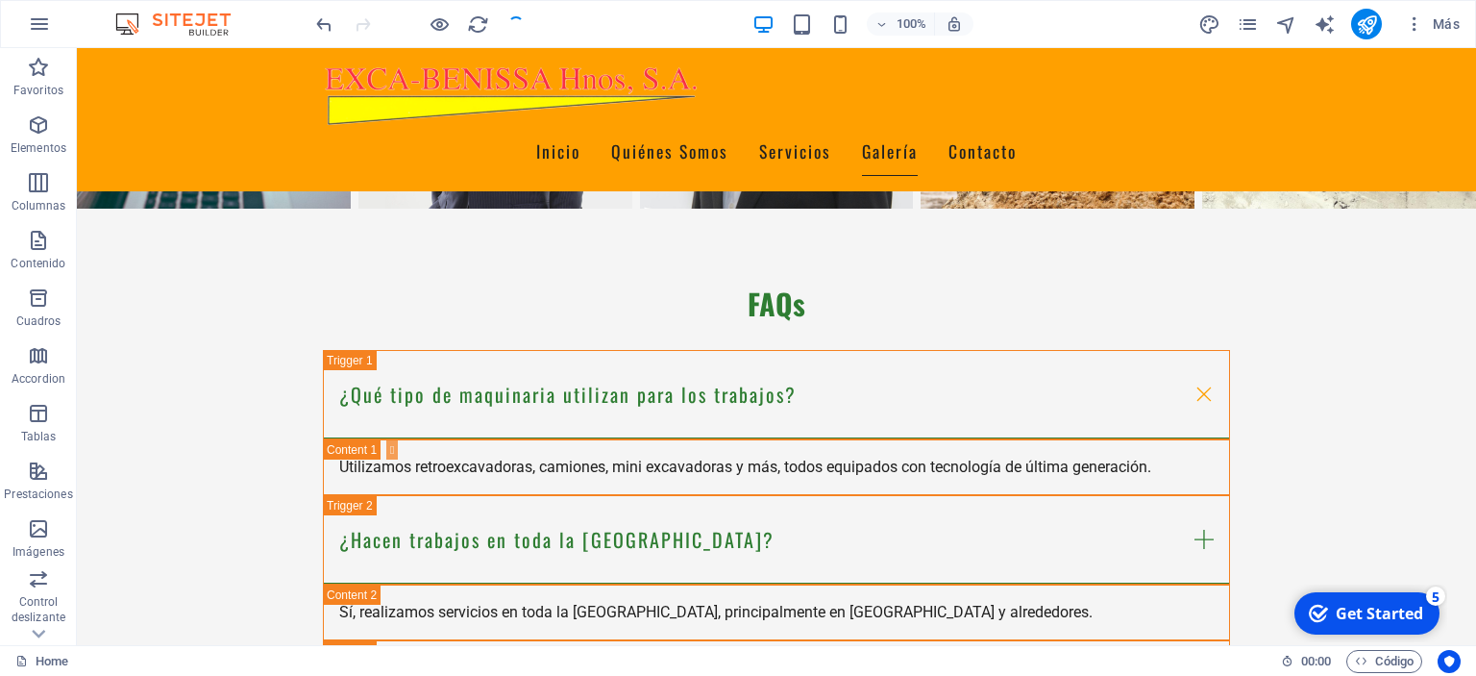
scroll to position [3705, 0]
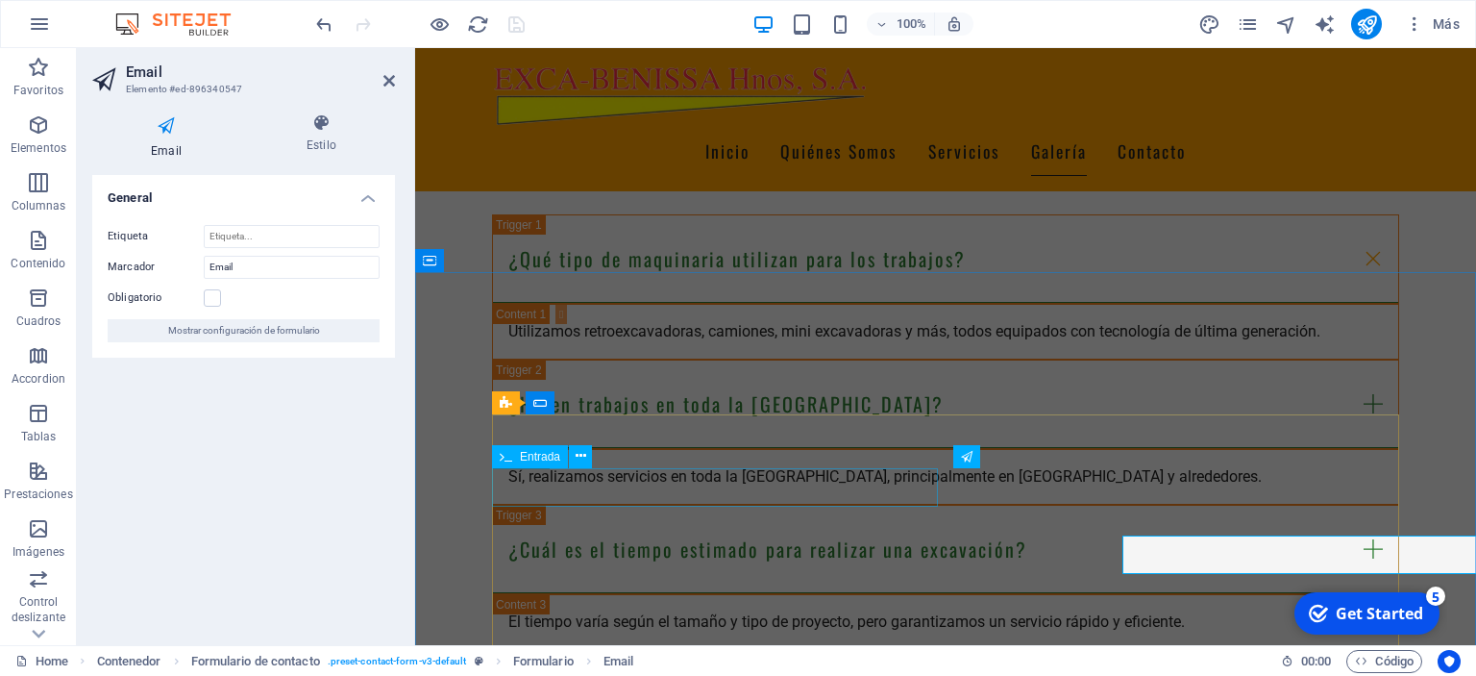
scroll to position [3637, 0]
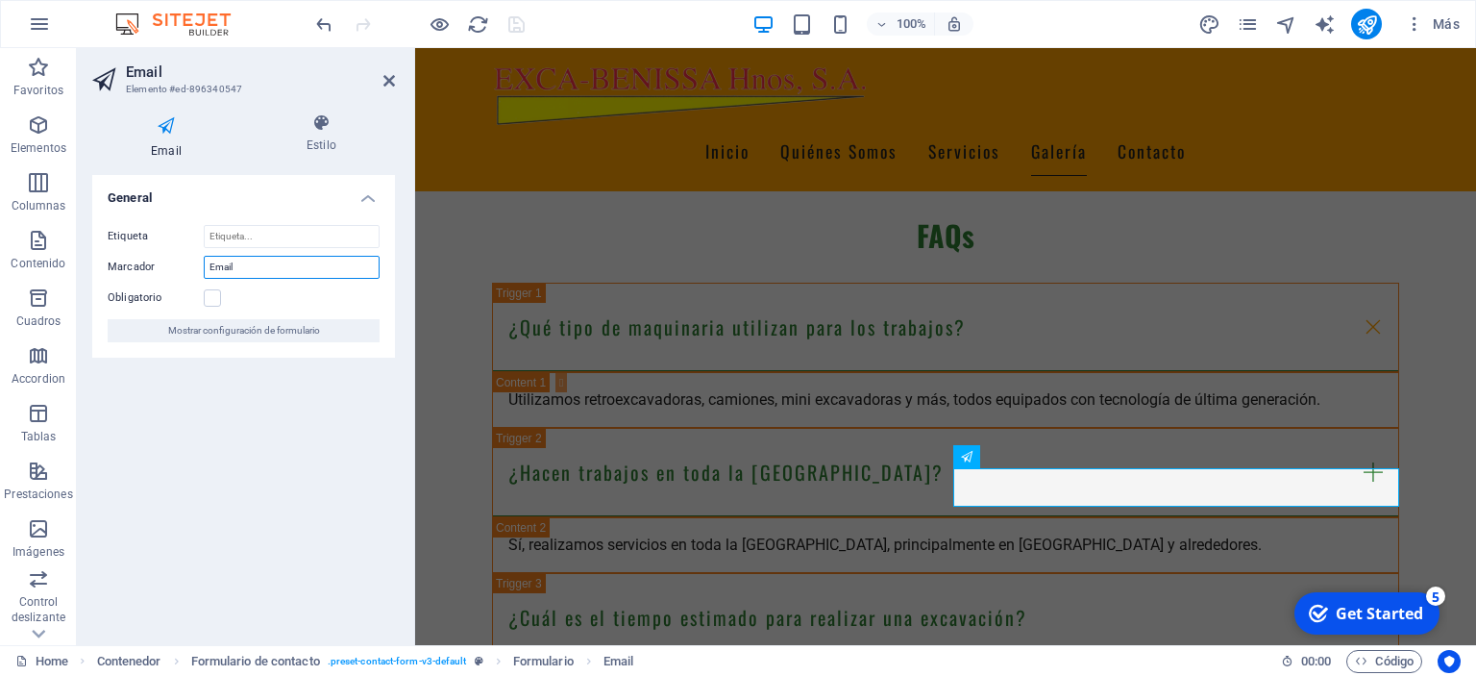
drag, startPoint x: 298, startPoint y: 266, endPoint x: 133, endPoint y: 257, distance: 165.6
click at [204, 258] on input "Email" at bounding box center [292, 267] width 176 height 23
type input "EMAIL"
click at [516, 23] on icon "save" at bounding box center [516, 24] width 22 height 22
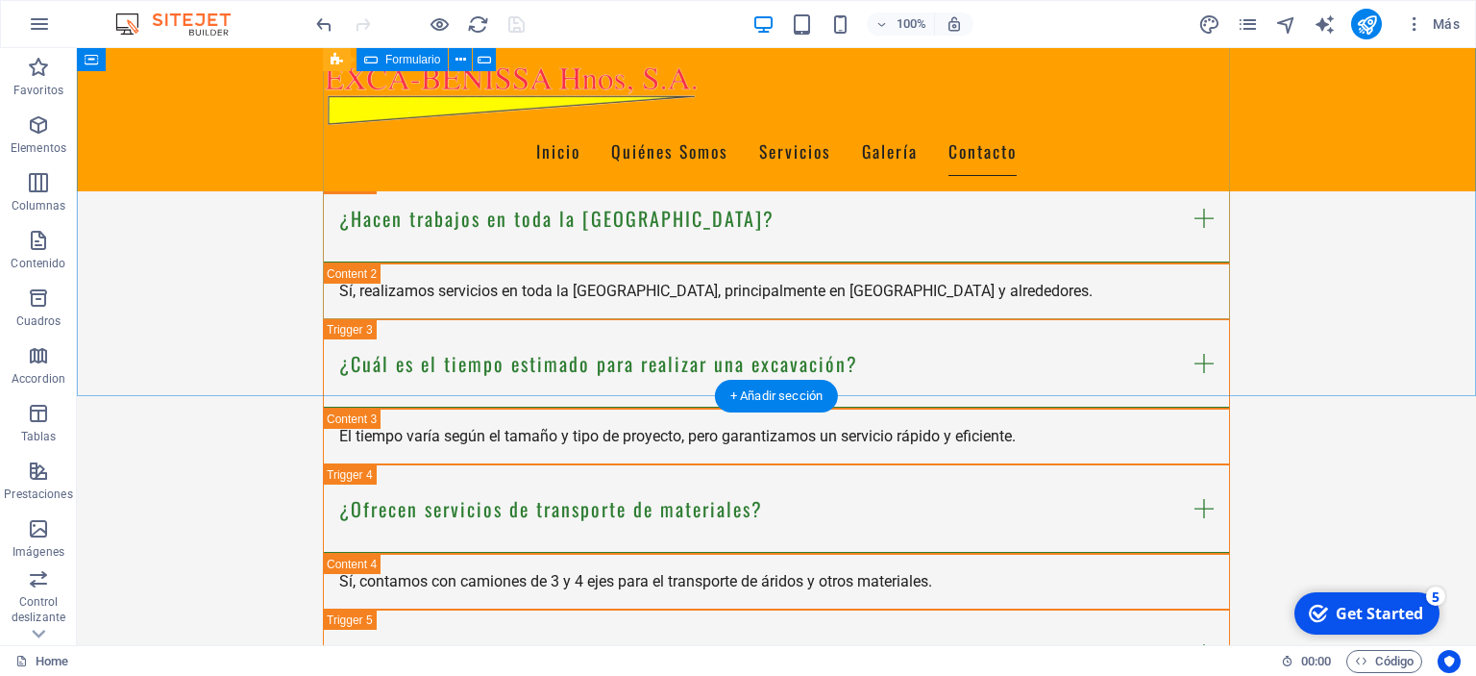
scroll to position [4111, 0]
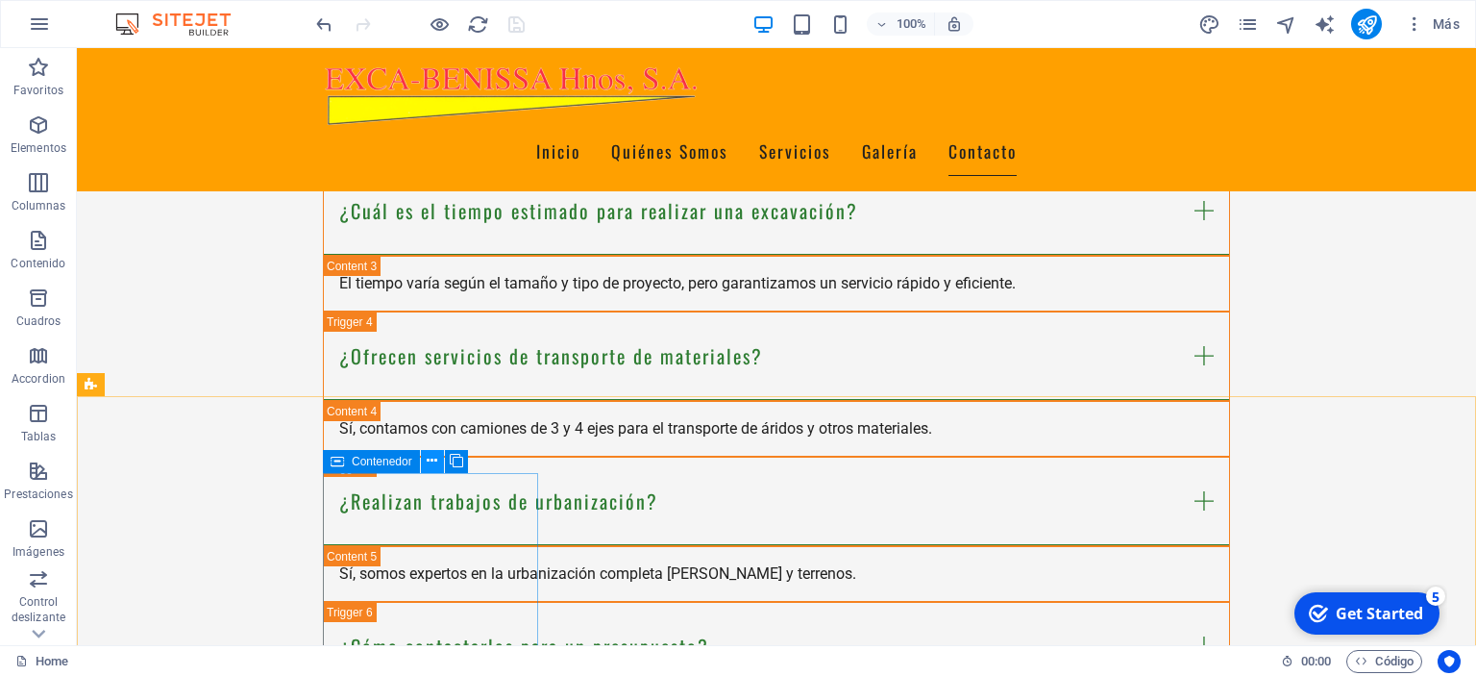
click at [436, 460] on icon at bounding box center [432, 461] width 11 height 20
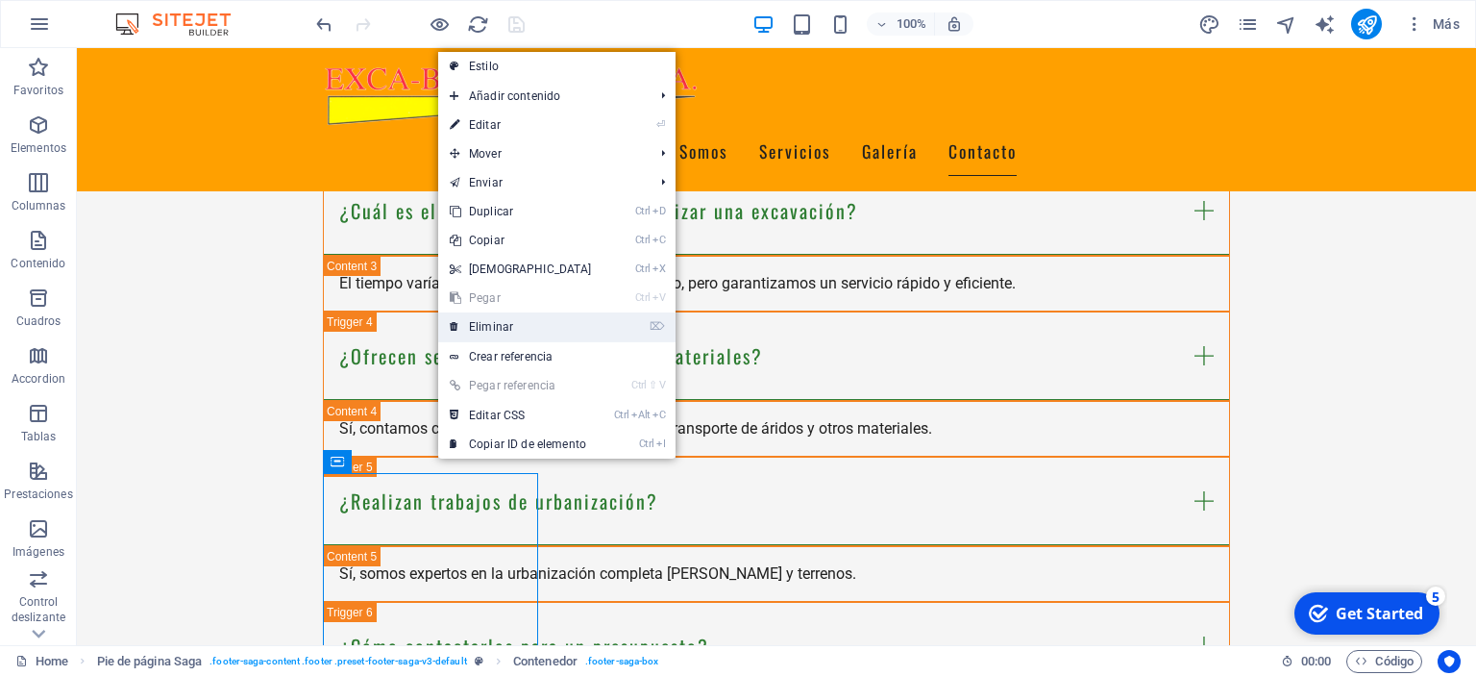
click at [498, 321] on link "⌦ Eliminar" at bounding box center [520, 326] width 165 height 29
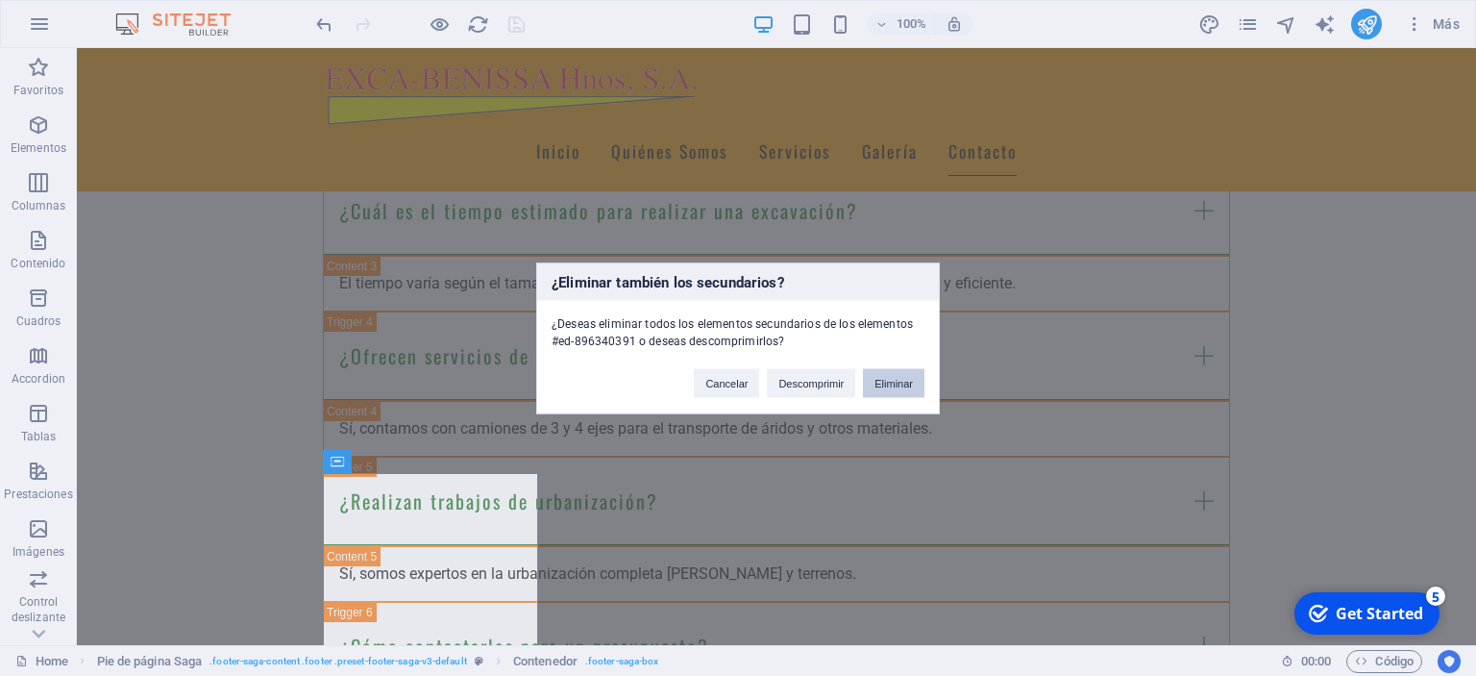
click at [892, 381] on button "Eliminar" at bounding box center [893, 382] width 61 height 29
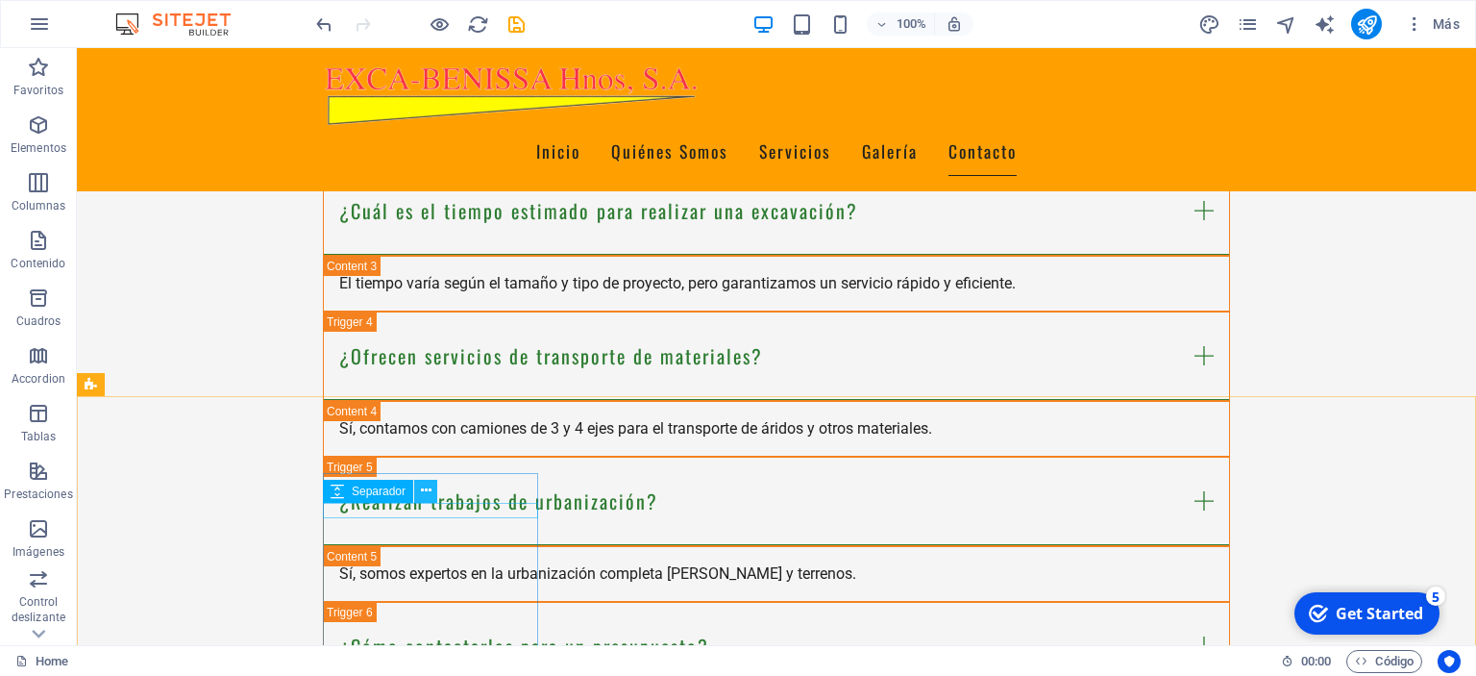
click at [429, 489] on icon at bounding box center [426, 490] width 11 height 20
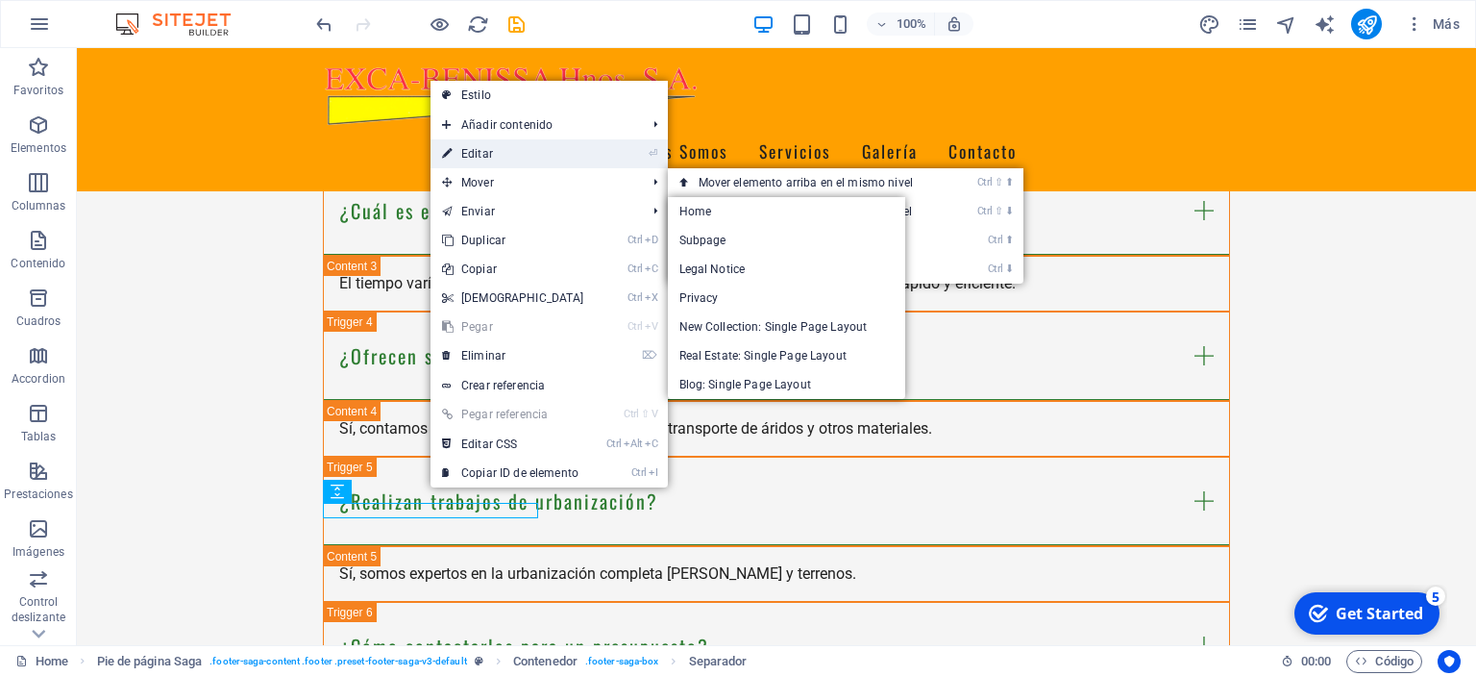
click at [558, 156] on link "⏎ Editar" at bounding box center [512, 153] width 165 height 29
select select "px"
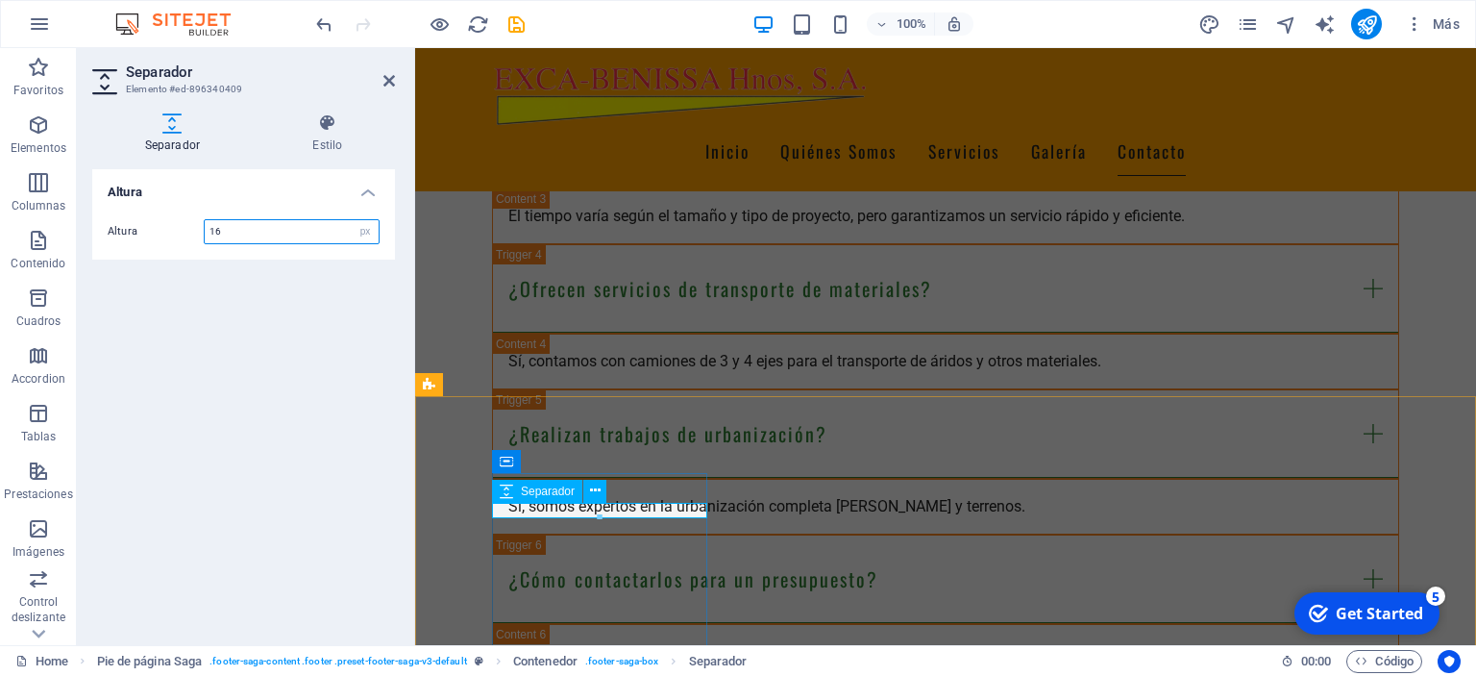
scroll to position [4044, 0]
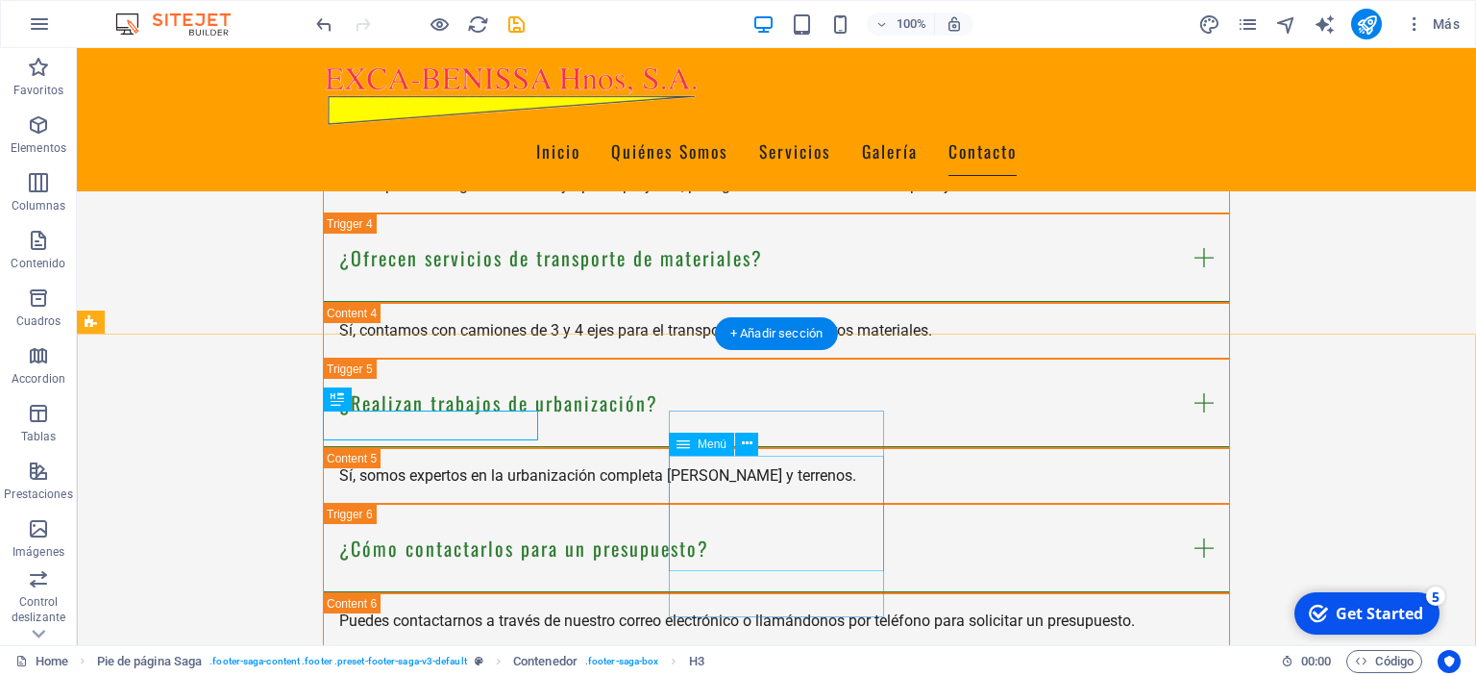
scroll to position [4213, 0]
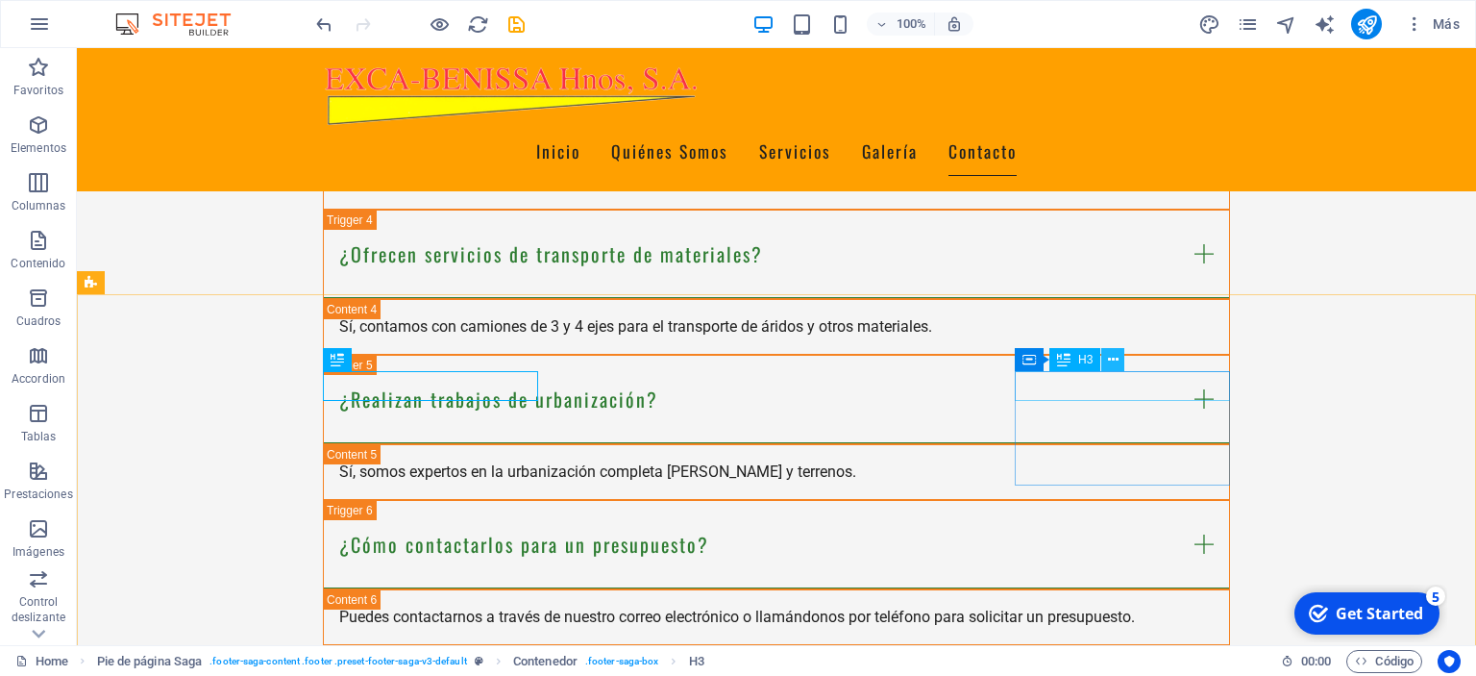
click at [1118, 365] on icon at bounding box center [1113, 360] width 11 height 20
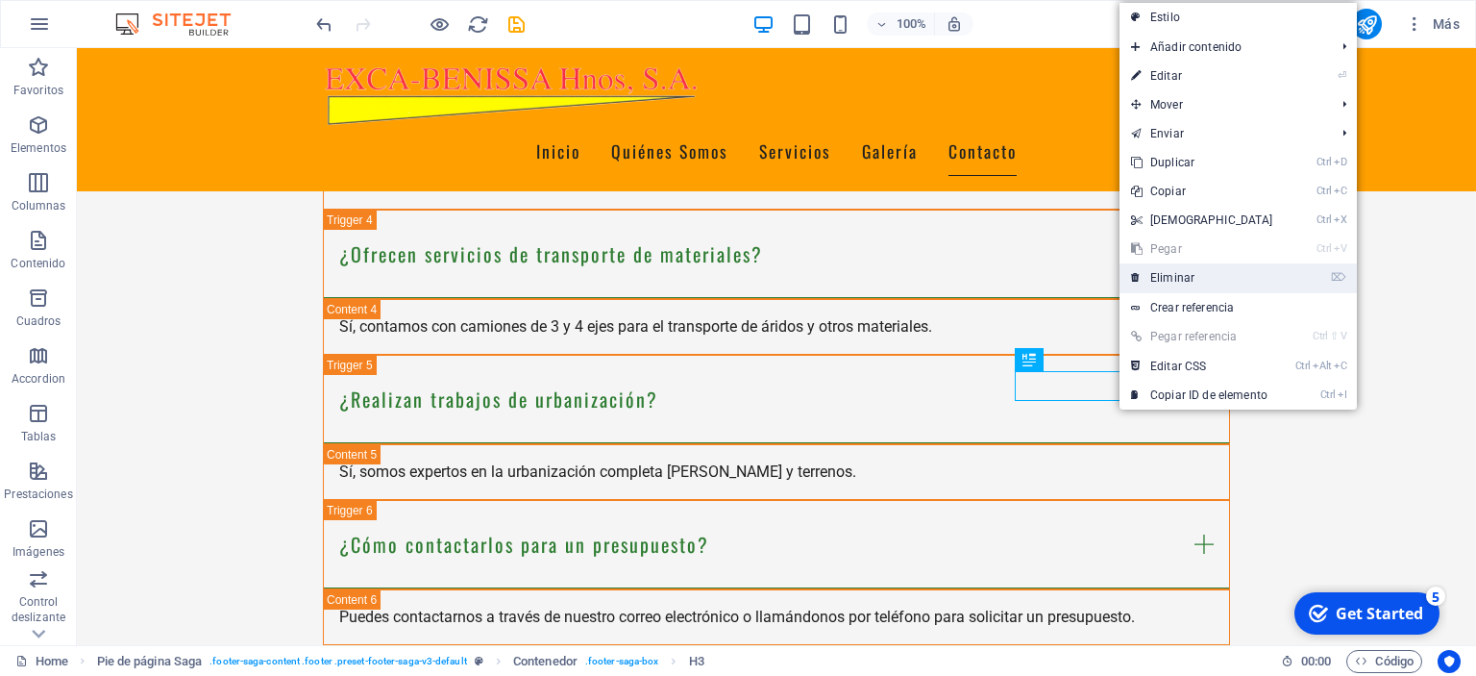
click at [1146, 283] on link "⌦ Eliminar" at bounding box center [1201, 277] width 165 height 29
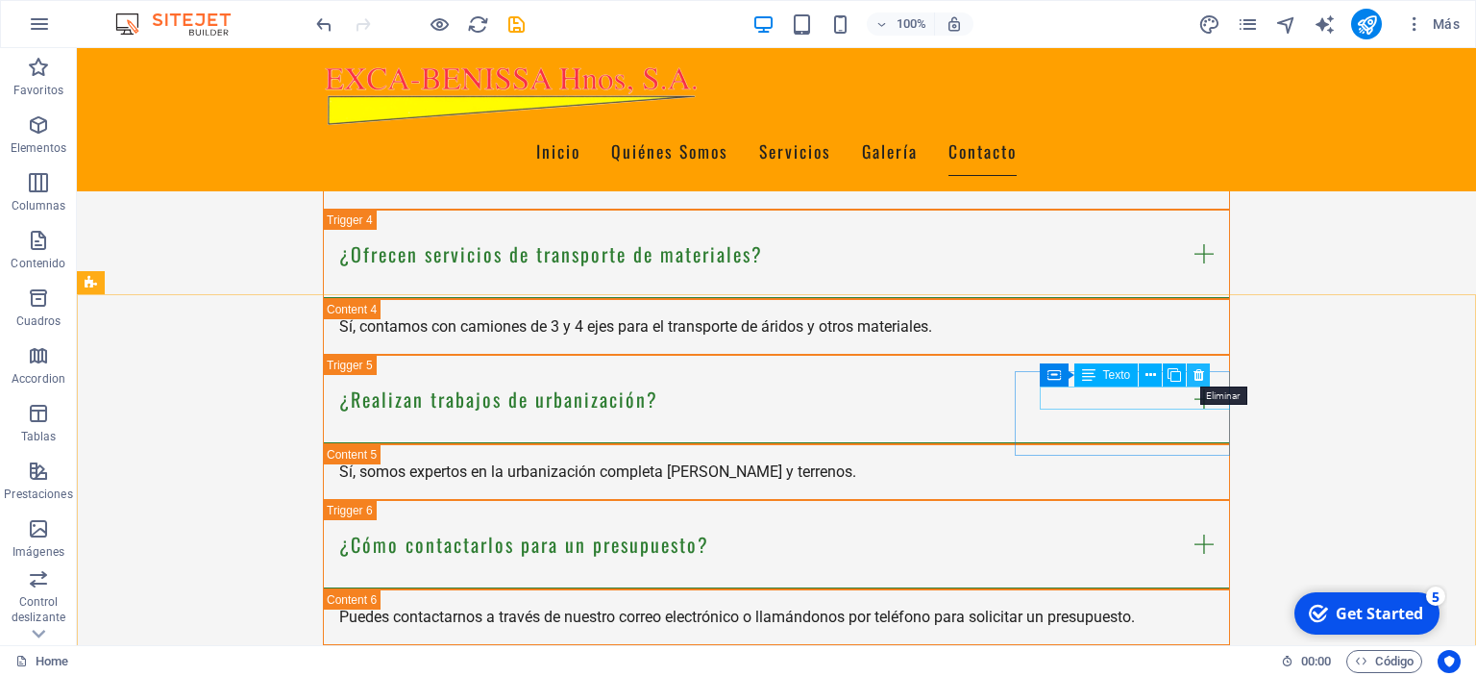
click at [1196, 378] on icon at bounding box center [1198, 375] width 11 height 20
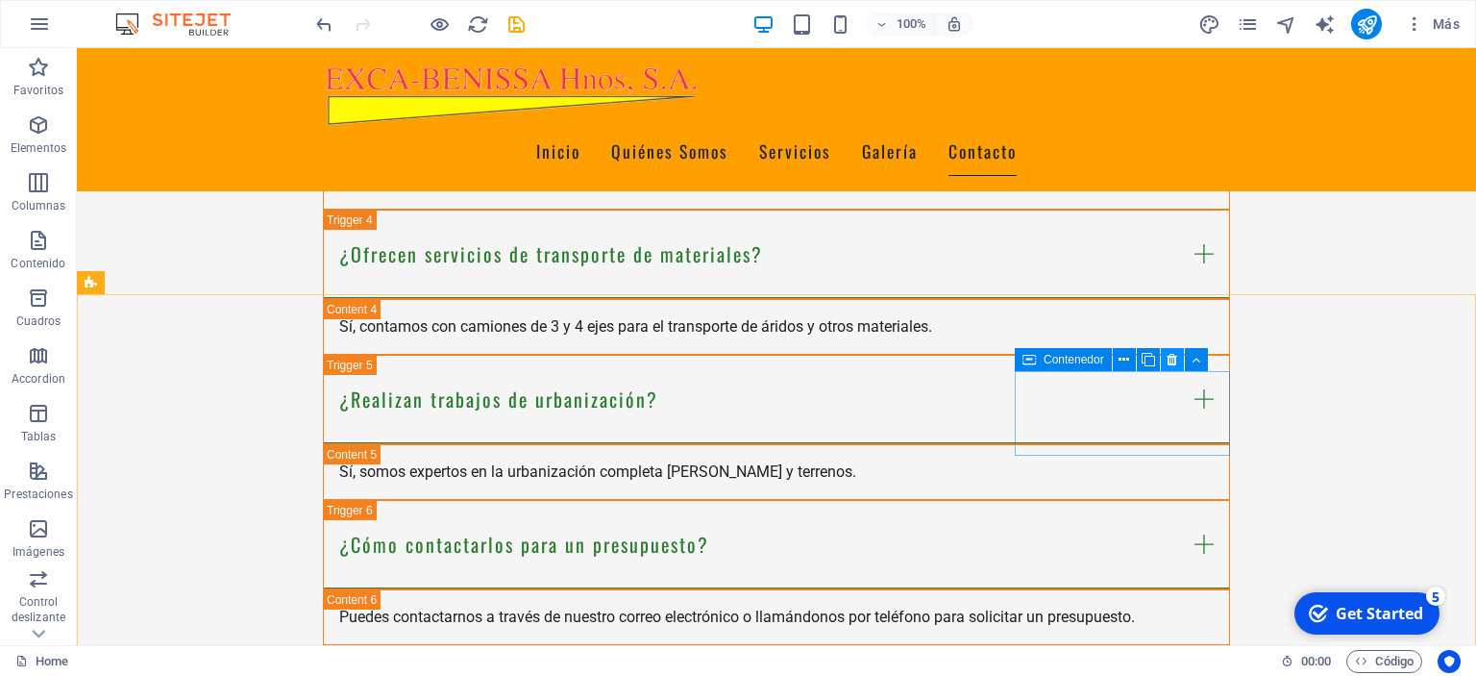
click at [1174, 359] on icon at bounding box center [1172, 360] width 11 height 20
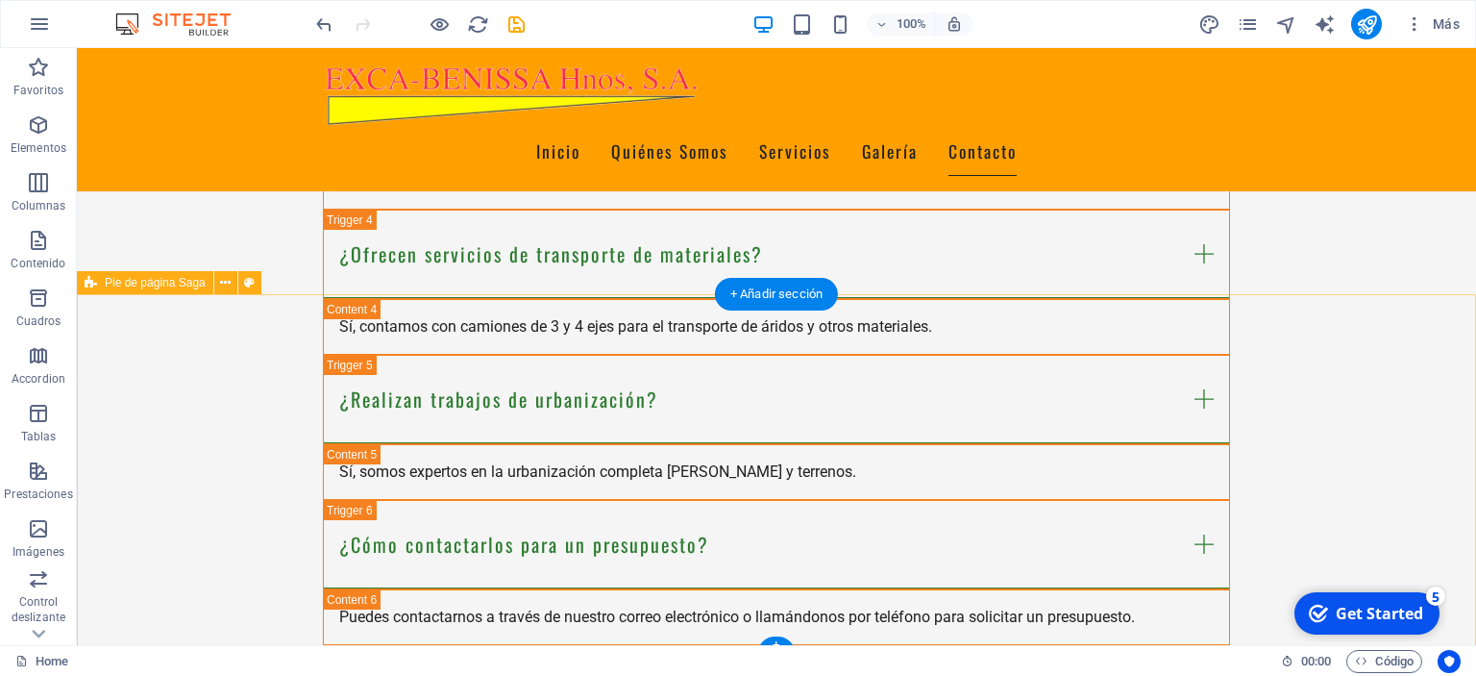
select select "footer"
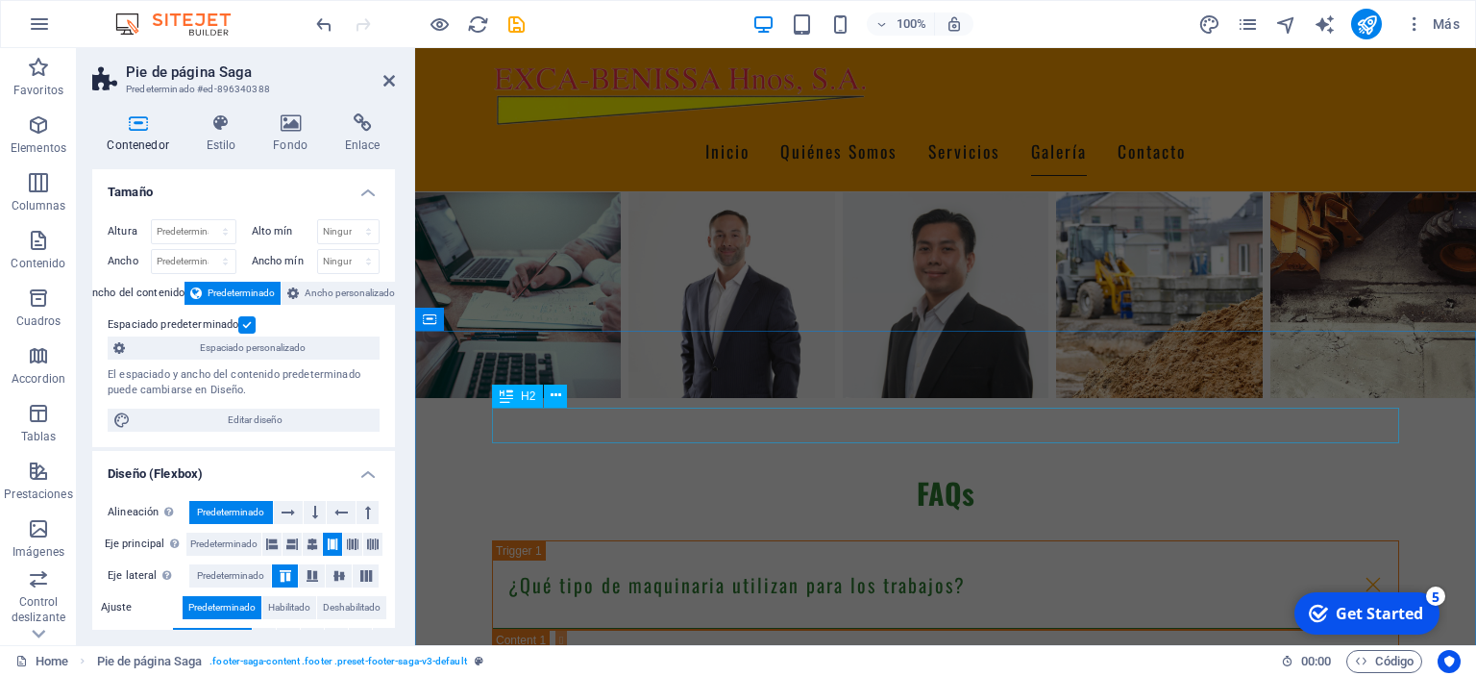
scroll to position [3332, 0]
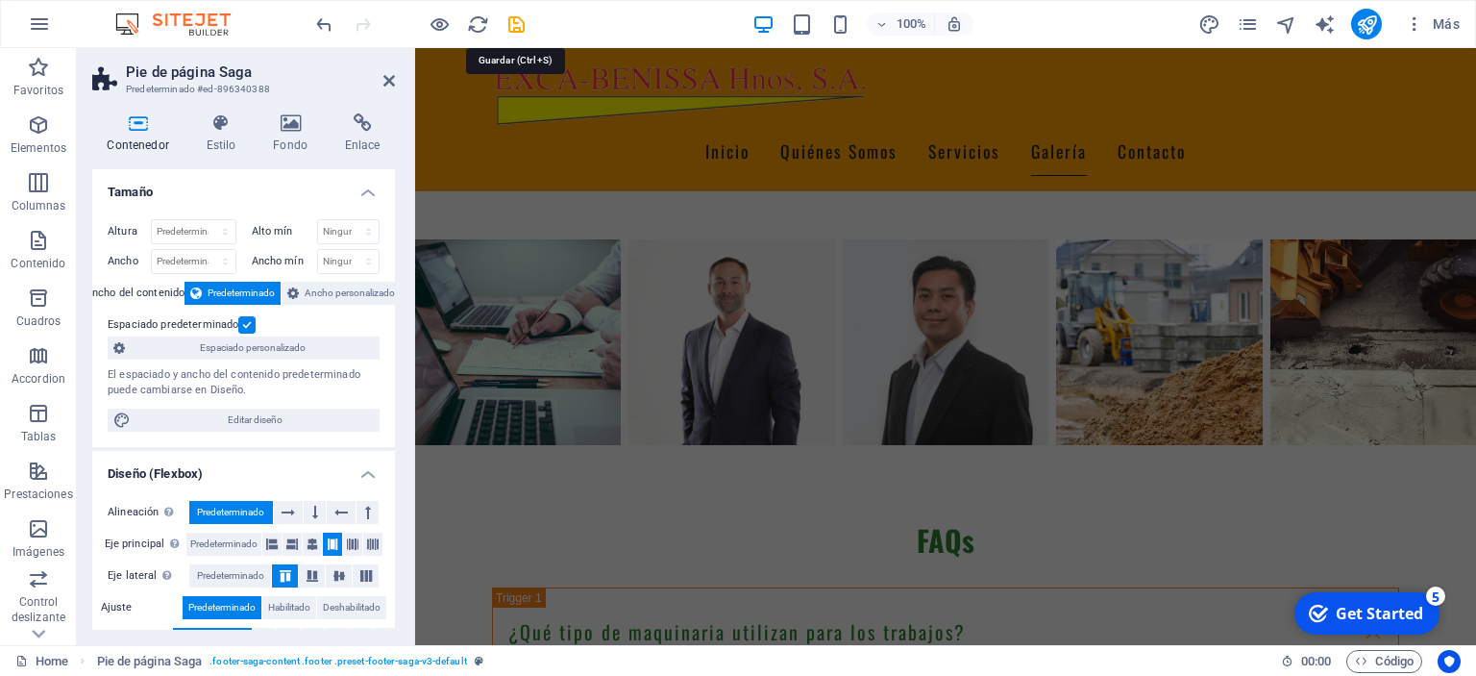
click at [522, 21] on icon "save" at bounding box center [516, 24] width 22 height 22
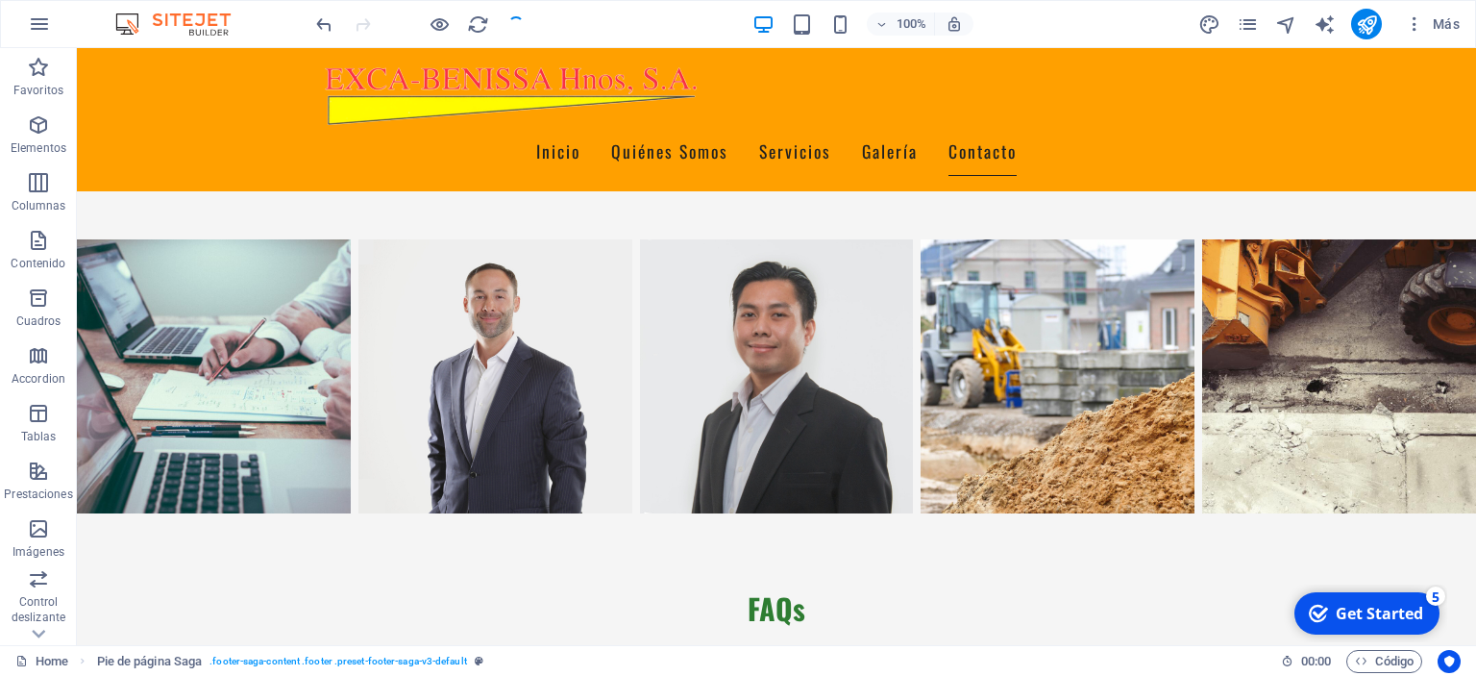
scroll to position [4221, 0]
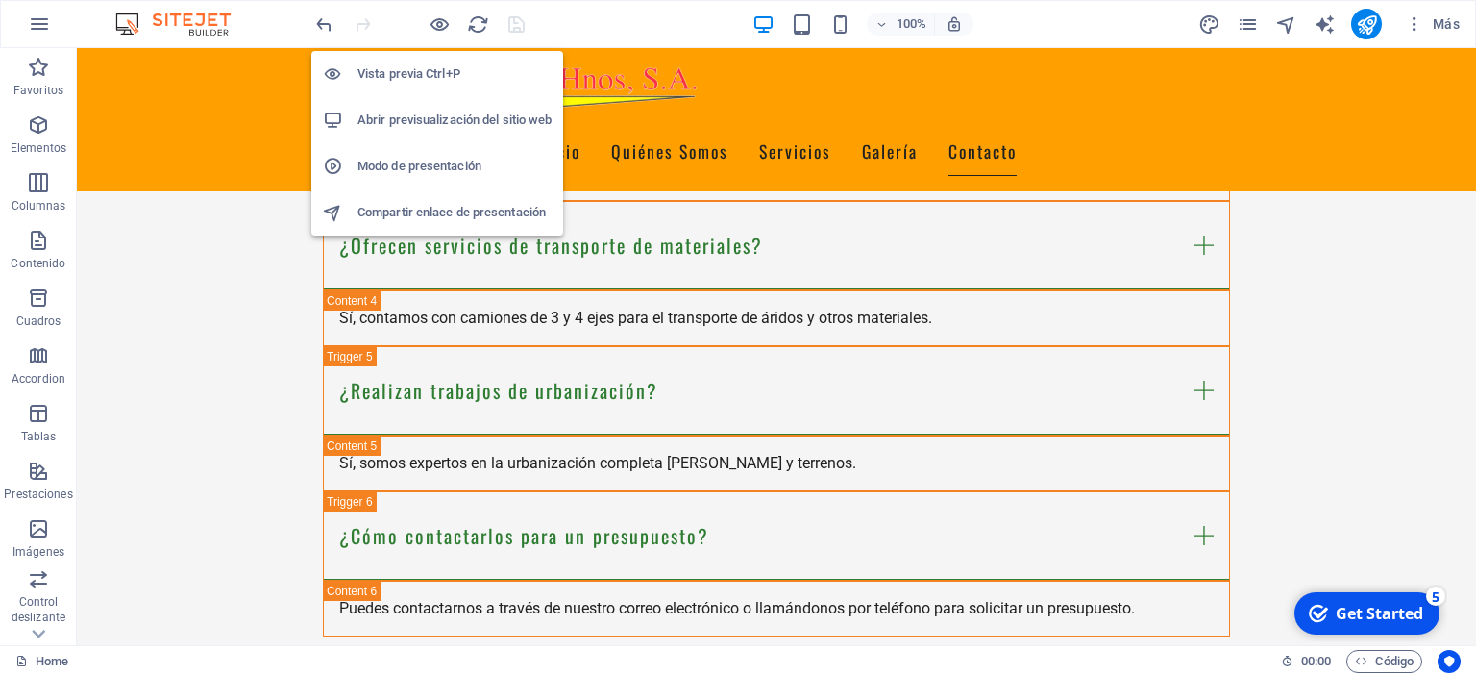
click at [430, 76] on h6 "Vista previa Ctrl+P" at bounding box center [454, 73] width 194 height 23
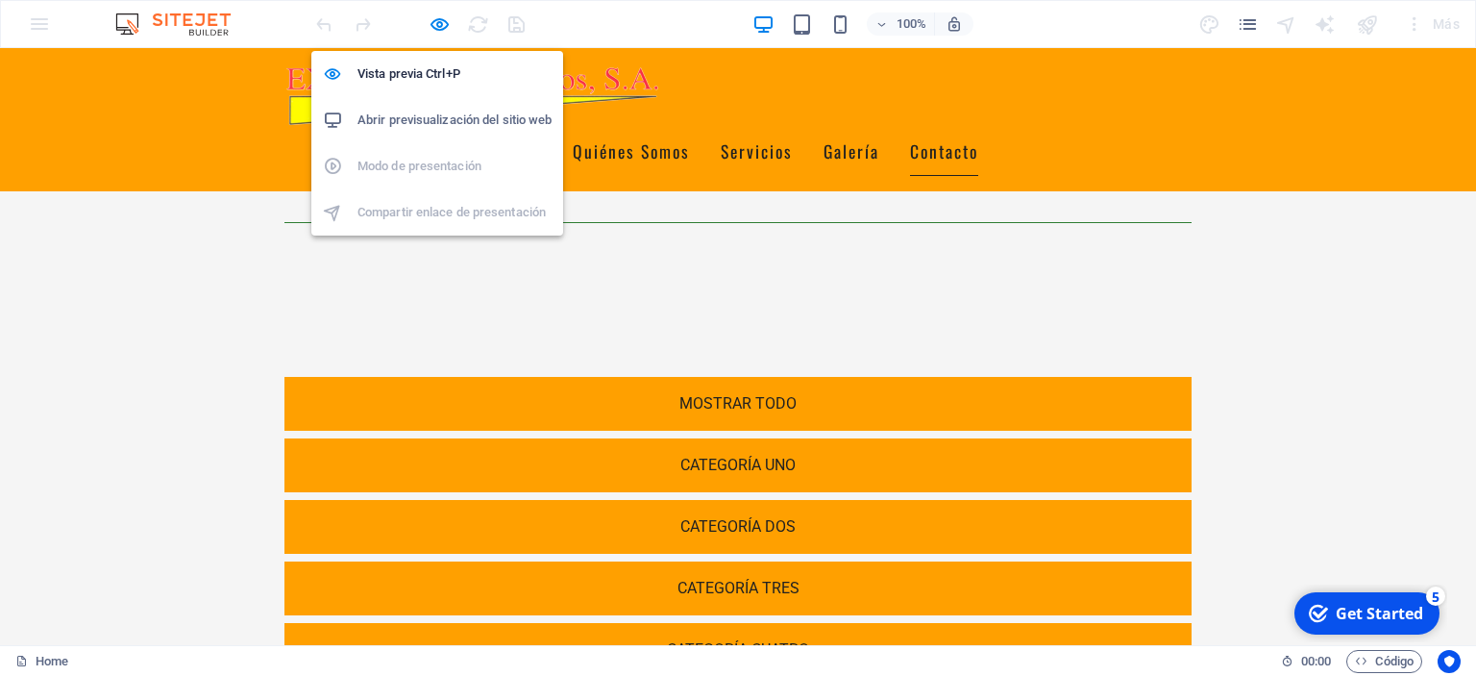
scroll to position [3949, 0]
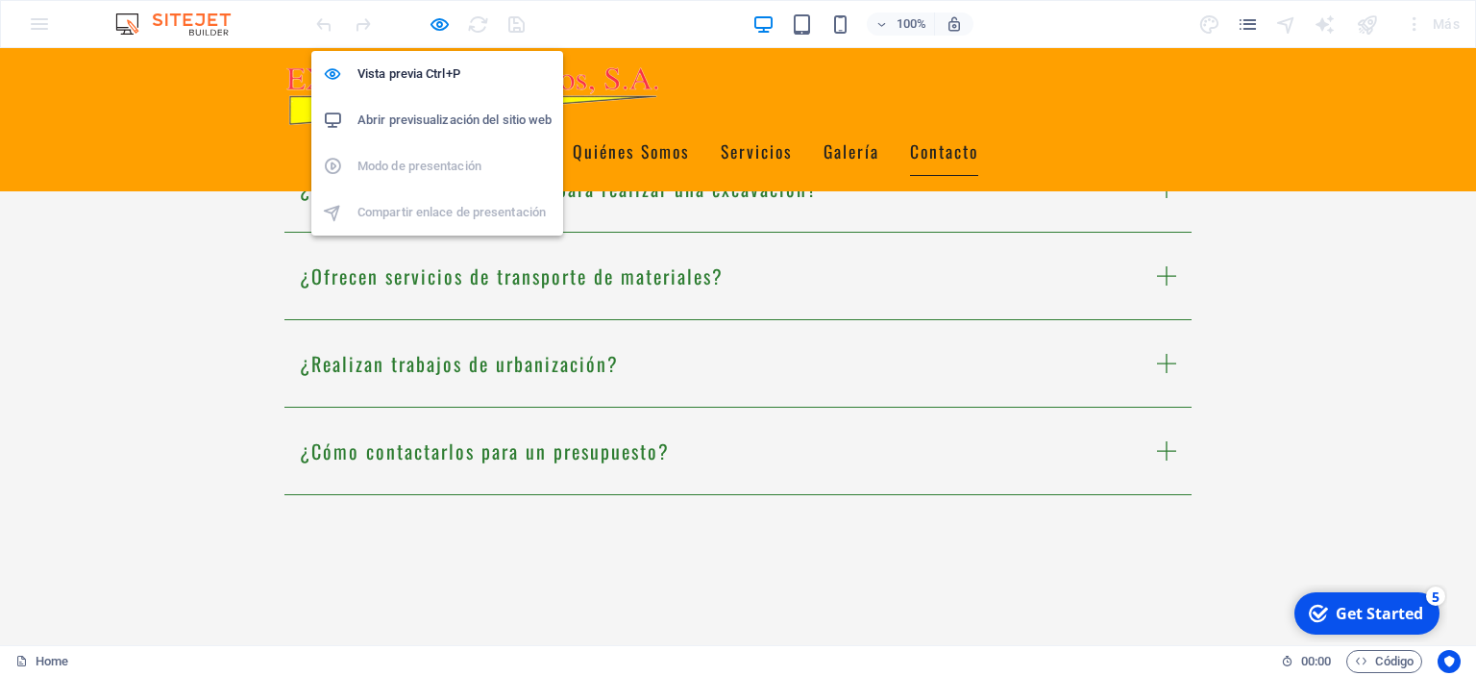
click at [446, 114] on h6 "Abrir previsualización del sitio web" at bounding box center [454, 120] width 194 height 23
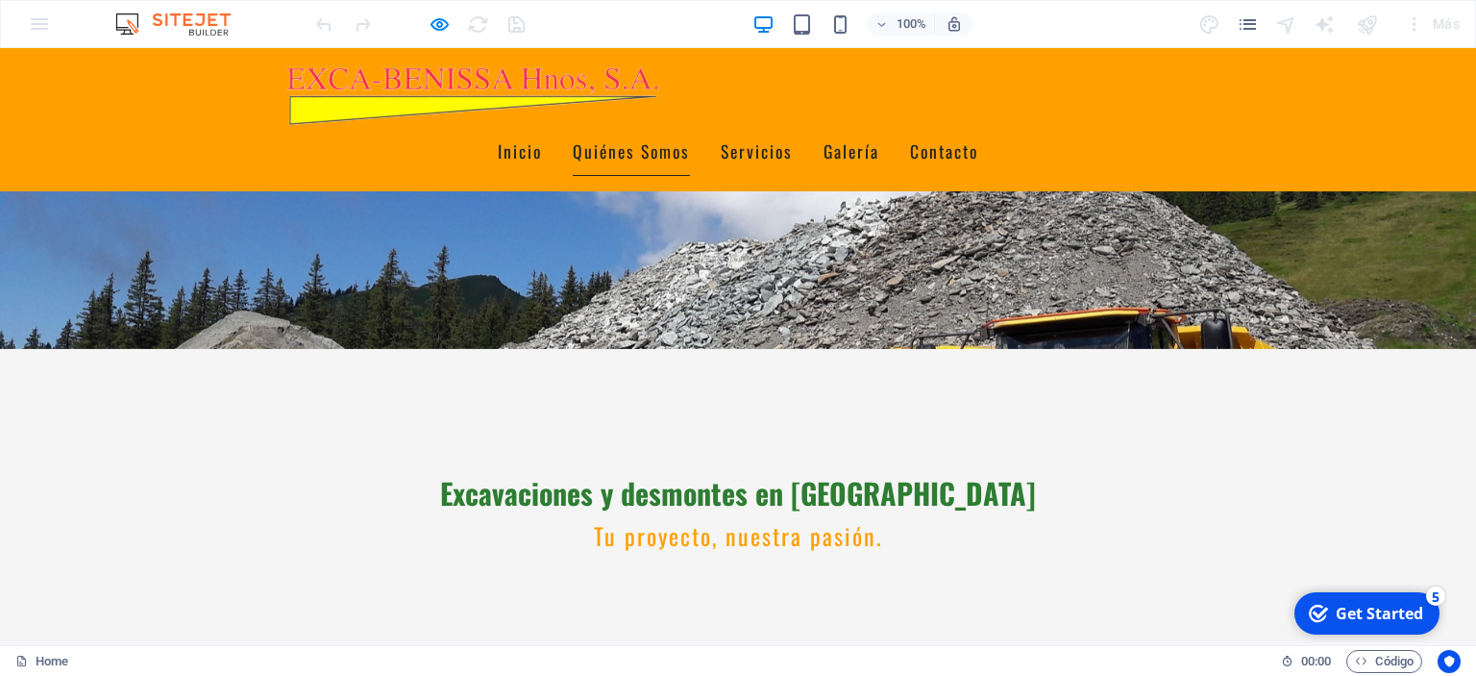
scroll to position [0, 0]
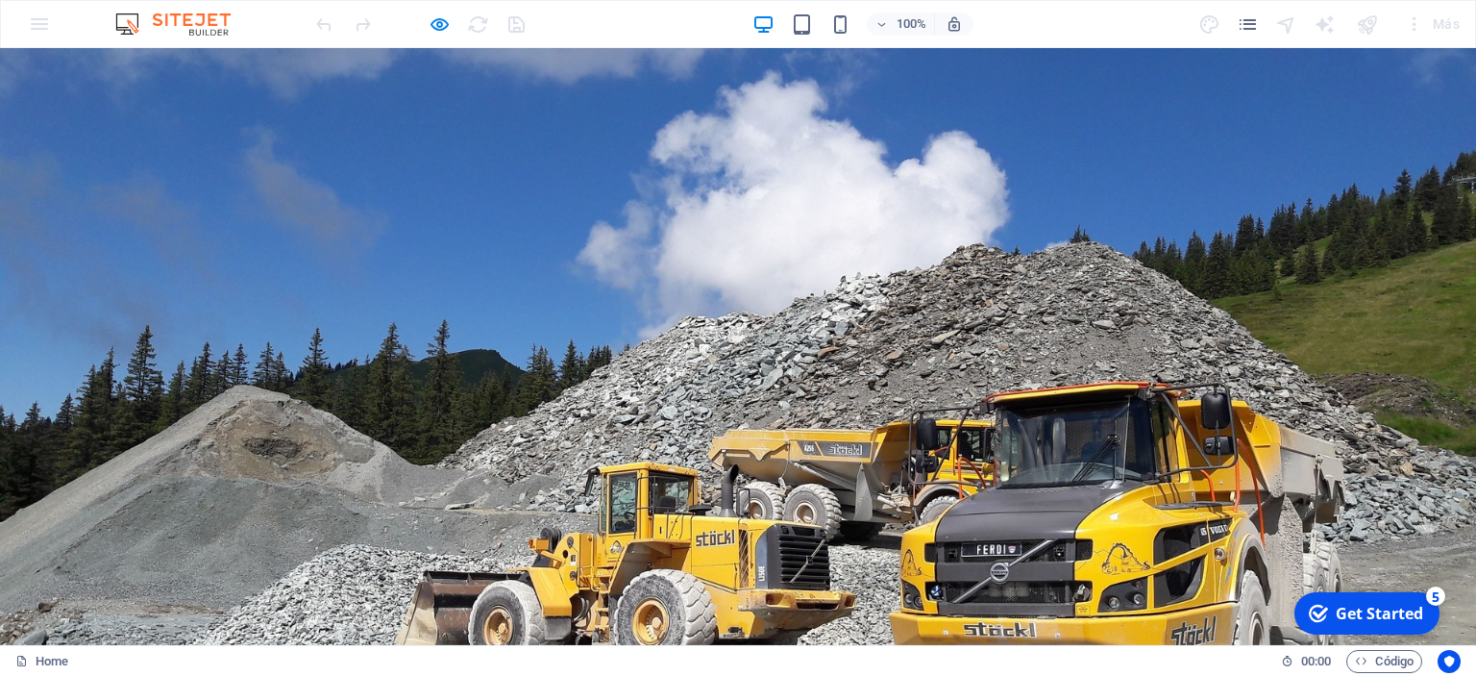
click at [31, 18] on div "100% Más" at bounding box center [738, 24] width 1474 height 46
click at [1286, 25] on div at bounding box center [1285, 23] width 23 height 23
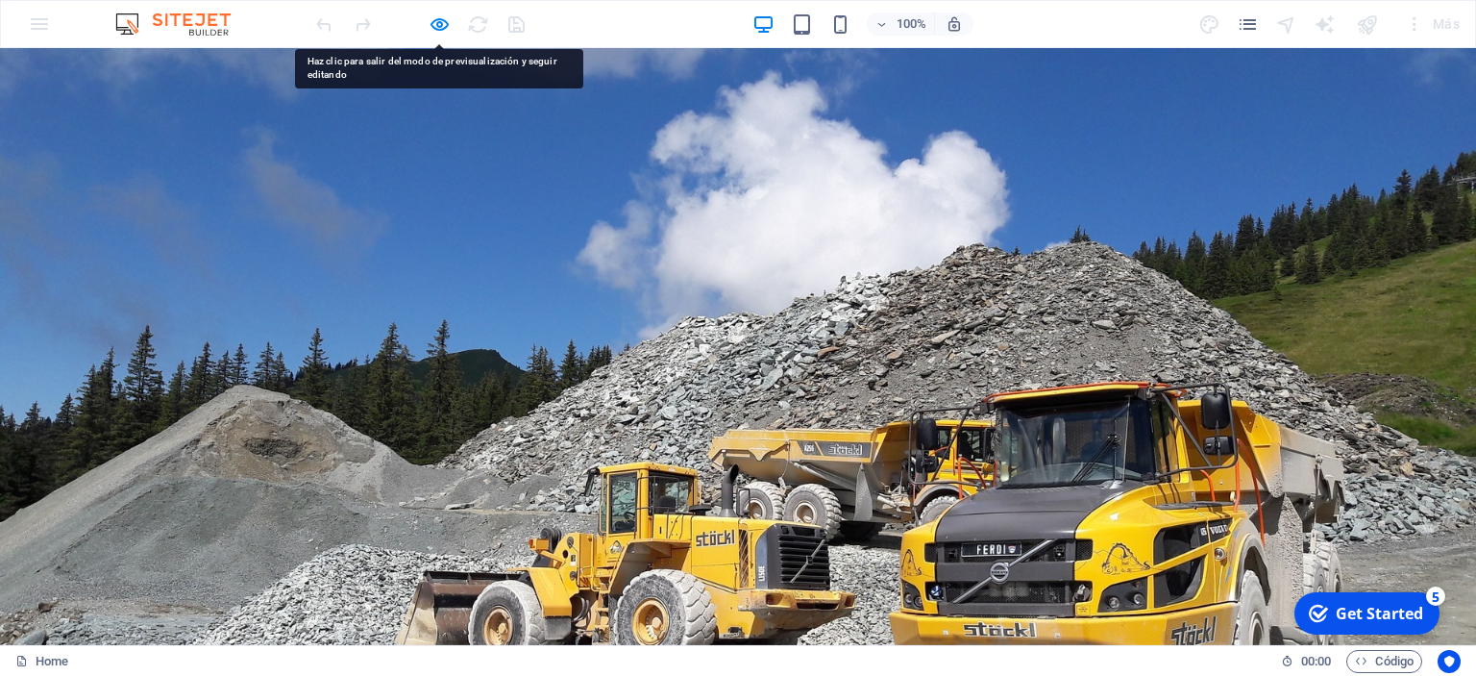
click at [1449, 21] on div "Más" at bounding box center [1432, 24] width 70 height 31
click at [1244, 24] on icon "pages" at bounding box center [1248, 24] width 22 height 22
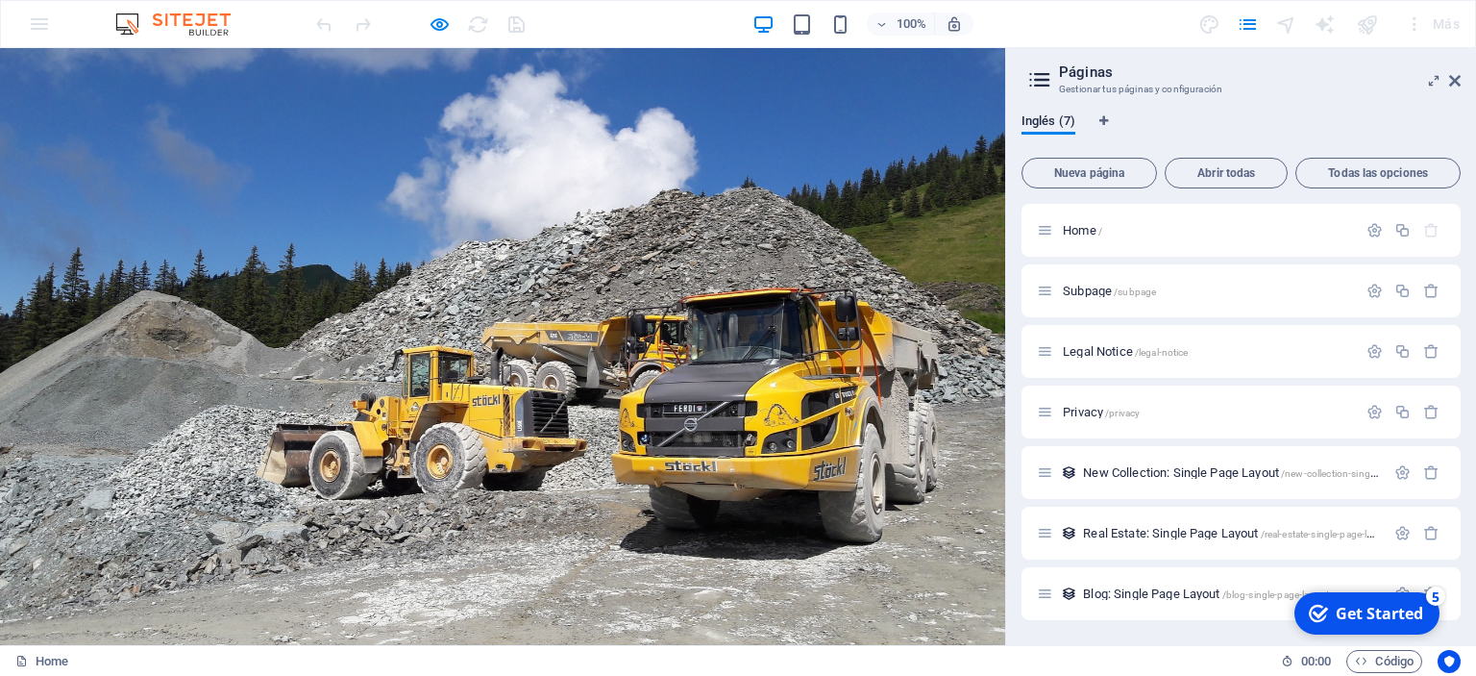
drag, startPoint x: 769, startPoint y: 193, endPoint x: 759, endPoint y: 185, distance: 12.3
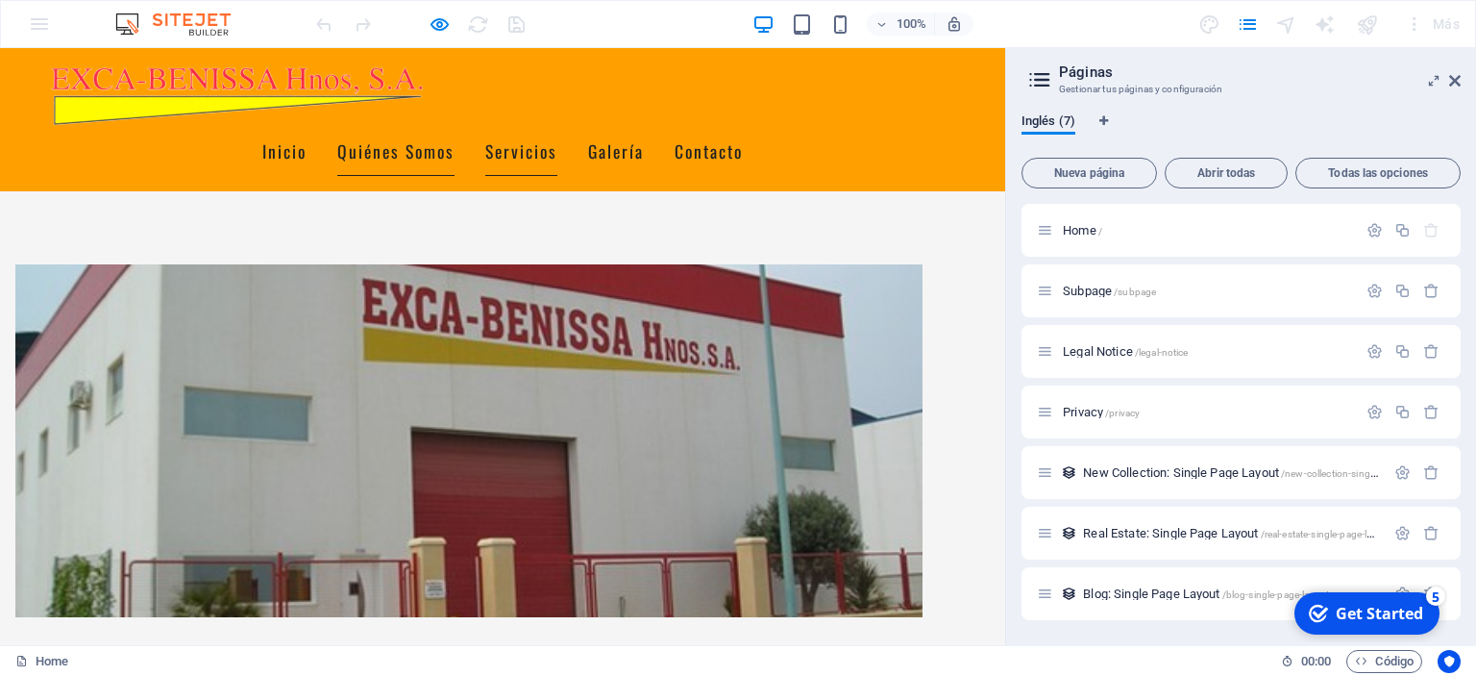
click at [455, 128] on link "Quiénes Somos" at bounding box center [395, 152] width 117 height 48
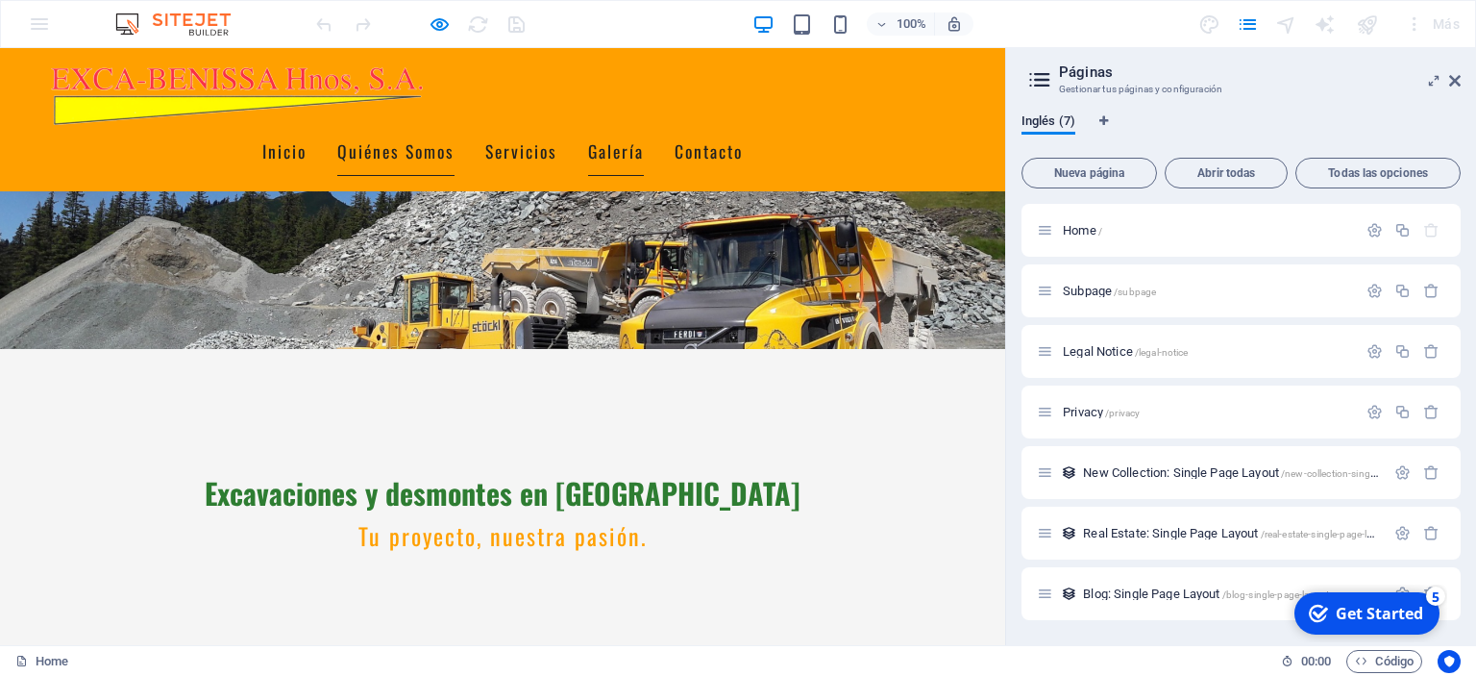
click at [644, 128] on link "Galería" at bounding box center [616, 152] width 56 height 48
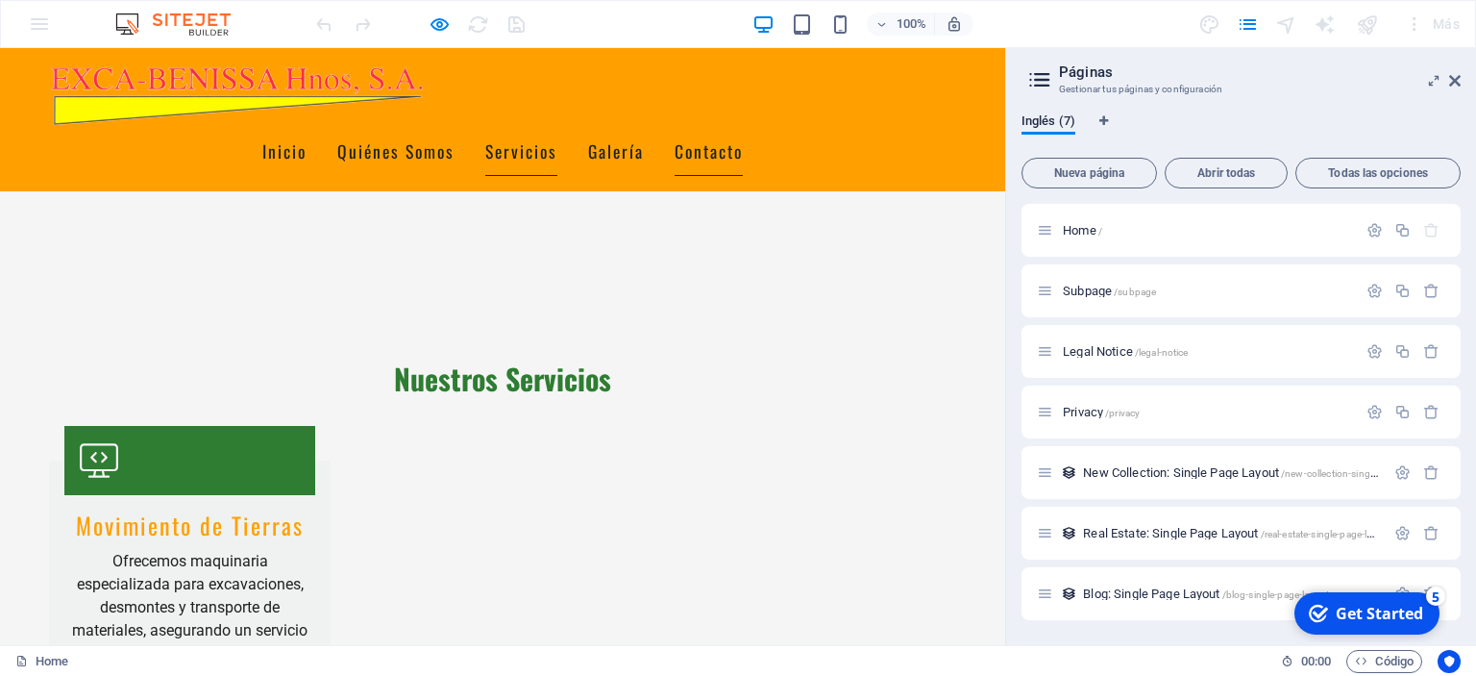
scroll to position [1550, 0]
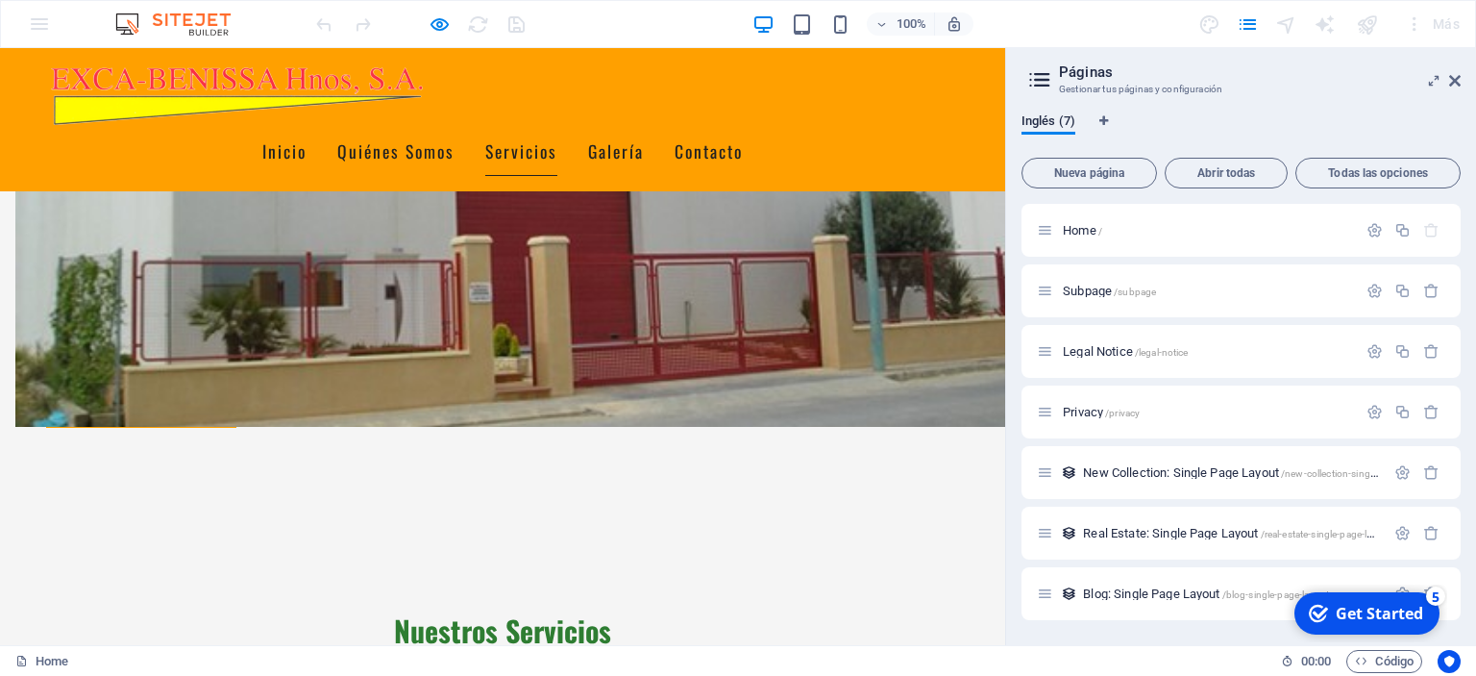
scroll to position [942, 0]
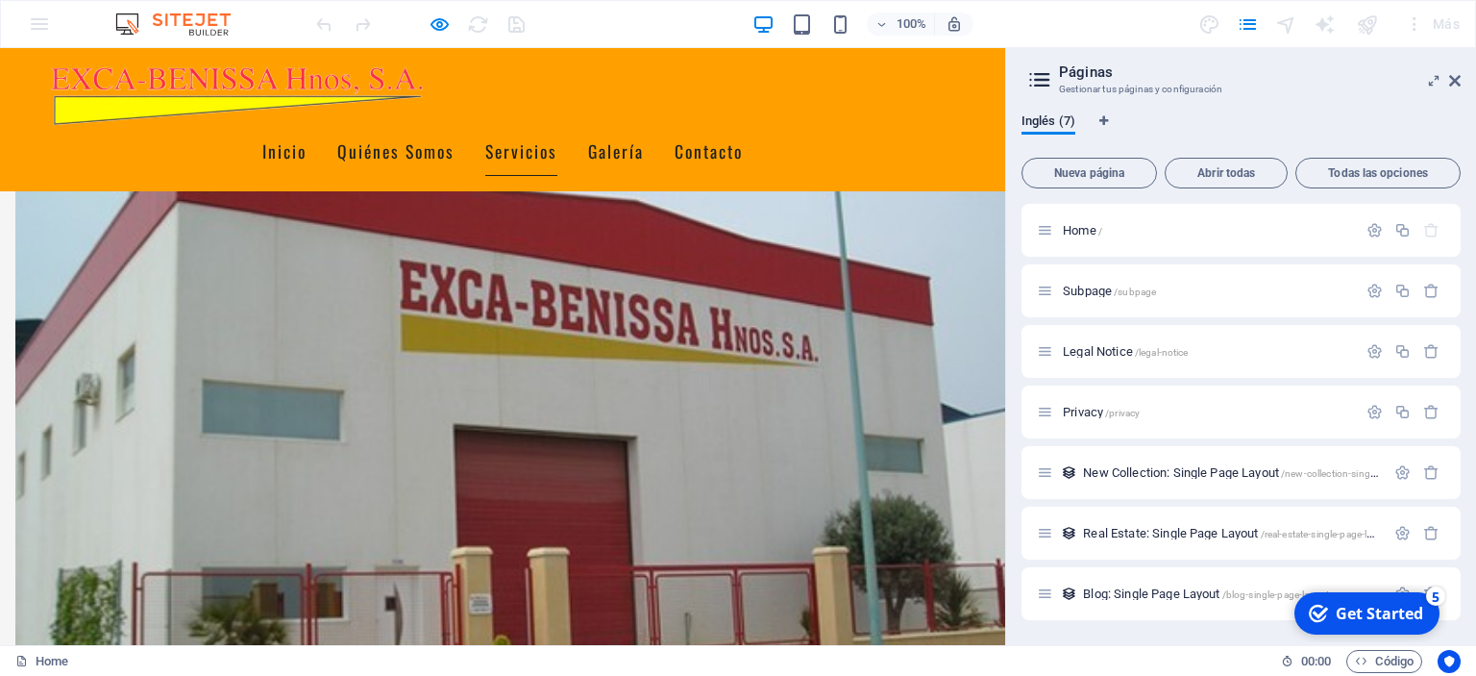
click at [295, 81] on img at bounding box center [241, 95] width 384 height 64
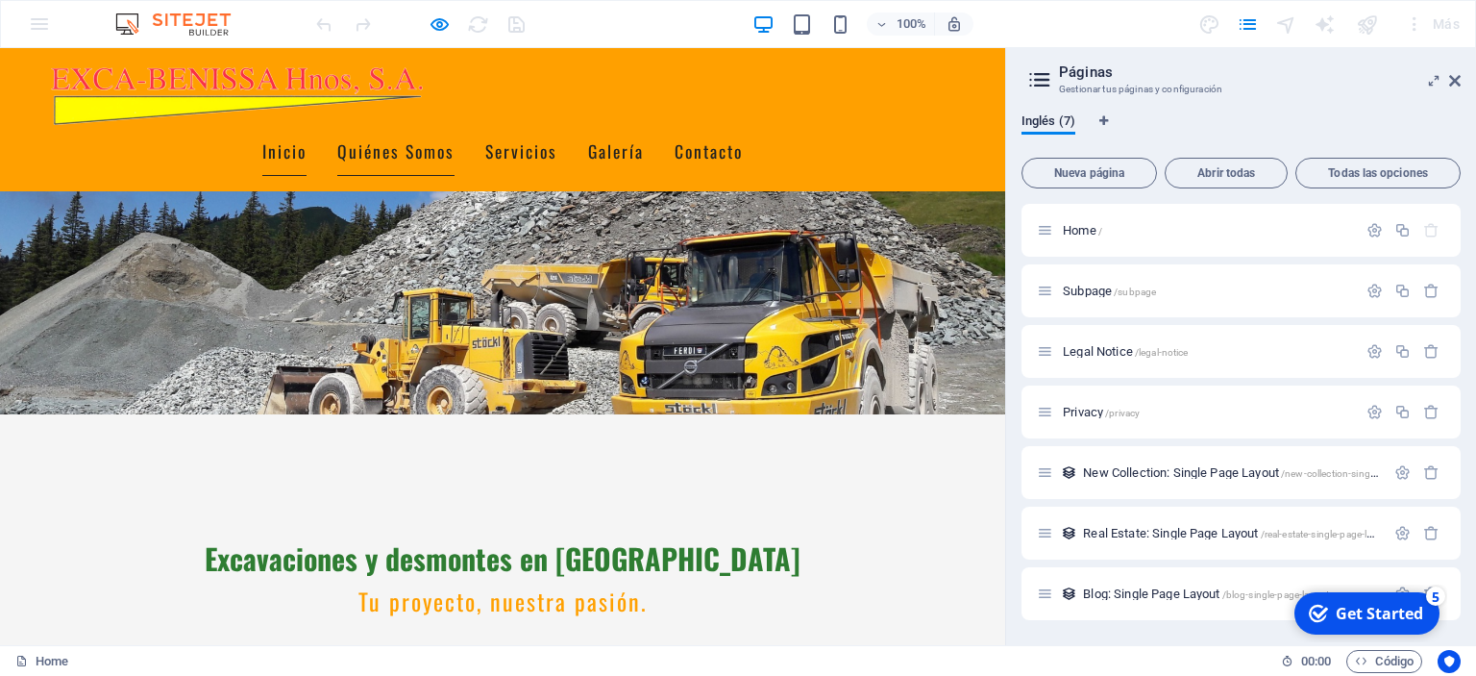
click at [307, 128] on link "Inicio" at bounding box center [284, 152] width 44 height 48
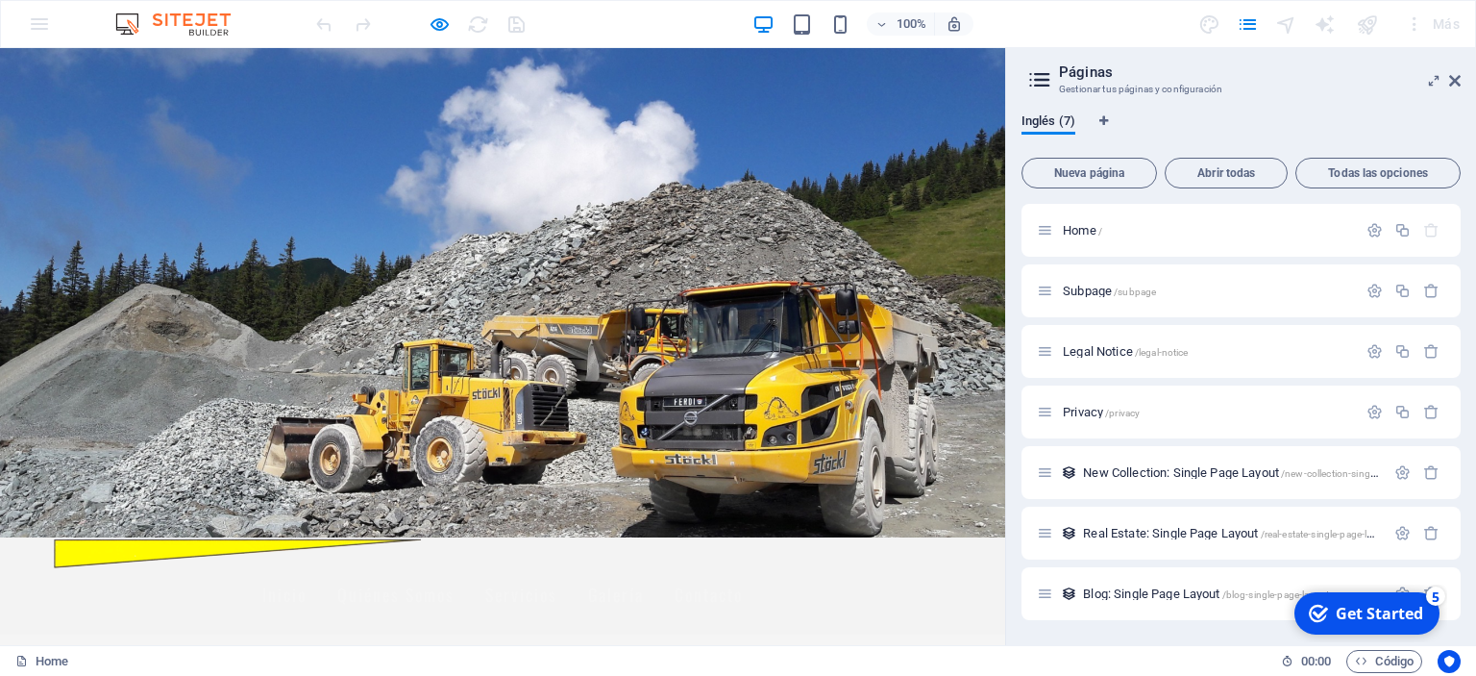
scroll to position [0, 0]
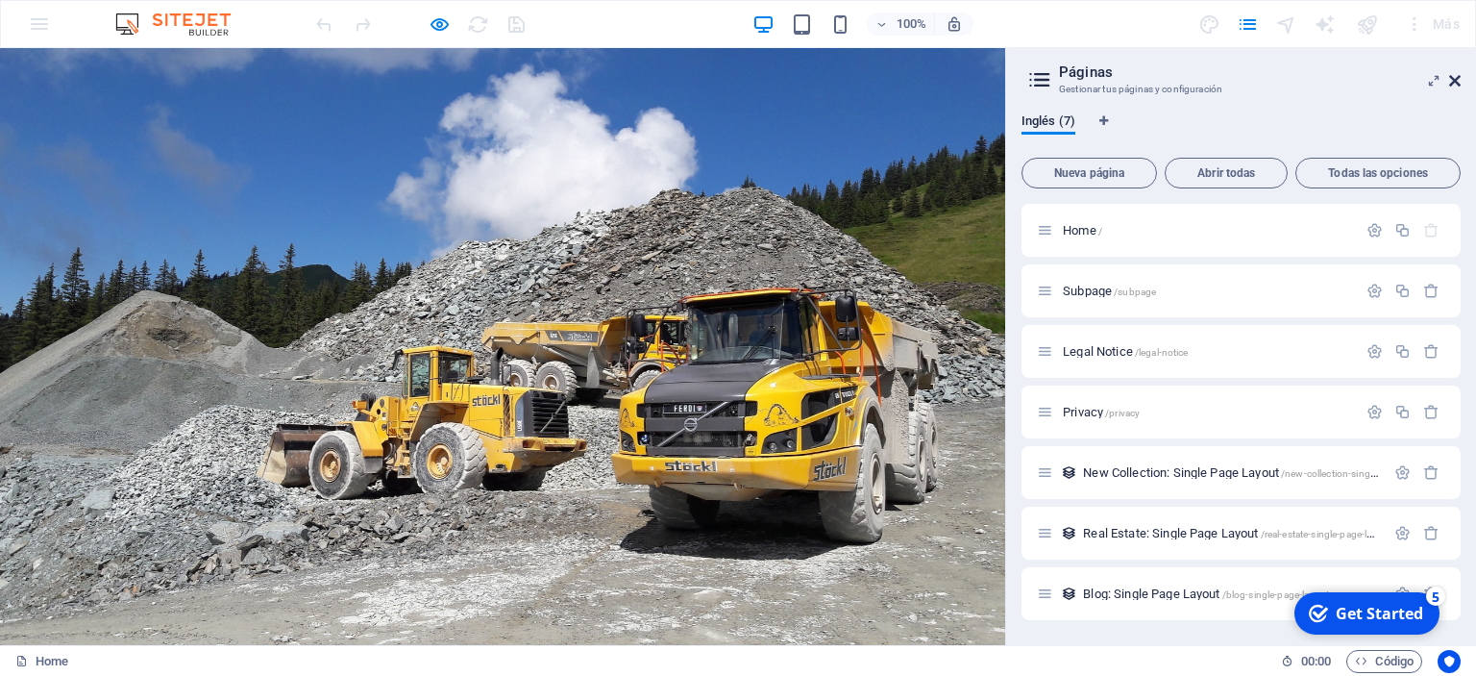
click at [1451, 77] on icon at bounding box center [1455, 80] width 12 height 15
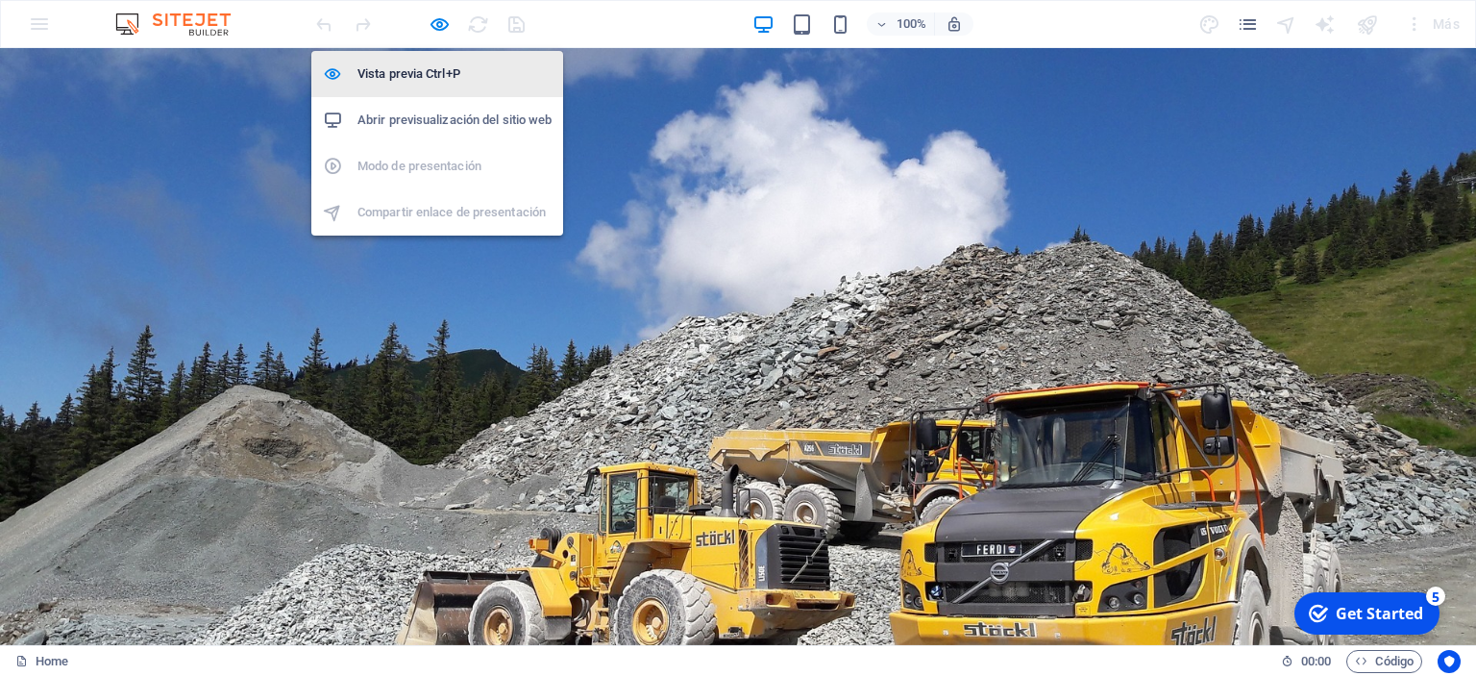
click at [407, 73] on h6 "Vista previa Ctrl+P" at bounding box center [454, 73] width 194 height 23
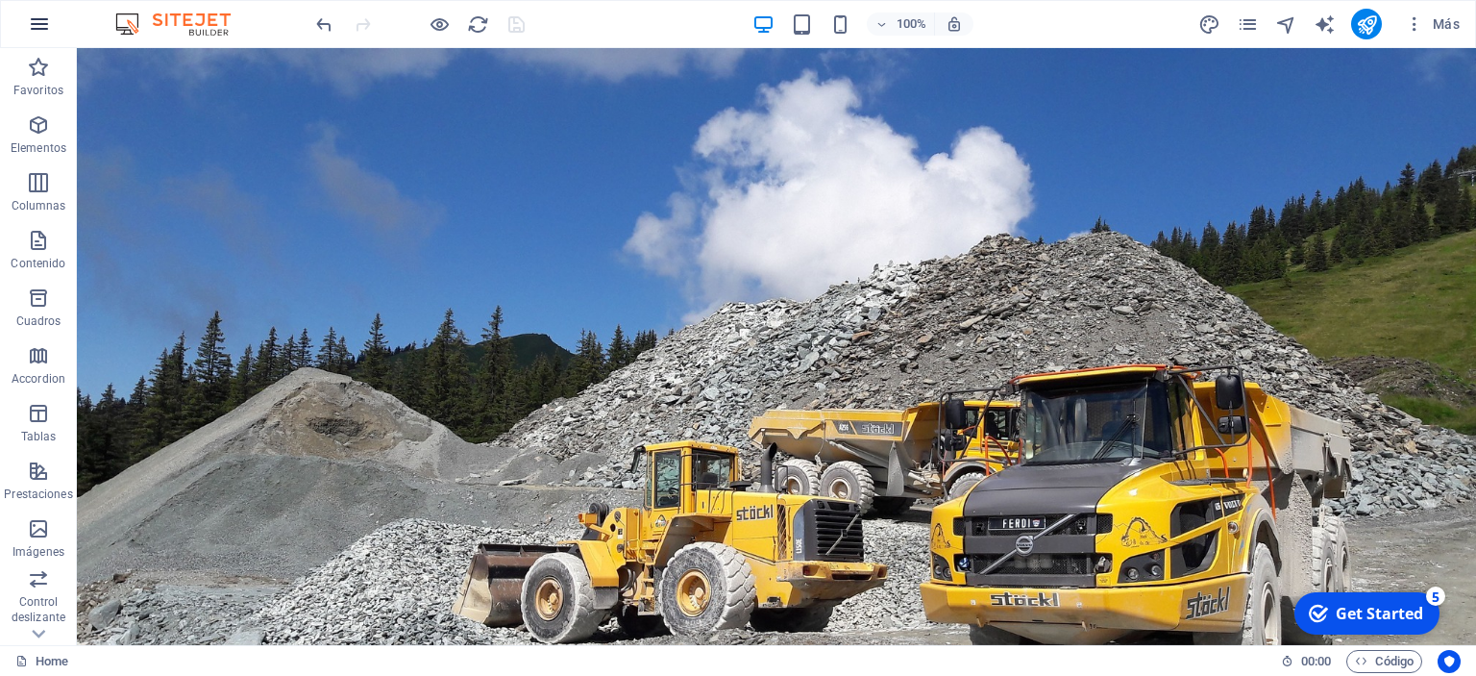
click at [40, 33] on icon "button" at bounding box center [39, 23] width 23 height 23
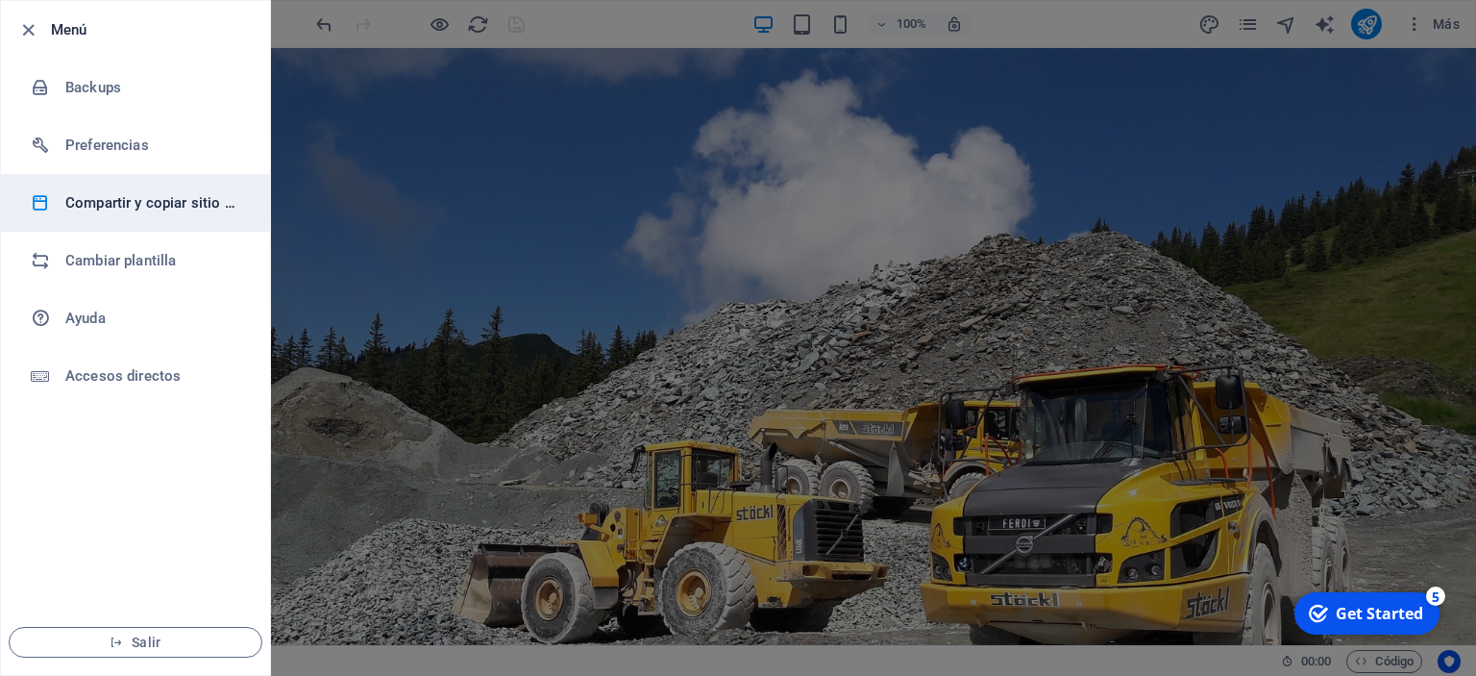
click at [131, 198] on h6 "Compartir y copiar sitio web" at bounding box center [154, 202] width 178 height 23
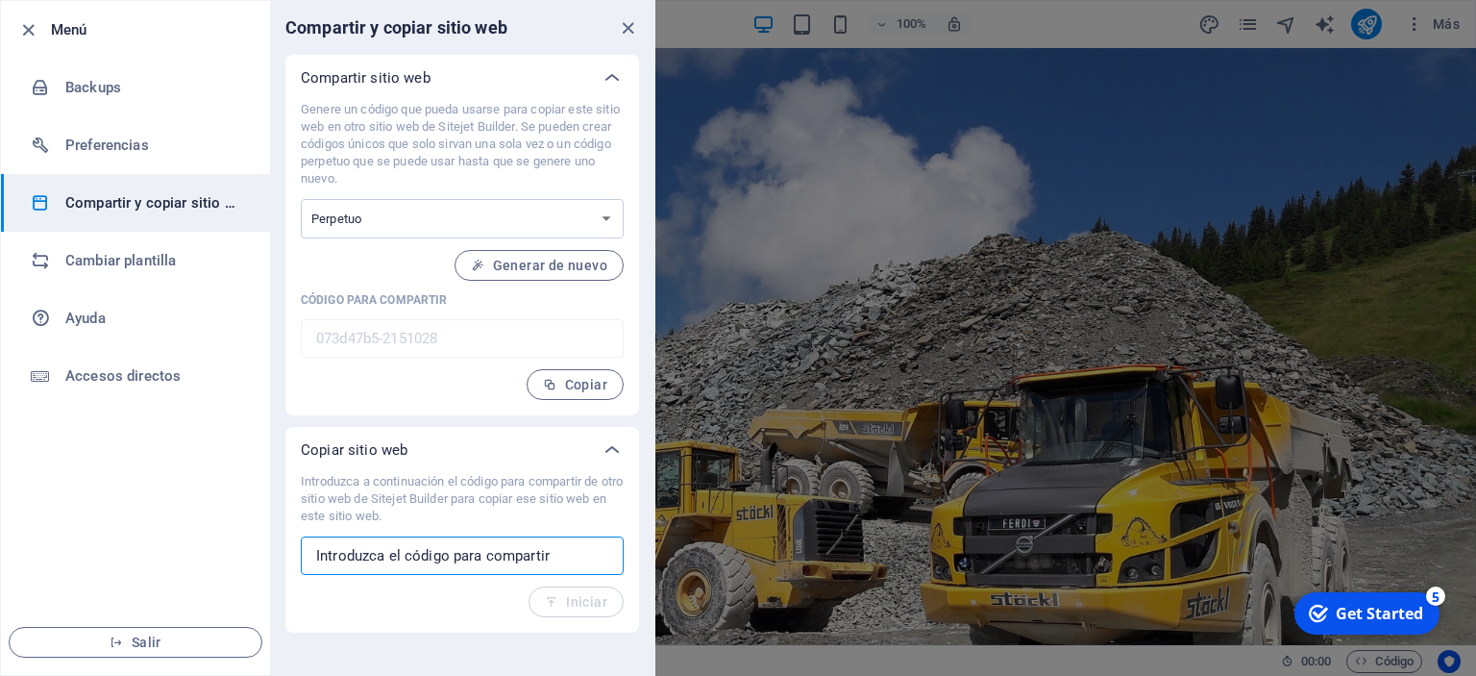
click at [405, 562] on input "text" at bounding box center [462, 555] width 323 height 38
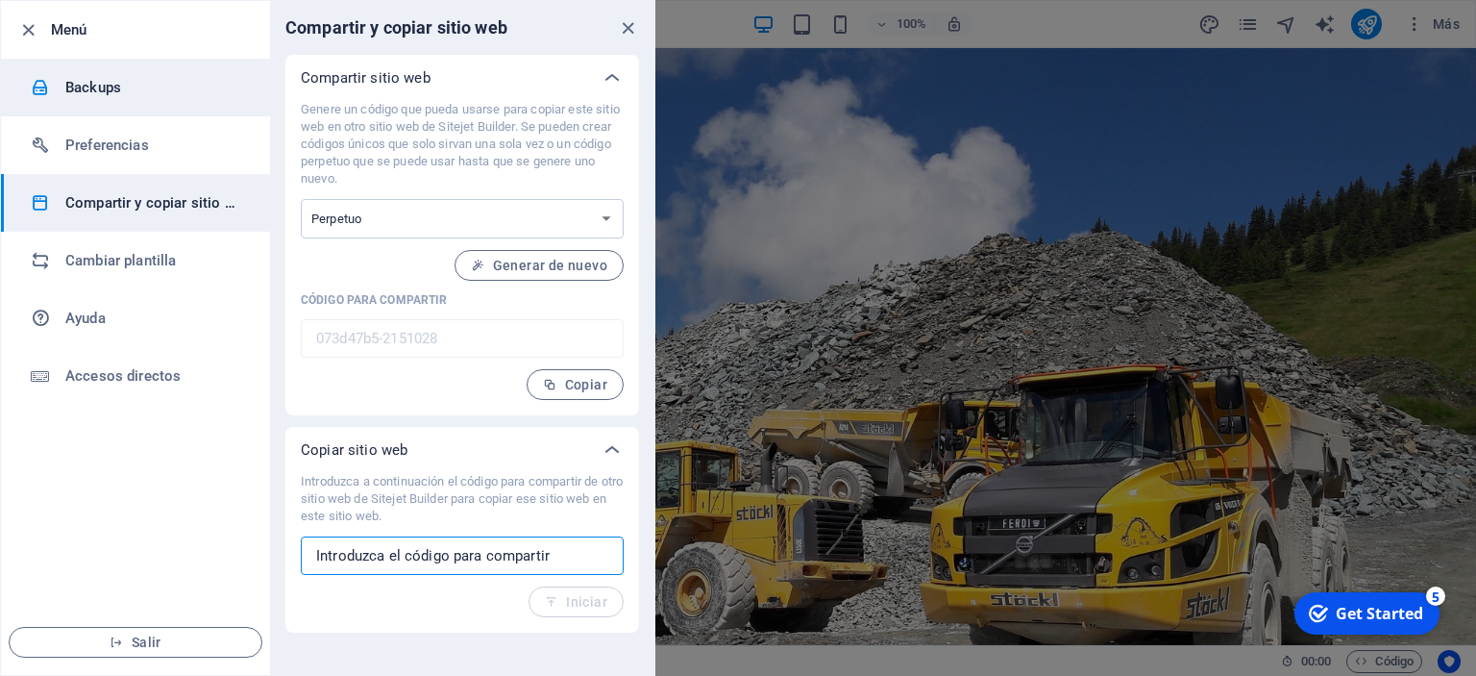
click at [91, 76] on h6 "Backups" at bounding box center [154, 87] width 178 height 23
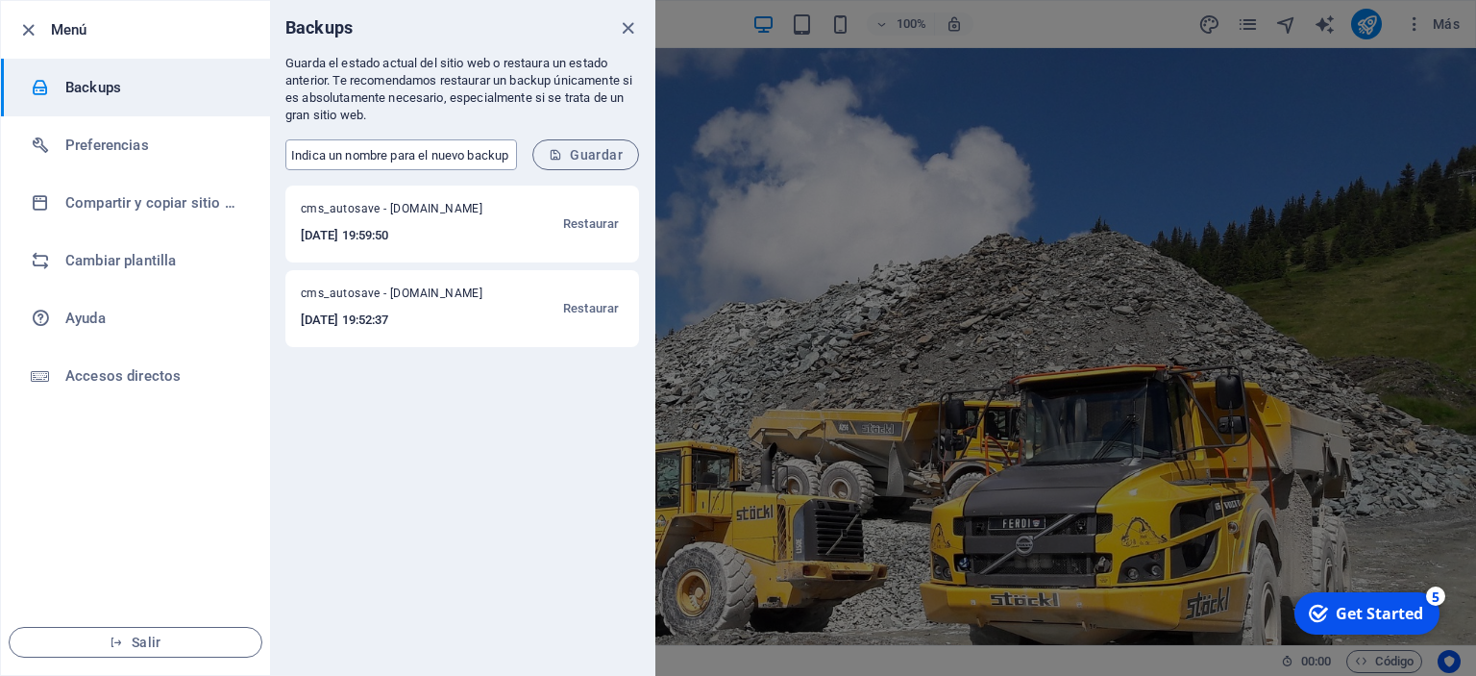
click at [318, 157] on input "text" at bounding box center [401, 154] width 232 height 31
type input "copiav1"
click at [600, 157] on span "Guardar" at bounding box center [586, 154] width 74 height 15
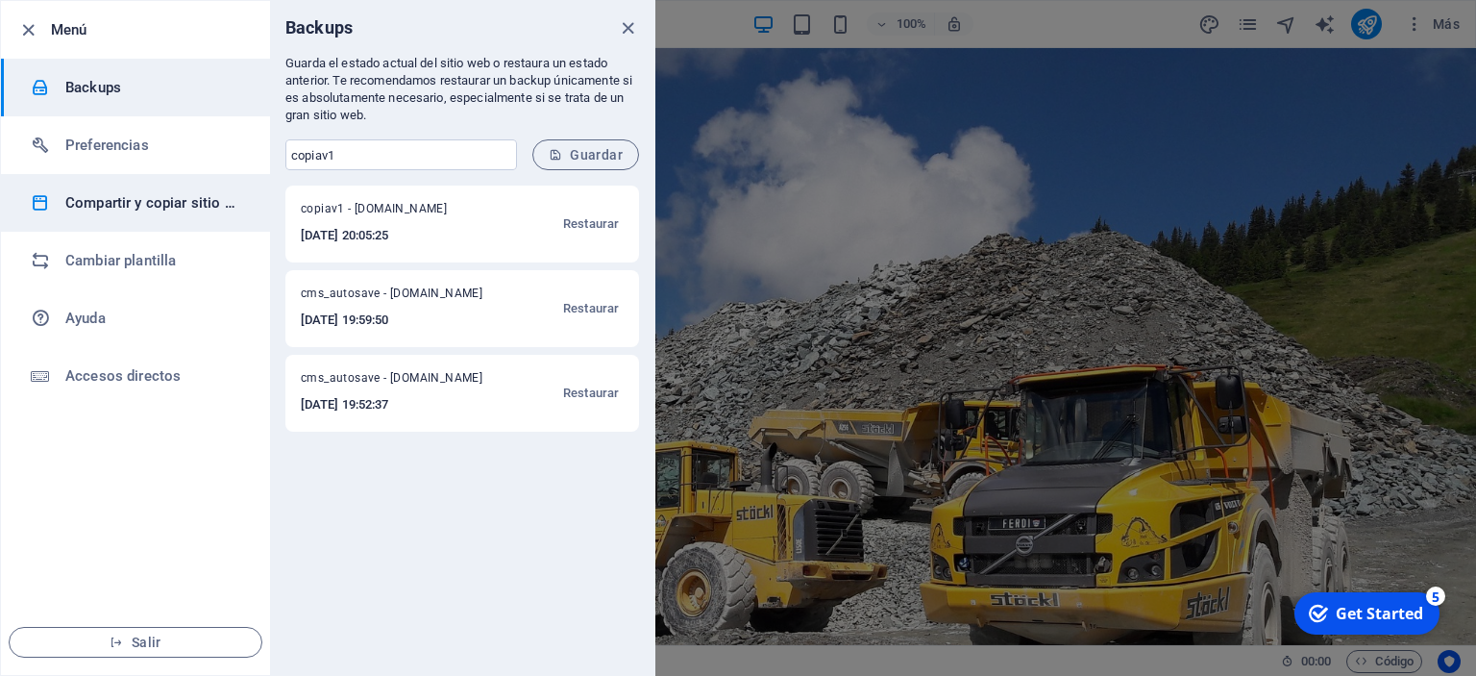
click at [154, 201] on h6 "Compartir y copiar sitio web" at bounding box center [154, 202] width 178 height 23
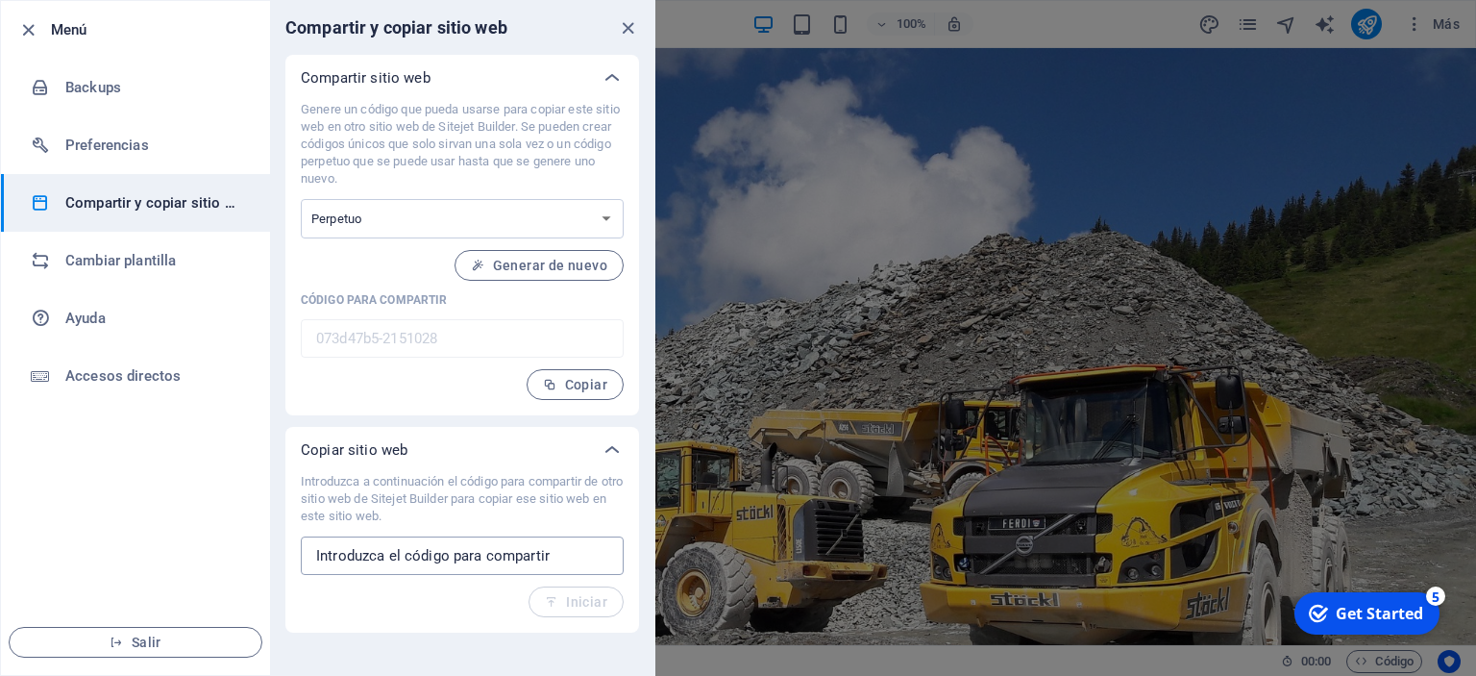
click at [441, 559] on input "text" at bounding box center [462, 555] width 323 height 38
click at [576, 494] on p "Introduzca a continuación el código para compartir de otro sitio web de Sitejet…" at bounding box center [462, 499] width 323 height 52
click at [627, 21] on icon "close" at bounding box center [628, 28] width 22 height 22
click at [627, 21] on div at bounding box center [738, 338] width 1476 height 676
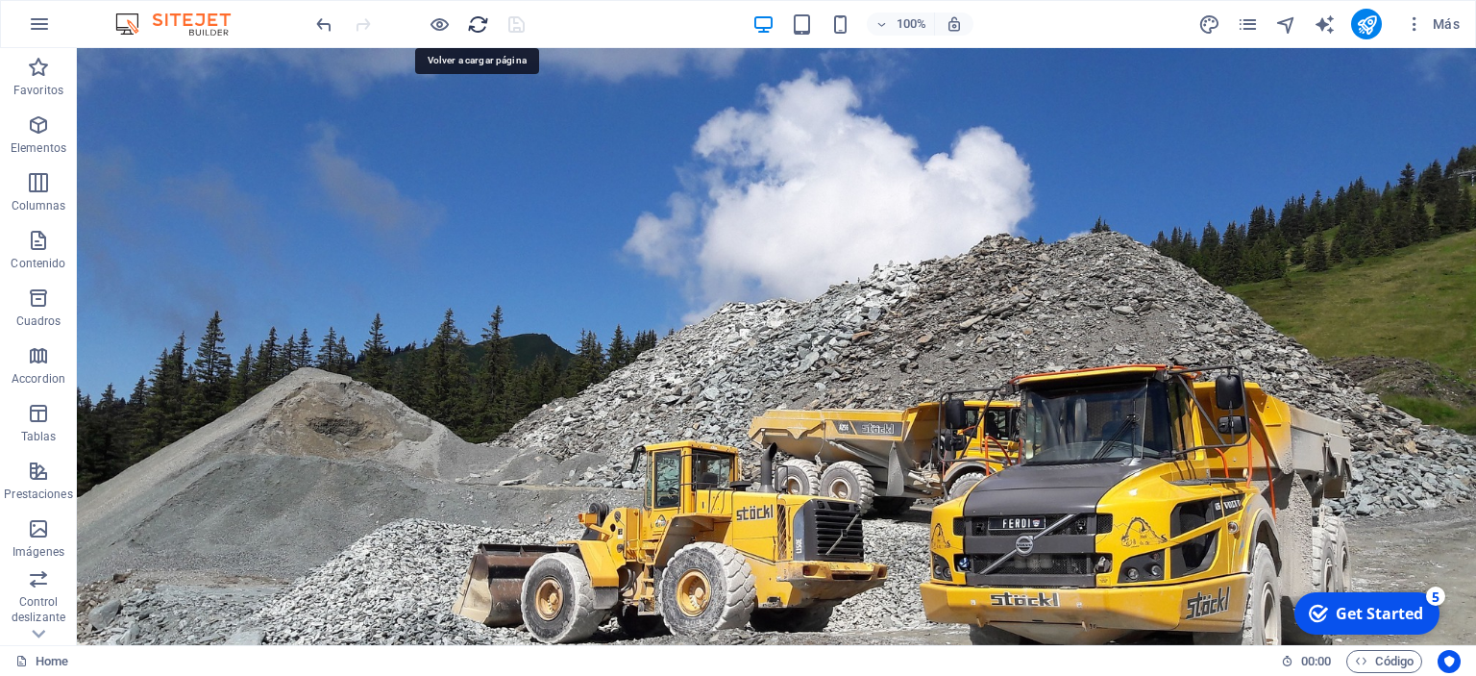
click at [475, 25] on icon "reload" at bounding box center [478, 24] width 22 height 22
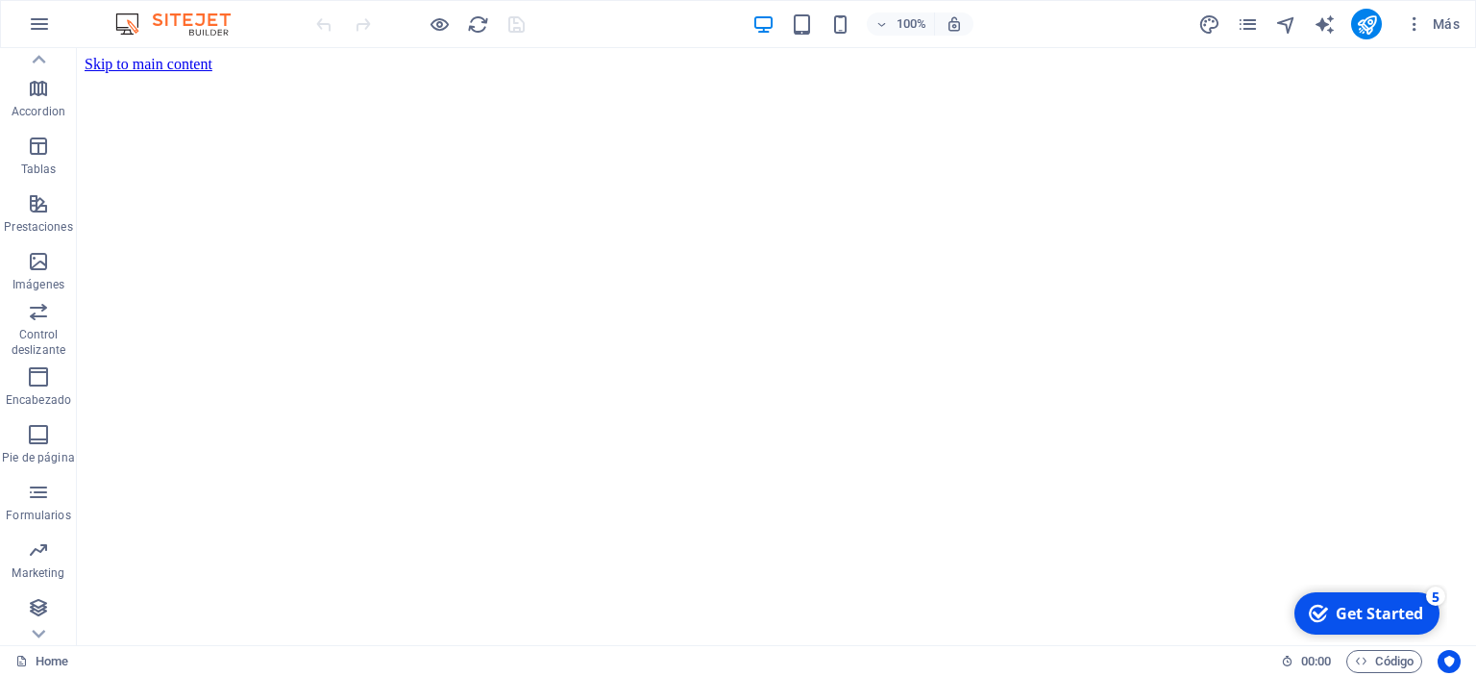
scroll to position [268, 0]
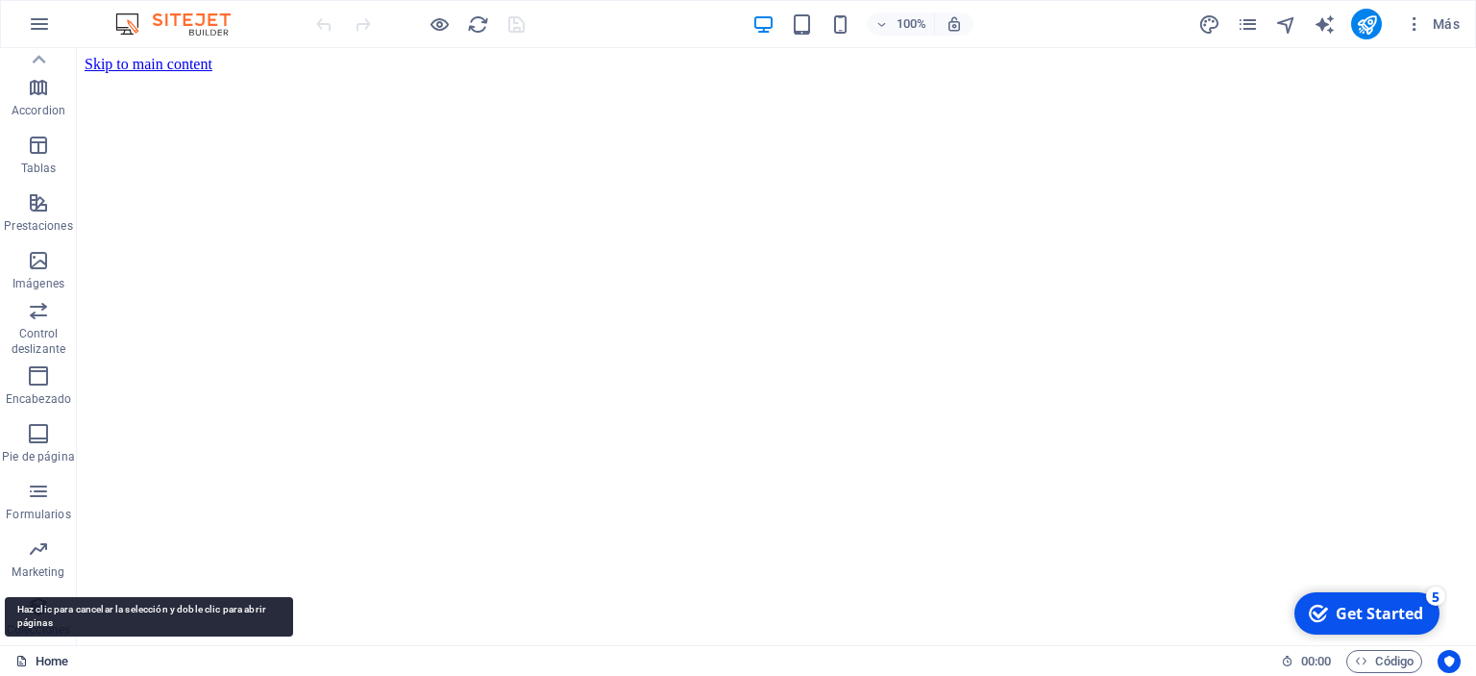
click at [37, 665] on link "Home" at bounding box center [41, 661] width 53 height 23
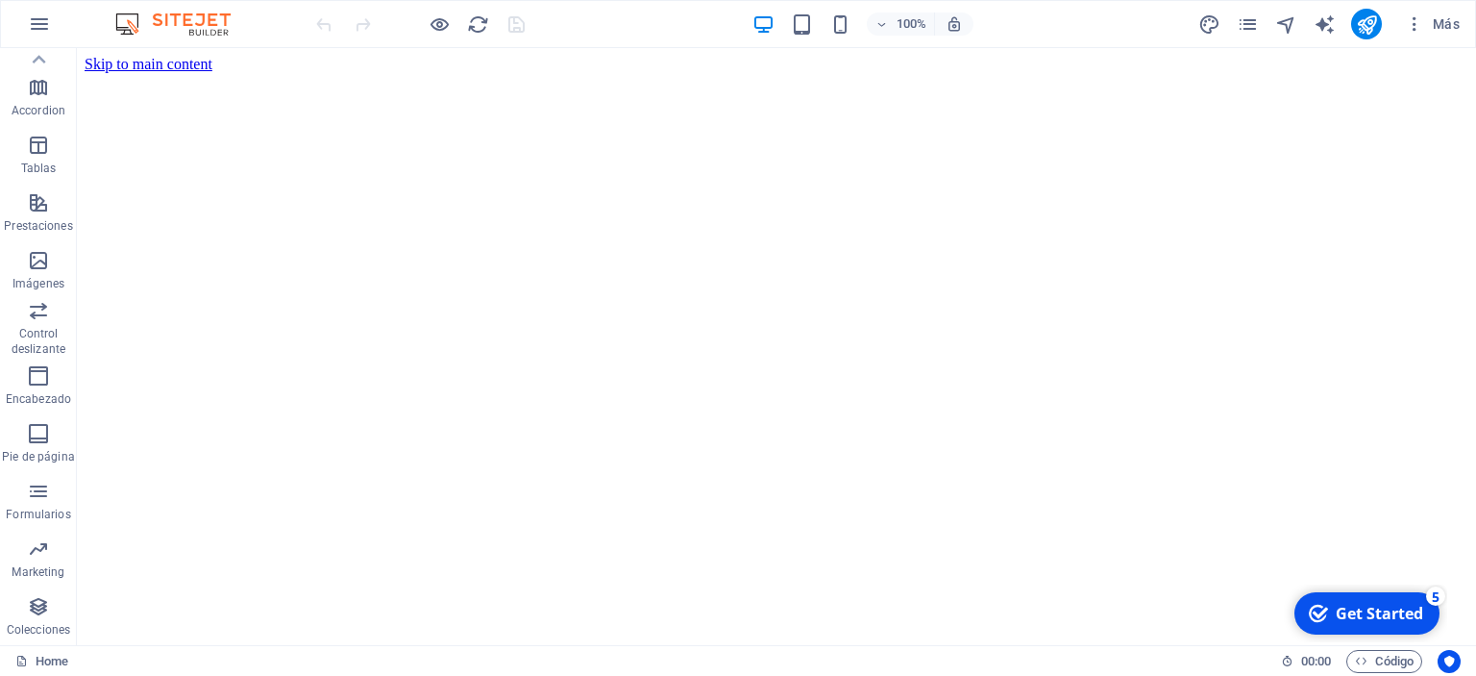
click at [1375, 613] on div "Get Started" at bounding box center [1379, 612] width 87 height 21
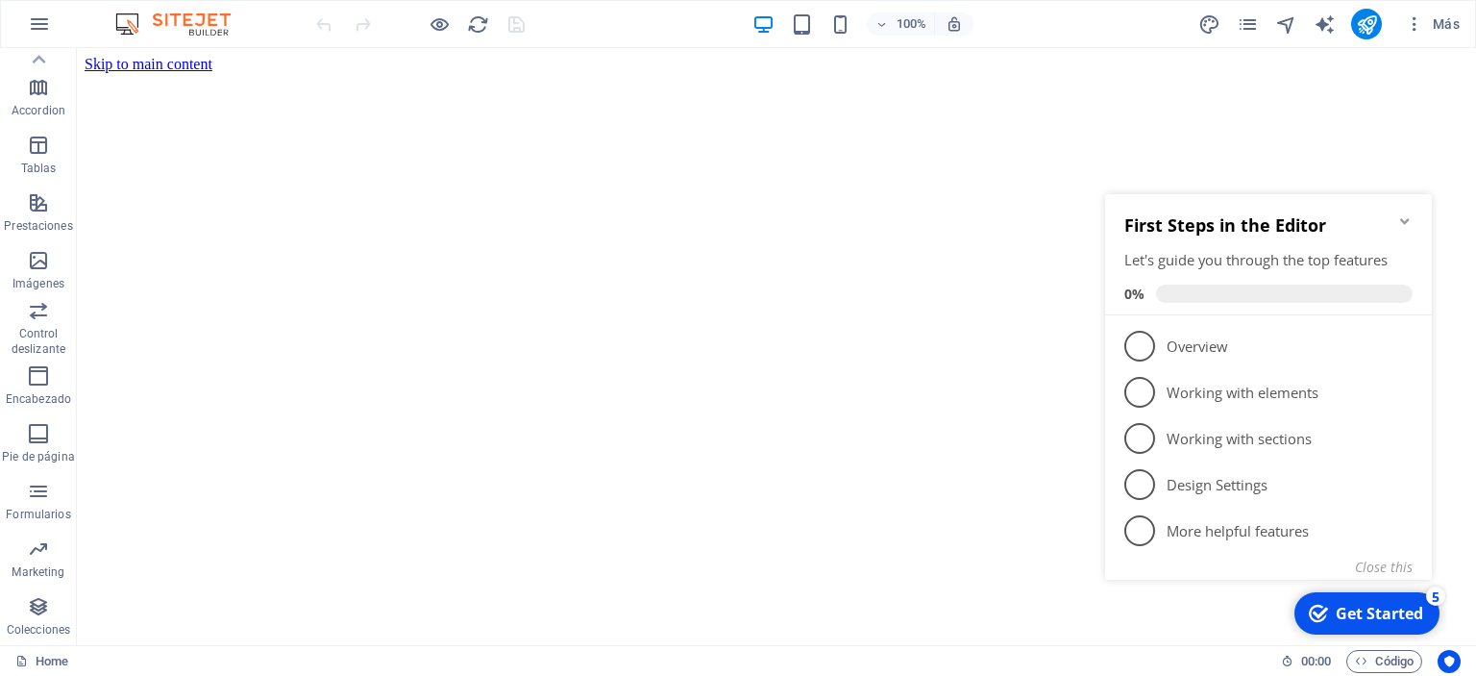
click at [1375, 613] on div "Get Started" at bounding box center [1379, 612] width 87 height 21
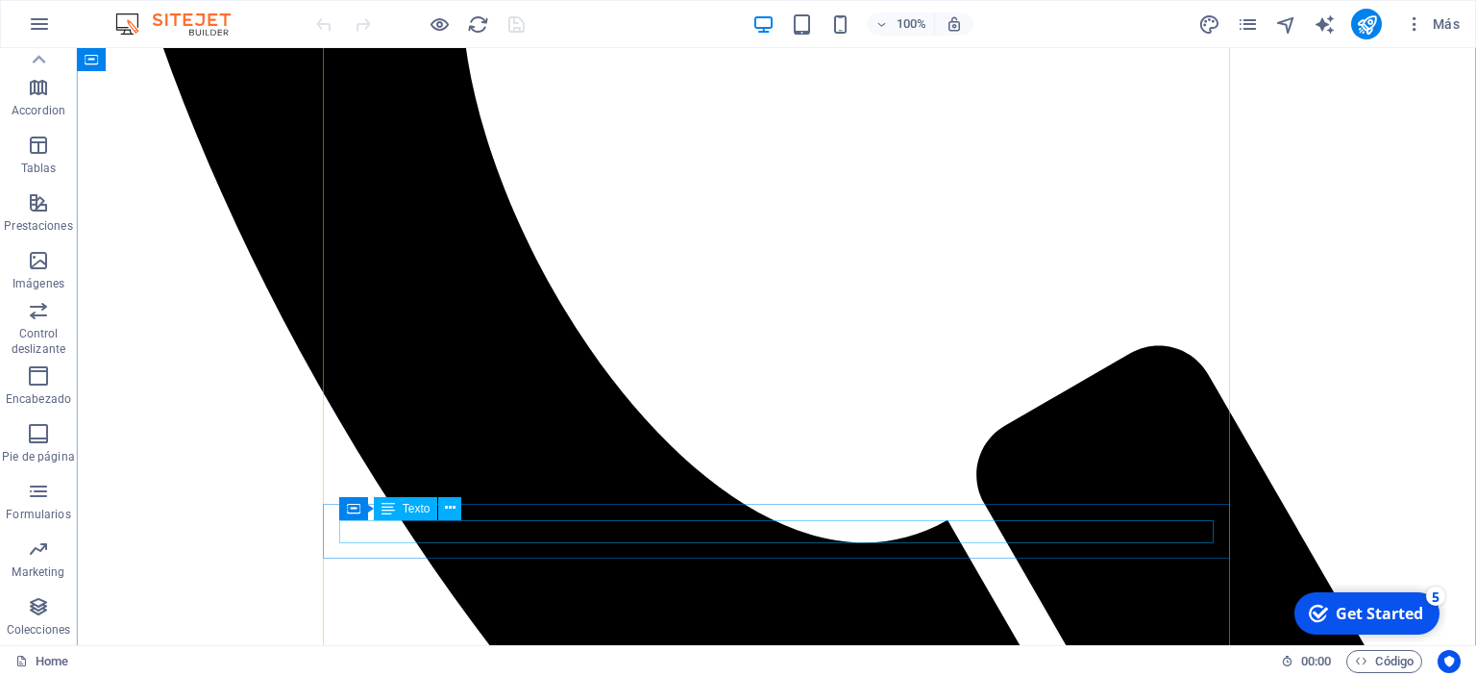
scroll to position [2130, 0]
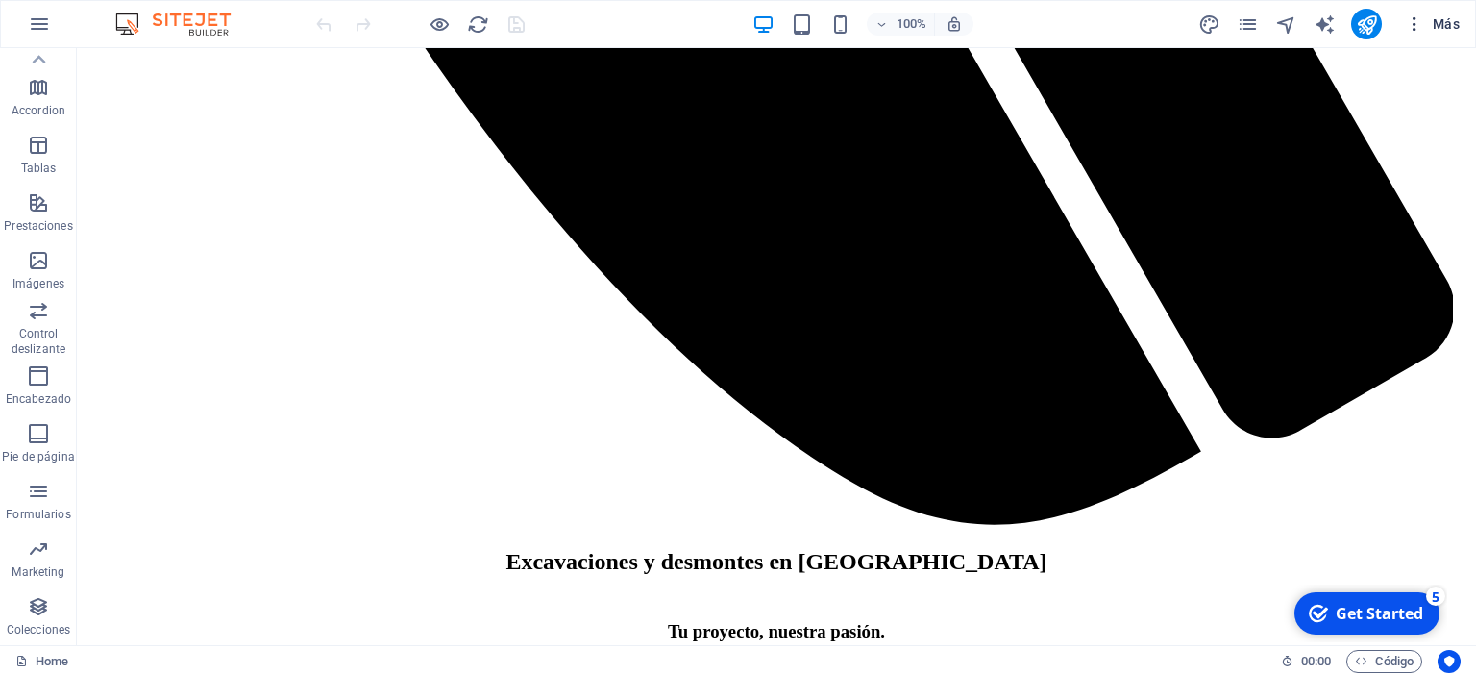
click at [1419, 20] on icon "button" at bounding box center [1414, 23] width 19 height 19
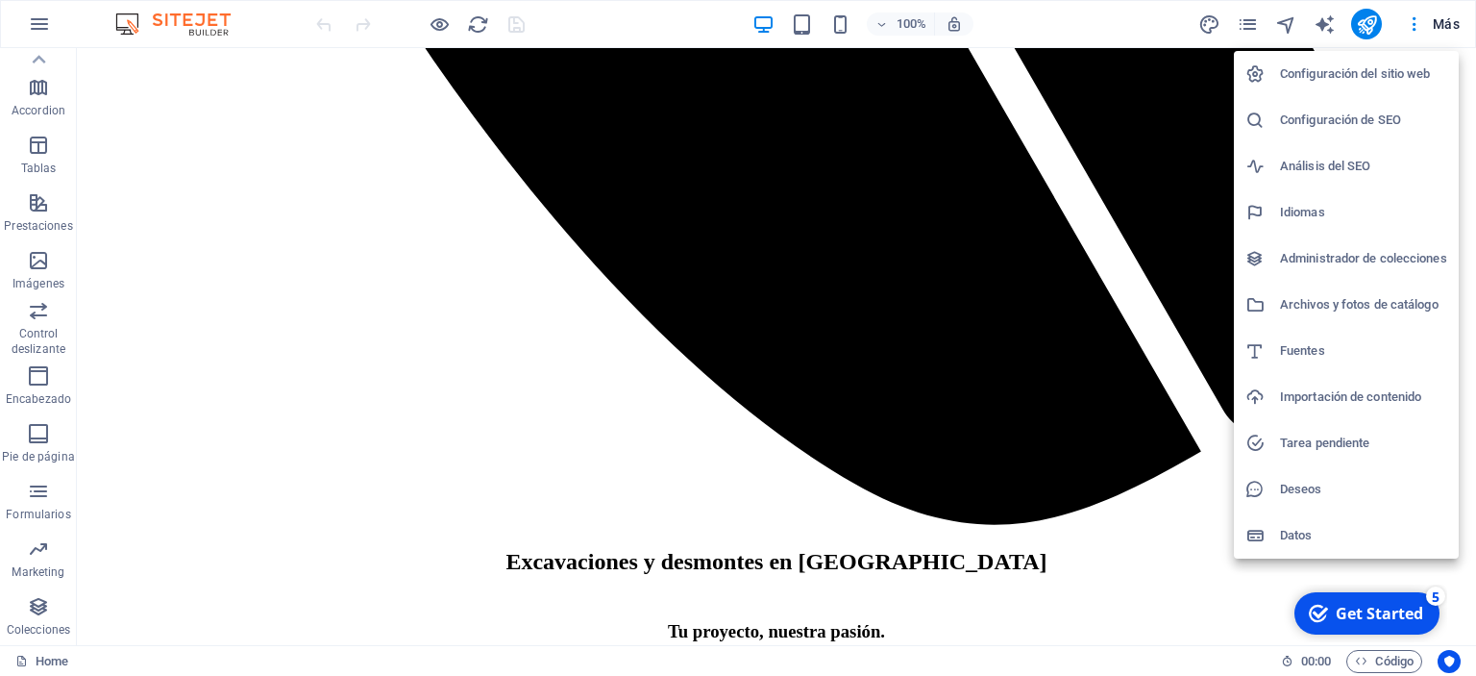
click at [32, 24] on div at bounding box center [738, 338] width 1476 height 676
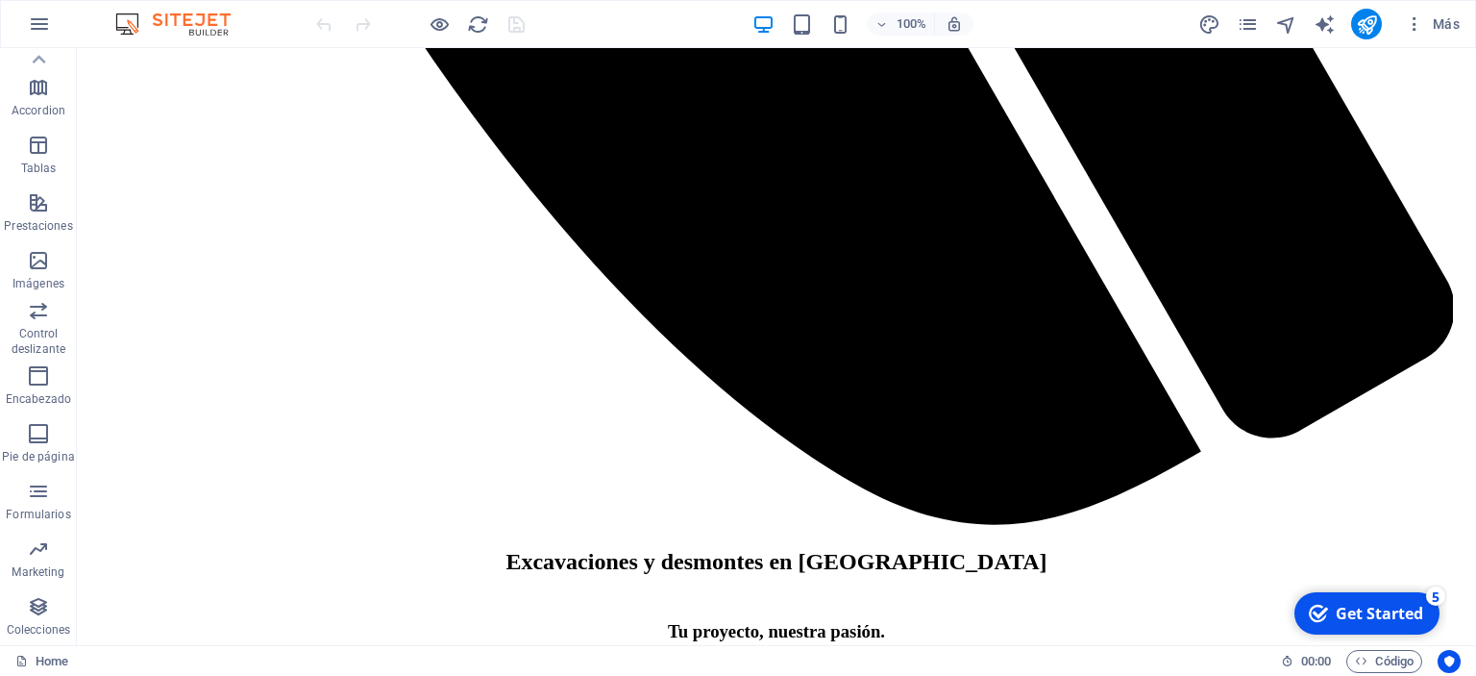
click at [136, 15] on img at bounding box center [183, 23] width 144 height 23
click at [10, 20] on div "100% Más" at bounding box center [738, 24] width 1474 height 46
click at [37, 27] on icon "button" at bounding box center [39, 23] width 23 height 23
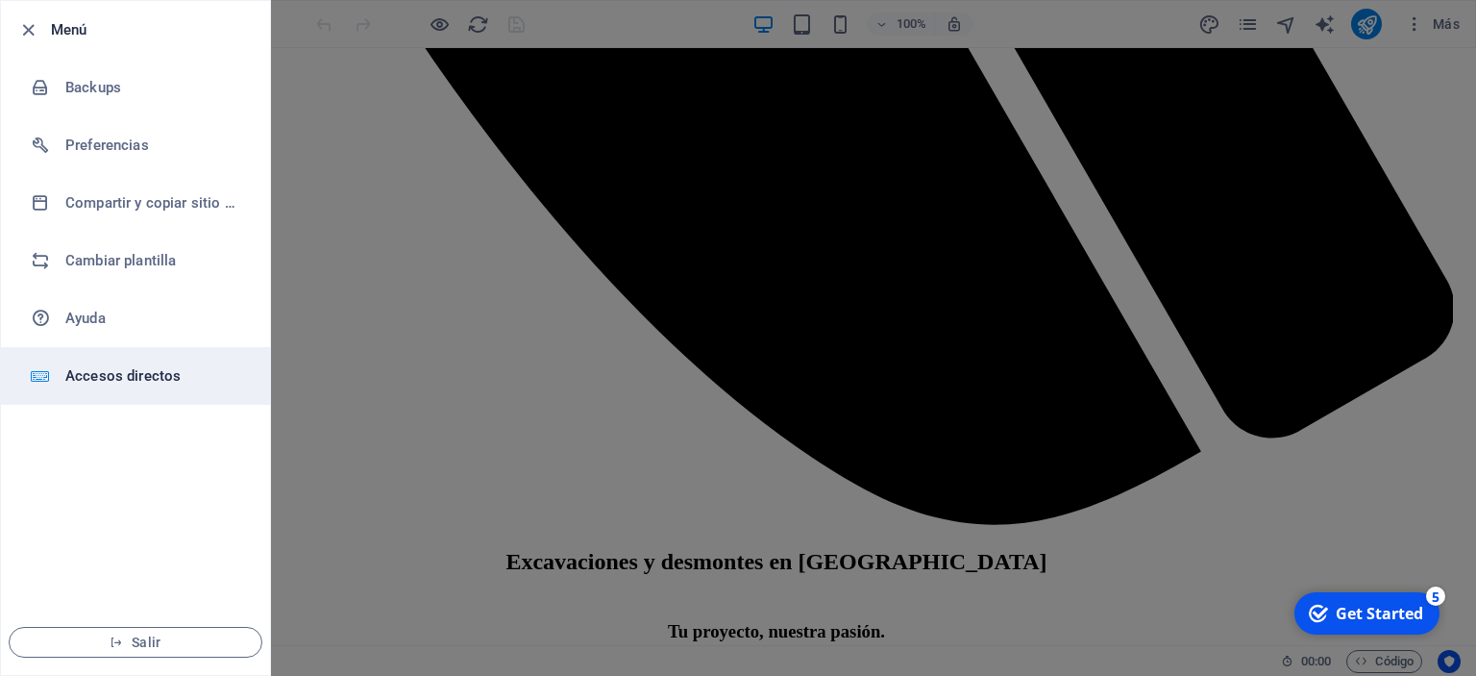
click at [102, 371] on h6 "Accesos directos" at bounding box center [154, 375] width 178 height 23
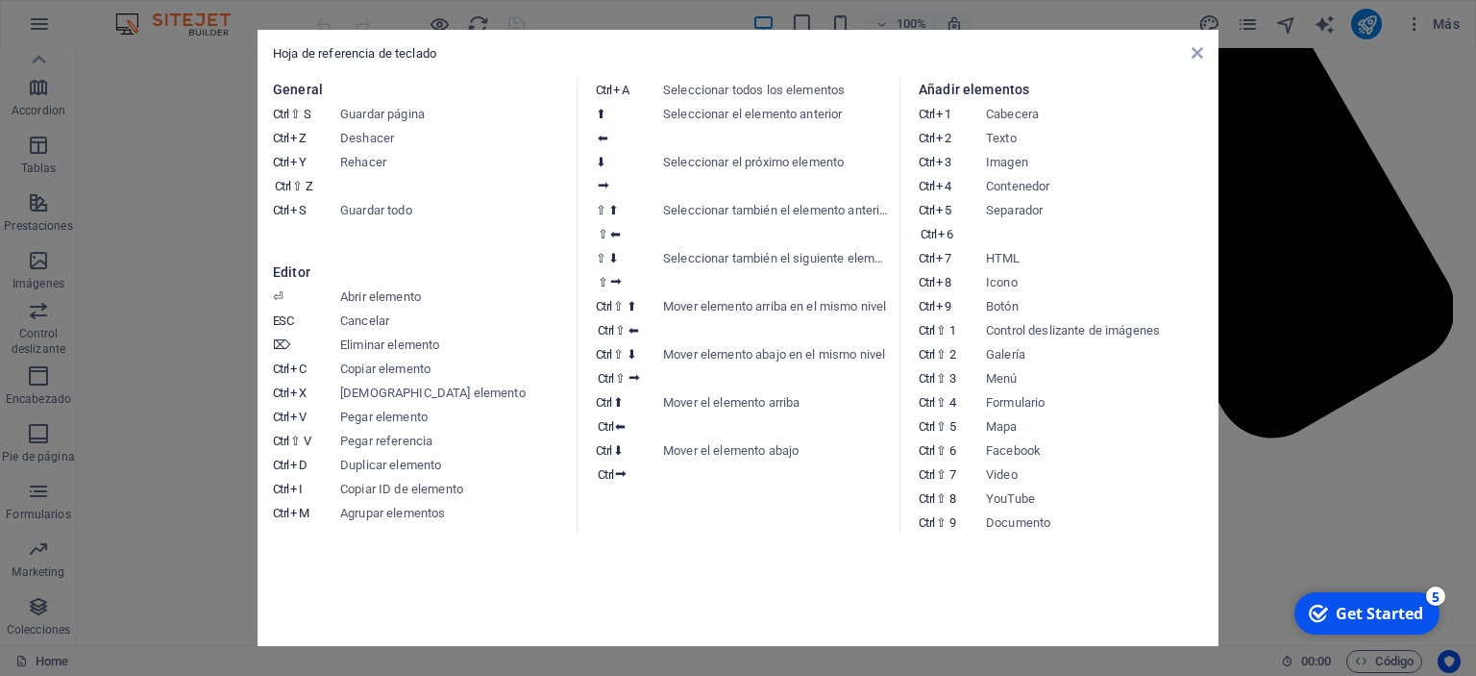
click at [1193, 43] on div "Hoja de referencia de teclado General Ctrl ⇧ S Guardar página Ctrl Z Deshacer C…" at bounding box center [738, 338] width 961 height 616
click at [1192, 52] on icon at bounding box center [1198, 52] width 12 height 15
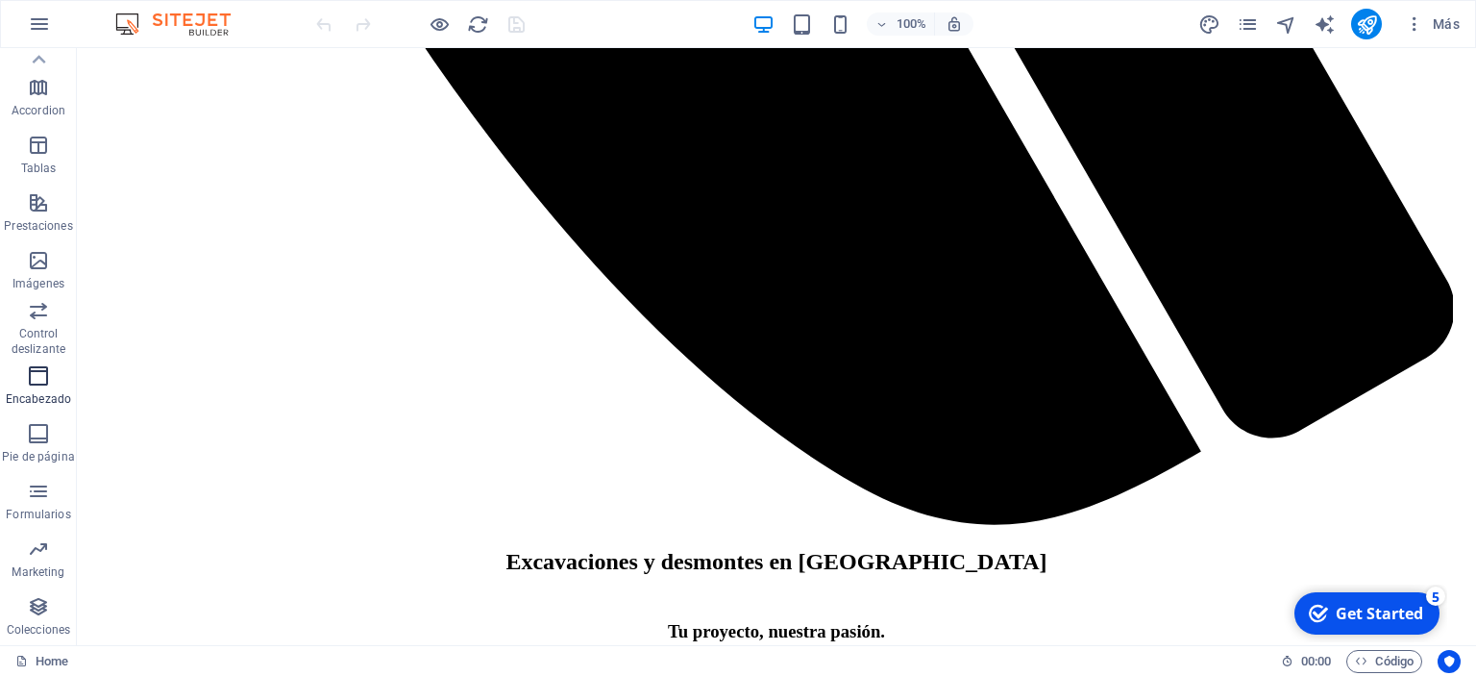
click at [34, 383] on icon "button" at bounding box center [38, 375] width 23 height 23
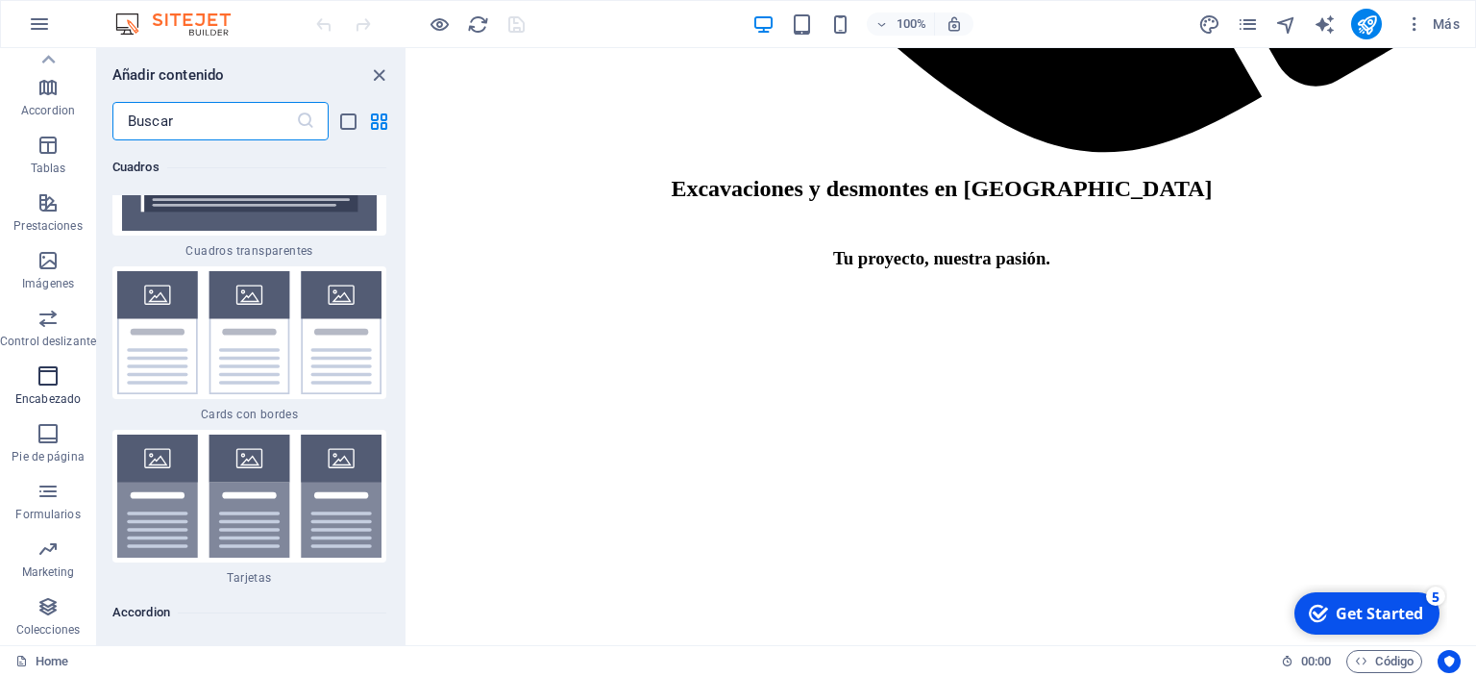
scroll to position [11571, 0]
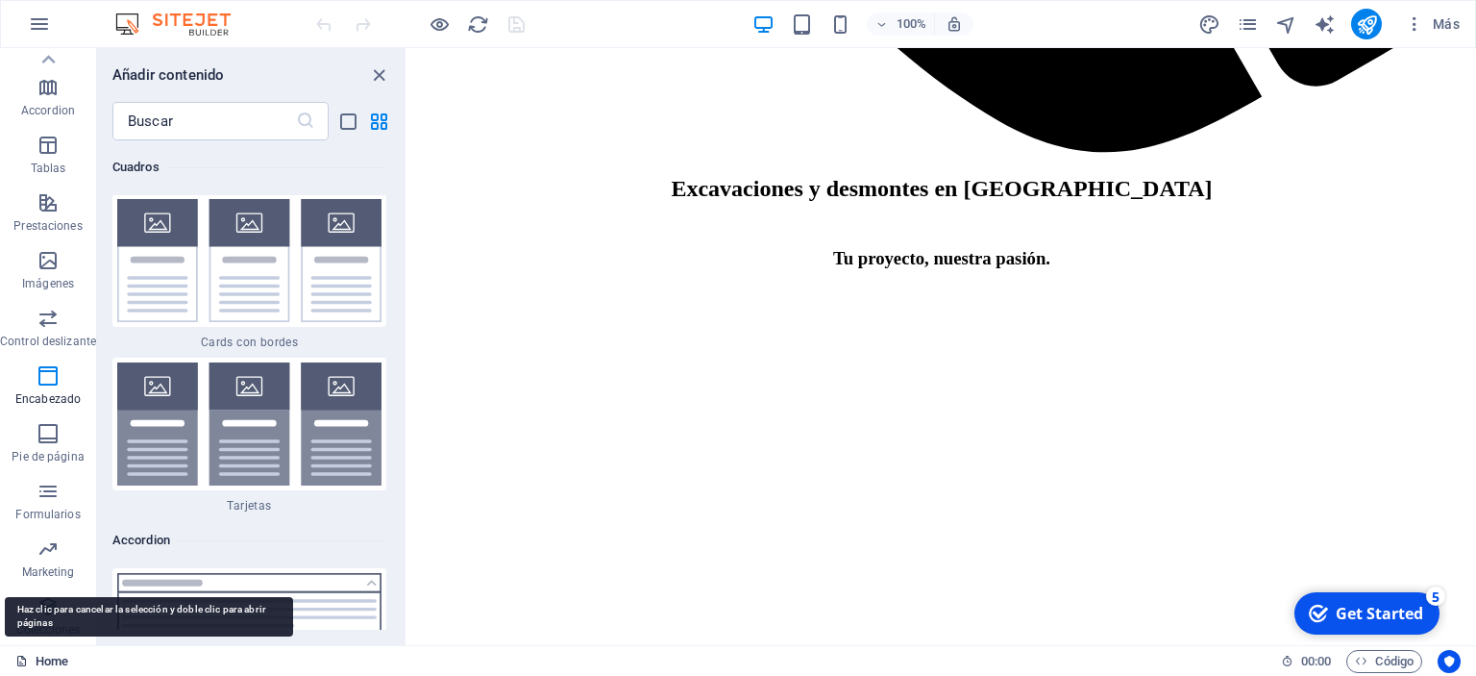
click at [56, 663] on link "Home" at bounding box center [41, 661] width 53 height 23
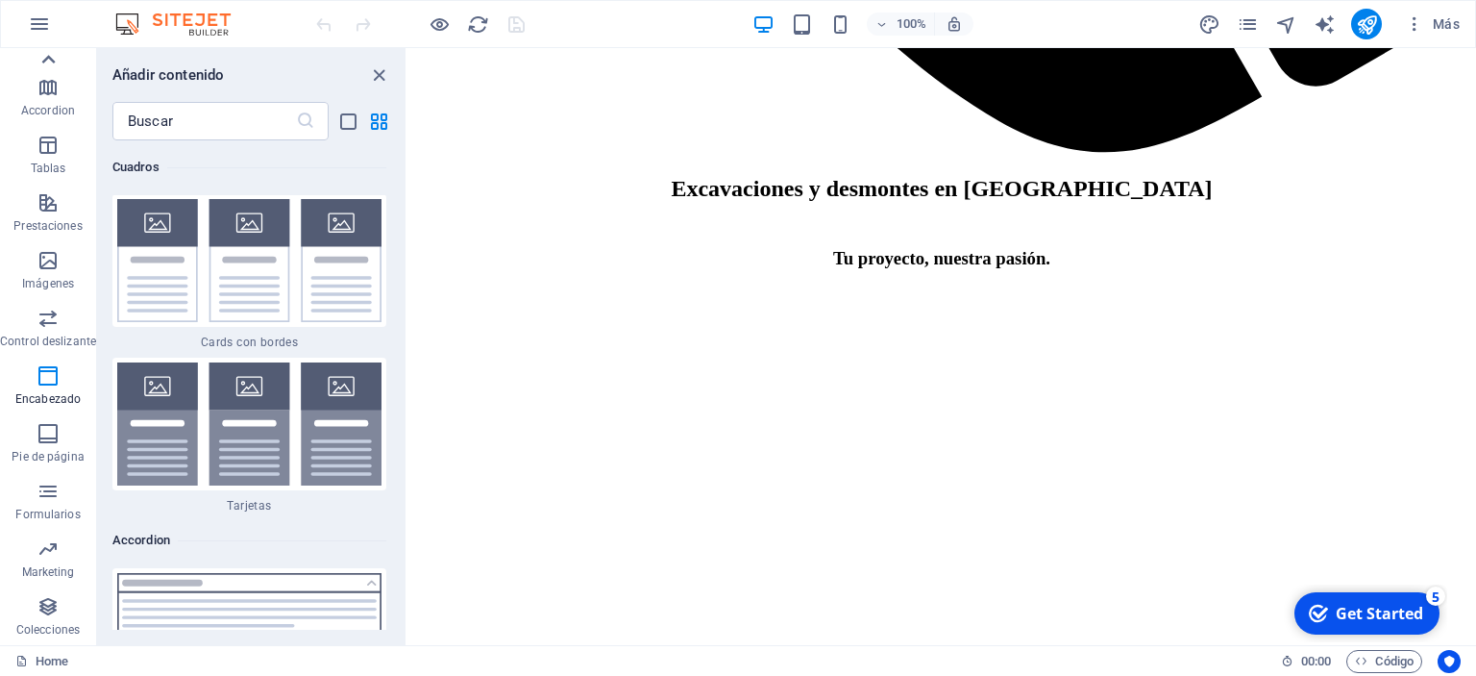
click at [45, 63] on icon at bounding box center [48, 59] width 27 height 27
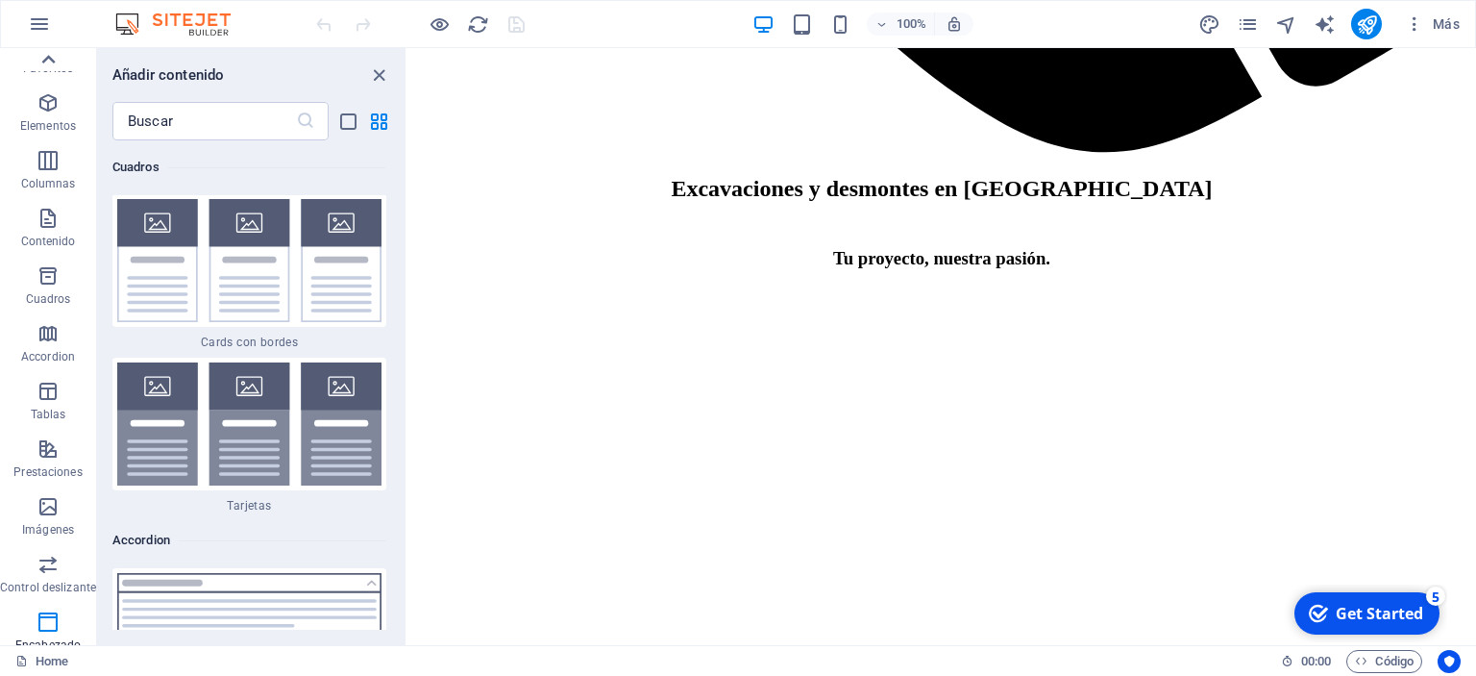
click at [45, 63] on icon at bounding box center [48, 59] width 27 height 27
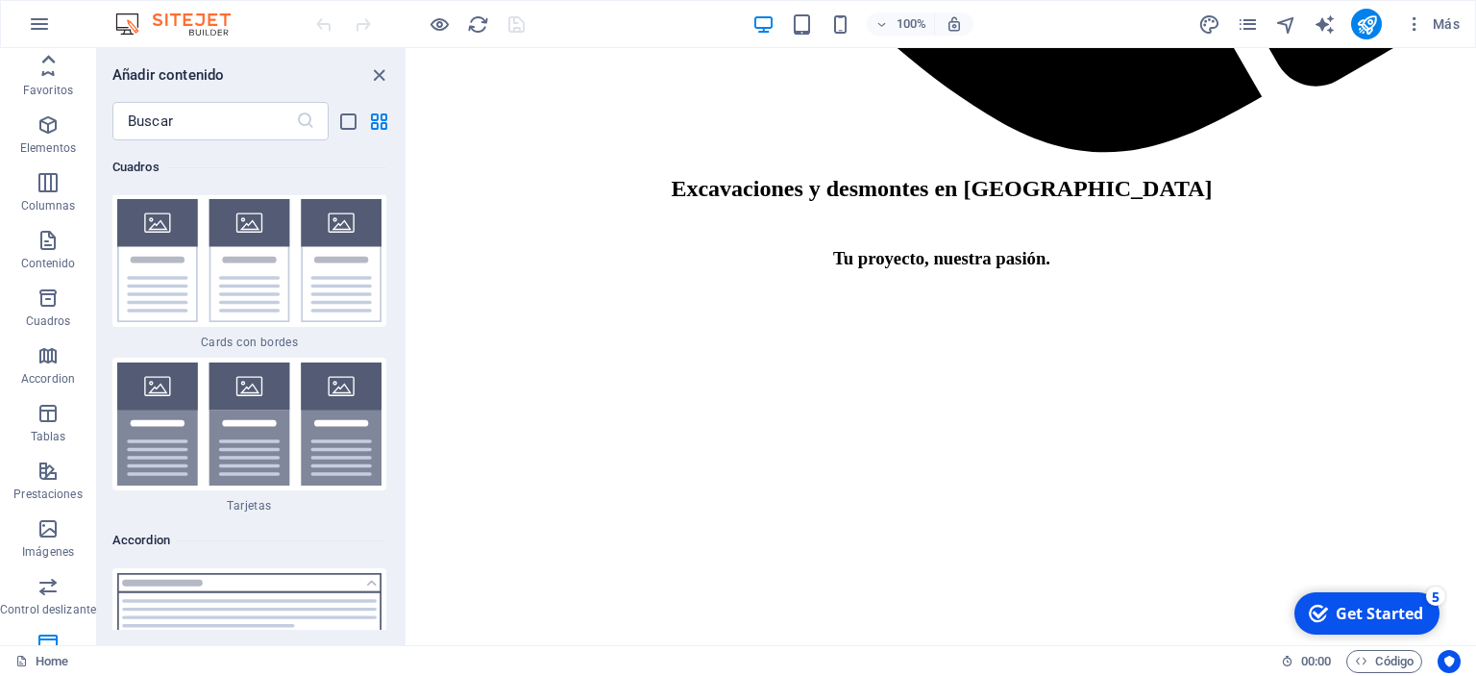
click at [45, 63] on icon "button" at bounding box center [48, 67] width 23 height 23
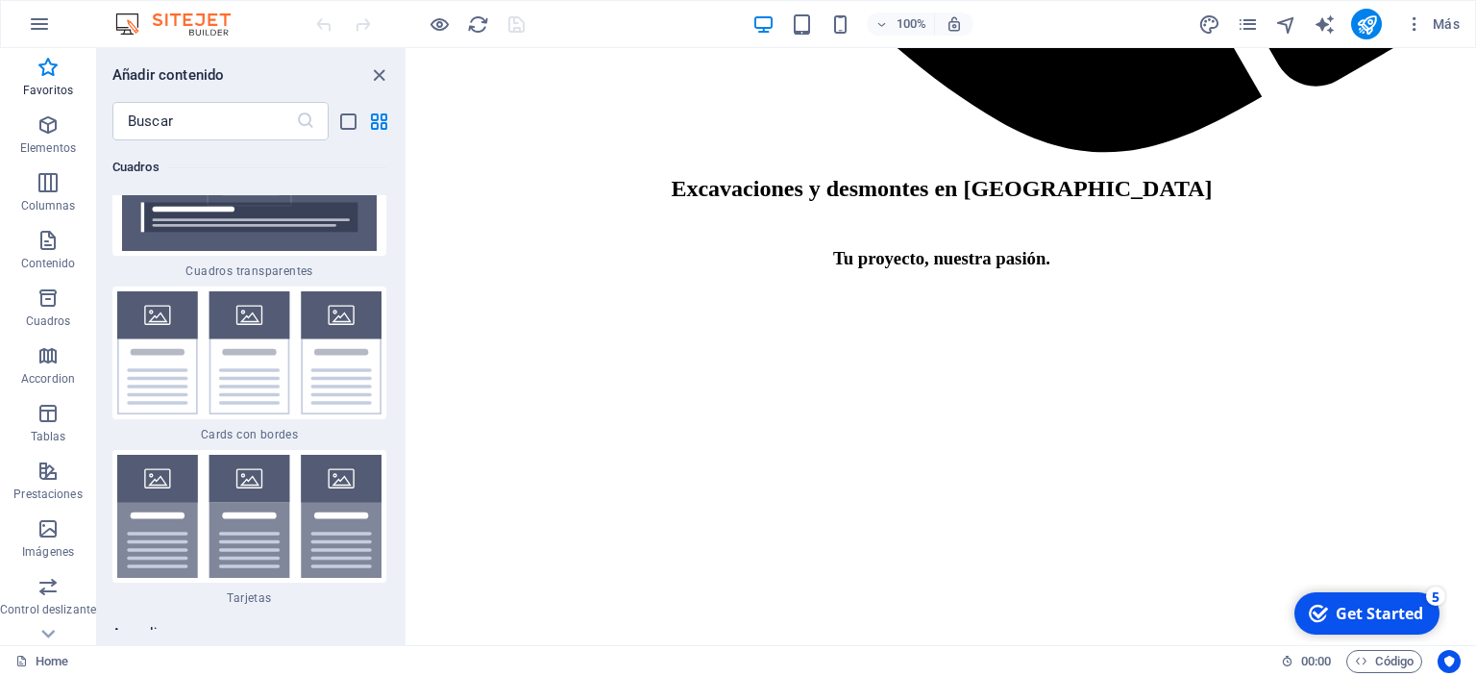
click at [45, 63] on icon "button" at bounding box center [48, 67] width 23 height 23
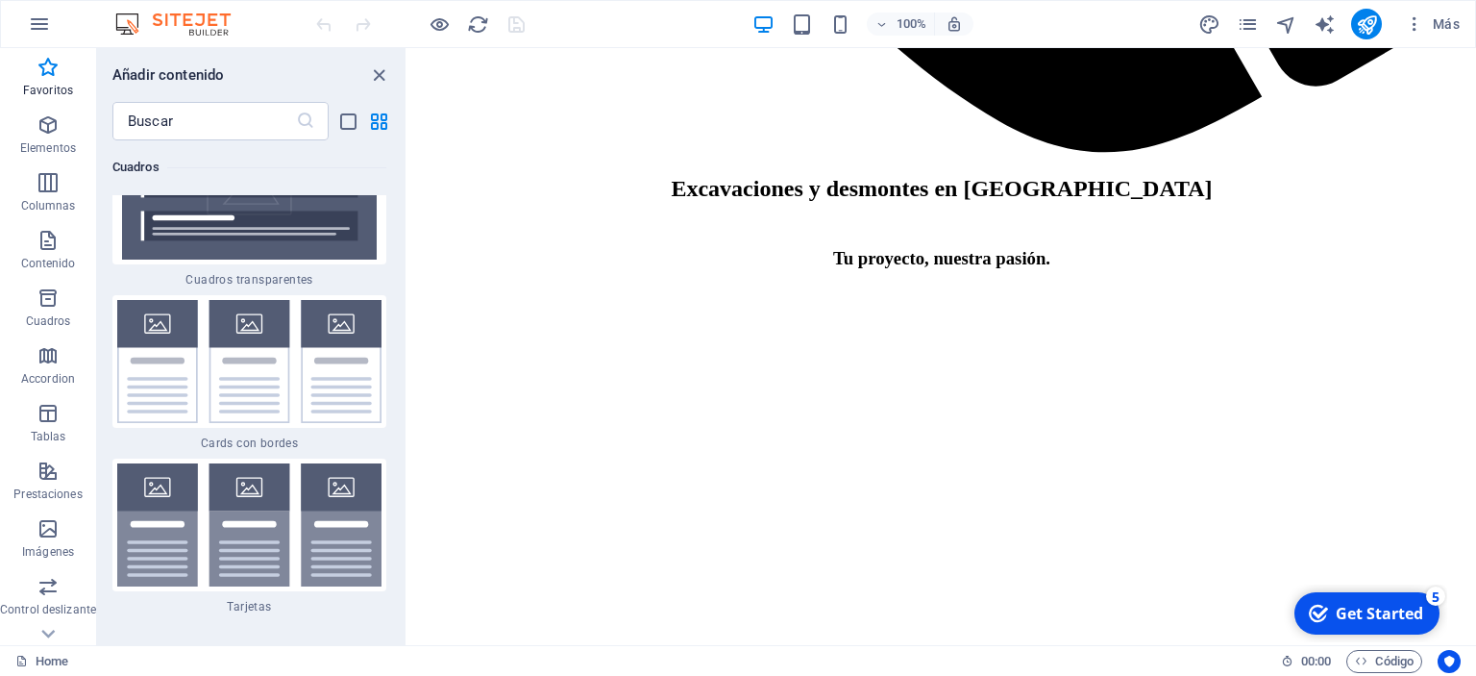
click at [45, 63] on icon "button" at bounding box center [48, 67] width 23 height 23
click at [379, 70] on icon "close panel" at bounding box center [379, 75] width 22 height 22
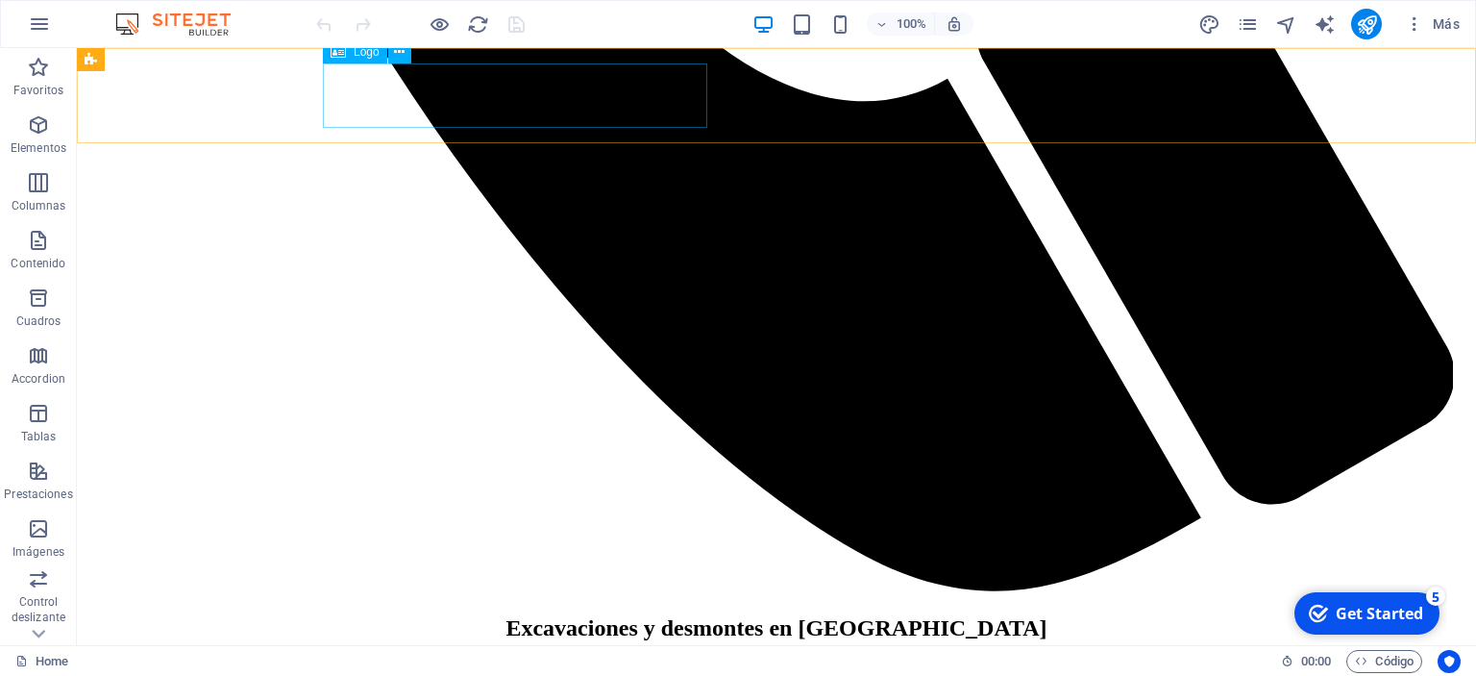
scroll to position [2130, 0]
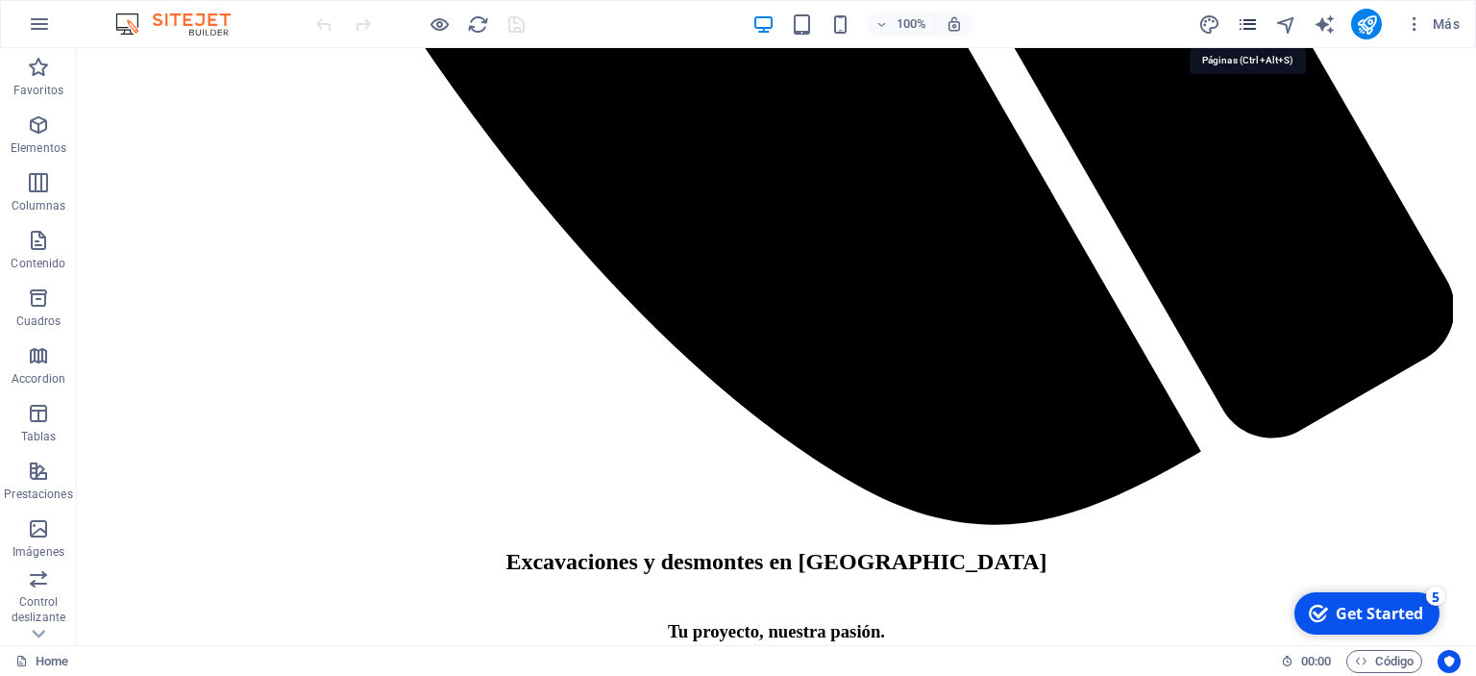
click at [1248, 25] on icon "pages" at bounding box center [1248, 24] width 22 height 22
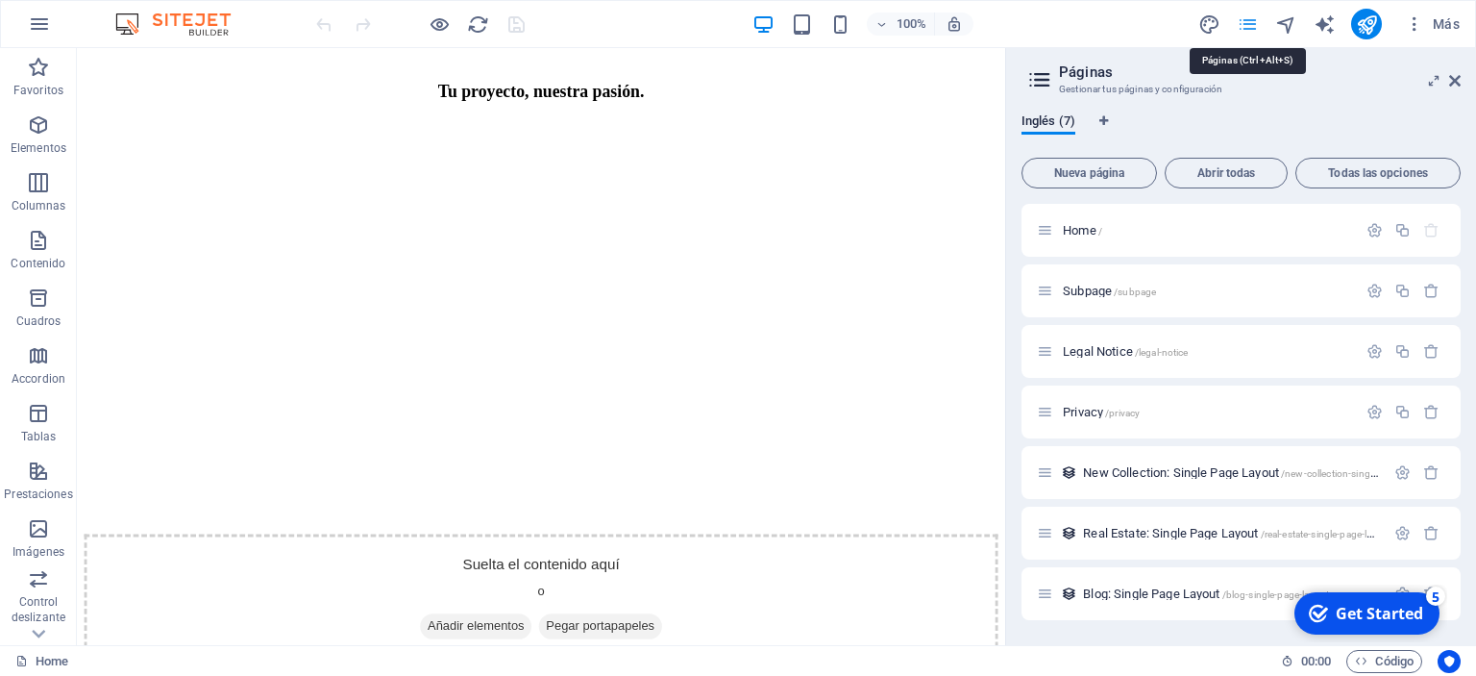
scroll to position [2046, 0]
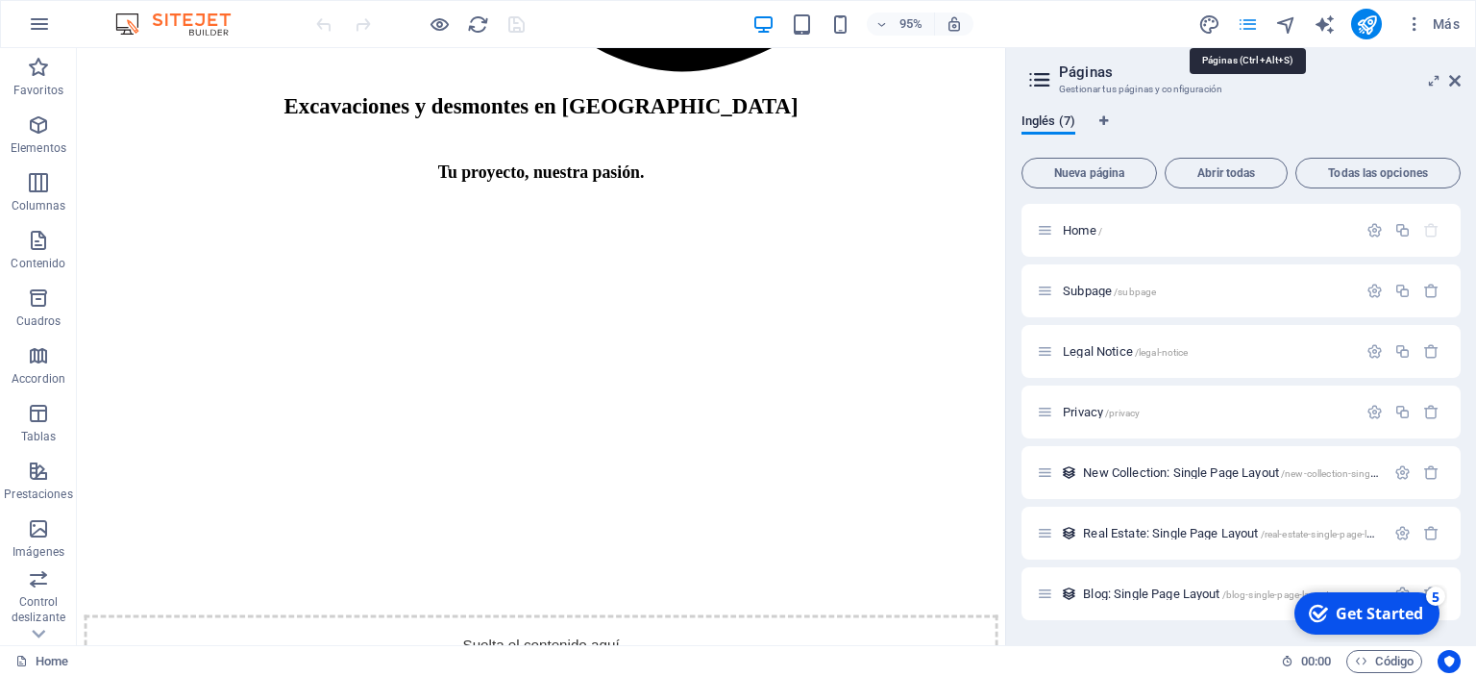
click at [1248, 25] on icon "pages" at bounding box center [1248, 24] width 22 height 22
click at [1459, 78] on icon at bounding box center [1455, 80] width 12 height 15
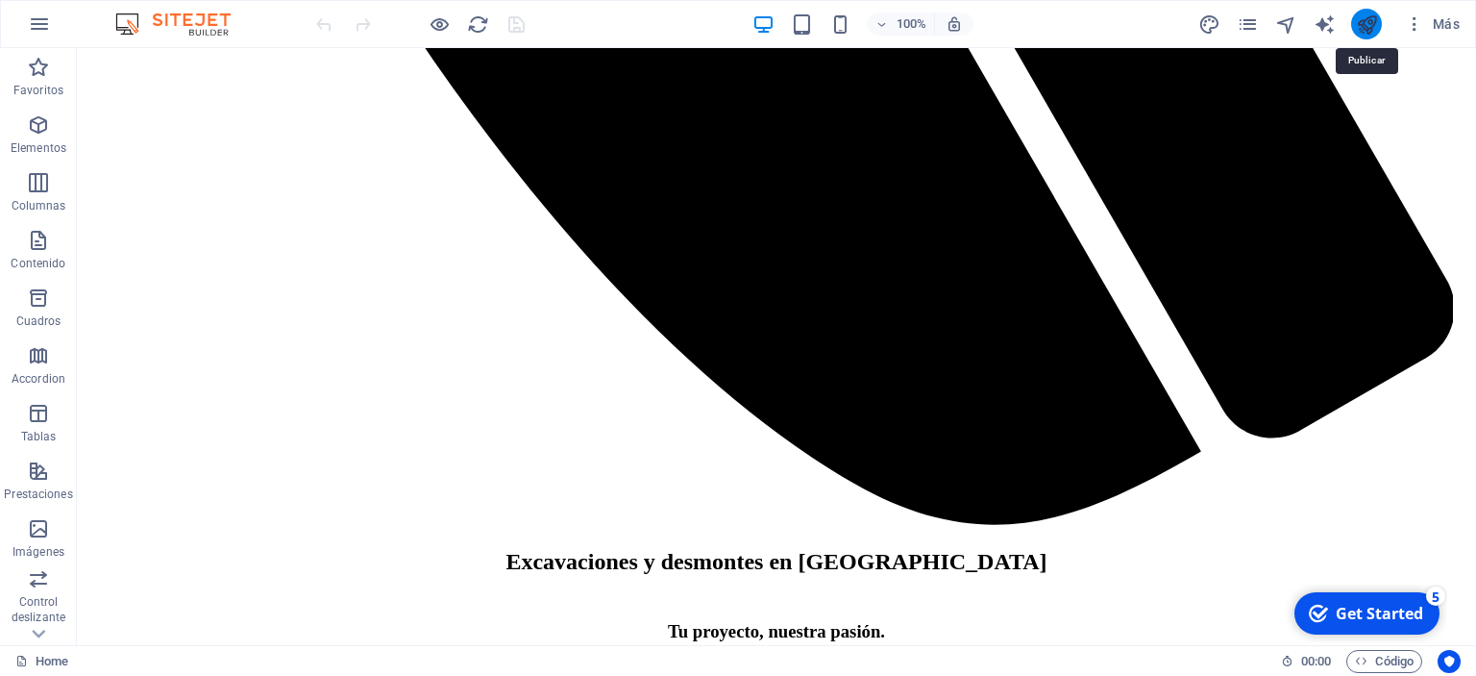
click at [1361, 28] on icon "publish" at bounding box center [1367, 24] width 22 height 22
